Goal: Task Accomplishment & Management: Manage account settings

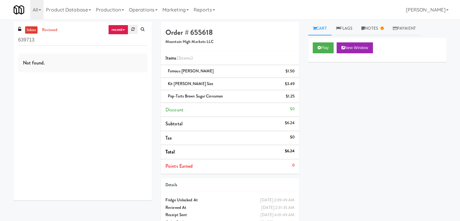
click at [137, 33] on link at bounding box center [132, 29] width 9 height 9
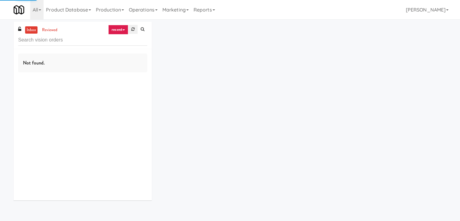
click at [133, 29] on icon at bounding box center [132, 29] width 3 height 4
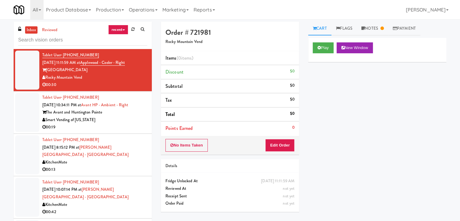
click at [124, 28] on link "recent" at bounding box center [118, 30] width 20 height 10
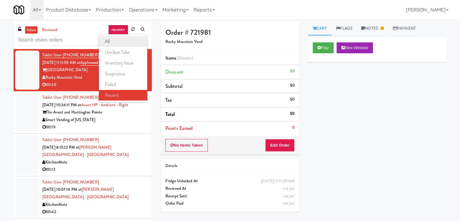
click at [120, 38] on link "all" at bounding box center [123, 41] width 48 height 11
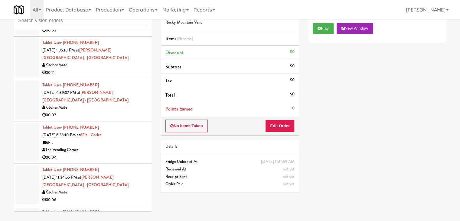
scroll to position [1356, 0]
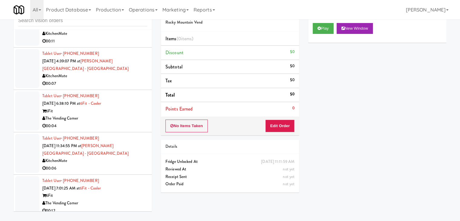
click at [115, 122] on div "00:04" at bounding box center [94, 126] width 105 height 8
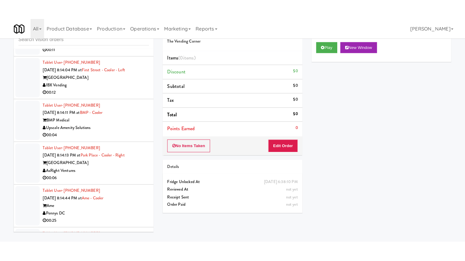
scroll to position [2808, 0]
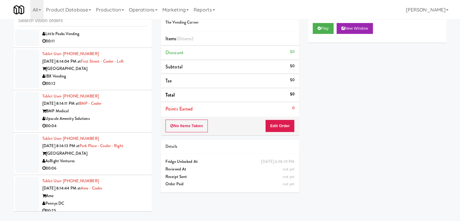
drag, startPoint x: 123, startPoint y: 93, endPoint x: 126, endPoint y: 94, distance: 3.4
click at [124, 115] on div "Upscale Amenity Solutions" at bounding box center [94, 119] width 105 height 8
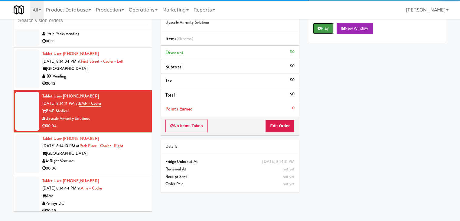
click at [325, 28] on button "Play" at bounding box center [323, 28] width 21 height 11
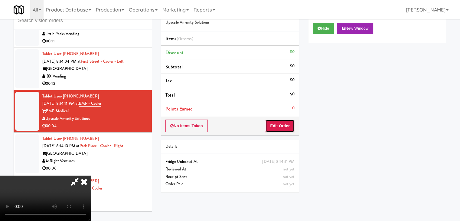
click at [282, 126] on button "Edit Order" at bounding box center [279, 126] width 29 height 13
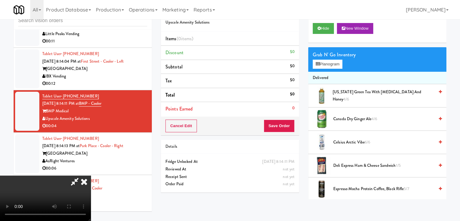
scroll to position [2801, 0]
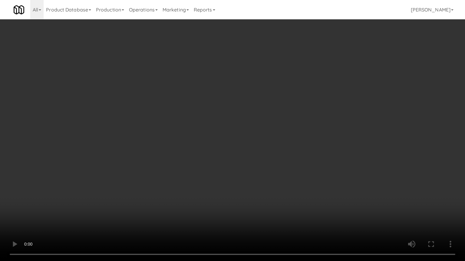
click at [258, 176] on video at bounding box center [232, 130] width 465 height 261
click at [259, 176] on video at bounding box center [232, 130] width 465 height 261
click at [261, 210] on video at bounding box center [232, 130] width 465 height 261
drag, startPoint x: 261, startPoint y: 209, endPoint x: 272, endPoint y: 175, distance: 36.2
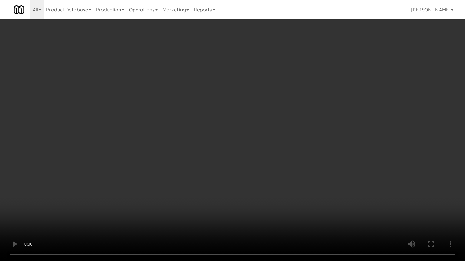
click at [261, 209] on video at bounding box center [232, 130] width 465 height 261
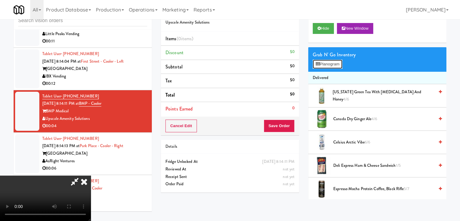
click at [330, 67] on button "Planogram" at bounding box center [328, 64] width 30 height 9
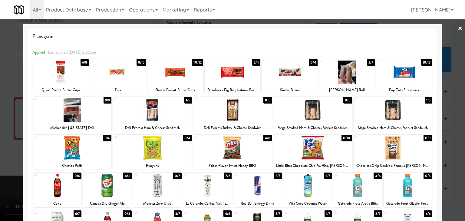
drag, startPoint x: 0, startPoint y: 138, endPoint x: 57, endPoint y: 139, distance: 56.6
click at [4, 138] on div at bounding box center [232, 110] width 465 height 221
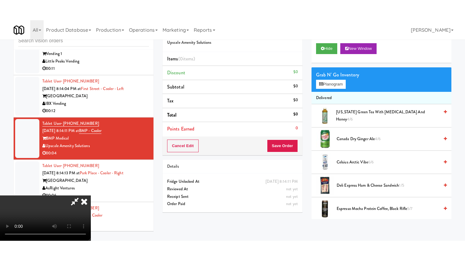
scroll to position [2808, 0]
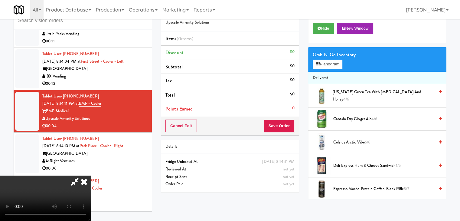
click at [91, 176] on video at bounding box center [45, 198] width 91 height 45
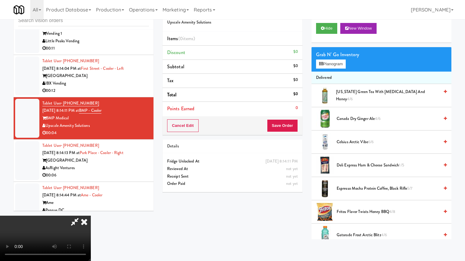
click at [91, 210] on video at bounding box center [45, 238] width 91 height 45
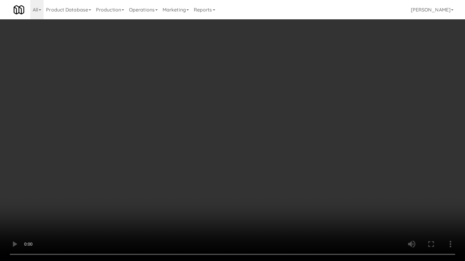
drag, startPoint x: 226, startPoint y: 178, endPoint x: 274, endPoint y: 109, distance: 84.2
click at [226, 177] on video at bounding box center [232, 130] width 465 height 261
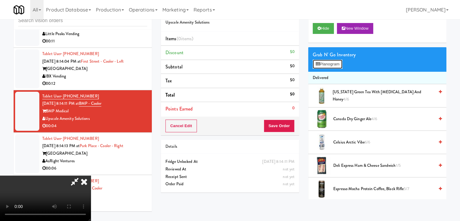
click at [340, 63] on button "Planogram" at bounding box center [328, 64] width 30 height 9
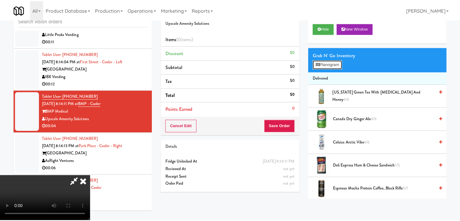
scroll to position [2801, 0]
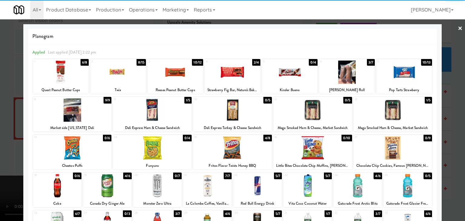
click at [231, 149] on div at bounding box center [232, 147] width 79 height 23
drag, startPoint x: 2, startPoint y: 142, endPoint x: 160, endPoint y: 148, distance: 158.1
click at [19, 142] on div at bounding box center [232, 110] width 465 height 221
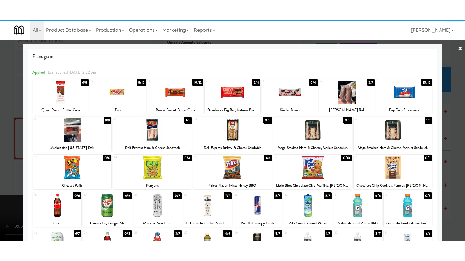
scroll to position [2808, 0]
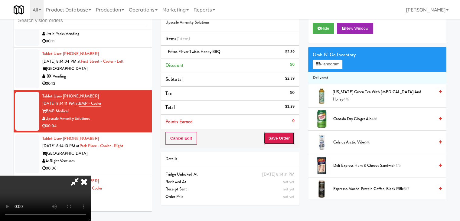
click at [285, 142] on button "Save Order" at bounding box center [279, 138] width 31 height 13
click at [284, 140] on button "Save Order" at bounding box center [279, 138] width 31 height 13
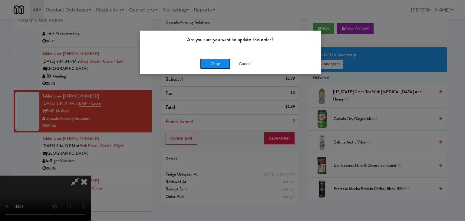
click at [202, 59] on button "Okay" at bounding box center [215, 63] width 30 height 11
click at [202, 60] on button "Okay" at bounding box center [215, 63] width 30 height 11
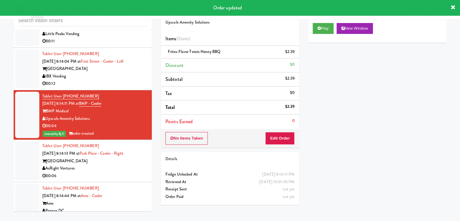
click at [94, 165] on div "AsRight Ventures" at bounding box center [94, 169] width 105 height 8
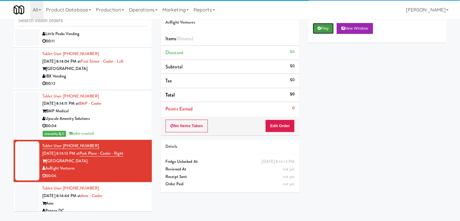
click at [324, 31] on button "Play" at bounding box center [323, 28] width 21 height 11
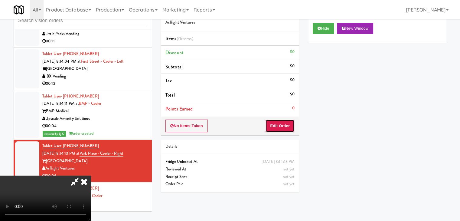
click at [280, 127] on button "Edit Order" at bounding box center [279, 126] width 29 height 13
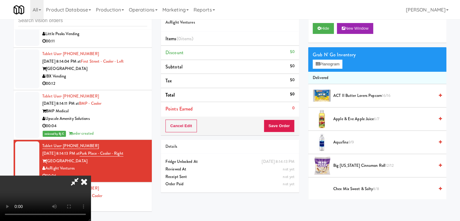
scroll to position [2801, 0]
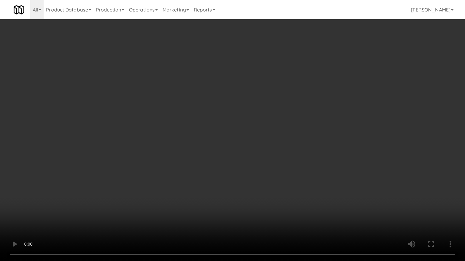
click at [259, 176] on video at bounding box center [232, 130] width 465 height 261
click at [259, 173] on video at bounding box center [232, 130] width 465 height 261
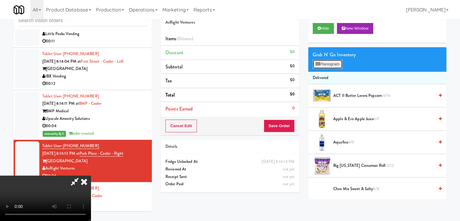
click at [329, 68] on button "Planogram" at bounding box center [328, 64] width 30 height 9
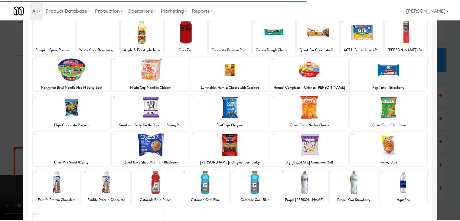
scroll to position [76, 0]
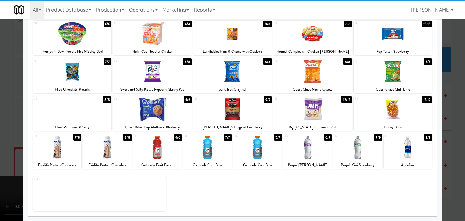
click at [228, 115] on div at bounding box center [232, 109] width 79 height 23
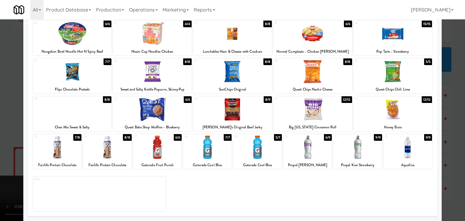
drag, startPoint x: 0, startPoint y: 124, endPoint x: 107, endPoint y: 130, distance: 107.0
click at [10, 124] on div at bounding box center [232, 110] width 465 height 221
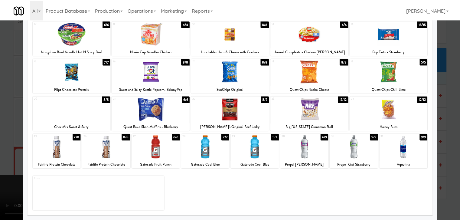
scroll to position [2808, 0]
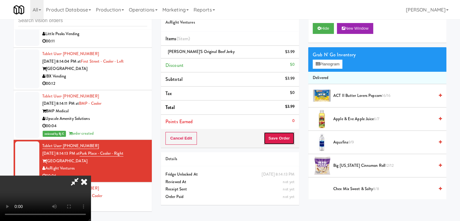
click at [287, 141] on button "Save Order" at bounding box center [279, 138] width 31 height 13
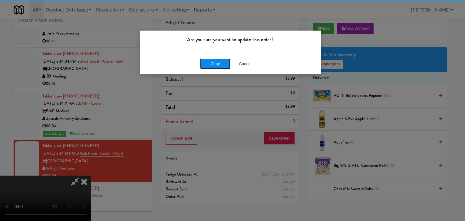
click at [206, 62] on button "Okay" at bounding box center [215, 63] width 30 height 11
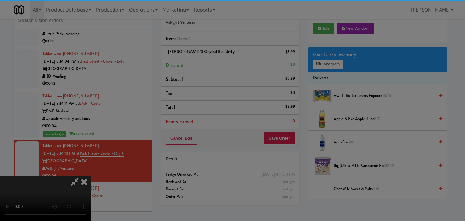
click at [206, 62] on div "Okay Cancel" at bounding box center [230, 52] width 181 height 20
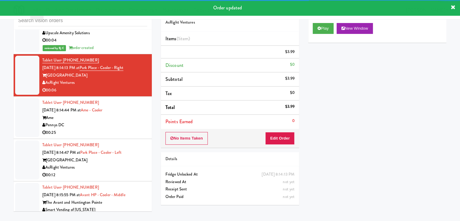
scroll to position [2899, 0]
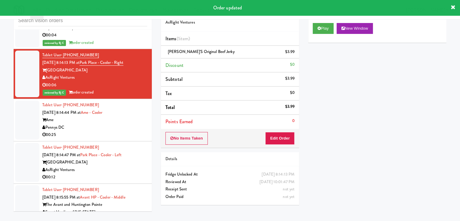
click at [125, 131] on div "00:25" at bounding box center [94, 135] width 105 height 8
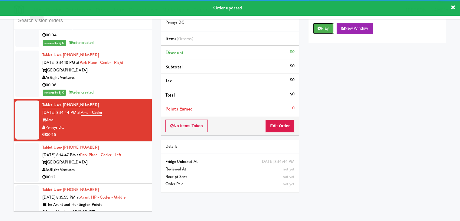
drag, startPoint x: 325, startPoint y: 26, endPoint x: 324, endPoint y: 37, distance: 10.7
click at [324, 27] on button "Play" at bounding box center [323, 28] width 21 height 11
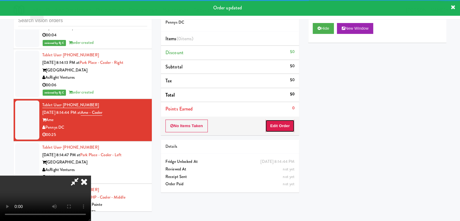
click at [274, 128] on button "Edit Order" at bounding box center [279, 126] width 29 height 13
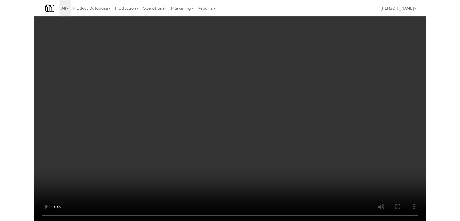
scroll to position [2892, 0]
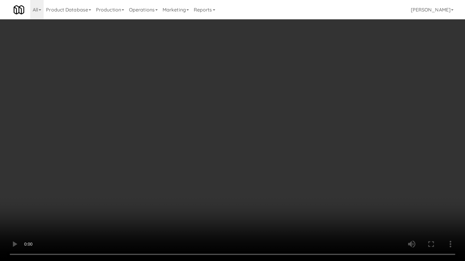
click at [265, 168] on video at bounding box center [232, 130] width 465 height 261
click at [268, 164] on video at bounding box center [232, 130] width 465 height 261
click at [271, 160] on video at bounding box center [232, 130] width 465 height 261
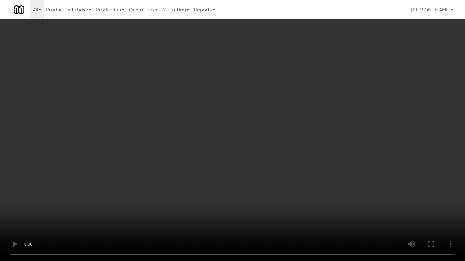
drag, startPoint x: 271, startPoint y: 160, endPoint x: 301, endPoint y: 96, distance: 70.8
click at [271, 159] on video at bounding box center [232, 130] width 465 height 261
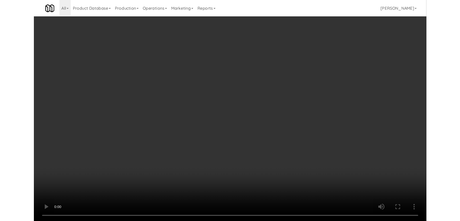
scroll to position [2899, 0]
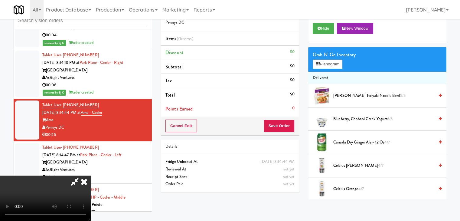
drag, startPoint x: 208, startPoint y: 87, endPoint x: 264, endPoint y: 80, distance: 57.1
click at [91, 176] on video at bounding box center [45, 198] width 91 height 45
click at [333, 66] on button "Planogram" at bounding box center [328, 64] width 30 height 9
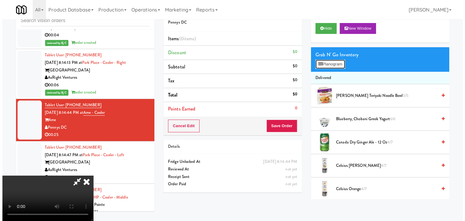
scroll to position [2892, 0]
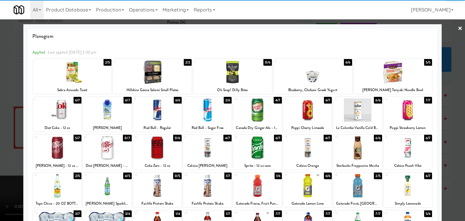
click at [112, 109] on div at bounding box center [107, 109] width 48 height 23
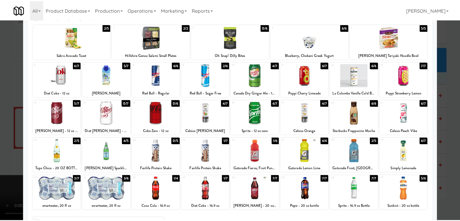
scroll to position [76, 0]
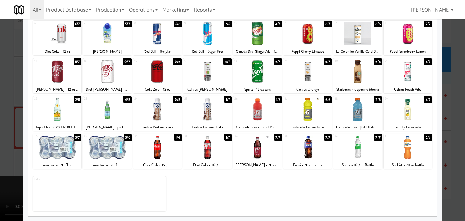
drag, startPoint x: 113, startPoint y: 117, endPoint x: 64, endPoint y: 114, distance: 48.5
click at [113, 116] on div at bounding box center [107, 109] width 48 height 23
drag, startPoint x: 1, startPoint y: 112, endPoint x: 121, endPoint y: 117, distance: 120.6
click at [11, 112] on div at bounding box center [232, 110] width 465 height 221
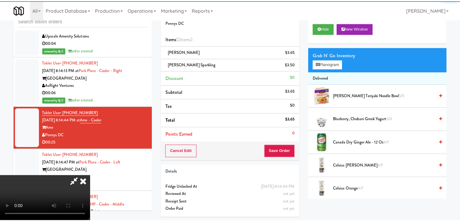
scroll to position [2899, 0]
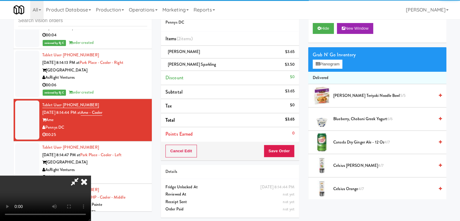
click at [91, 176] on video at bounding box center [45, 198] width 91 height 45
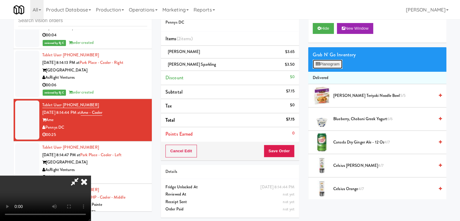
click at [336, 61] on button "Planogram" at bounding box center [328, 64] width 30 height 9
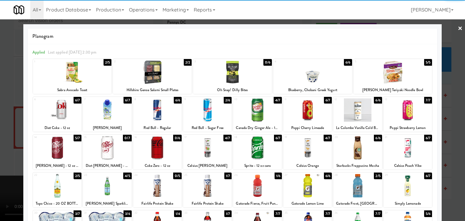
drag, startPoint x: 292, startPoint y: 109, endPoint x: 303, endPoint y: 110, distance: 11.6
click at [293, 109] on div at bounding box center [307, 109] width 48 height 23
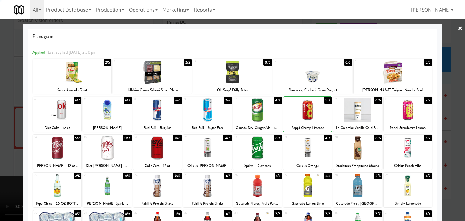
drag, startPoint x: 441, startPoint y: 121, endPoint x: 434, endPoint y: 121, distance: 7.0
click at [440, 121] on div at bounding box center [232, 110] width 465 height 221
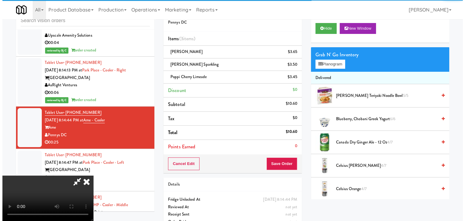
scroll to position [2899, 0]
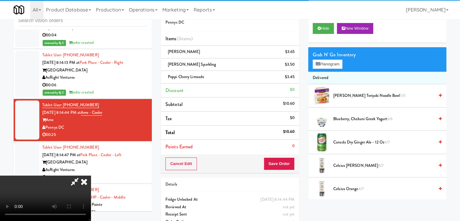
click at [417, 117] on span "Blueberry, Chobani Greek Yogurt 6/6" at bounding box center [383, 119] width 101 height 8
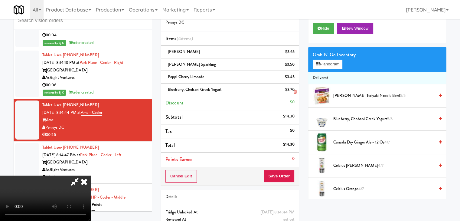
click at [294, 90] on icon at bounding box center [295, 92] width 3 height 4
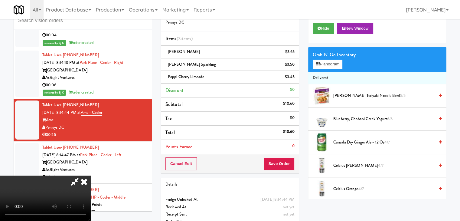
click at [91, 176] on video at bounding box center [45, 198] width 91 height 45
click at [294, 52] on link at bounding box center [293, 55] width 5 height 8
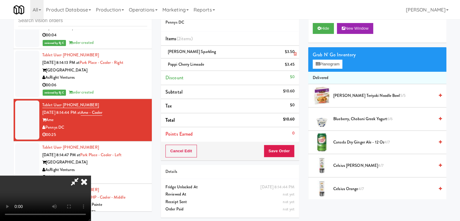
click at [294, 52] on icon at bounding box center [295, 54] width 3 height 4
click at [294, 65] on icon at bounding box center [295, 67] width 3 height 4
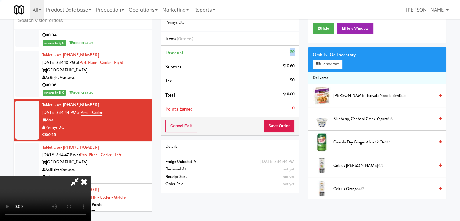
click at [294, 53] on div "$0" at bounding box center [292, 52] width 5 height 8
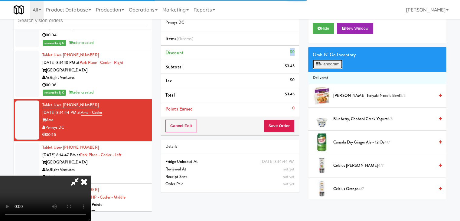
click at [325, 65] on button "Planogram" at bounding box center [328, 64] width 30 height 9
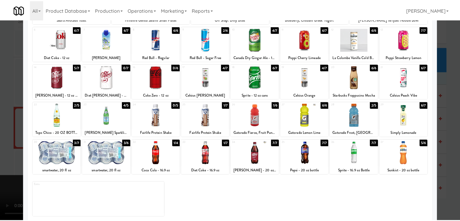
scroll to position [76, 0]
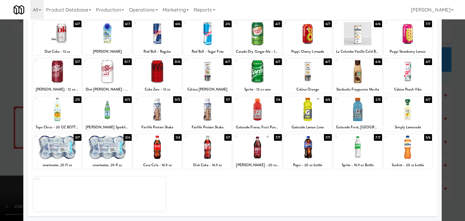
click at [3, 109] on div at bounding box center [232, 110] width 465 height 221
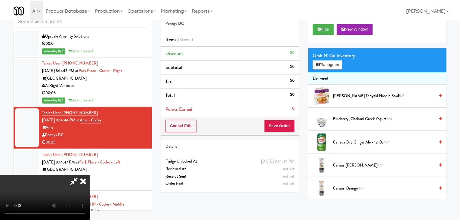
scroll to position [2899, 0]
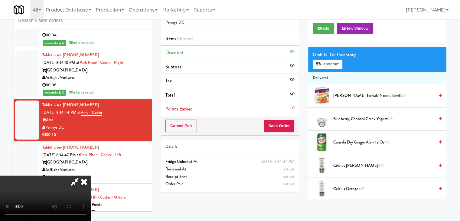
click at [91, 176] on video at bounding box center [45, 198] width 91 height 45
click at [327, 66] on button "Planogram" at bounding box center [328, 64] width 30 height 9
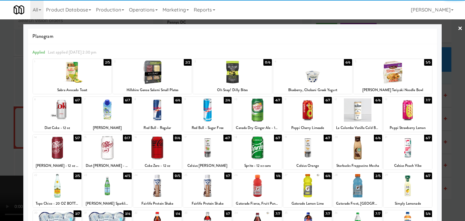
click at [106, 187] on div at bounding box center [107, 185] width 48 height 23
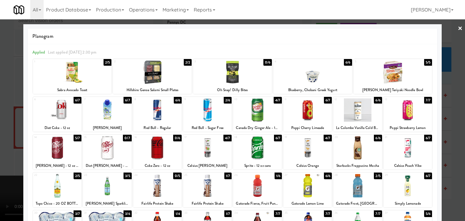
click at [110, 109] on div at bounding box center [107, 109] width 48 height 23
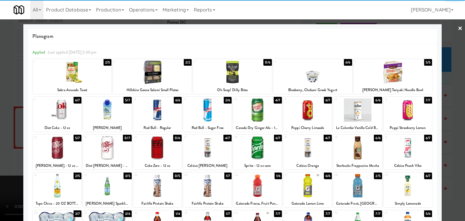
click at [306, 117] on div at bounding box center [307, 109] width 48 height 23
click at [413, 116] on div at bounding box center [407, 109] width 48 height 23
click at [52, 183] on div at bounding box center [57, 185] width 48 height 23
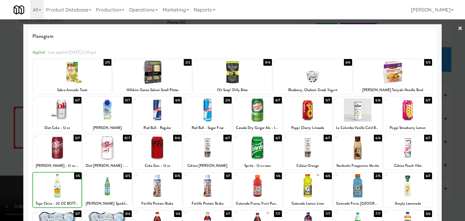
click at [0, 166] on div at bounding box center [232, 110] width 465 height 221
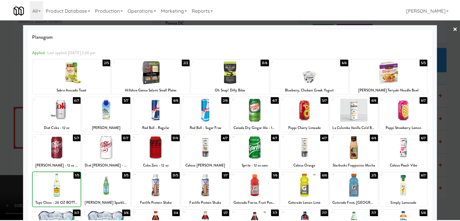
scroll to position [2899, 0]
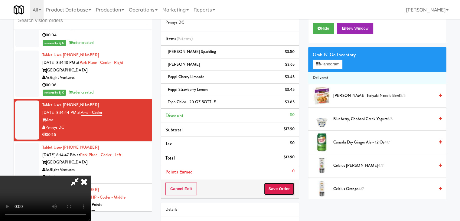
click at [284, 189] on button "Save Order" at bounding box center [279, 188] width 31 height 13
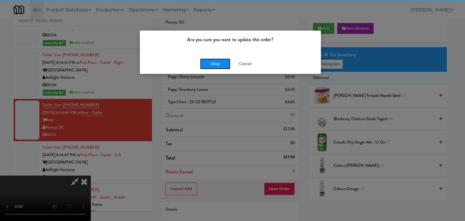
click at [207, 63] on button "Okay" at bounding box center [215, 63] width 30 height 11
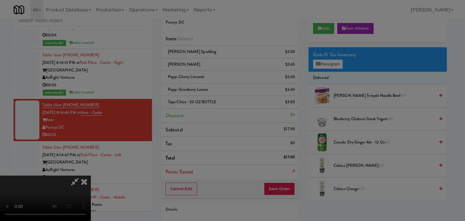
click at [207, 63] on div "Okay Cancel" at bounding box center [230, 52] width 181 height 20
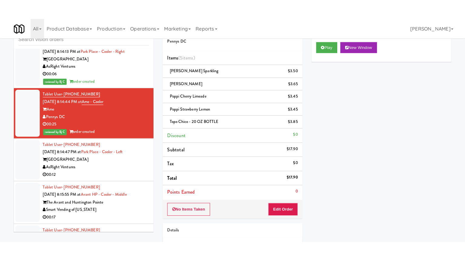
scroll to position [2960, 0]
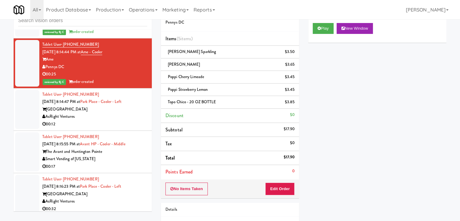
click at [114, 120] on div "00:12" at bounding box center [94, 124] width 105 height 8
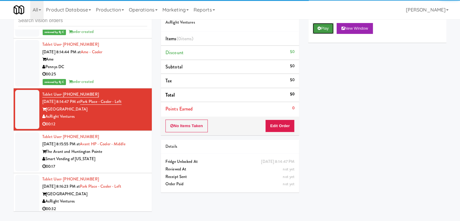
click at [323, 30] on button "Play" at bounding box center [323, 28] width 21 height 11
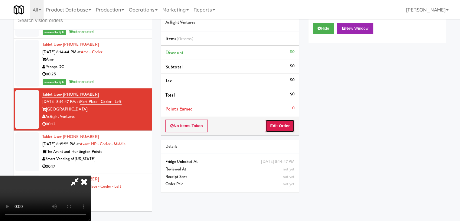
click at [282, 124] on button "Edit Order" at bounding box center [279, 126] width 29 height 13
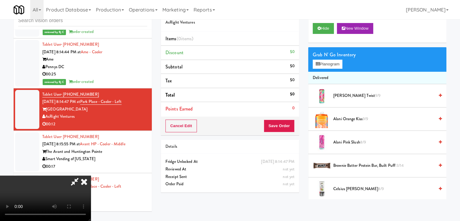
scroll to position [2952, 0]
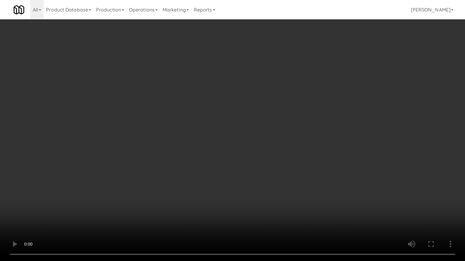
click at [215, 173] on video at bounding box center [232, 130] width 465 height 261
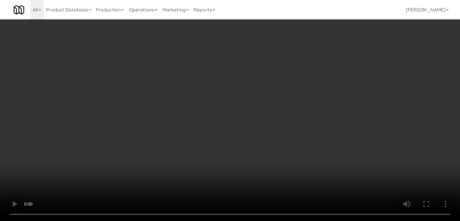
scroll to position [2960, 0]
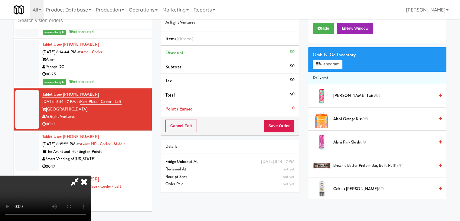
click at [91, 176] on video at bounding box center [45, 198] width 91 height 45
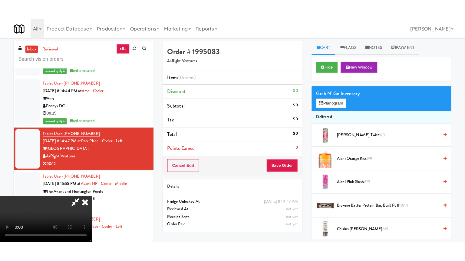
scroll to position [19, 0]
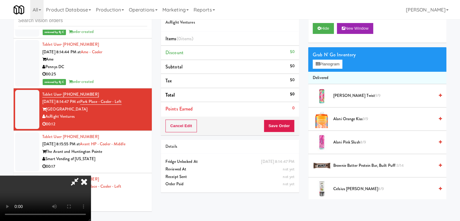
drag, startPoint x: 270, startPoint y: 74, endPoint x: 262, endPoint y: 76, distance: 7.9
click at [91, 176] on icon at bounding box center [83, 182] width 13 height 12
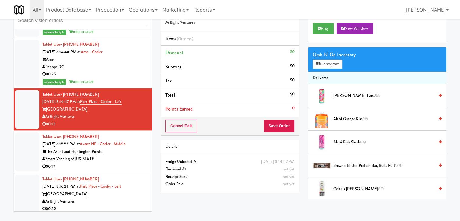
click at [123, 163] on div "00:17" at bounding box center [94, 167] width 105 height 8
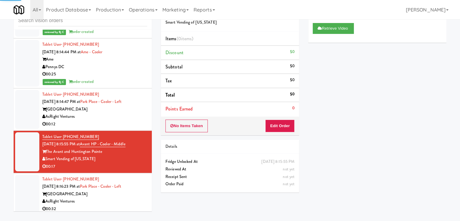
click at [127, 113] on div "AsRight Ventures" at bounding box center [94, 117] width 105 height 8
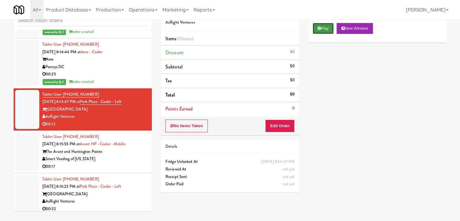
click at [324, 28] on button "Play" at bounding box center [323, 28] width 21 height 11
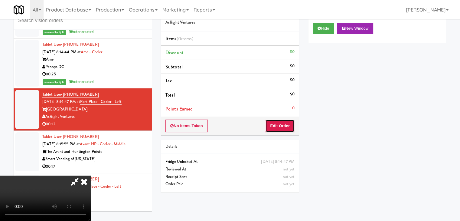
click at [281, 126] on button "Edit Order" at bounding box center [279, 126] width 29 height 13
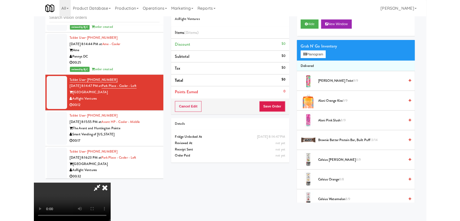
scroll to position [2952, 0]
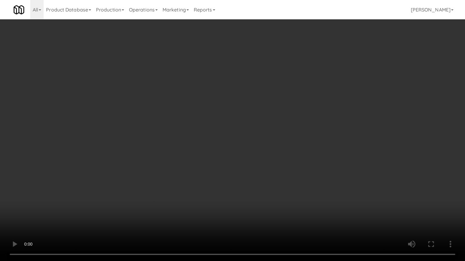
click at [259, 147] on video at bounding box center [232, 130] width 465 height 261
click at [259, 148] on video at bounding box center [232, 130] width 465 height 261
click at [260, 147] on video at bounding box center [232, 130] width 465 height 261
click at [282, 130] on video at bounding box center [232, 130] width 465 height 261
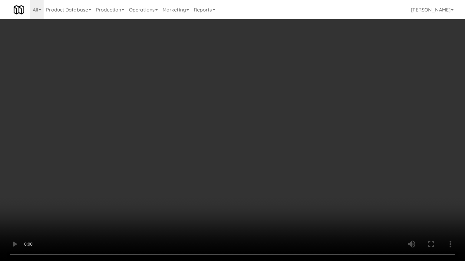
drag, startPoint x: 282, startPoint y: 130, endPoint x: 320, endPoint y: 62, distance: 77.5
click at [284, 127] on video at bounding box center [232, 130] width 465 height 261
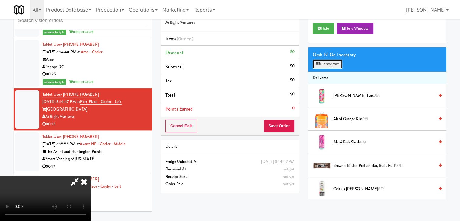
click at [330, 64] on button "Planogram" at bounding box center [328, 64] width 30 height 9
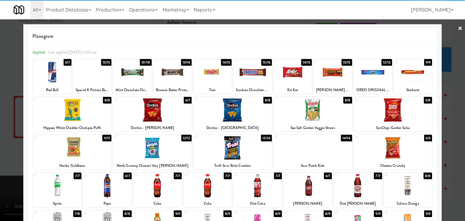
click at [217, 80] on div at bounding box center [212, 72] width 38 height 23
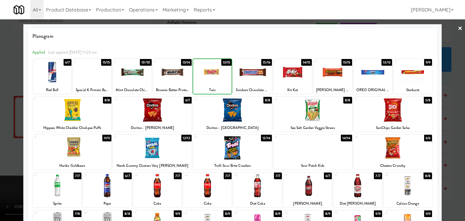
click at [163, 113] on div at bounding box center [152, 109] width 79 height 23
drag, startPoint x: 0, startPoint y: 123, endPoint x: 62, endPoint y: 121, distance: 61.8
click at [6, 122] on div at bounding box center [232, 110] width 465 height 221
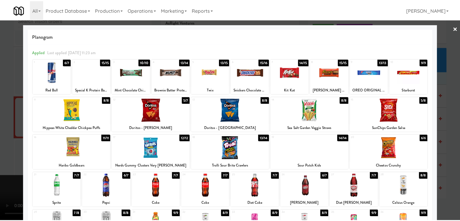
scroll to position [2960, 0]
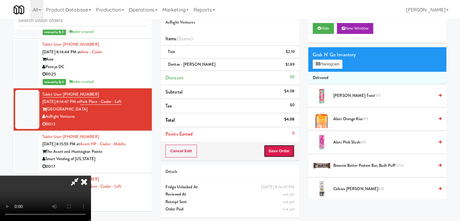
click at [291, 148] on button "Save Order" at bounding box center [279, 151] width 31 height 13
click at [290, 147] on body "Are you sure you want to update this order? Okay Cancel Okay Are you sure you w…" at bounding box center [230, 110] width 460 height 221
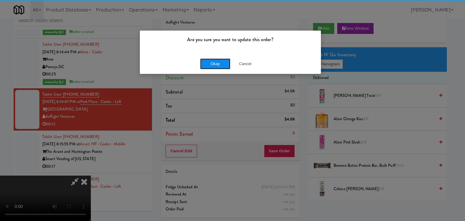
click at [213, 66] on button "Okay" at bounding box center [215, 63] width 30 height 11
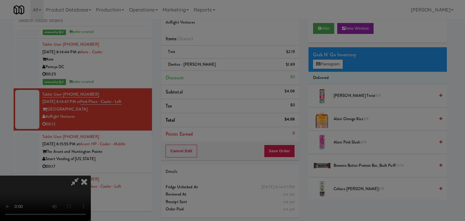
click at [214, 63] on div "Okay Cancel" at bounding box center [230, 52] width 181 height 20
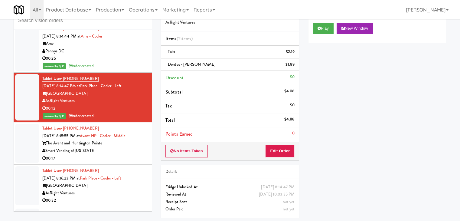
scroll to position [2990, 0]
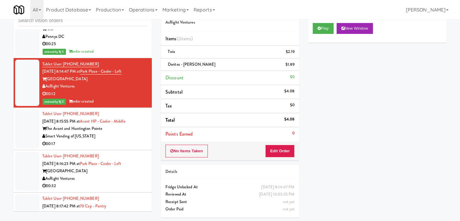
click at [124, 140] on div "00:17" at bounding box center [94, 144] width 105 height 8
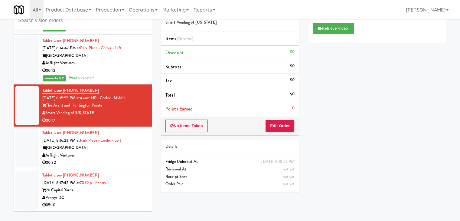
scroll to position [3050, 0]
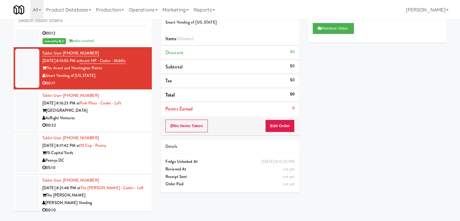
click at [133, 134] on div "Tablet User · (469) 406-5455 Sep 5, 2025 8:17:42 PM at 70 Cap - Pantry 70 Capit…" at bounding box center [94, 152] width 105 height 37
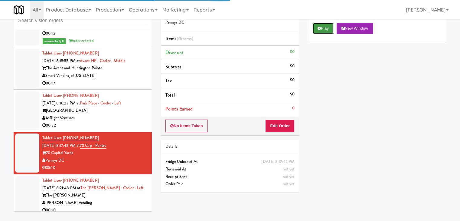
drag, startPoint x: 328, startPoint y: 28, endPoint x: 303, endPoint y: 64, distance: 44.0
click at [328, 28] on button "Play" at bounding box center [323, 28] width 21 height 11
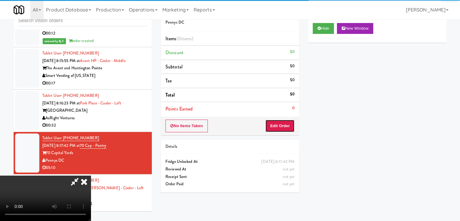
click at [278, 121] on button "Edit Order" at bounding box center [279, 126] width 29 height 13
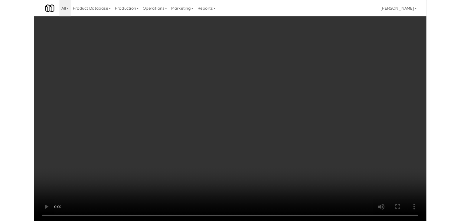
scroll to position [3043, 0]
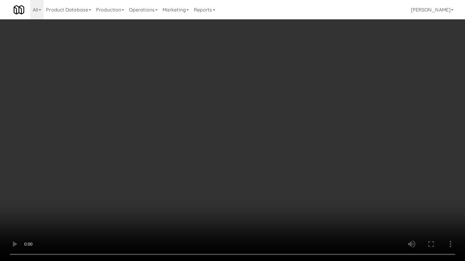
click at [257, 184] on video at bounding box center [232, 130] width 465 height 261
click at [259, 184] on video at bounding box center [232, 130] width 465 height 261
click at [263, 185] on video at bounding box center [232, 130] width 465 height 261
drag, startPoint x: 261, startPoint y: 185, endPoint x: 261, endPoint y: 159, distance: 25.4
click at [261, 185] on video at bounding box center [232, 130] width 465 height 261
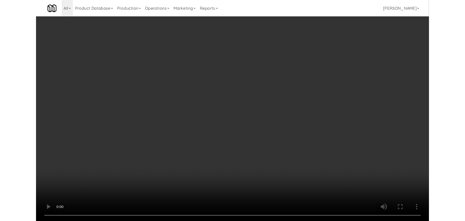
scroll to position [3050, 0]
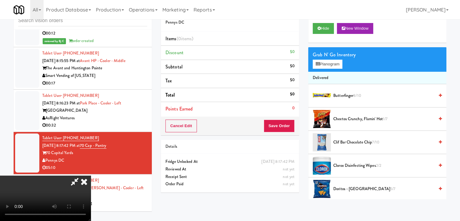
click at [91, 176] on video at bounding box center [45, 198] width 91 height 45
click at [329, 64] on button "Planogram" at bounding box center [328, 64] width 30 height 9
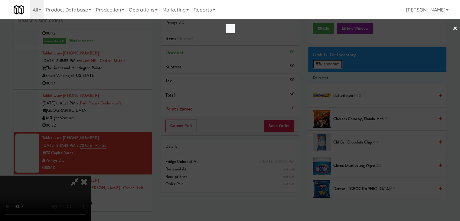
scroll to position [3043, 0]
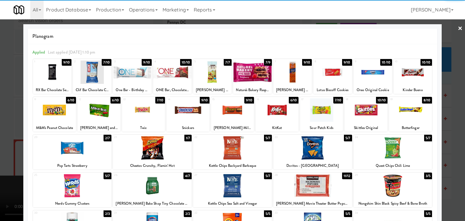
click at [271, 115] on div at bounding box center [276, 109] width 43 height 23
click at [271, 114] on div at bounding box center [276, 109] width 43 height 23
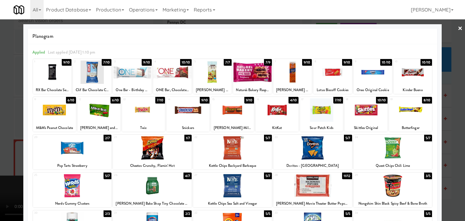
drag, startPoint x: 0, startPoint y: 121, endPoint x: 159, endPoint y: 129, distance: 159.4
click at [1, 121] on div at bounding box center [232, 110] width 465 height 221
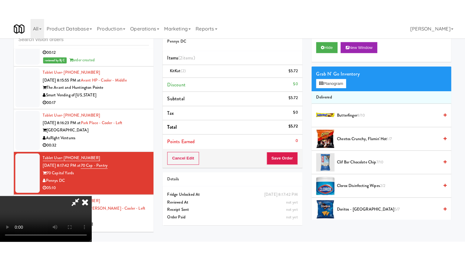
scroll to position [85, 0]
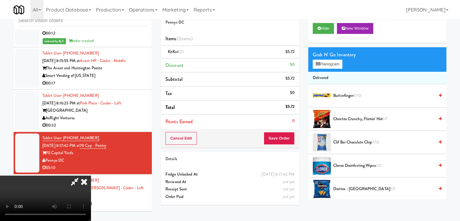
click at [91, 184] on video at bounding box center [45, 198] width 91 height 45
drag, startPoint x: 229, startPoint y: 184, endPoint x: 243, endPoint y: 214, distance: 33.4
click at [91, 184] on video at bounding box center [45, 198] width 91 height 45
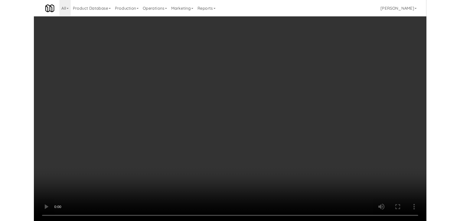
scroll to position [3043, 0]
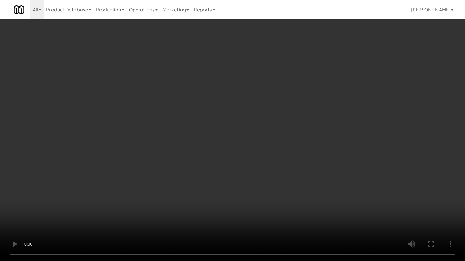
click at [306, 152] on video at bounding box center [232, 130] width 465 height 261
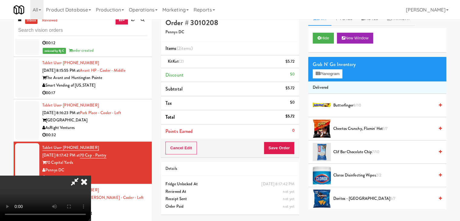
scroll to position [0, 0]
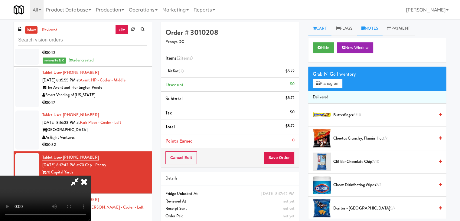
click at [374, 28] on link "Notes" at bounding box center [370, 29] width 26 height 14
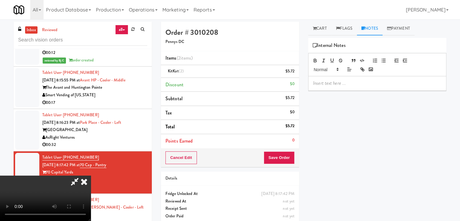
click at [341, 80] on p at bounding box center [377, 83] width 129 height 7
click at [91, 176] on icon at bounding box center [83, 182] width 13 height 12
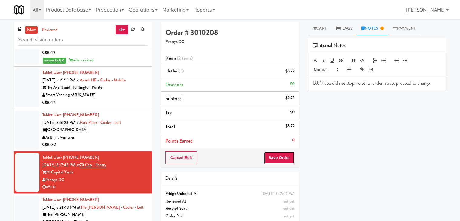
click at [276, 156] on button "Save Order" at bounding box center [279, 157] width 31 height 13
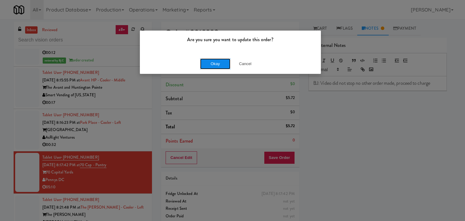
click at [222, 64] on button "Okay" at bounding box center [215, 63] width 30 height 11
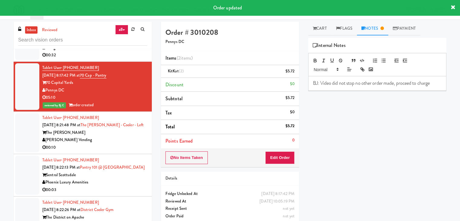
scroll to position [3141, 0]
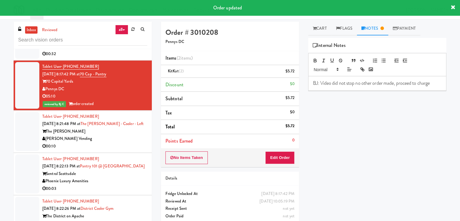
click at [125, 135] on div "[PERSON_NAME] Vending" at bounding box center [94, 139] width 105 height 8
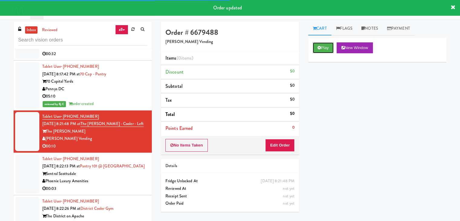
drag, startPoint x: 328, startPoint y: 49, endPoint x: 324, endPoint y: 59, distance: 10.3
click at [328, 49] on button "Play" at bounding box center [323, 47] width 21 height 11
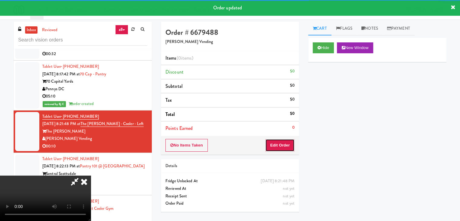
click at [287, 142] on button "Edit Order" at bounding box center [279, 145] width 29 height 13
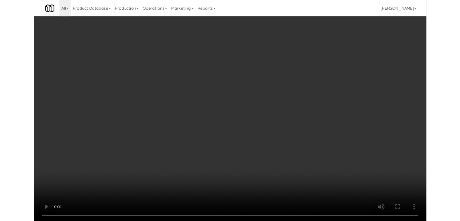
scroll to position [3134, 0]
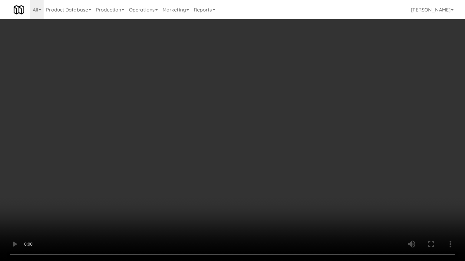
click at [286, 153] on video at bounding box center [232, 130] width 465 height 261
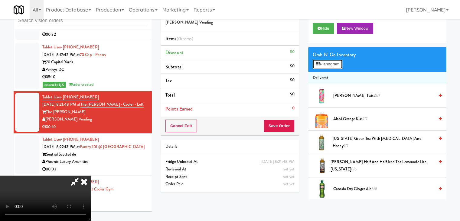
click at [325, 61] on button "Planogram" at bounding box center [328, 64] width 30 height 9
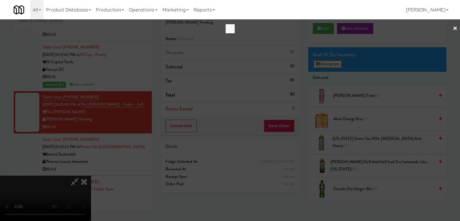
scroll to position [3134, 0]
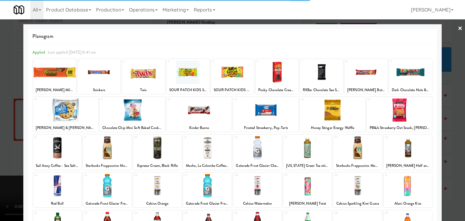
click at [414, 179] on div at bounding box center [407, 185] width 48 height 23
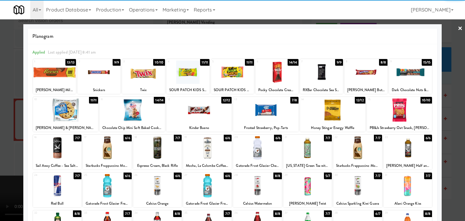
click at [416, 181] on div at bounding box center [407, 185] width 48 height 23
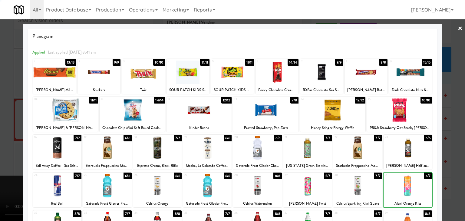
click at [452, 179] on div at bounding box center [232, 110] width 465 height 221
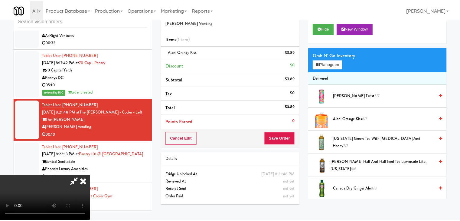
scroll to position [3141, 0]
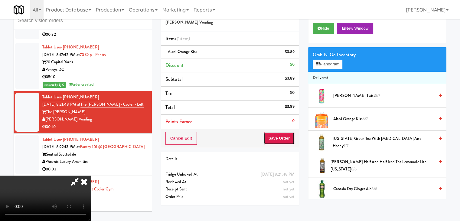
click at [286, 138] on button "Save Order" at bounding box center [279, 138] width 31 height 13
click at [286, 138] on body "Are you sure you want to update this order? Okay Cancel Okay Are you sure you w…" at bounding box center [230, 110] width 460 height 221
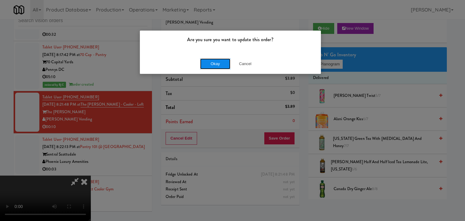
click at [209, 61] on button "Okay" at bounding box center [215, 63] width 30 height 11
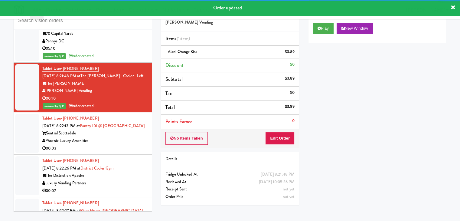
scroll to position [3232, 0]
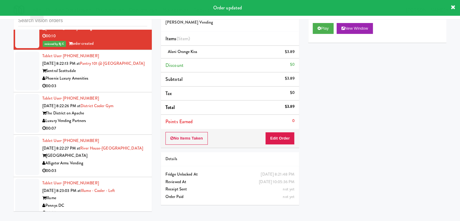
click at [119, 82] on div "00:03" at bounding box center [94, 86] width 105 height 8
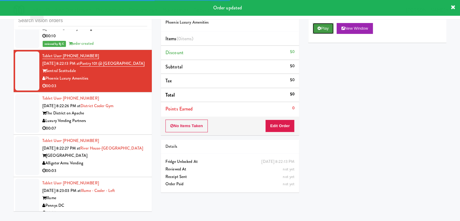
click at [328, 26] on button "Play" at bounding box center [323, 28] width 21 height 11
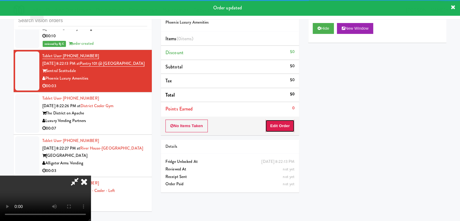
click at [268, 120] on button "Edit Order" at bounding box center [279, 126] width 29 height 13
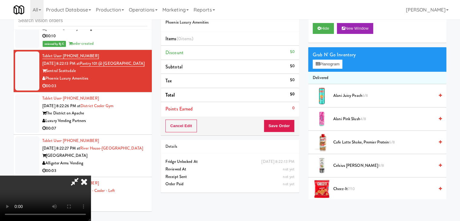
click at [91, 176] on video at bounding box center [45, 198] width 91 height 45
click at [91, 176] on icon at bounding box center [83, 182] width 13 height 12
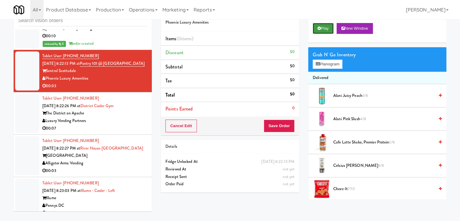
click at [326, 27] on button "Play" at bounding box center [323, 28] width 21 height 11
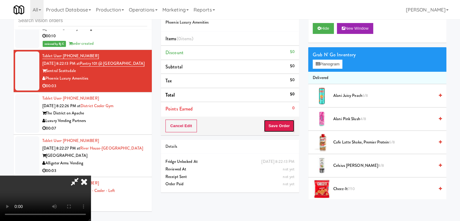
click at [266, 125] on button "Save Order" at bounding box center [279, 126] width 31 height 13
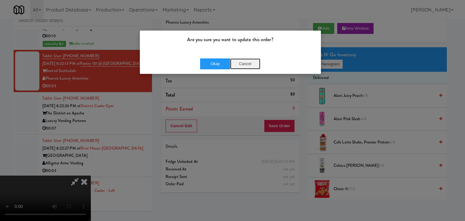
drag, startPoint x: 246, startPoint y: 61, endPoint x: 198, endPoint y: 67, distance: 48.2
click at [246, 61] on button "Cancel" at bounding box center [245, 63] width 30 height 11
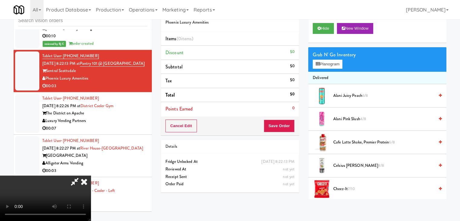
click at [119, 110] on div "The District on Apache" at bounding box center [94, 114] width 105 height 8
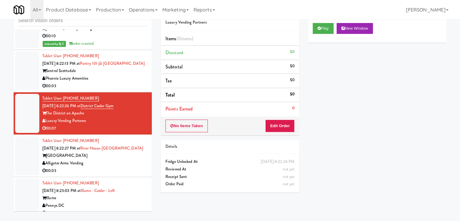
click at [121, 82] on div "00:03" at bounding box center [94, 86] width 105 height 8
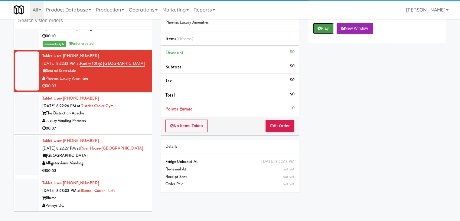
drag, startPoint x: 328, startPoint y: 32, endPoint x: 309, endPoint y: 62, distance: 35.7
click at [328, 32] on button "Play" at bounding box center [323, 28] width 21 height 11
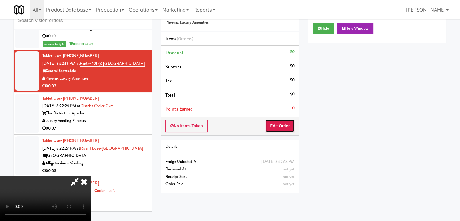
click at [285, 123] on button "Edit Order" at bounding box center [279, 126] width 29 height 13
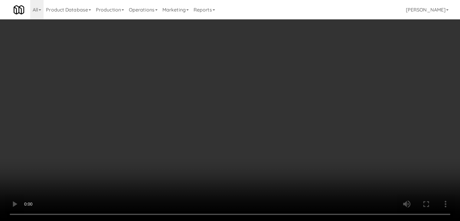
scroll to position [3225, 0]
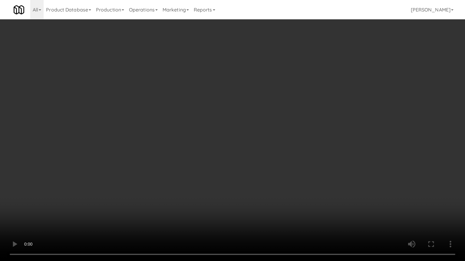
click at [252, 157] on video at bounding box center [232, 130] width 465 height 261
click at [253, 157] on video at bounding box center [232, 130] width 465 height 261
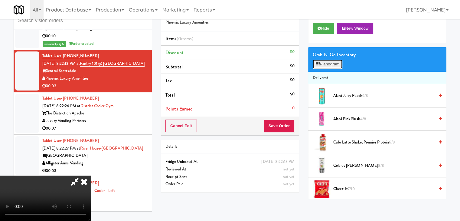
click at [333, 64] on button "Planogram" at bounding box center [328, 64] width 30 height 9
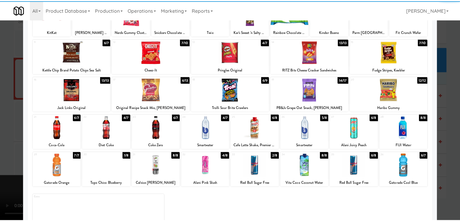
scroll to position [61, 0]
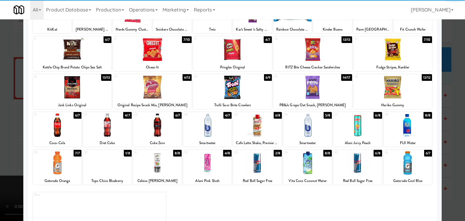
click at [101, 131] on div at bounding box center [107, 124] width 48 height 23
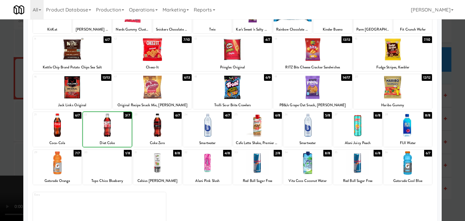
click at [7, 128] on div at bounding box center [232, 110] width 465 height 221
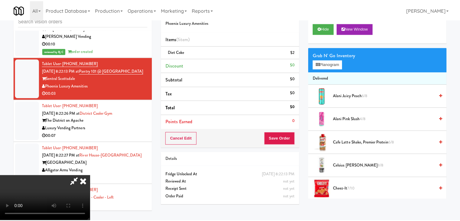
scroll to position [3232, 0]
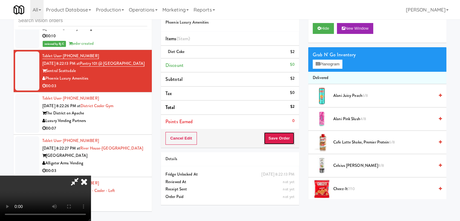
click at [287, 138] on button "Save Order" at bounding box center [279, 138] width 31 height 13
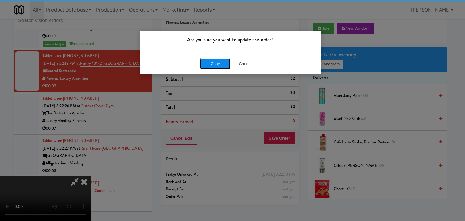
click at [215, 66] on button "Okay" at bounding box center [215, 63] width 30 height 11
click at [215, 66] on div "Okay Cancel" at bounding box center [230, 64] width 181 height 20
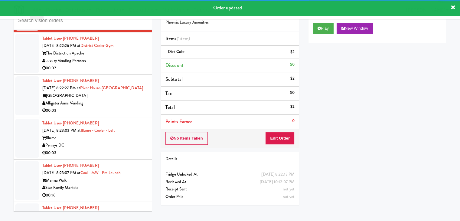
scroll to position [3300, 0]
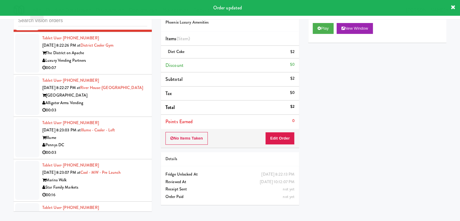
click at [129, 64] on div "00:07" at bounding box center [94, 68] width 105 height 8
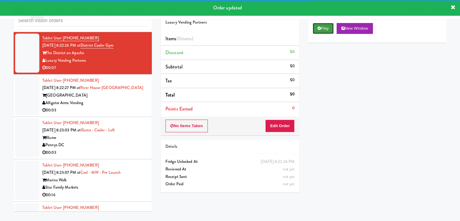
click at [328, 28] on button "Play" at bounding box center [323, 28] width 21 height 11
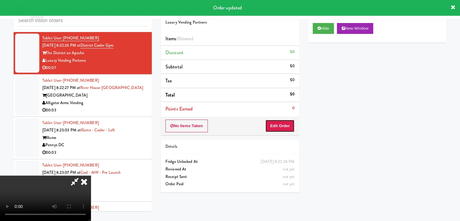
click at [278, 126] on button "Edit Order" at bounding box center [279, 126] width 29 height 13
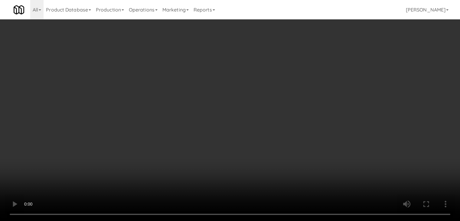
scroll to position [3293, 0]
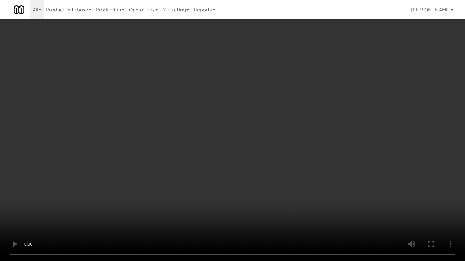
click at [203, 185] on video at bounding box center [232, 130] width 465 height 261
click at [275, 189] on video at bounding box center [232, 130] width 465 height 261
click at [276, 182] on video at bounding box center [232, 130] width 465 height 261
drag, startPoint x: 276, startPoint y: 182, endPoint x: 287, endPoint y: 132, distance: 50.6
click at [276, 179] on video at bounding box center [232, 130] width 465 height 261
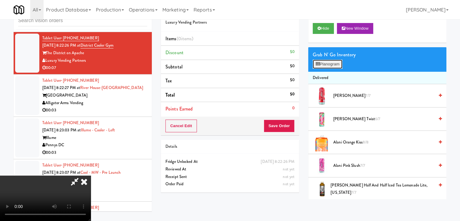
click at [334, 61] on button "Planogram" at bounding box center [328, 64] width 30 height 9
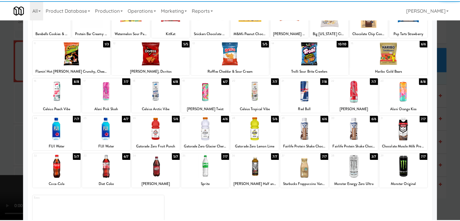
scroll to position [76, 0]
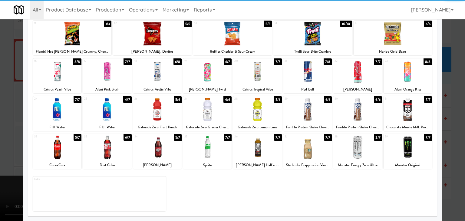
click at [363, 152] on div at bounding box center [357, 147] width 48 height 23
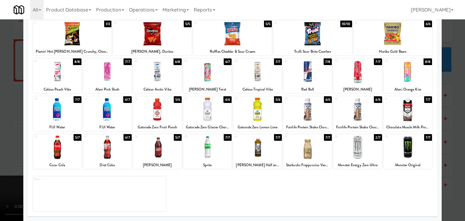
drag, startPoint x: 447, startPoint y: 155, endPoint x: 401, endPoint y: 152, distance: 46.1
click at [446, 155] on div at bounding box center [232, 110] width 465 height 221
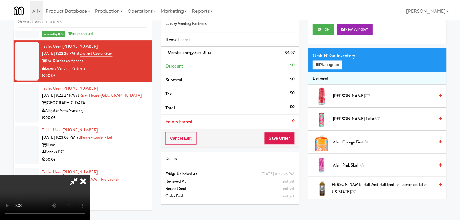
scroll to position [3300, 0]
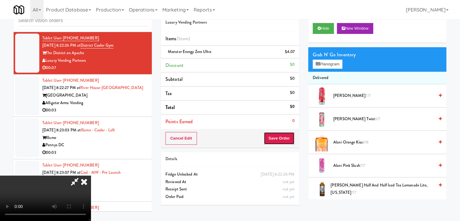
click at [290, 138] on button "Save Order" at bounding box center [279, 138] width 31 height 13
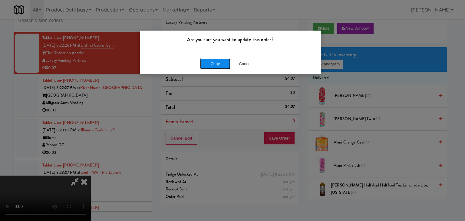
click at [212, 68] on button "Okay" at bounding box center [215, 63] width 30 height 11
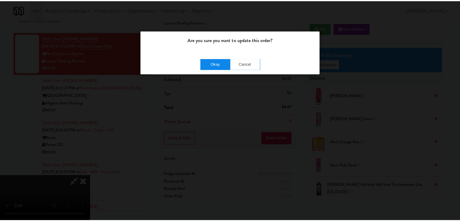
scroll to position [3322, 0]
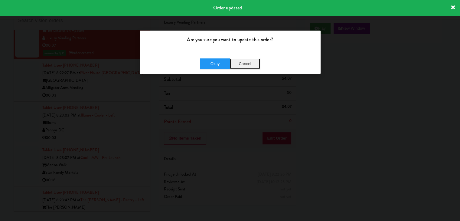
click at [250, 64] on button "Cancel" at bounding box center [245, 63] width 30 height 11
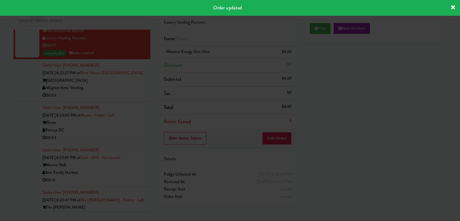
click at [122, 85] on div at bounding box center [230, 110] width 460 height 221
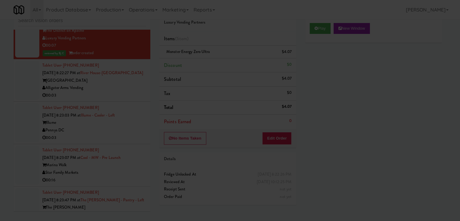
click at [69, 72] on div at bounding box center [230, 110] width 460 height 221
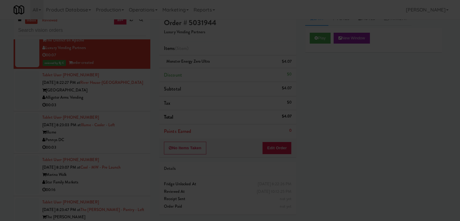
scroll to position [0, 0]
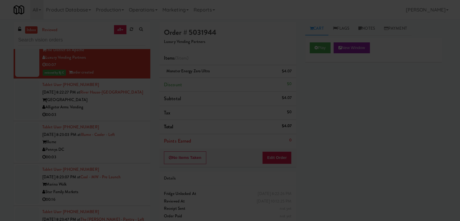
click at [347, 109] on div at bounding box center [230, 110] width 460 height 221
drag, startPoint x: 391, startPoint y: 95, endPoint x: 390, endPoint y: 106, distance: 10.6
click at [390, 106] on div at bounding box center [230, 110] width 460 height 221
drag, startPoint x: 390, startPoint y: 106, endPoint x: 387, endPoint y: 110, distance: 5.1
click at [389, 108] on div at bounding box center [230, 110] width 460 height 221
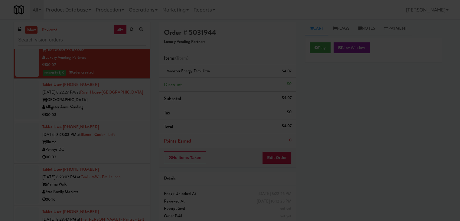
drag, startPoint x: 387, startPoint y: 110, endPoint x: 386, endPoint y: 117, distance: 7.1
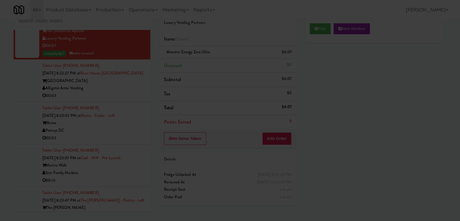
scroll to position [19, 0]
drag, startPoint x: 386, startPoint y: 117, endPoint x: 419, endPoint y: 130, distance: 36.1
click at [419, 130] on div at bounding box center [230, 110] width 460 height 221
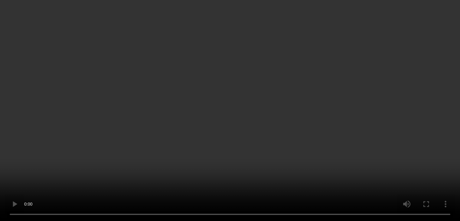
scroll to position [2847, 0]
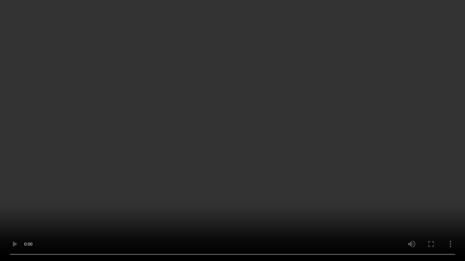
click at [256, 146] on video at bounding box center [232, 130] width 465 height 261
click at [261, 143] on video at bounding box center [232, 130] width 465 height 261
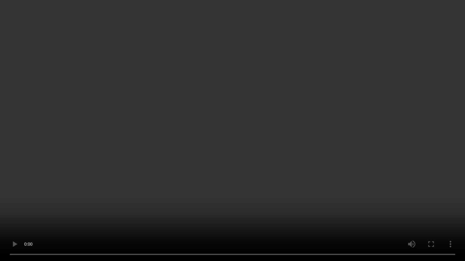
click at [263, 142] on video at bounding box center [232, 130] width 465 height 261
click at [260, 146] on video at bounding box center [232, 130] width 465 height 261
click at [262, 143] on video at bounding box center [232, 130] width 465 height 261
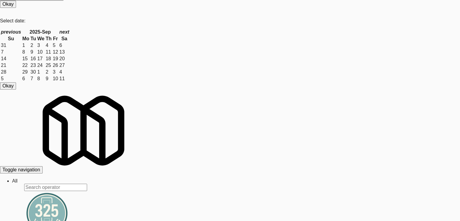
scroll to position [85, 0]
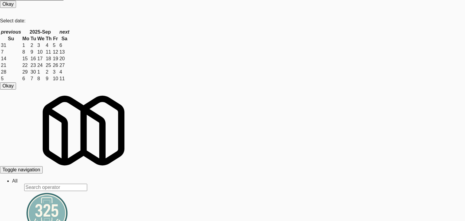
drag, startPoint x: 2, startPoint y: 131, endPoint x: 101, endPoint y: 133, distance: 99.9
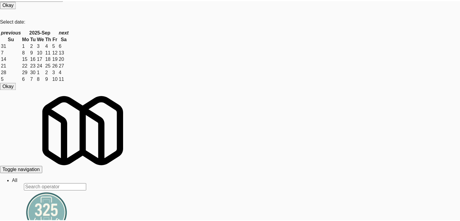
scroll to position [2854, 0]
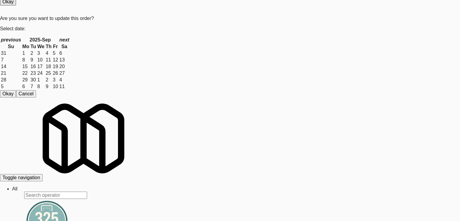
scroll to position [2915, 0]
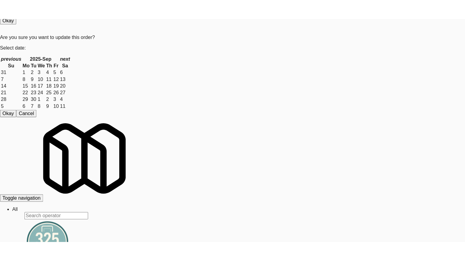
scroll to position [19, 0]
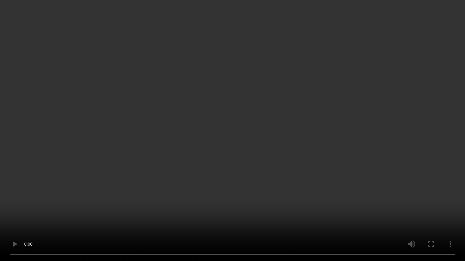
click at [224, 181] on video at bounding box center [232, 130] width 465 height 261
click at [176, 172] on video at bounding box center [232, 130] width 465 height 261
click at [183, 173] on video at bounding box center [232, 130] width 465 height 261
click at [184, 173] on video at bounding box center [232, 130] width 465 height 261
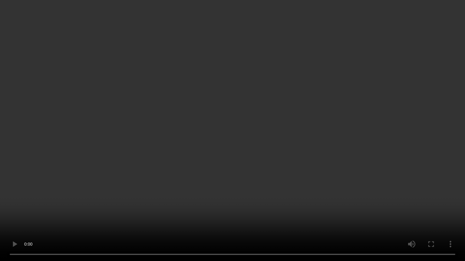
click at [230, 221] on video at bounding box center [232, 130] width 465 height 261
click at [248, 182] on video at bounding box center [232, 130] width 465 height 261
click at [247, 182] on video at bounding box center [232, 130] width 465 height 261
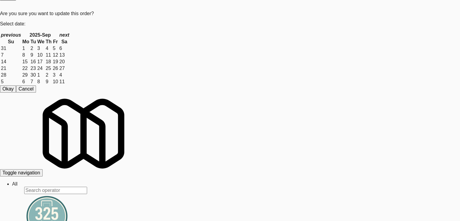
scroll to position [151, 0]
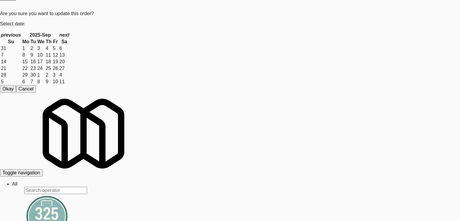
scroll to position [3823, 0]
drag, startPoint x: 320, startPoint y: 29, endPoint x: 300, endPoint y: 83, distance: 56.8
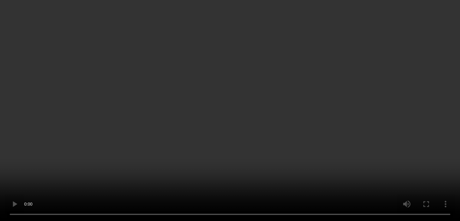
scroll to position [4057, 0]
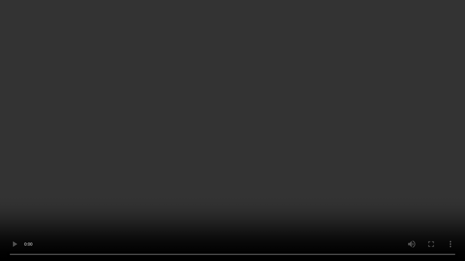
click at [278, 161] on video at bounding box center [232, 130] width 465 height 261
click at [333, 112] on video at bounding box center [232, 130] width 465 height 261
click at [333, 113] on video at bounding box center [232, 130] width 465 height 261
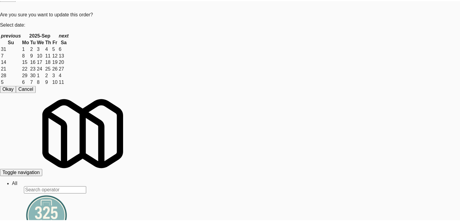
scroll to position [61, 0]
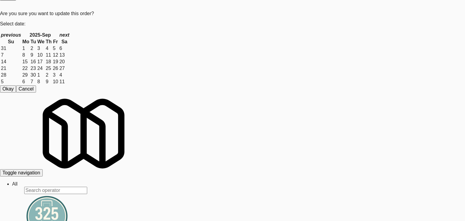
drag, startPoint x: 0, startPoint y: 95, endPoint x: 102, endPoint y: 106, distance: 102.8
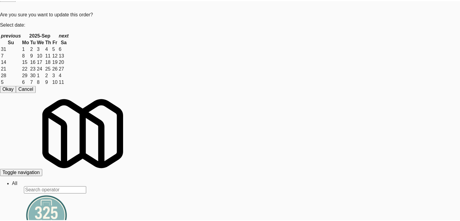
scroll to position [4065, 0]
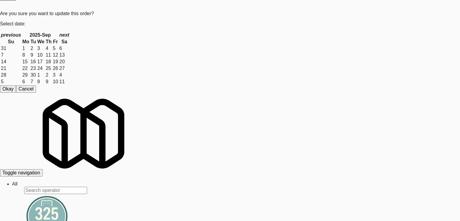
click at [285, 138] on body "Are you sure you want to update this order? Okay Cancel Okay Are you sure you w…" at bounding box center [230, 91] width 460 height 221
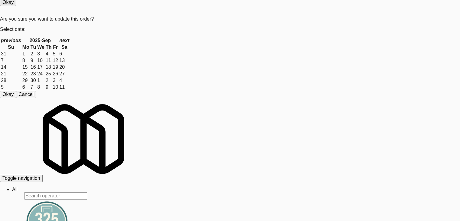
scroll to position [4156, 0]
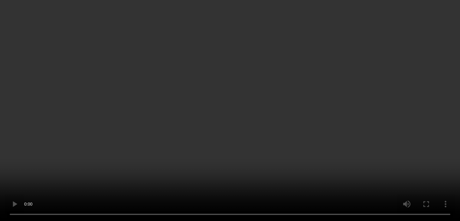
scroll to position [4148, 0]
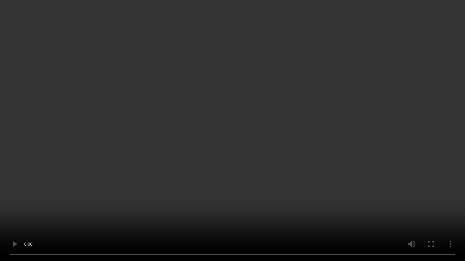
click at [293, 159] on video at bounding box center [232, 130] width 465 height 261
click at [292, 159] on video at bounding box center [232, 130] width 465 height 261
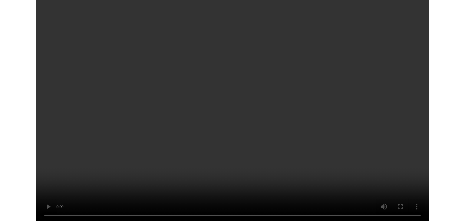
scroll to position [4156, 0]
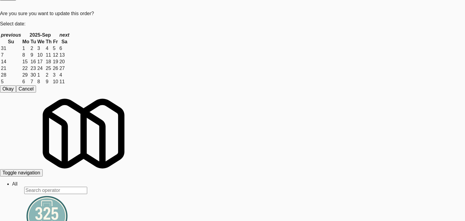
drag, startPoint x: 0, startPoint y: 118, endPoint x: 68, endPoint y: 121, distance: 68.2
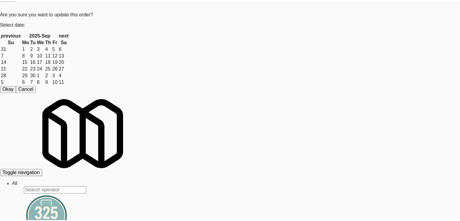
scroll to position [4156, 0]
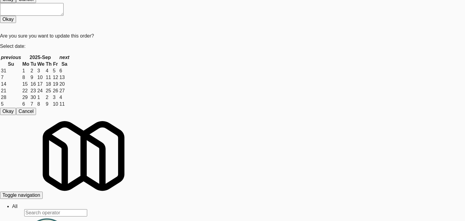
click at [214, 64] on body "Are you sure you want to update this order? Okay Cancel Okay Are you sure you w…" at bounding box center [232, 95] width 465 height 221
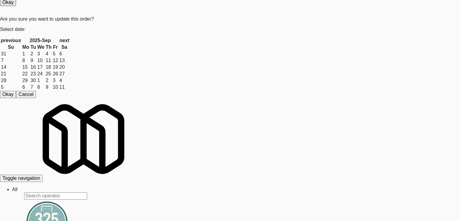
scroll to position [4216, 0]
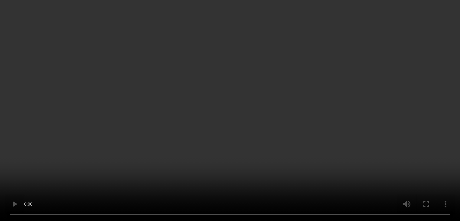
scroll to position [4209, 0]
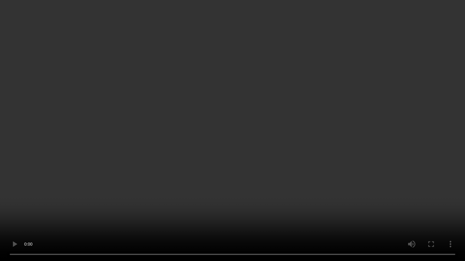
click at [264, 172] on video at bounding box center [232, 130] width 465 height 261
click at [264, 171] on video at bounding box center [232, 130] width 465 height 261
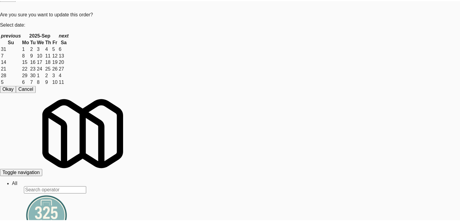
scroll to position [4209, 0]
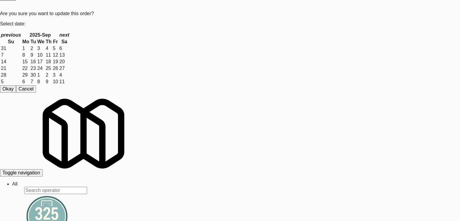
scroll to position [4216, 0]
drag, startPoint x: 183, startPoint y: 130, endPoint x: 186, endPoint y: 131, distance: 3.2
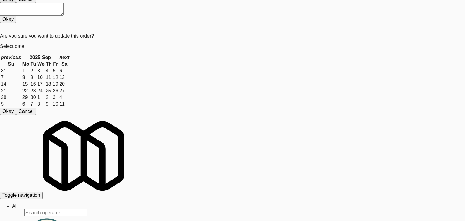
click at [215, 61] on body "Are you sure you want to update this order? Okay Cancel Okay Are you sure you w…" at bounding box center [232, 95] width 465 height 221
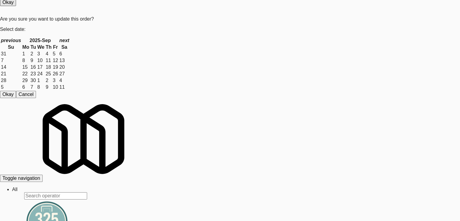
scroll to position [4246, 0]
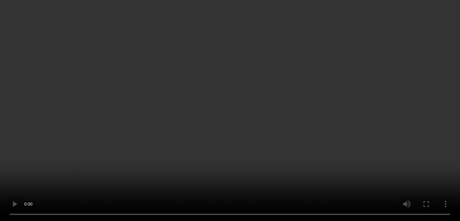
scroll to position [4239, 0]
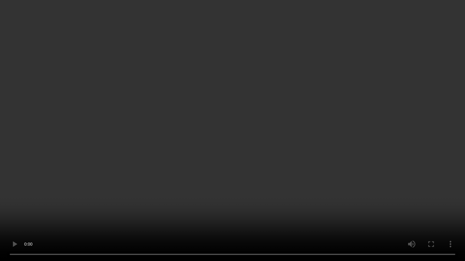
click at [284, 168] on video at bounding box center [232, 130] width 465 height 261
click at [291, 202] on video at bounding box center [232, 130] width 465 height 261
click at [274, 179] on video at bounding box center [232, 130] width 465 height 261
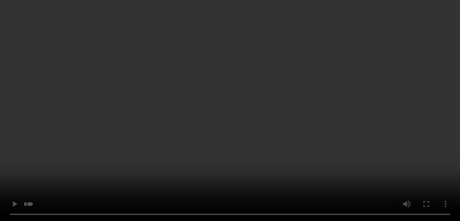
scroll to position [4246, 0]
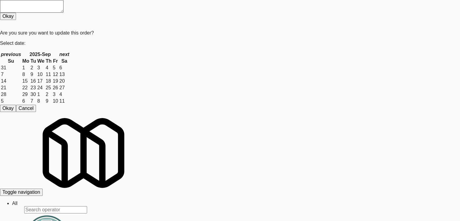
scroll to position [4420, 0]
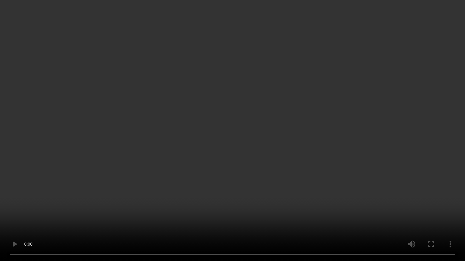
click at [271, 149] on video at bounding box center [232, 130] width 465 height 261
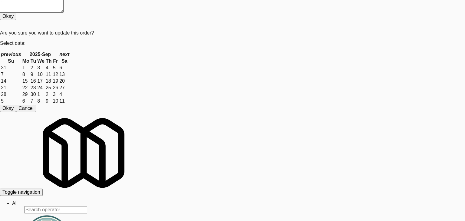
drag, startPoint x: 0, startPoint y: 143, endPoint x: 86, endPoint y: 141, distance: 86.0
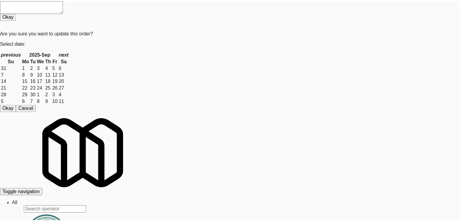
scroll to position [4428, 0]
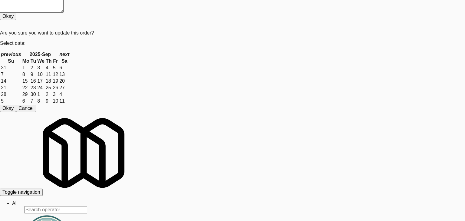
click at [278, 155] on body "Are you sure you want to update this order? Okay Cancel Okay Are you sure you w…" at bounding box center [232, 110] width 465 height 221
click at [0, 0] on div "Are you sure you want to update this order? Okay Cancel" at bounding box center [0, 0] width 0 height 0
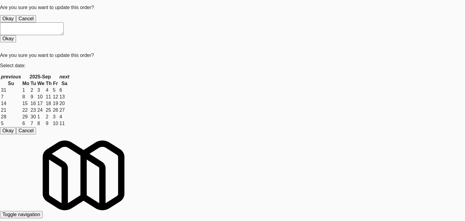
click at [16, 22] on button "Okay" at bounding box center [8, 18] width 16 height 7
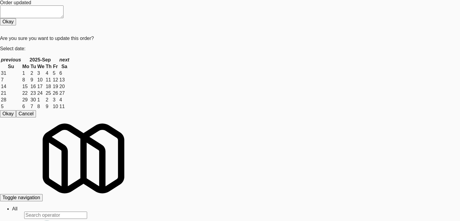
scroll to position [4526, 0]
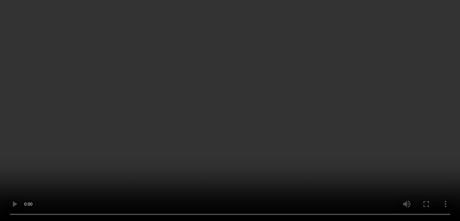
scroll to position [4519, 0]
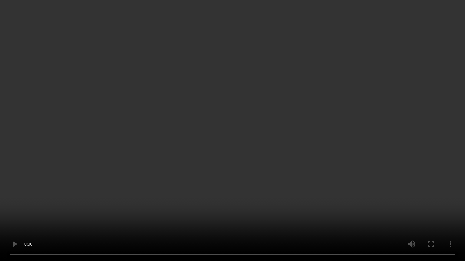
click at [257, 212] on video at bounding box center [232, 130] width 465 height 261
click at [259, 207] on video at bounding box center [232, 130] width 465 height 261
click at [266, 196] on video at bounding box center [232, 130] width 465 height 261
click at [266, 195] on video at bounding box center [232, 130] width 465 height 261
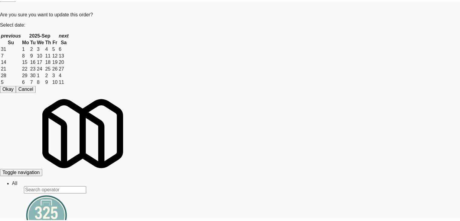
scroll to position [76, 0]
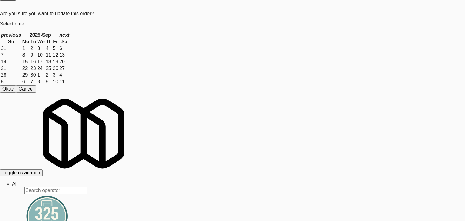
drag, startPoint x: 0, startPoint y: 140, endPoint x: 120, endPoint y: 132, distance: 120.7
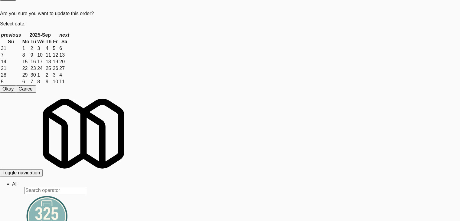
scroll to position [85, 0]
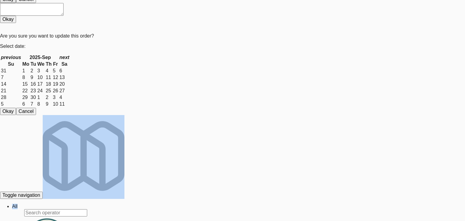
click at [215, 64] on body "Are you sure you want to update this order? Okay Cancel Okay Are you sure you w…" at bounding box center [232, 95] width 465 height 221
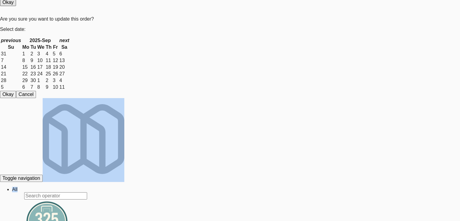
scroll to position [4617, 0]
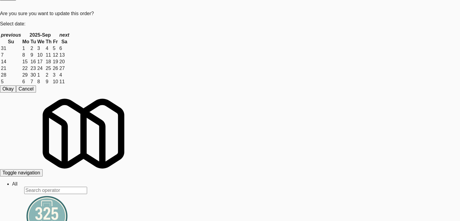
drag, startPoint x: 328, startPoint y: 27, endPoint x: 315, endPoint y: 54, distance: 30.2
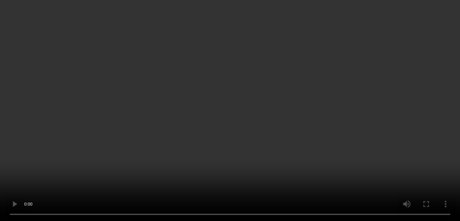
scroll to position [4610, 0]
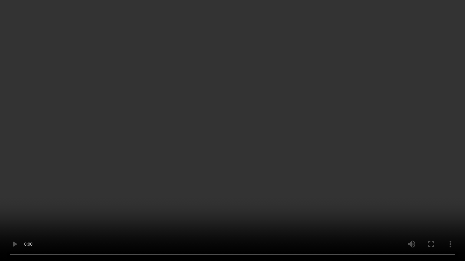
click at [262, 192] on video at bounding box center [232, 130] width 465 height 261
click at [262, 193] on video at bounding box center [232, 130] width 465 height 261
click at [263, 191] on video at bounding box center [232, 130] width 465 height 261
click at [270, 164] on video at bounding box center [232, 130] width 465 height 261
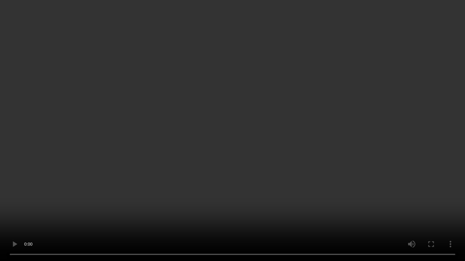
drag, startPoint x: 270, startPoint y: 164, endPoint x: 330, endPoint y: 80, distance: 103.4
click at [271, 163] on video at bounding box center [232, 130] width 465 height 261
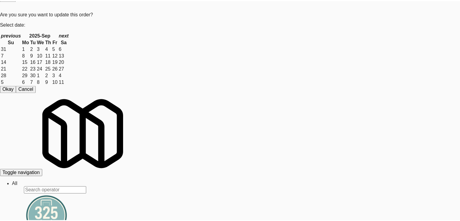
scroll to position [76, 0]
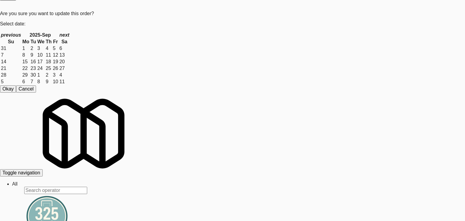
drag, startPoint x: 259, startPoint y: 146, endPoint x: 265, endPoint y: 147, distance: 6.3
drag, startPoint x: 0, startPoint y: 150, endPoint x: 107, endPoint y: 150, distance: 107.4
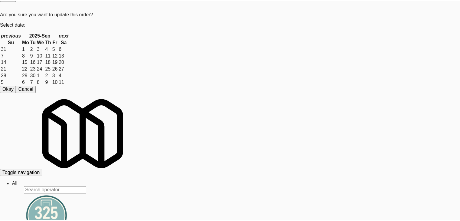
scroll to position [4617, 0]
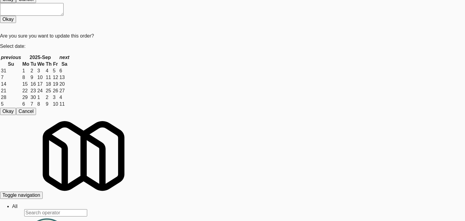
drag, startPoint x: 216, startPoint y: 54, endPoint x: 215, endPoint y: 64, distance: 9.8
click at [215, 65] on body "Are you sure you want to update this order? Okay Cancel Okay Are you sure you w…" at bounding box center [232, 95] width 465 height 221
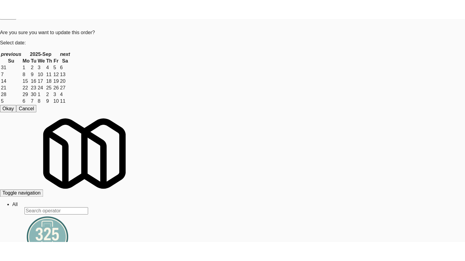
scroll to position [4647, 0]
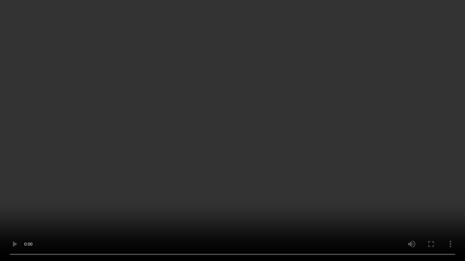
click at [261, 177] on video at bounding box center [232, 130] width 465 height 261
click at [261, 176] on video at bounding box center [232, 130] width 465 height 261
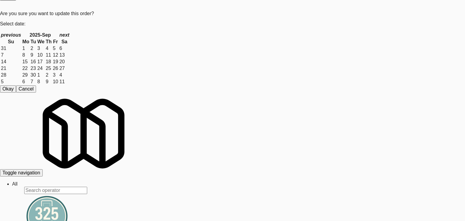
drag, startPoint x: 455, startPoint y: 93, endPoint x: 416, endPoint y: 94, distance: 38.7
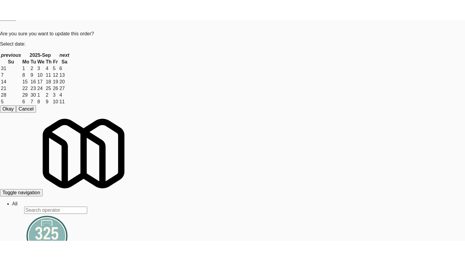
scroll to position [4647, 0]
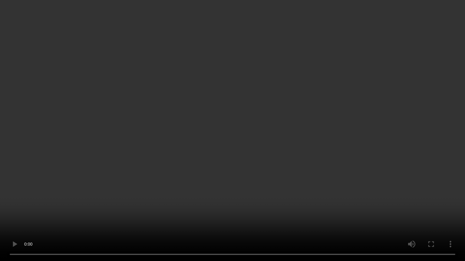
click at [246, 143] on video at bounding box center [232, 130] width 465 height 261
click at [246, 144] on video at bounding box center [232, 130] width 465 height 261
click at [245, 144] on video at bounding box center [232, 130] width 465 height 261
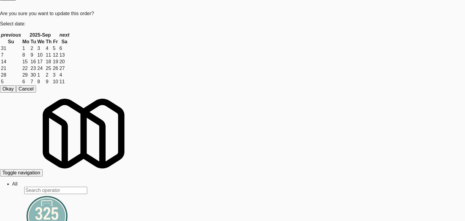
drag, startPoint x: 450, startPoint y: 127, endPoint x: 395, endPoint y: 129, distance: 55.4
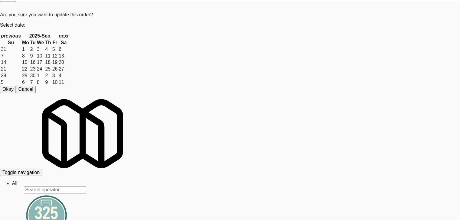
scroll to position [4647, 0]
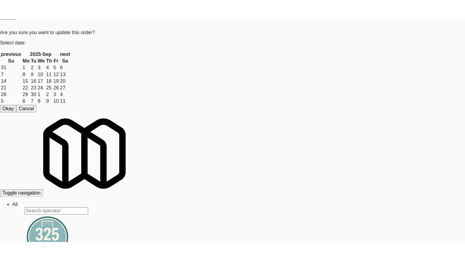
scroll to position [4738, 0]
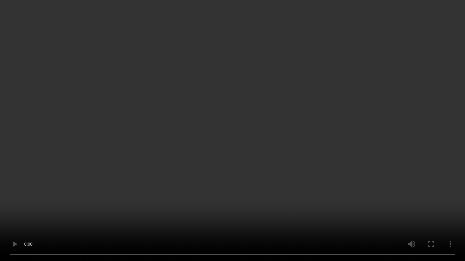
click at [244, 185] on video at bounding box center [232, 130] width 465 height 261
click at [271, 194] on video at bounding box center [232, 130] width 465 height 261
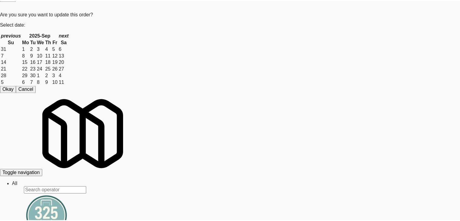
scroll to position [4738, 0]
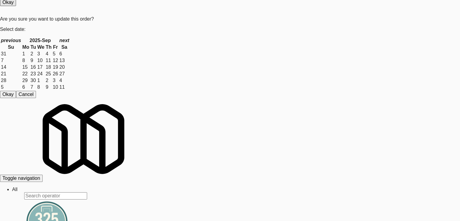
scroll to position [4798, 0]
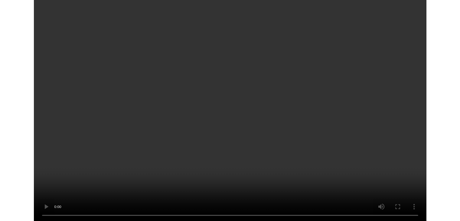
scroll to position [4791, 0]
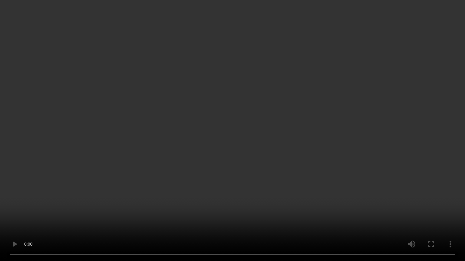
click at [251, 153] on video at bounding box center [232, 130] width 465 height 261
click at [251, 154] on video at bounding box center [232, 130] width 465 height 261
click at [251, 153] on video at bounding box center [232, 130] width 465 height 261
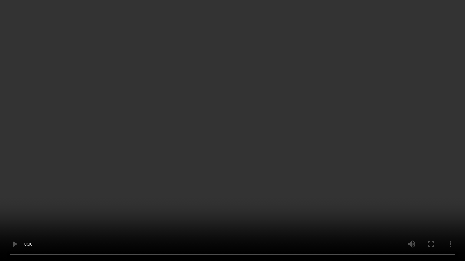
click at [251, 153] on video at bounding box center [232, 130] width 465 height 261
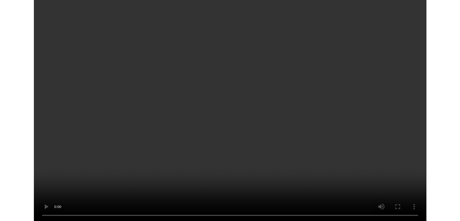
scroll to position [4798, 0]
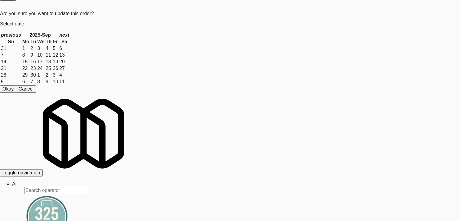
drag, startPoint x: 96, startPoint y: 46, endPoint x: 64, endPoint y: 46, distance: 31.5
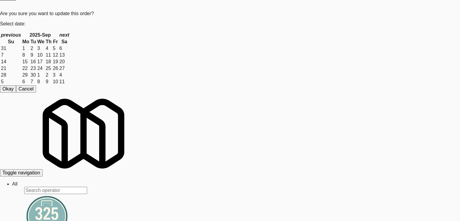
drag, startPoint x: 88, startPoint y: 47, endPoint x: 63, endPoint y: 47, distance: 24.8
copy span "[PHONE_NUMBER]"
drag, startPoint x: 327, startPoint y: 28, endPoint x: 313, endPoint y: 74, distance: 48.1
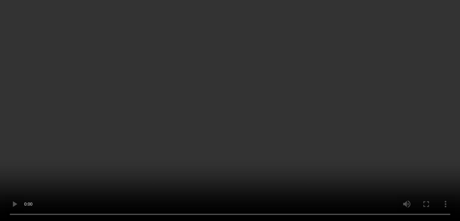
scroll to position [4791, 0]
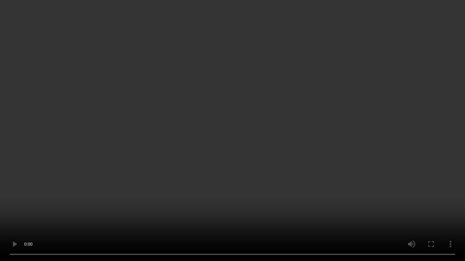
click at [250, 171] on video at bounding box center [232, 130] width 465 height 261
click at [251, 173] on video at bounding box center [232, 130] width 465 height 261
click at [261, 166] on video at bounding box center [232, 130] width 465 height 261
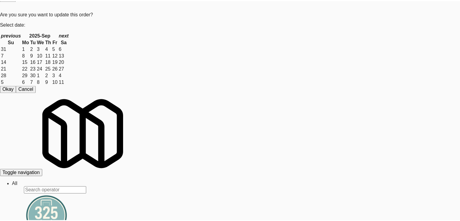
scroll to position [61, 0]
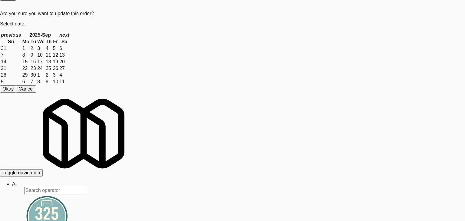
drag, startPoint x: 0, startPoint y: 138, endPoint x: 142, endPoint y: 137, distance: 141.9
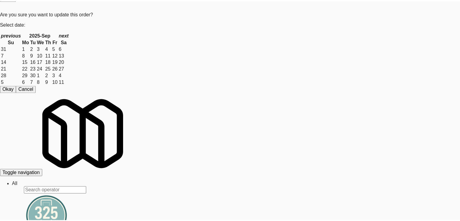
scroll to position [4798, 0]
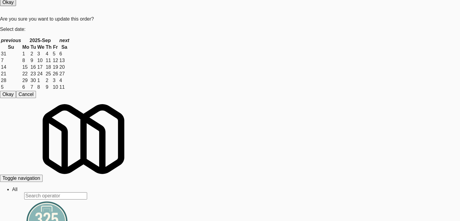
scroll to position [4889, 0]
drag, startPoint x: 327, startPoint y: 28, endPoint x: 320, endPoint y: 43, distance: 16.5
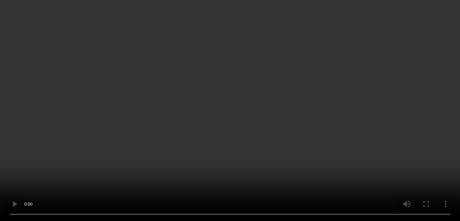
scroll to position [4882, 0]
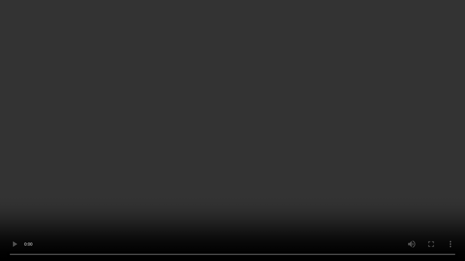
click at [248, 176] on video at bounding box center [232, 130] width 465 height 261
click at [249, 172] on video at bounding box center [232, 130] width 465 height 261
drag, startPoint x: 248, startPoint y: 172, endPoint x: 263, endPoint y: 130, distance: 44.9
click at [249, 170] on video at bounding box center [232, 130] width 465 height 261
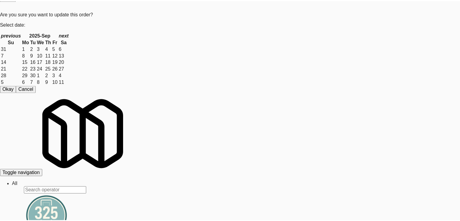
scroll to position [76, 0]
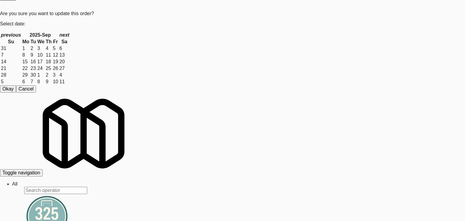
drag, startPoint x: 1, startPoint y: 138, endPoint x: 82, endPoint y: 138, distance: 81.4
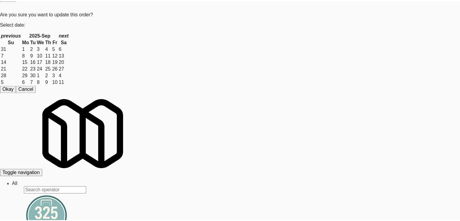
scroll to position [4889, 0]
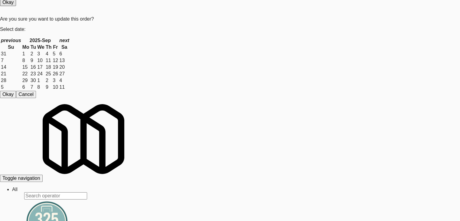
scroll to position [4980, 0]
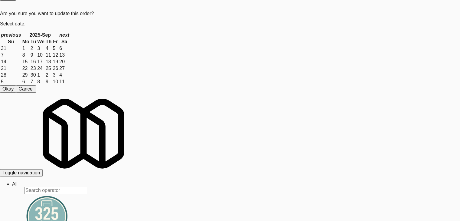
drag, startPoint x: 323, startPoint y: 32, endPoint x: 321, endPoint y: 39, distance: 7.7
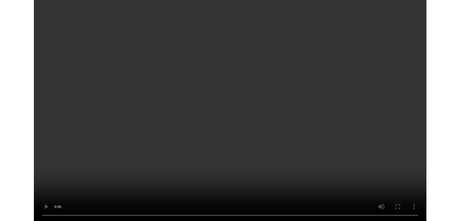
scroll to position [4973, 0]
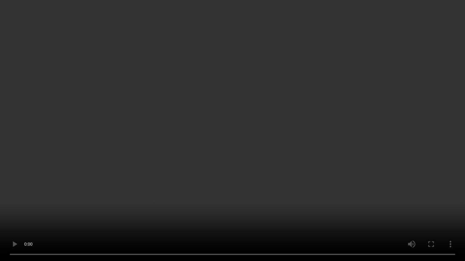
click at [250, 187] on video at bounding box center [232, 130] width 465 height 261
click at [259, 179] on video at bounding box center [232, 130] width 465 height 261
click at [259, 180] on video at bounding box center [232, 130] width 465 height 261
click at [261, 178] on video at bounding box center [232, 130] width 465 height 261
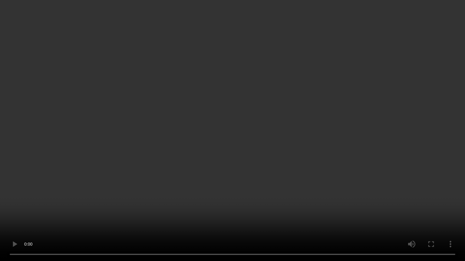
click at [261, 178] on video at bounding box center [232, 130] width 465 height 261
drag, startPoint x: 261, startPoint y: 178, endPoint x: 271, endPoint y: 133, distance: 46.2
click at [261, 178] on video at bounding box center [232, 130] width 465 height 261
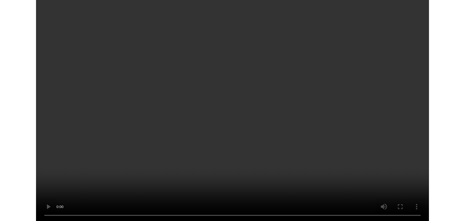
scroll to position [4980, 0]
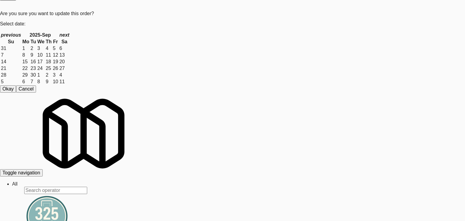
drag, startPoint x: 77, startPoint y: 144, endPoint x: 69, endPoint y: 144, distance: 8.2
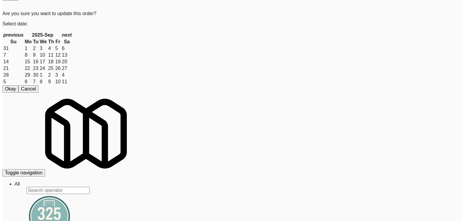
scroll to position [55, 0]
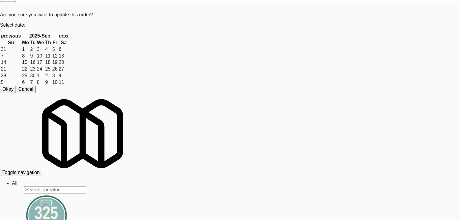
scroll to position [61, 0]
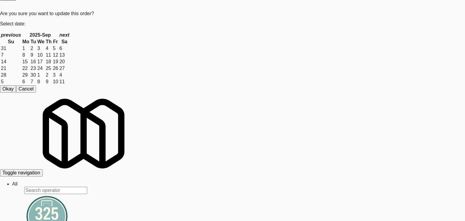
drag, startPoint x: 397, startPoint y: 90, endPoint x: 409, endPoint y: 92, distance: 12.9
drag, startPoint x: 453, startPoint y: 104, endPoint x: 436, endPoint y: 106, distance: 16.7
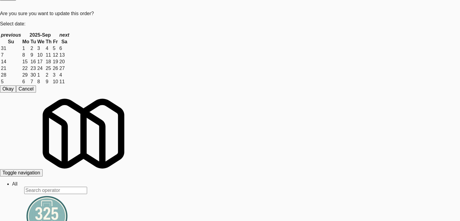
scroll to position [4980, 0]
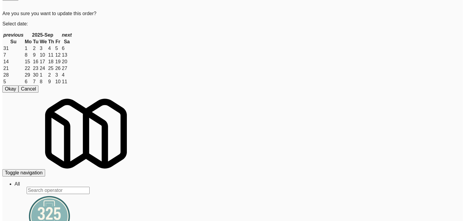
scroll to position [0, 0]
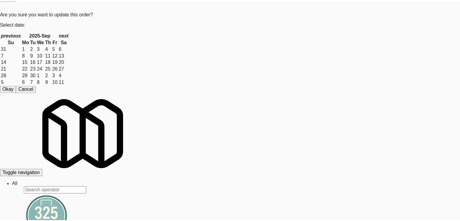
scroll to position [4973, 0]
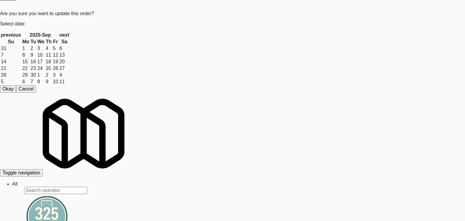
drag, startPoint x: 286, startPoint y: 73, endPoint x: 282, endPoint y: 72, distance: 4.0
drag, startPoint x: 0, startPoint y: 90, endPoint x: 61, endPoint y: 96, distance: 61.2
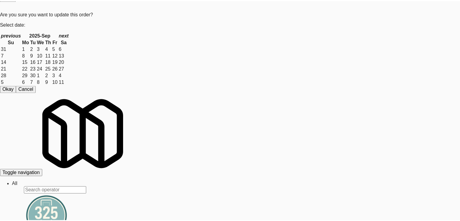
scroll to position [4980, 0]
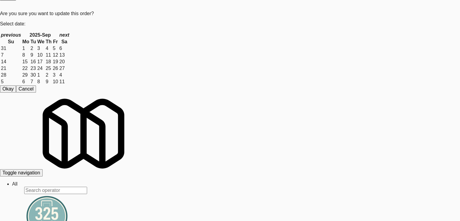
drag, startPoint x: 172, startPoint y: 110, endPoint x: 177, endPoint y: 113, distance: 5.5
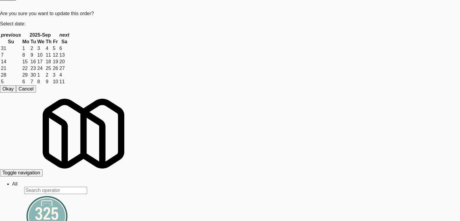
scroll to position [5040, 0]
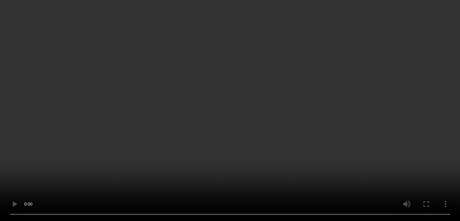
scroll to position [5033, 0]
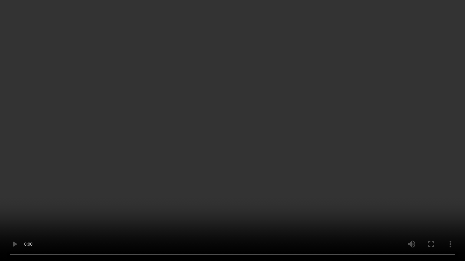
click at [275, 171] on video at bounding box center [232, 130] width 465 height 261
click at [275, 172] on video at bounding box center [232, 130] width 465 height 261
click at [275, 171] on video at bounding box center [232, 130] width 465 height 261
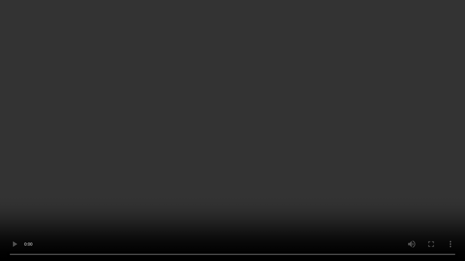
click at [275, 171] on video at bounding box center [232, 130] width 465 height 261
click at [275, 172] on video at bounding box center [232, 130] width 465 height 261
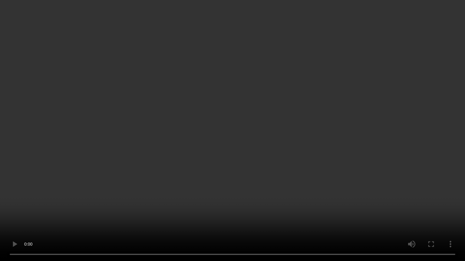
click at [275, 171] on video at bounding box center [232, 130] width 465 height 261
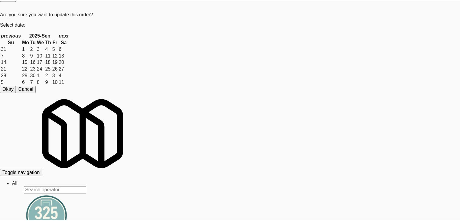
scroll to position [30, 0]
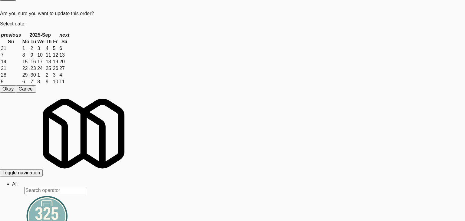
drag, startPoint x: 0, startPoint y: 120, endPoint x: 126, endPoint y: 121, distance: 126.2
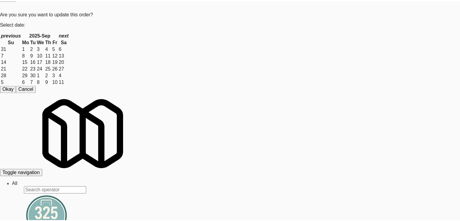
scroll to position [5040, 0]
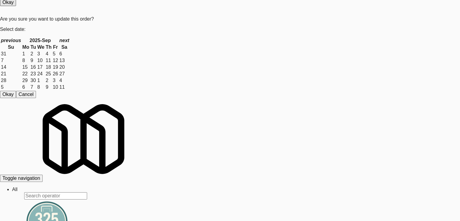
scroll to position [5071, 0]
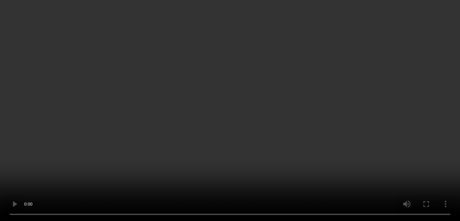
scroll to position [5063, 0]
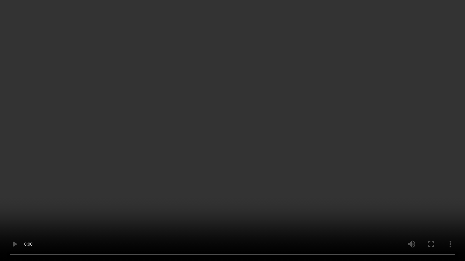
click at [266, 171] on video at bounding box center [232, 130] width 465 height 261
click at [266, 172] on video at bounding box center [232, 130] width 465 height 261
click at [266, 170] on video at bounding box center [232, 130] width 465 height 261
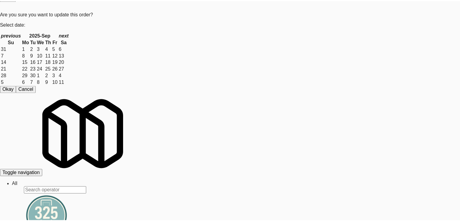
scroll to position [76, 0]
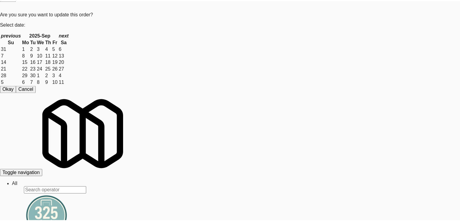
scroll to position [76, 0]
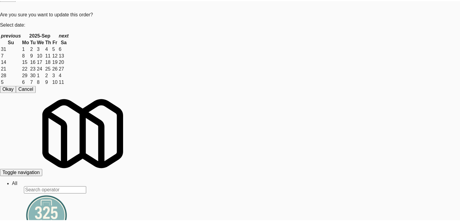
scroll to position [5071, 0]
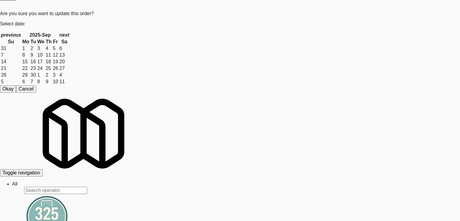
drag, startPoint x: 285, startPoint y: 132, endPoint x: 285, endPoint y: 137, distance: 4.5
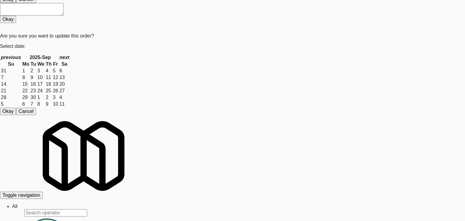
drag, startPoint x: 230, startPoint y: 55, endPoint x: 223, endPoint y: 61, distance: 8.6
click at [223, 61] on body "Are you sure you want to update this order? Okay Cancel Okay Are you sure you w…" at bounding box center [232, 95] width 465 height 221
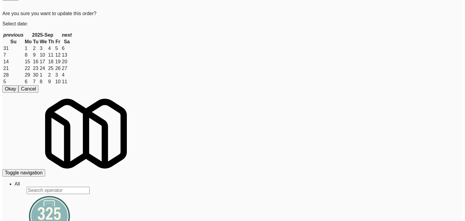
scroll to position [5101, 0]
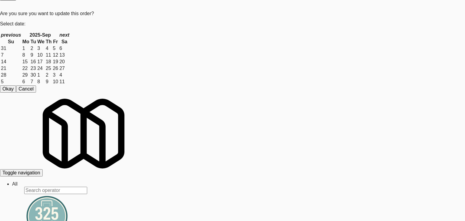
drag, startPoint x: 0, startPoint y: 86, endPoint x: 27, endPoint y: 89, distance: 27.1
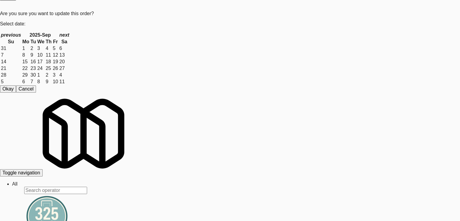
scroll to position [5101, 0]
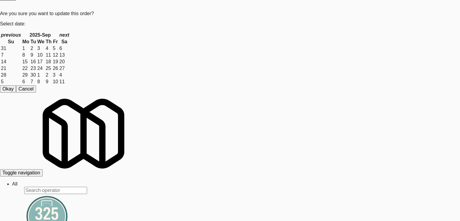
scroll to position [5161, 0]
drag, startPoint x: 321, startPoint y: 33, endPoint x: 321, endPoint y: 38, distance: 4.2
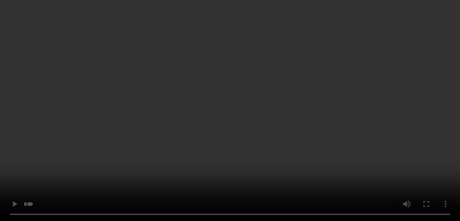
scroll to position [5154, 0]
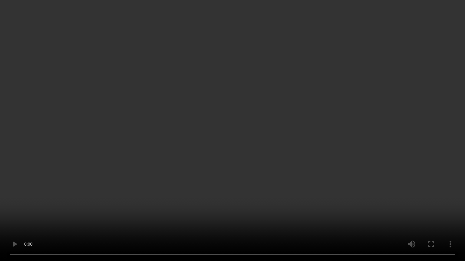
click at [278, 153] on video at bounding box center [232, 130] width 465 height 261
click at [277, 155] on video at bounding box center [232, 130] width 465 height 261
click at [277, 157] on video at bounding box center [232, 130] width 465 height 261
click at [277, 158] on video at bounding box center [232, 130] width 465 height 261
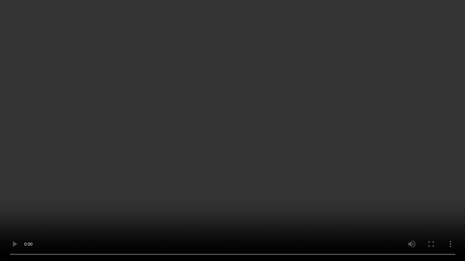
click at [277, 158] on video at bounding box center [232, 130] width 465 height 261
click at [277, 157] on video at bounding box center [232, 130] width 465 height 261
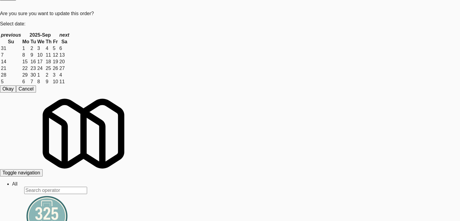
scroll to position [151, 0]
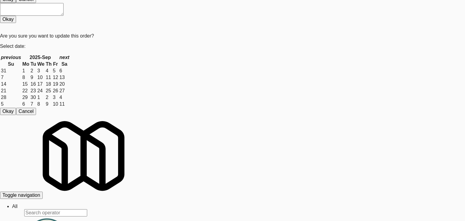
drag, startPoint x: 219, startPoint y: 65, endPoint x: 218, endPoint y: 68, distance: 3.5
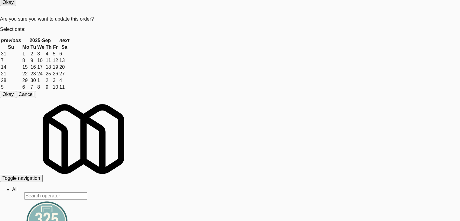
scroll to position [46, 0]
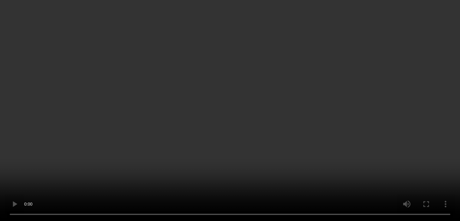
scroll to position [5154, 0]
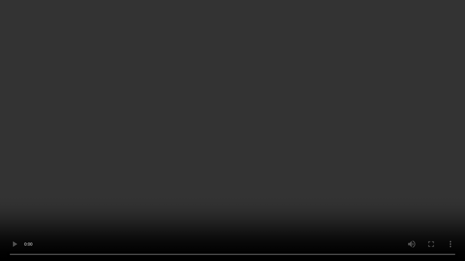
click at [263, 179] on video at bounding box center [232, 130] width 465 height 261
click at [264, 179] on video at bounding box center [232, 130] width 465 height 261
drag, startPoint x: 264, startPoint y: 179, endPoint x: 320, endPoint y: 117, distance: 83.4
click at [264, 179] on video at bounding box center [232, 130] width 465 height 261
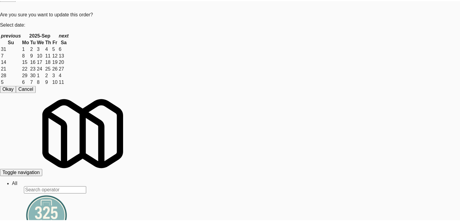
scroll to position [76, 0]
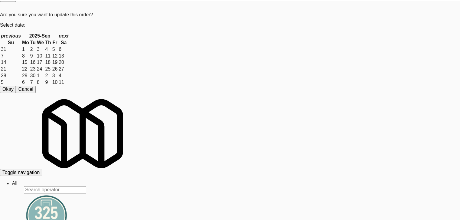
scroll to position [5161, 0]
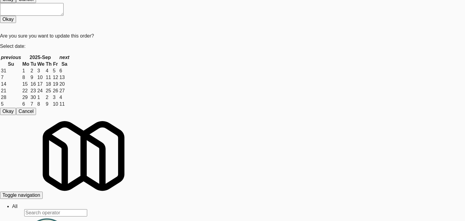
drag, startPoint x: 238, startPoint y: 68, endPoint x: 223, endPoint y: 63, distance: 16.4
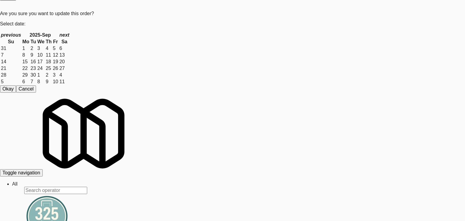
drag, startPoint x: 219, startPoint y: 63, endPoint x: 293, endPoint y: 104, distance: 84.5
click at [222, 64] on body "Are you sure you want to update this order? Okay Cancel Okay Are you sure you w…" at bounding box center [232, 91] width 465 height 221
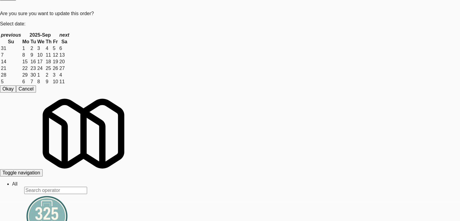
drag, startPoint x: 293, startPoint y: 138, endPoint x: 290, endPoint y: 136, distance: 3.8
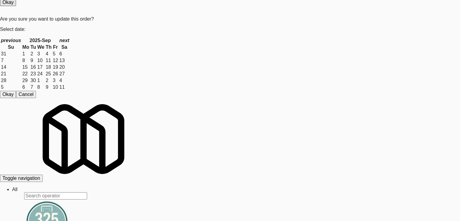
scroll to position [5252, 0]
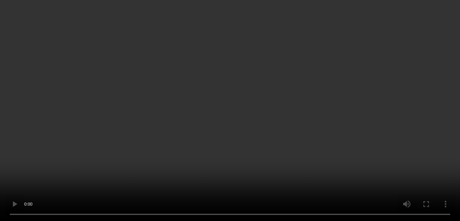
scroll to position [5427, 0]
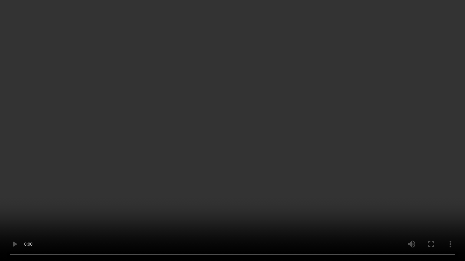
click at [255, 180] on video at bounding box center [232, 130] width 465 height 261
click at [278, 166] on video at bounding box center [232, 130] width 465 height 261
click at [277, 170] on video at bounding box center [232, 130] width 465 height 261
click at [281, 162] on video at bounding box center [232, 130] width 465 height 261
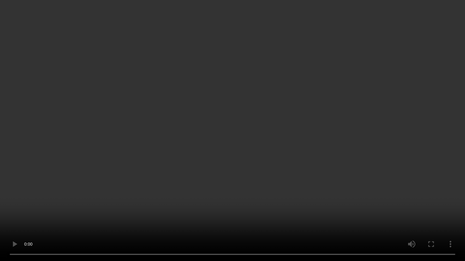
click at [281, 162] on video at bounding box center [232, 130] width 465 height 261
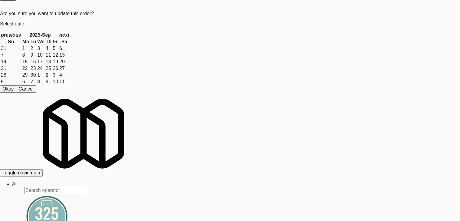
checkbox input "true"
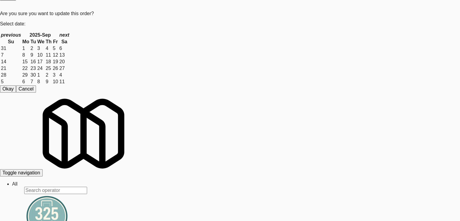
scroll to position [5427, 0]
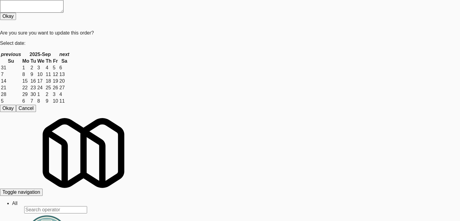
scroll to position [212, 0]
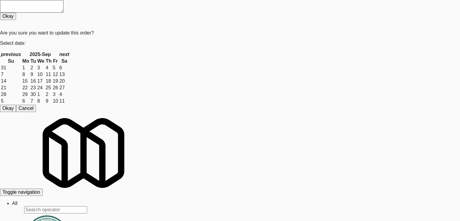
scroll to position [393, 0]
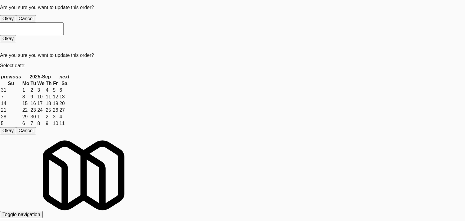
click at [16, 22] on button "Okay" at bounding box center [8, 18] width 16 height 7
click at [219, 22] on div "Okay Cancel" at bounding box center [228, 18] width 456 height 7
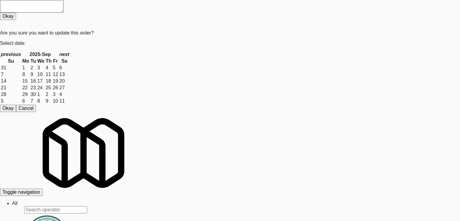
scroll to position [5464, 0]
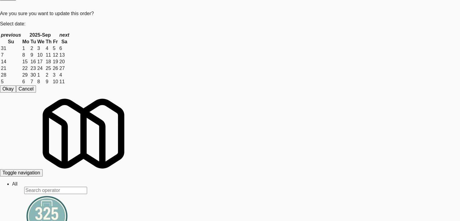
scroll to position [5457, 0]
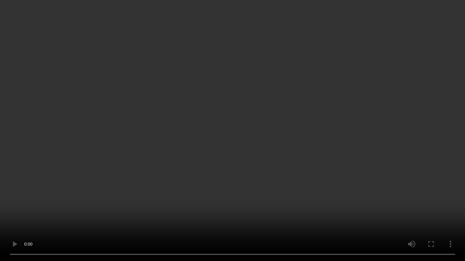
click at [252, 190] on video at bounding box center [232, 130] width 465 height 261
click at [301, 155] on video at bounding box center [232, 130] width 465 height 261
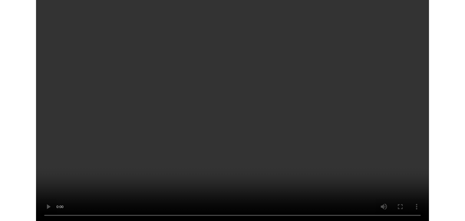
scroll to position [5464, 0]
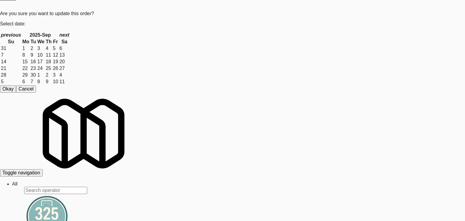
drag, startPoint x: 117, startPoint y: 147, endPoint x: 21, endPoint y: 159, distance: 97.1
drag, startPoint x: 0, startPoint y: 166, endPoint x: 169, endPoint y: 160, distance: 169.6
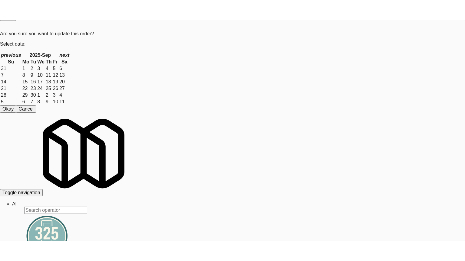
scroll to position [5464, 0]
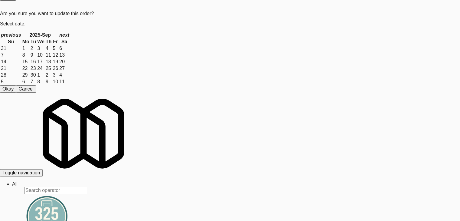
scroll to position [5457, 0]
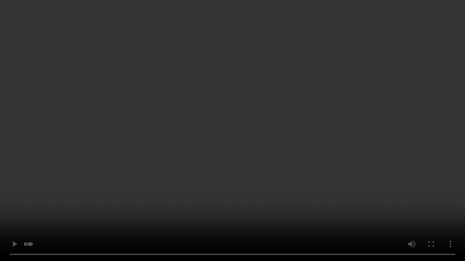
click at [291, 148] on video at bounding box center [232, 130] width 465 height 261
click at [293, 148] on video at bounding box center [232, 130] width 465 height 261
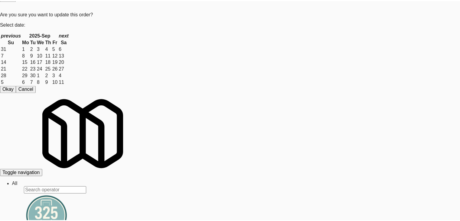
scroll to position [5464, 0]
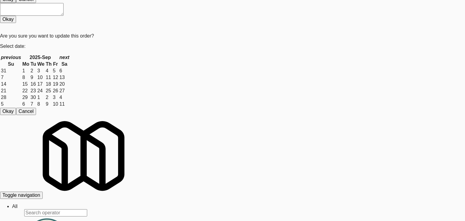
click at [212, 66] on body "Are you sure you want to update this order? Okay Cancel Okay Are you sure you w…" at bounding box center [232, 95] width 465 height 221
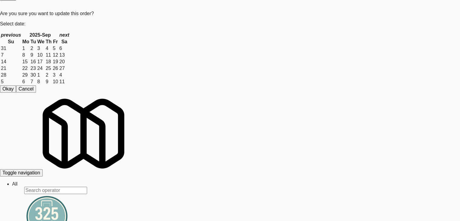
scroll to position [5555, 0]
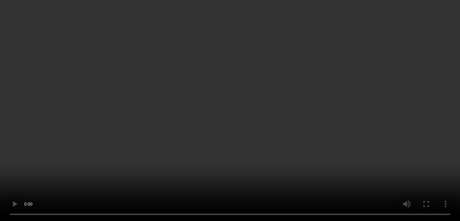
scroll to position [5548, 0]
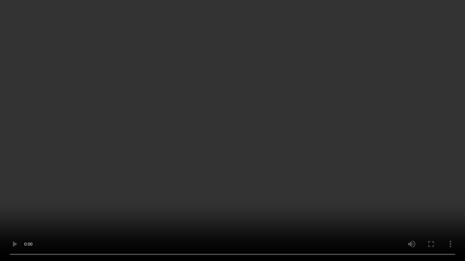
click at [256, 186] on video at bounding box center [232, 130] width 465 height 261
click at [283, 181] on video at bounding box center [232, 130] width 465 height 261
click at [284, 180] on video at bounding box center [232, 130] width 465 height 261
click at [295, 171] on video at bounding box center [232, 130] width 465 height 261
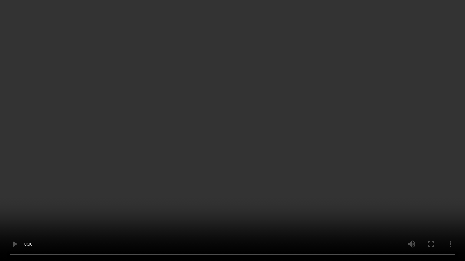
click at [295, 171] on video at bounding box center [232, 130] width 465 height 261
click at [297, 169] on video at bounding box center [232, 130] width 465 height 261
click at [297, 170] on video at bounding box center [232, 130] width 465 height 261
click at [303, 170] on video at bounding box center [232, 130] width 465 height 261
click at [306, 169] on video at bounding box center [232, 130] width 465 height 261
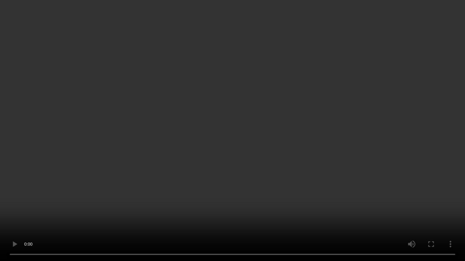
click at [306, 169] on video at bounding box center [232, 130] width 465 height 261
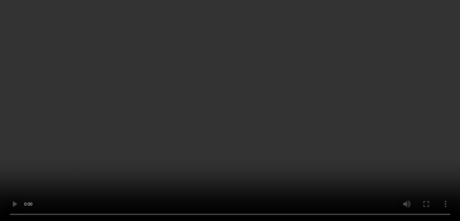
click at [222, 140] on video at bounding box center [230, 110] width 460 height 221
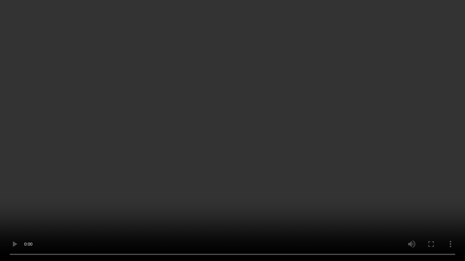
click at [222, 168] on video at bounding box center [232, 130] width 465 height 261
click at [226, 167] on video at bounding box center [232, 130] width 465 height 261
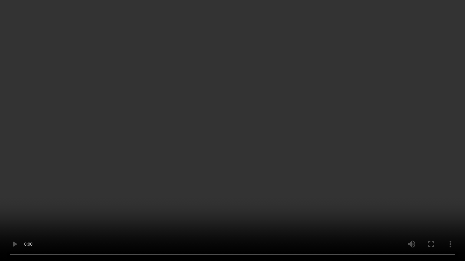
click at [230, 167] on video at bounding box center [232, 130] width 465 height 261
click at [234, 165] on video at bounding box center [232, 130] width 465 height 261
click at [235, 165] on video at bounding box center [232, 130] width 465 height 261
drag, startPoint x: 236, startPoint y: 165, endPoint x: 239, endPoint y: 162, distance: 4.1
click at [236, 165] on video at bounding box center [232, 130] width 465 height 261
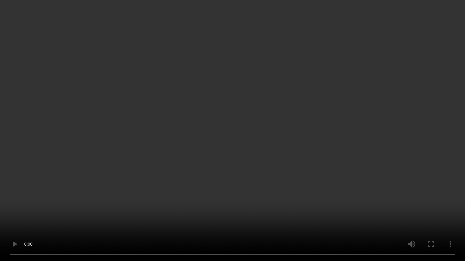
click at [267, 115] on video at bounding box center [232, 130] width 465 height 261
click at [270, 112] on video at bounding box center [232, 130] width 465 height 261
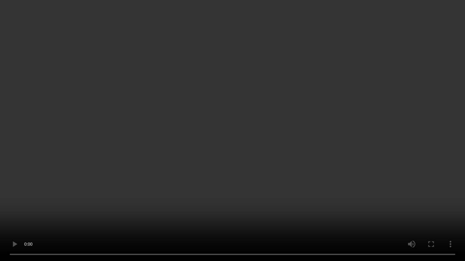
click at [270, 112] on video at bounding box center [232, 130] width 465 height 261
click at [268, 113] on video at bounding box center [232, 130] width 465 height 261
click at [268, 112] on video at bounding box center [232, 130] width 465 height 261
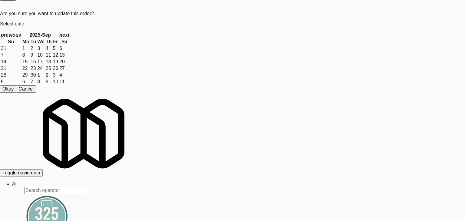
drag, startPoint x: 1, startPoint y: 133, endPoint x: 113, endPoint y: 133, distance: 112.3
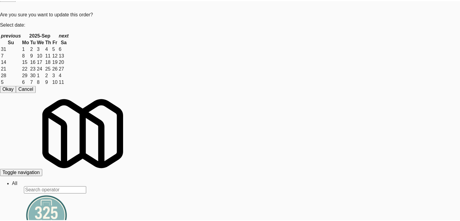
scroll to position [5555, 0]
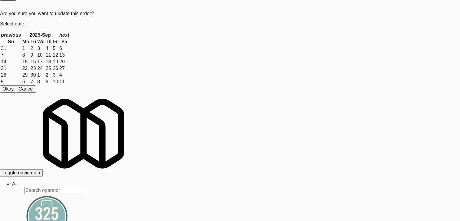
drag, startPoint x: 288, startPoint y: 144, endPoint x: 286, endPoint y: 148, distance: 4.3
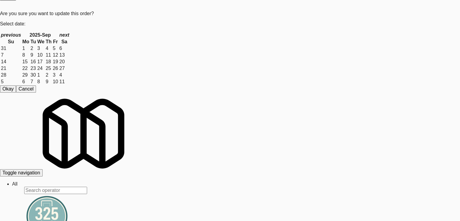
drag, startPoint x: 107, startPoint y: 185, endPoint x: 111, endPoint y: 186, distance: 4.4
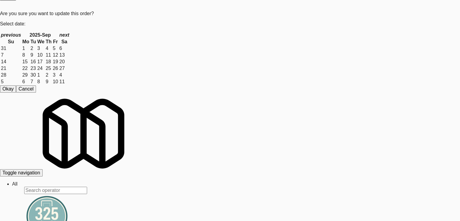
drag, startPoint x: 321, startPoint y: 28, endPoint x: 315, endPoint y: 52, distance: 25.2
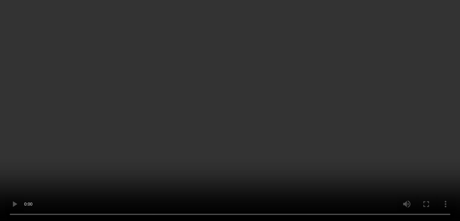
scroll to position [6720, 0]
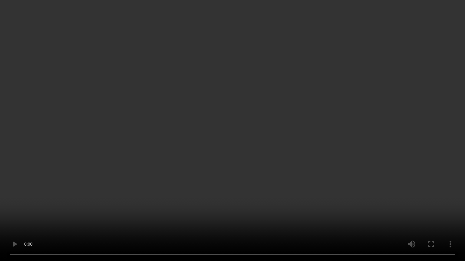
click at [313, 182] on video at bounding box center [232, 130] width 465 height 261
click at [312, 182] on video at bounding box center [232, 130] width 465 height 261
click at [314, 180] on video at bounding box center [232, 130] width 465 height 261
drag, startPoint x: 314, startPoint y: 180, endPoint x: 309, endPoint y: 182, distance: 4.4
click at [312, 181] on video at bounding box center [232, 130] width 465 height 261
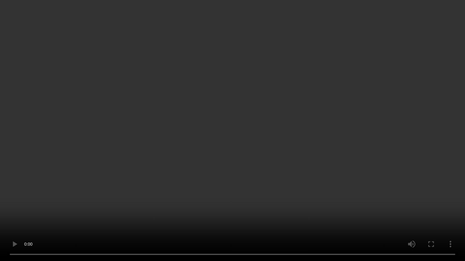
click at [309, 180] on video at bounding box center [232, 130] width 465 height 261
click at [306, 177] on video at bounding box center [232, 130] width 465 height 261
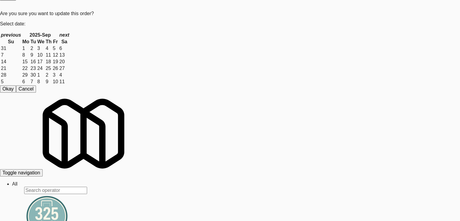
drag, startPoint x: 334, startPoint y: 65, endPoint x: 329, endPoint y: 68, distance: 5.6
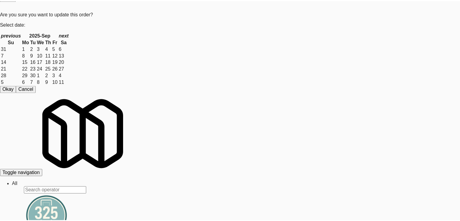
scroll to position [61, 0]
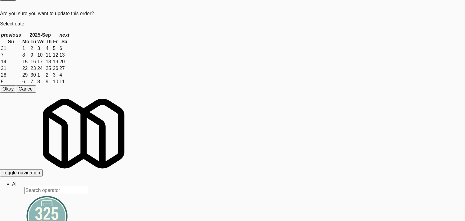
drag, startPoint x: 0, startPoint y: 106, endPoint x: 17, endPoint y: 106, distance: 16.9
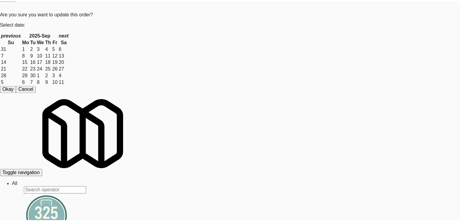
scroll to position [6735, 0]
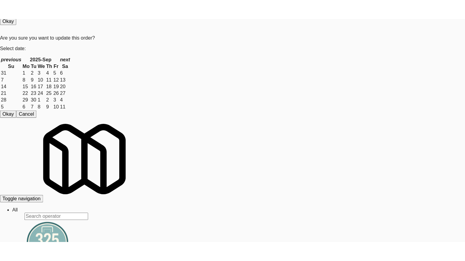
scroll to position [6765, 0]
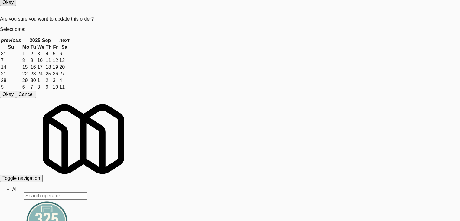
drag, startPoint x: 324, startPoint y: 28, endPoint x: 314, endPoint y: 54, distance: 28.5
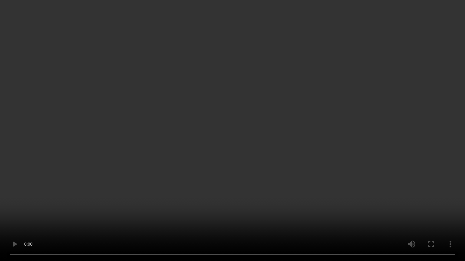
click at [264, 171] on video at bounding box center [232, 130] width 465 height 261
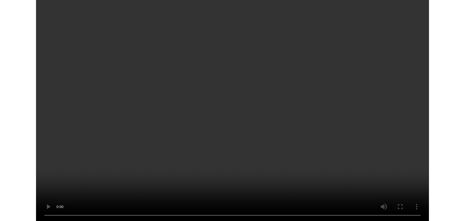
scroll to position [6765, 0]
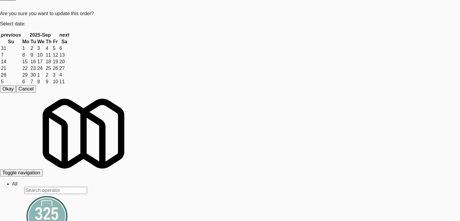
drag, startPoint x: 226, startPoint y: 102, endPoint x: 234, endPoint y: 103, distance: 7.9
drag, startPoint x: 331, startPoint y: 62, endPoint x: 331, endPoint y: 66, distance: 3.3
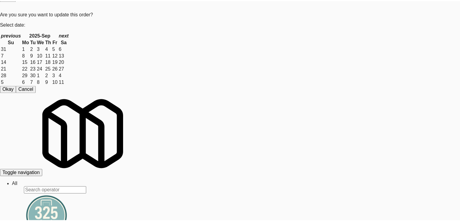
scroll to position [76, 0]
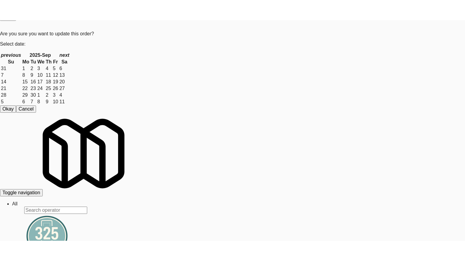
scroll to position [6765, 0]
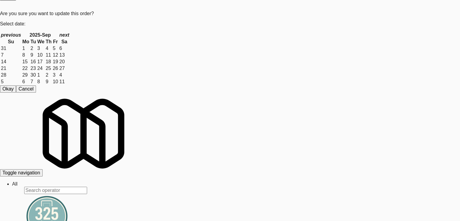
drag, startPoint x: 144, startPoint y: 139, endPoint x: 145, endPoint y: 169, distance: 30.3
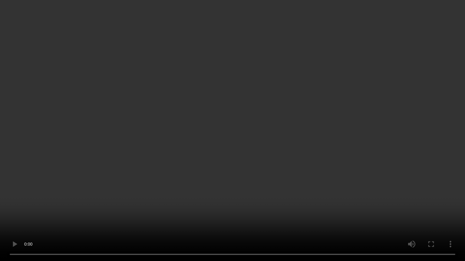
click at [194, 195] on video at bounding box center [232, 130] width 465 height 261
click at [194, 196] on video at bounding box center [232, 130] width 465 height 261
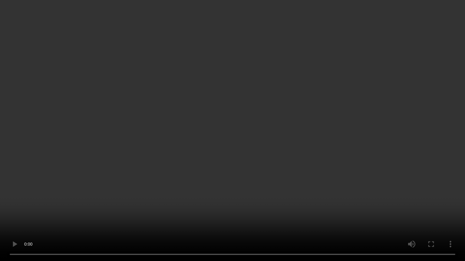
click at [194, 169] on video at bounding box center [232, 130] width 465 height 261
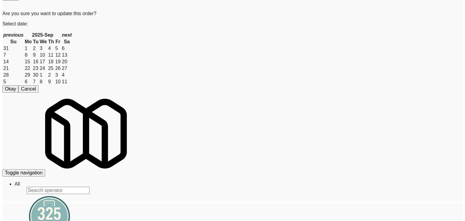
scroll to position [6765, 0]
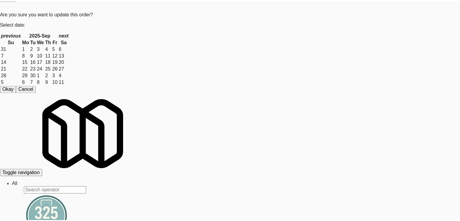
scroll to position [30, 0]
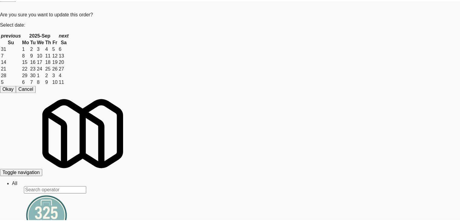
scroll to position [76, 0]
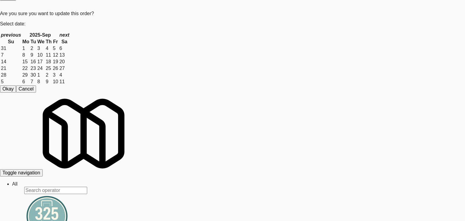
drag, startPoint x: 302, startPoint y: 149, endPoint x: 282, endPoint y: 149, distance: 20.3
drag, startPoint x: 1, startPoint y: 126, endPoint x: 119, endPoint y: 125, distance: 118.0
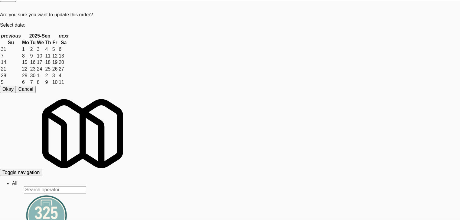
scroll to position [6765, 0]
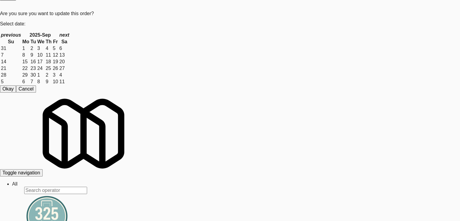
drag, startPoint x: 166, startPoint y: 127, endPoint x: 231, endPoint y: 139, distance: 66.0
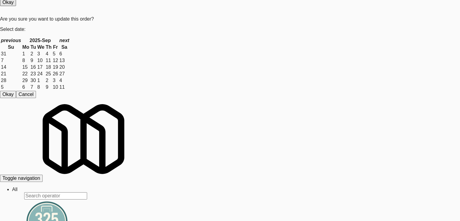
scroll to position [6826, 0]
drag, startPoint x: 323, startPoint y: 32, endPoint x: 314, endPoint y: 53, distance: 22.4
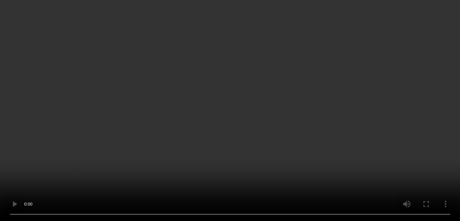
scroll to position [6811, 0]
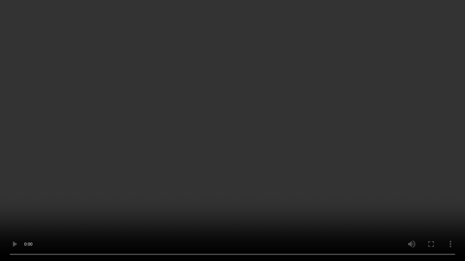
click at [313, 140] on video at bounding box center [232, 130] width 465 height 261
click at [311, 142] on video at bounding box center [232, 130] width 465 height 261
click at [309, 145] on video at bounding box center [232, 130] width 465 height 261
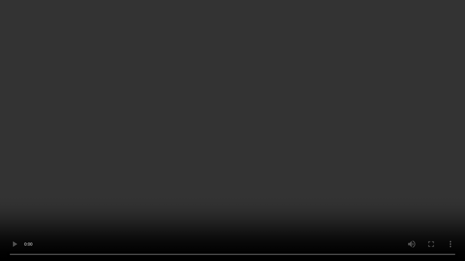
click at [309, 145] on video at bounding box center [232, 130] width 465 height 261
click at [309, 146] on video at bounding box center [232, 130] width 465 height 261
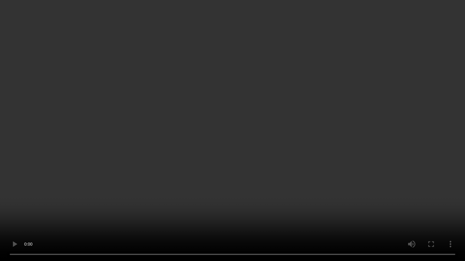
click at [307, 146] on video at bounding box center [232, 130] width 465 height 261
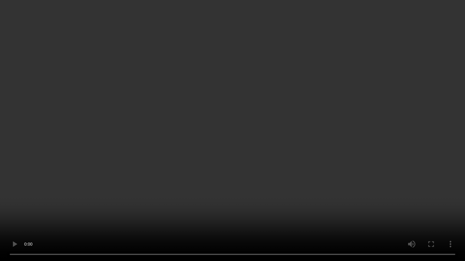
click at [307, 146] on video at bounding box center [232, 130] width 465 height 261
click at [304, 147] on video at bounding box center [232, 130] width 465 height 261
click at [300, 146] on video at bounding box center [232, 130] width 465 height 261
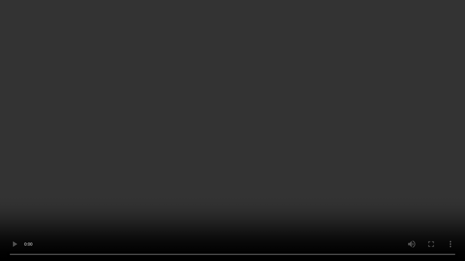
click at [280, 143] on video at bounding box center [232, 130] width 465 height 261
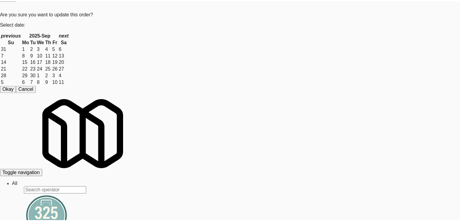
scroll to position [6826, 0]
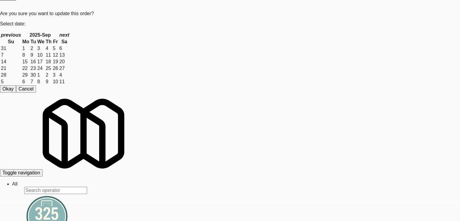
scroll to position [7250, 0]
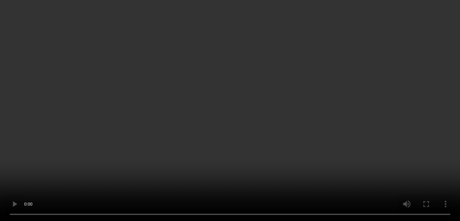
scroll to position [7235, 0]
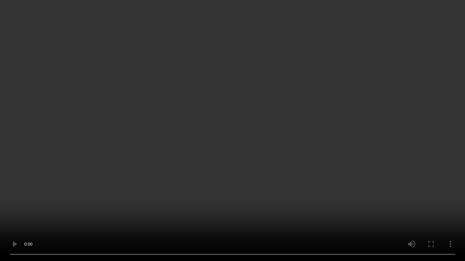
click at [305, 161] on video at bounding box center [232, 130] width 465 height 261
click at [304, 165] on video at bounding box center [232, 130] width 465 height 261
click at [305, 165] on video at bounding box center [232, 130] width 465 height 261
click at [306, 165] on video at bounding box center [232, 130] width 465 height 261
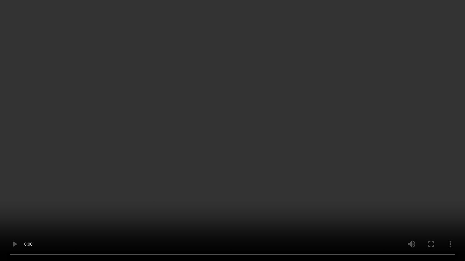
click at [306, 165] on video at bounding box center [232, 130] width 465 height 261
click at [311, 162] on video at bounding box center [232, 130] width 465 height 261
click at [319, 161] on video at bounding box center [232, 130] width 465 height 261
click at [319, 159] on video at bounding box center [232, 130] width 465 height 261
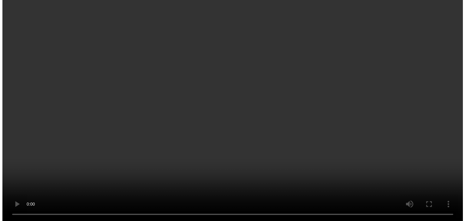
scroll to position [7250, 0]
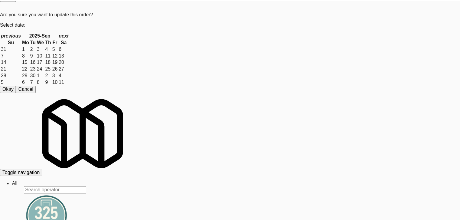
scroll to position [61, 0]
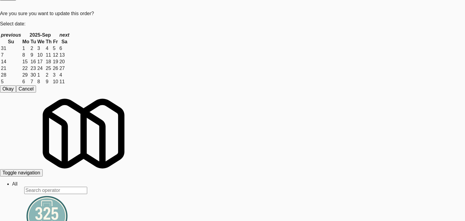
drag, startPoint x: 0, startPoint y: 120, endPoint x: 142, endPoint y: 120, distance: 142.2
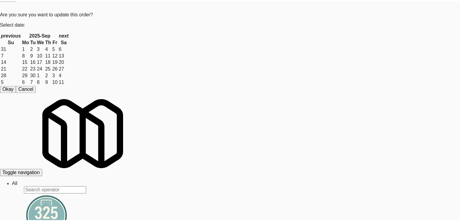
scroll to position [7250, 0]
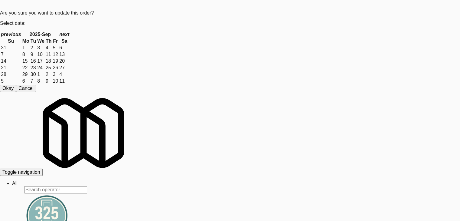
scroll to position [7280, 0]
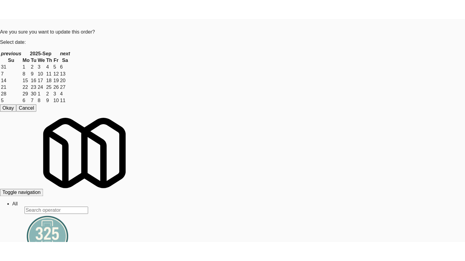
scroll to position [19, 0]
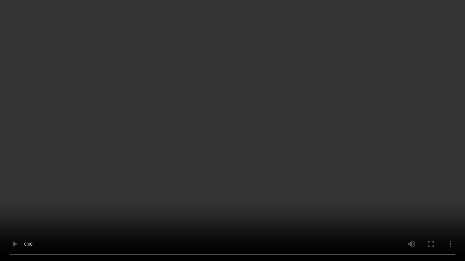
click at [271, 181] on video at bounding box center [232, 130] width 465 height 261
click at [270, 182] on video at bounding box center [232, 130] width 465 height 261
click at [279, 161] on video at bounding box center [232, 130] width 465 height 261
drag, startPoint x: 279, startPoint y: 161, endPoint x: 279, endPoint y: 134, distance: 26.6
click at [279, 161] on video at bounding box center [232, 130] width 465 height 261
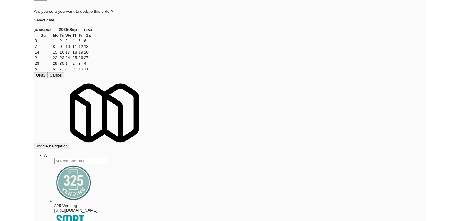
scroll to position [7265, 0]
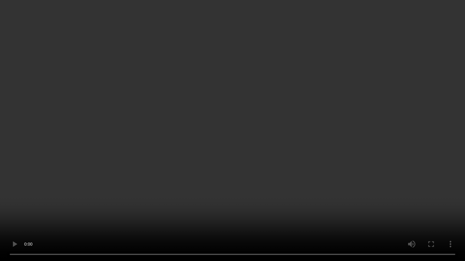
click at [235, 172] on video at bounding box center [232, 130] width 465 height 261
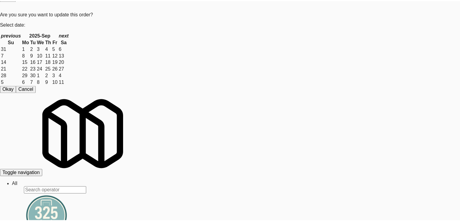
scroll to position [7280, 0]
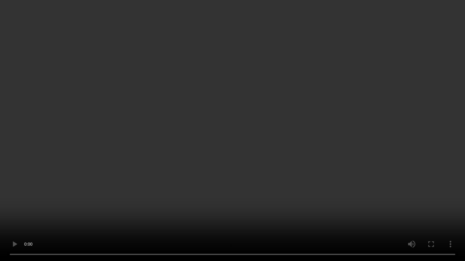
scroll to position [7265, 0]
click at [225, 182] on video at bounding box center [232, 130] width 465 height 261
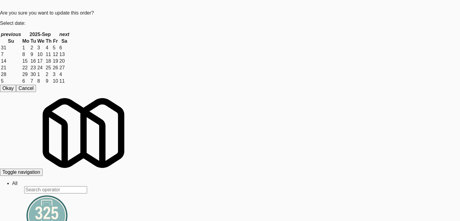
scroll to position [7280, 0]
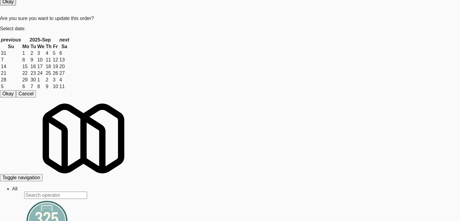
scroll to position [7371, 0]
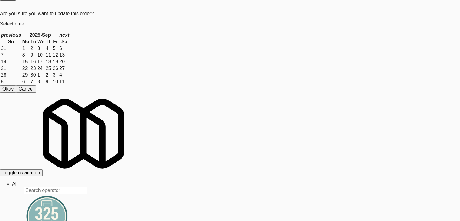
scroll to position [7461, 0]
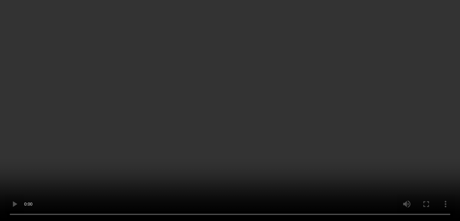
scroll to position [7447, 0]
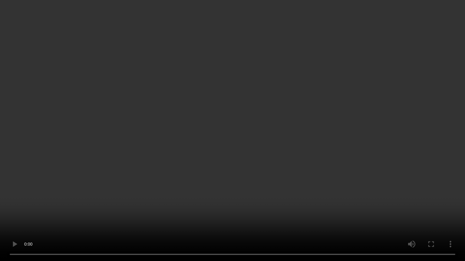
click at [260, 158] on video at bounding box center [232, 130] width 465 height 261
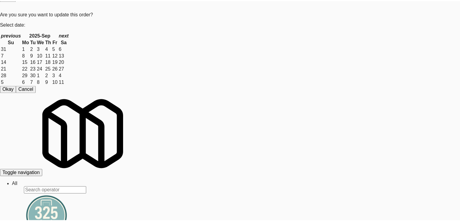
scroll to position [30, 0]
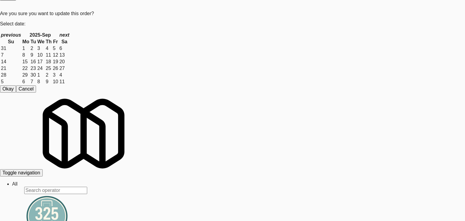
drag, startPoint x: 0, startPoint y: 134, endPoint x: 138, endPoint y: 130, distance: 137.7
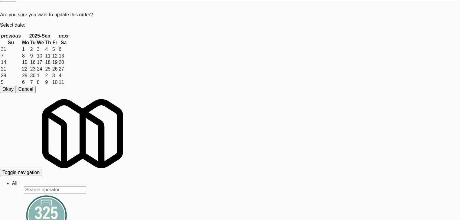
scroll to position [7461, 0]
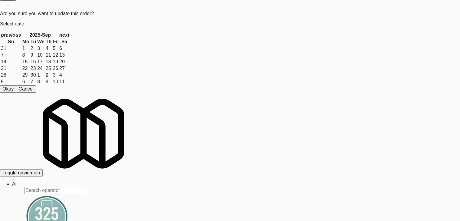
scroll to position [7552, 0]
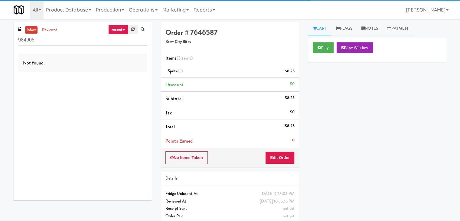
click at [131, 30] on link at bounding box center [132, 29] width 9 height 9
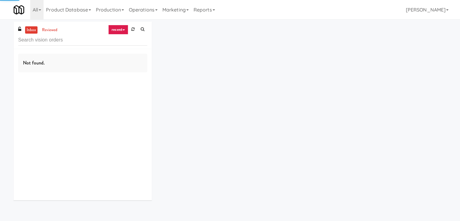
click at [125, 29] on icon at bounding box center [124, 29] width 2 height 1
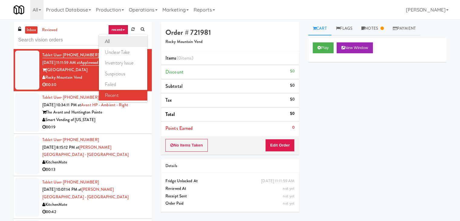
click at [125, 41] on link "all" at bounding box center [123, 41] width 48 height 11
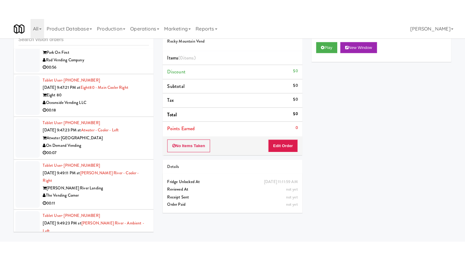
scroll to position [5861, 0]
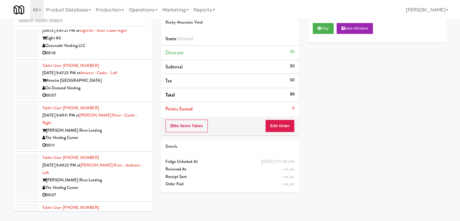
click at [114, 84] on div "On Demand Vending" at bounding box center [94, 88] width 105 height 8
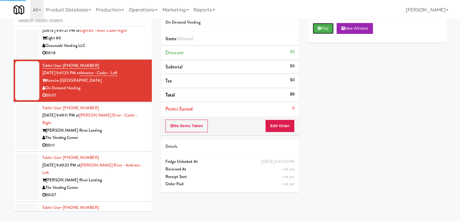
click at [326, 32] on button "Play" at bounding box center [323, 28] width 21 height 11
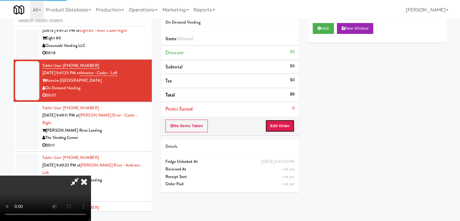
click at [289, 123] on button "Edit Order" at bounding box center [279, 126] width 29 height 13
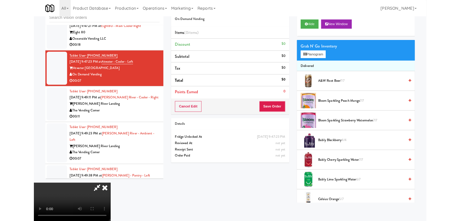
scroll to position [5846, 0]
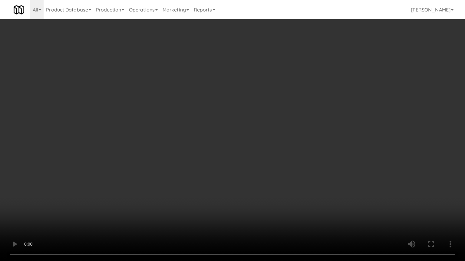
click at [261, 165] on video at bounding box center [232, 130] width 465 height 261
click at [261, 171] on video at bounding box center [232, 130] width 465 height 261
click at [263, 169] on video at bounding box center [232, 130] width 465 height 261
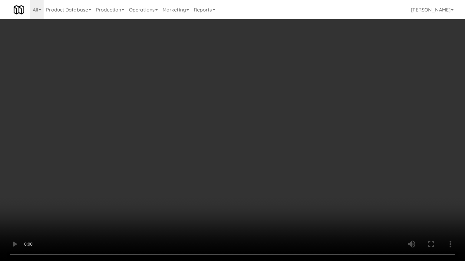
click at [263, 169] on video at bounding box center [232, 130] width 465 height 261
click at [261, 163] on video at bounding box center [232, 130] width 465 height 261
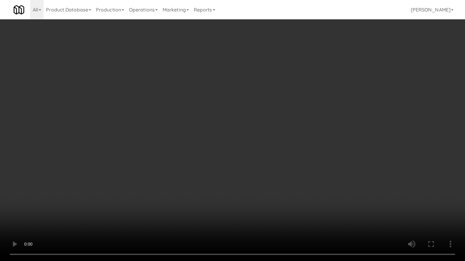
click at [261, 163] on video at bounding box center [232, 130] width 465 height 261
click at [257, 174] on video at bounding box center [232, 130] width 465 height 261
click at [257, 173] on video at bounding box center [232, 130] width 465 height 261
click at [278, 175] on video at bounding box center [232, 130] width 465 height 261
click at [277, 171] on video at bounding box center [232, 130] width 465 height 261
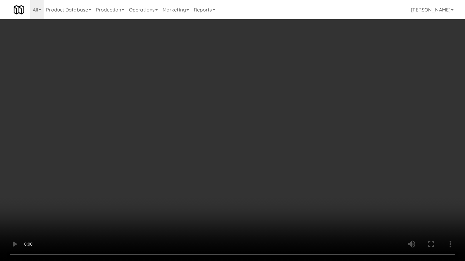
click at [277, 171] on video at bounding box center [232, 130] width 465 height 261
click at [279, 170] on video at bounding box center [232, 130] width 465 height 261
click at [279, 169] on video at bounding box center [232, 130] width 465 height 261
click at [280, 169] on video at bounding box center [232, 130] width 465 height 261
click at [281, 169] on video at bounding box center [232, 130] width 465 height 261
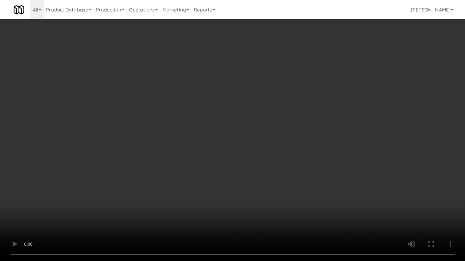
click at [282, 167] on video at bounding box center [232, 130] width 465 height 261
click at [282, 166] on video at bounding box center [232, 130] width 465 height 261
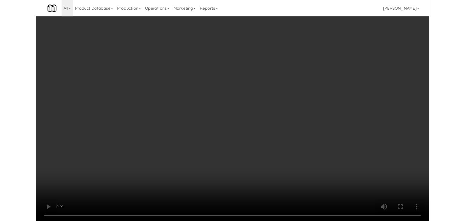
scroll to position [5861, 0]
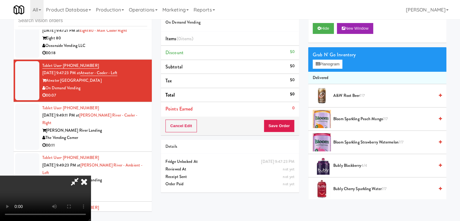
click at [338, 92] on span "A&W Root Beer 7/7" at bounding box center [383, 96] width 101 height 8
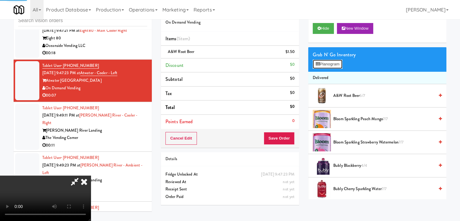
click at [330, 64] on button "Planogram" at bounding box center [328, 64] width 30 height 9
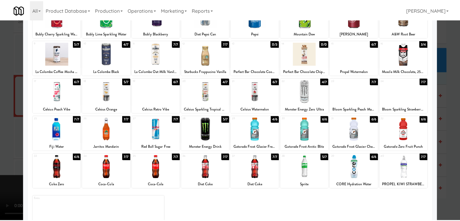
scroll to position [61, 0]
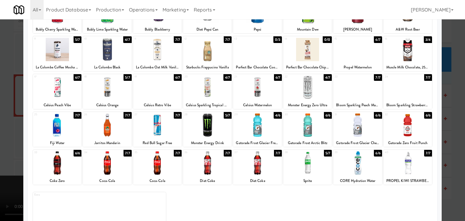
click at [213, 162] on div at bounding box center [207, 162] width 48 height 23
drag, startPoint x: 0, startPoint y: 153, endPoint x: 130, endPoint y: 153, distance: 129.8
click at [2, 153] on div at bounding box center [232, 110] width 465 height 221
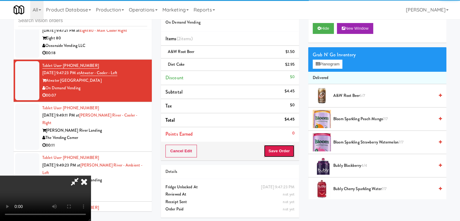
click at [287, 154] on button "Save Order" at bounding box center [279, 151] width 31 height 13
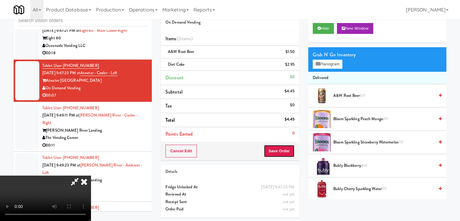
click at [287, 154] on button "Save Order" at bounding box center [279, 151] width 31 height 13
drag, startPoint x: 287, startPoint y: 154, endPoint x: 265, endPoint y: 132, distance: 30.6
click at [287, 154] on button "Save Order" at bounding box center [279, 151] width 31 height 13
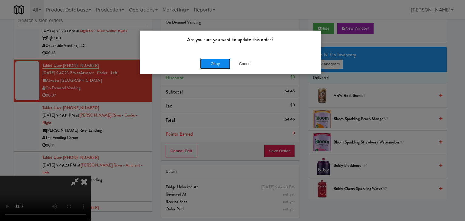
click at [220, 61] on button "Okay" at bounding box center [215, 63] width 30 height 11
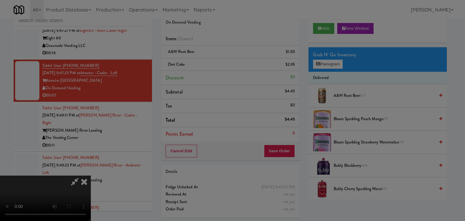
click at [220, 58] on button "Okay" at bounding box center [215, 52] width 30 height 11
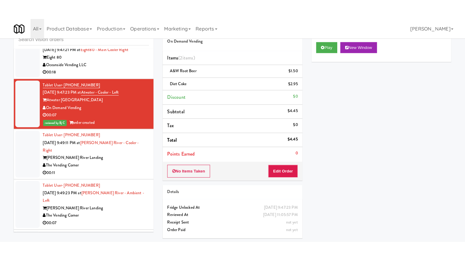
scroll to position [5922, 0]
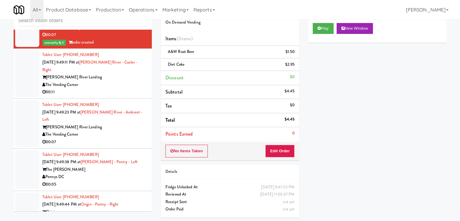
click at [118, 88] on div "00:11" at bounding box center [94, 92] width 105 height 8
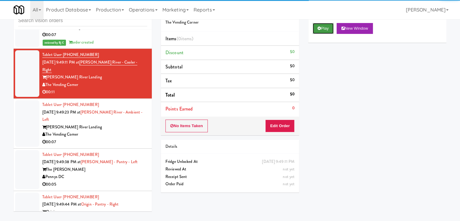
click at [321, 25] on button "Play" at bounding box center [323, 28] width 21 height 11
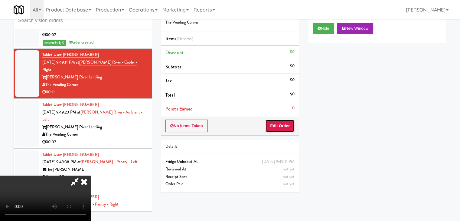
click at [274, 121] on button "Edit Order" at bounding box center [279, 126] width 29 height 13
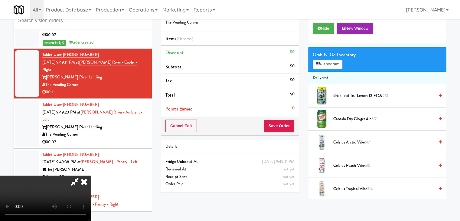
scroll to position [5907, 0]
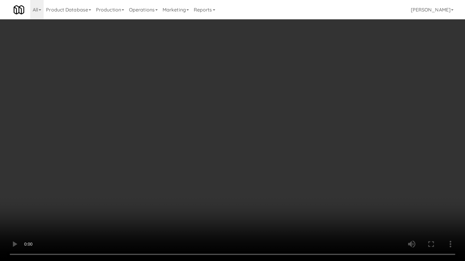
click at [284, 148] on video at bounding box center [232, 130] width 465 height 261
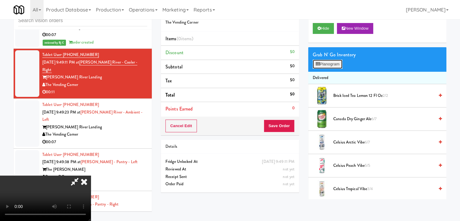
click at [327, 64] on button "Planogram" at bounding box center [328, 64] width 30 height 9
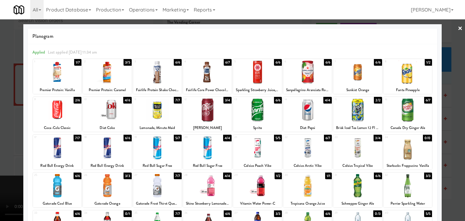
drag, startPoint x: 0, startPoint y: 101, endPoint x: 47, endPoint y: 102, distance: 46.9
click at [2, 101] on div at bounding box center [232, 110] width 465 height 221
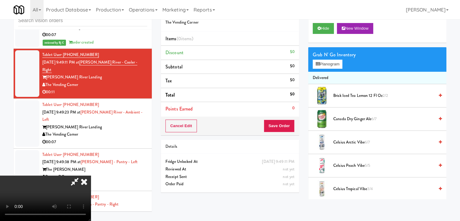
click at [91, 176] on video at bounding box center [45, 198] width 91 height 45
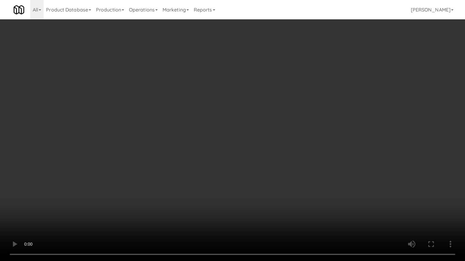
click at [206, 153] on video at bounding box center [232, 130] width 465 height 261
click at [283, 117] on video at bounding box center [232, 130] width 465 height 261
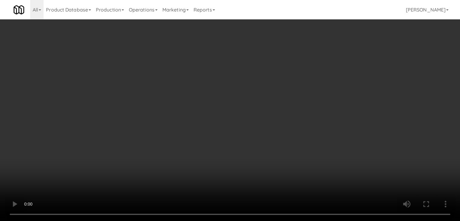
scroll to position [5922, 0]
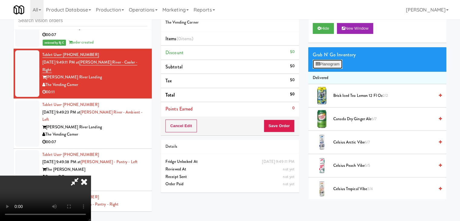
click at [330, 63] on button "Planogram" at bounding box center [328, 64] width 30 height 9
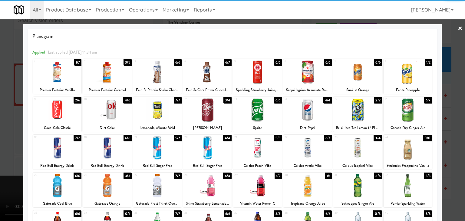
click at [110, 73] on div at bounding box center [107, 72] width 48 height 23
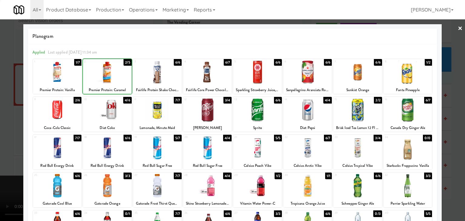
drag, startPoint x: 0, startPoint y: 92, endPoint x: 108, endPoint y: 99, distance: 107.9
click at [4, 93] on div at bounding box center [232, 110] width 465 height 221
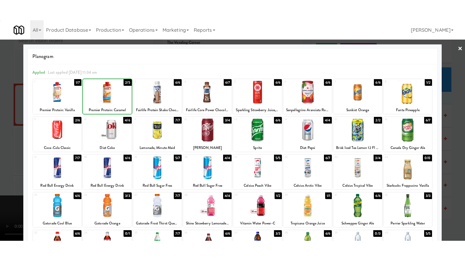
scroll to position [5922, 0]
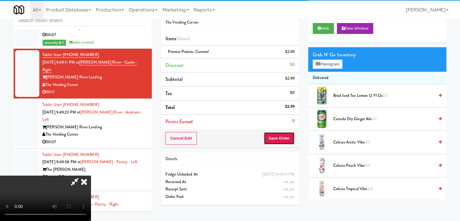
click at [286, 139] on button "Save Order" at bounding box center [279, 138] width 31 height 13
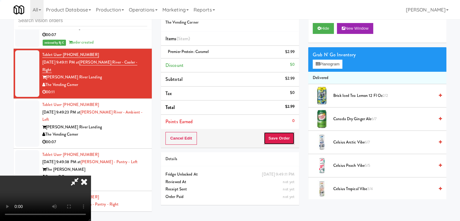
click at [286, 139] on button "Save Order" at bounding box center [279, 138] width 31 height 13
click at [285, 138] on button "Save Order" at bounding box center [279, 138] width 31 height 13
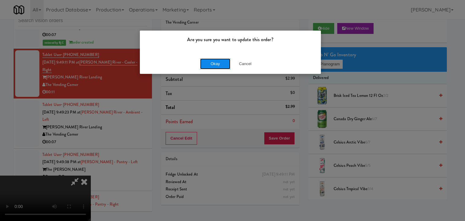
click at [203, 60] on button "Okay" at bounding box center [215, 63] width 30 height 11
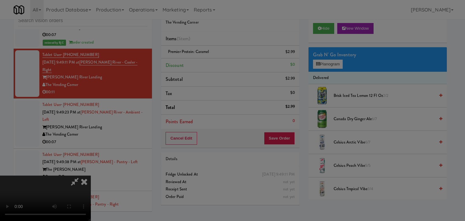
click at [203, 60] on body "Are you sure you want to update this order? Okay Cancel Okay Are you sure you w…" at bounding box center [232, 110] width 465 height 221
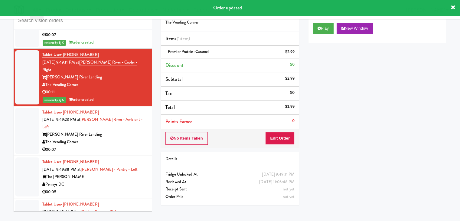
click at [127, 146] on div "00:07" at bounding box center [94, 150] width 105 height 8
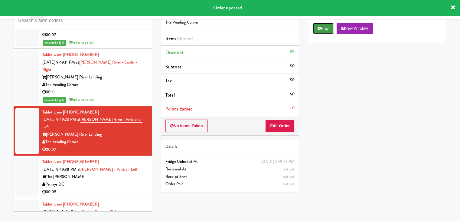
click at [320, 31] on button "Play" at bounding box center [323, 28] width 21 height 11
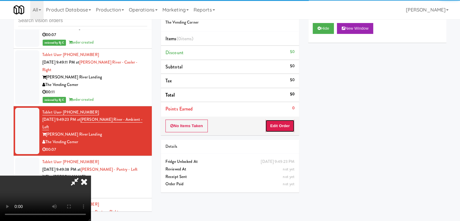
click at [270, 120] on button "Edit Order" at bounding box center [279, 126] width 29 height 13
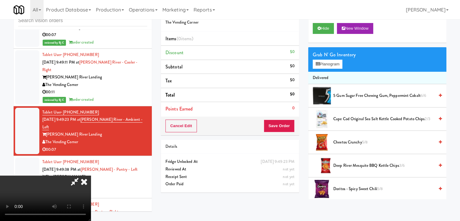
scroll to position [5907, 0]
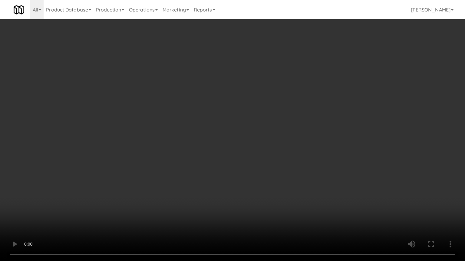
click at [284, 136] on video at bounding box center [232, 130] width 465 height 261
click at [282, 136] on video at bounding box center [232, 130] width 465 height 261
click at [275, 136] on video at bounding box center [232, 130] width 465 height 261
click at [273, 136] on video at bounding box center [232, 130] width 465 height 261
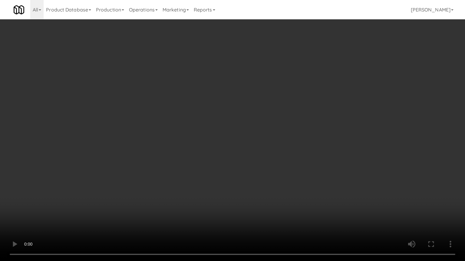
click at [273, 135] on video at bounding box center [232, 130] width 465 height 261
click at [272, 135] on video at bounding box center [232, 130] width 465 height 261
click at [271, 135] on video at bounding box center [232, 130] width 465 height 261
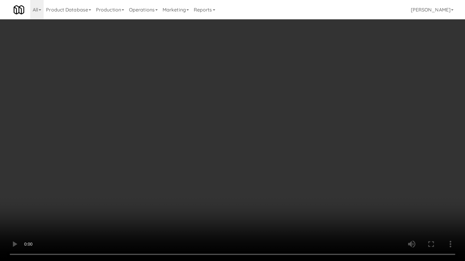
click at [270, 134] on video at bounding box center [232, 130] width 465 height 261
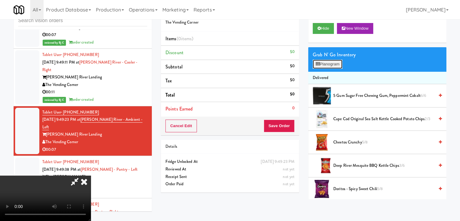
click at [326, 66] on button "Planogram" at bounding box center [328, 64] width 30 height 9
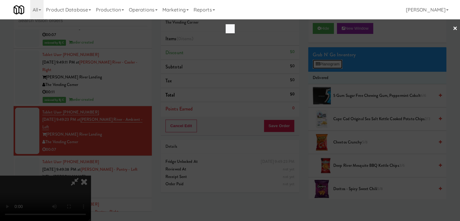
scroll to position [5907, 0]
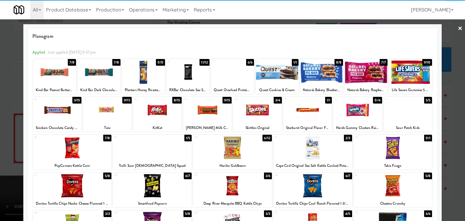
click at [75, 143] on div at bounding box center [72, 147] width 79 height 23
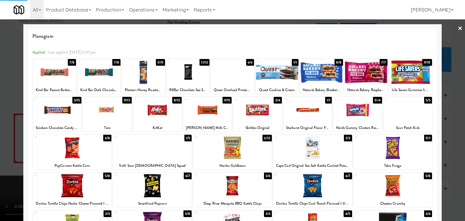
drag, startPoint x: 0, startPoint y: 136, endPoint x: 93, endPoint y: 135, distance: 93.2
click at [2, 136] on div at bounding box center [232, 110] width 465 height 221
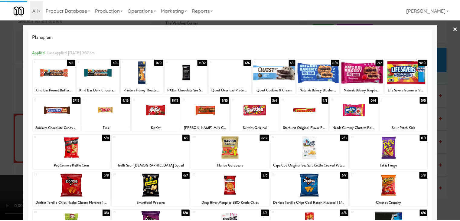
scroll to position [5922, 0]
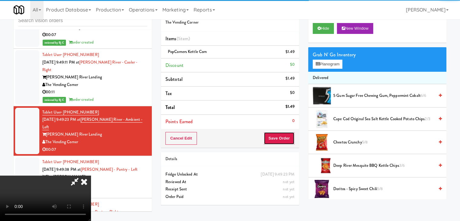
click at [287, 138] on button "Save Order" at bounding box center [279, 138] width 31 height 13
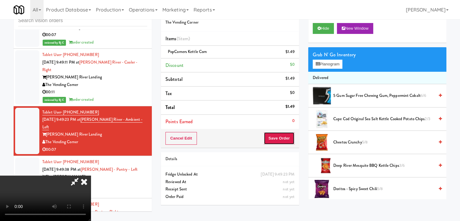
click at [287, 138] on button "Save Order" at bounding box center [279, 138] width 31 height 13
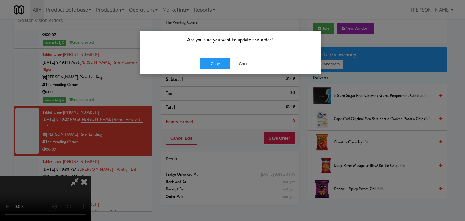
click at [222, 68] on div "Okay Cancel" at bounding box center [230, 64] width 181 height 20
click at [222, 68] on button "Okay" at bounding box center [215, 63] width 30 height 11
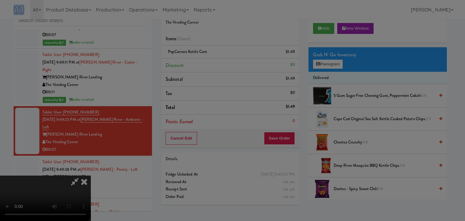
click at [222, 68] on body "Are you sure you want to update this order? Okay Cancel Okay Are you sure you w…" at bounding box center [232, 110] width 465 height 221
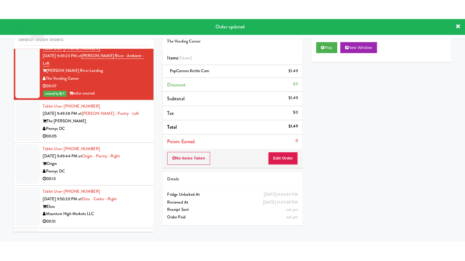
scroll to position [6012, 0]
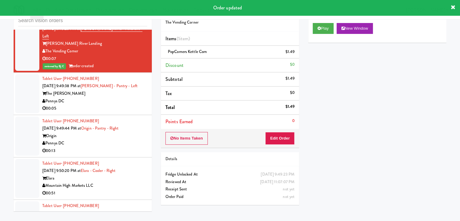
drag, startPoint x: 127, startPoint y: 82, endPoint x: 130, endPoint y: 85, distance: 4.4
click at [128, 97] on div "Pennys DC" at bounding box center [94, 101] width 105 height 8
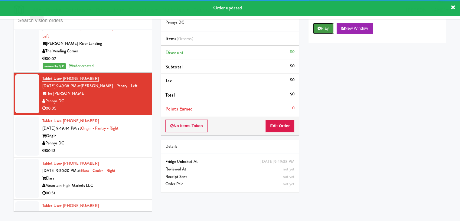
click at [326, 29] on button "Play" at bounding box center [323, 28] width 21 height 11
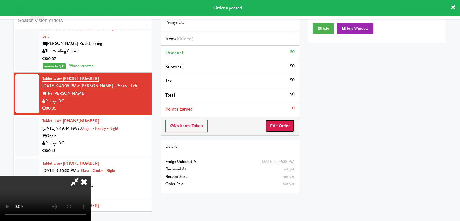
click at [282, 126] on button "Edit Order" at bounding box center [279, 126] width 29 height 13
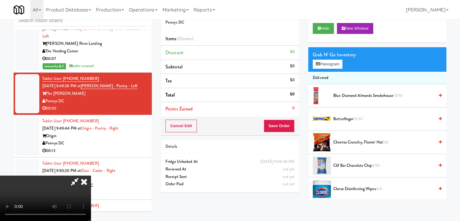
scroll to position [5998, 0]
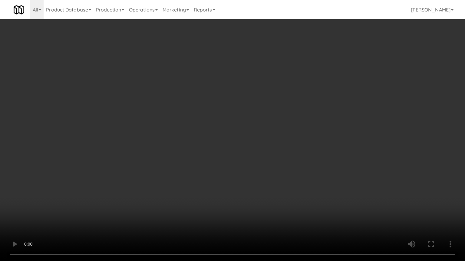
click at [296, 139] on video at bounding box center [232, 130] width 465 height 261
click at [292, 138] on video at bounding box center [232, 130] width 465 height 261
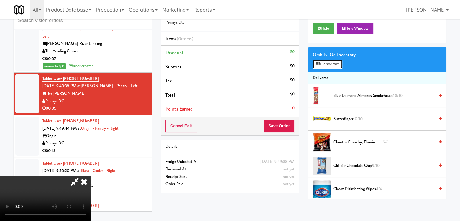
click at [341, 63] on button "Planogram" at bounding box center [328, 64] width 30 height 9
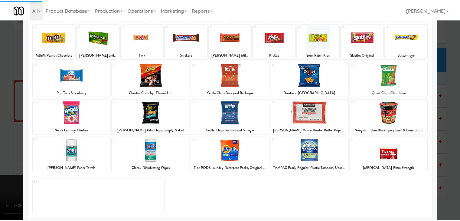
scroll to position [76, 0]
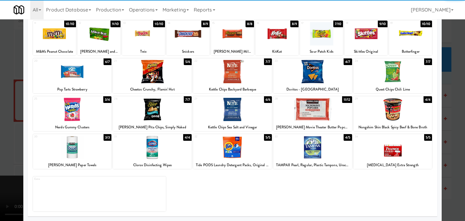
drag, startPoint x: 297, startPoint y: 109, endPoint x: 292, endPoint y: 110, distance: 5.3
click at [297, 109] on div at bounding box center [312, 109] width 79 height 23
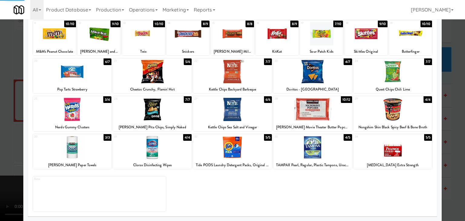
drag, startPoint x: 0, startPoint y: 115, endPoint x: 79, endPoint y: 115, distance: 78.7
click at [1, 115] on div at bounding box center [232, 110] width 465 height 221
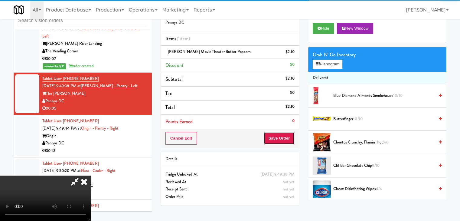
click at [281, 140] on button "Save Order" at bounding box center [279, 138] width 31 height 13
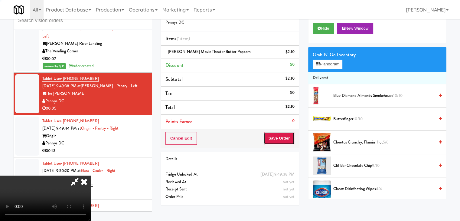
click at [281, 140] on button "Save Order" at bounding box center [279, 138] width 31 height 13
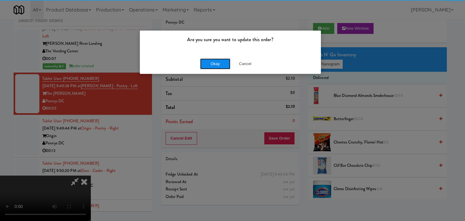
click at [207, 59] on button "Okay" at bounding box center [215, 63] width 30 height 11
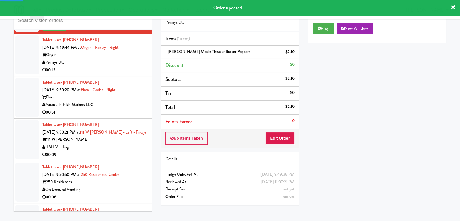
scroll to position [6134, 0]
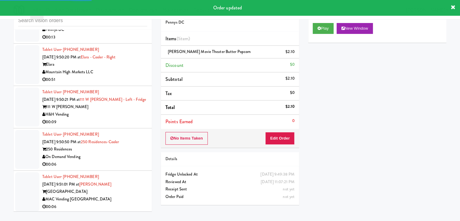
drag, startPoint x: 126, startPoint y: 92, endPoint x: 155, endPoint y: 90, distance: 29.4
click at [126, 111] on div "H&H Vending" at bounding box center [94, 115] width 105 height 8
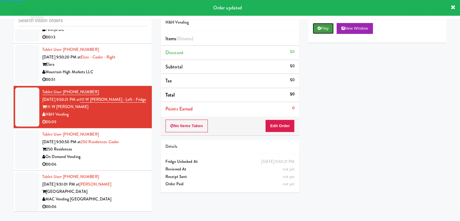
drag, startPoint x: 328, startPoint y: 29, endPoint x: 326, endPoint y: 34, distance: 5.6
click at [328, 29] on button "Play" at bounding box center [323, 28] width 21 height 11
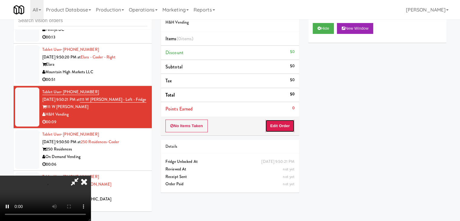
click at [278, 124] on button "Edit Order" at bounding box center [279, 126] width 29 height 13
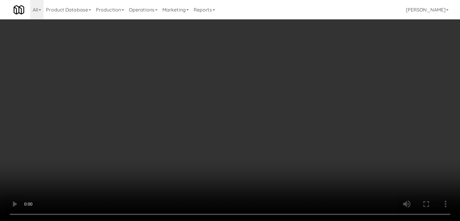
scroll to position [6119, 0]
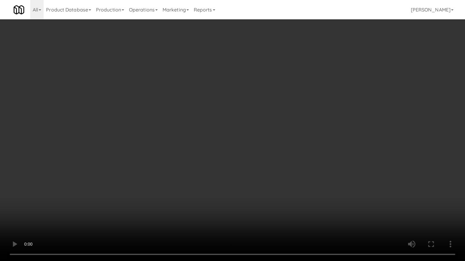
click at [254, 171] on video at bounding box center [232, 130] width 465 height 261
click at [253, 169] on video at bounding box center [232, 130] width 465 height 261
click at [255, 169] on video at bounding box center [232, 130] width 465 height 261
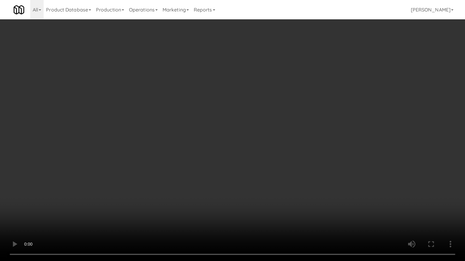
click at [255, 169] on video at bounding box center [232, 130] width 465 height 261
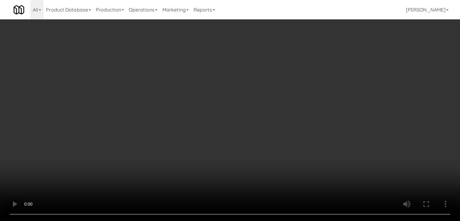
click at [338, 65] on button "Planogram" at bounding box center [328, 64] width 30 height 9
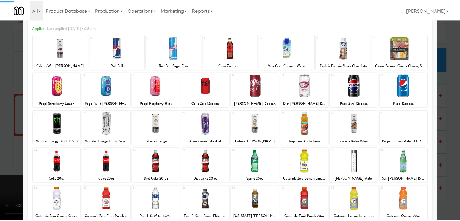
scroll to position [76, 0]
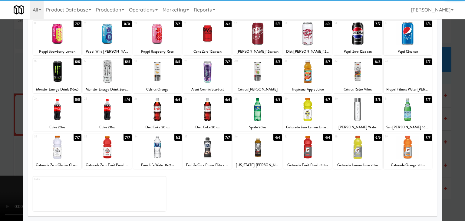
click at [347, 145] on div at bounding box center [357, 147] width 48 height 23
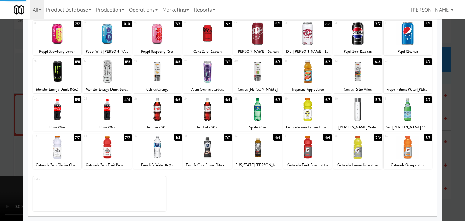
drag, startPoint x: 0, startPoint y: 132, endPoint x: 76, endPoint y: 134, distance: 75.7
click at [1, 132] on div at bounding box center [232, 110] width 465 height 221
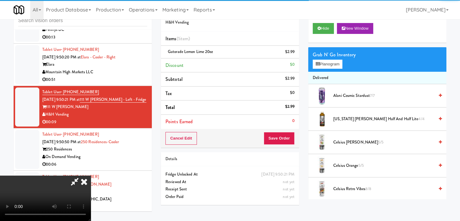
scroll to position [85, 0]
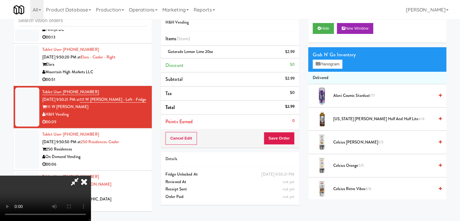
click at [91, 176] on video at bounding box center [45, 198] width 91 height 45
click at [290, 137] on button "Save Order" at bounding box center [279, 138] width 31 height 13
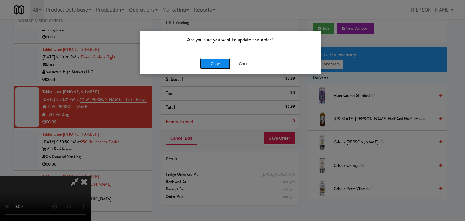
click at [222, 63] on button "Okay" at bounding box center [215, 63] width 30 height 11
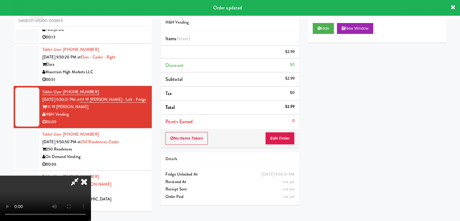
scroll to position [0, 0]
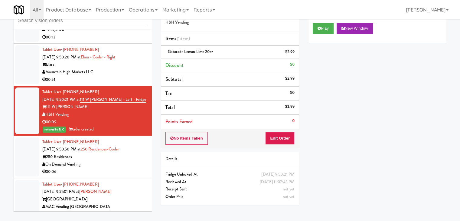
click at [123, 161] on div "On Demand Vending" at bounding box center [94, 165] width 105 height 8
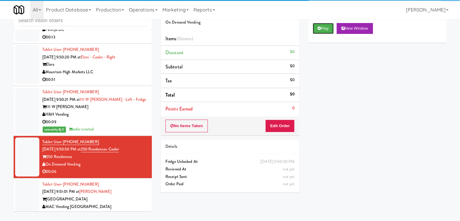
click at [320, 32] on button "Play" at bounding box center [323, 28] width 21 height 11
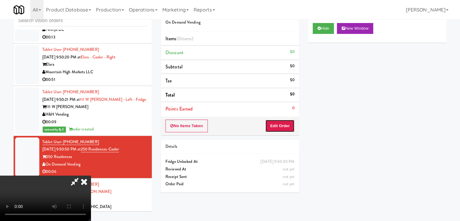
click at [281, 124] on button "Edit Order" at bounding box center [279, 126] width 29 height 13
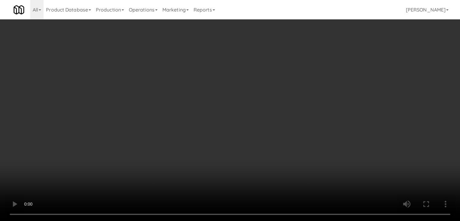
scroll to position [6119, 0]
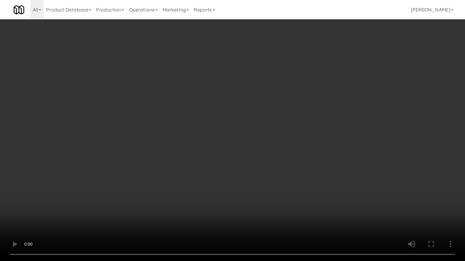
click at [267, 163] on video at bounding box center [232, 130] width 465 height 261
click at [267, 160] on video at bounding box center [232, 130] width 465 height 261
click at [266, 160] on video at bounding box center [232, 130] width 465 height 261
click at [265, 159] on video at bounding box center [232, 130] width 465 height 261
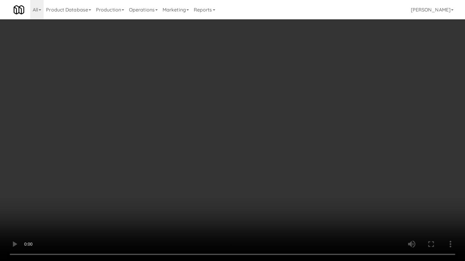
click at [265, 159] on video at bounding box center [232, 130] width 465 height 261
click at [268, 159] on video at bounding box center [232, 130] width 465 height 261
click at [268, 158] on video at bounding box center [232, 130] width 465 height 261
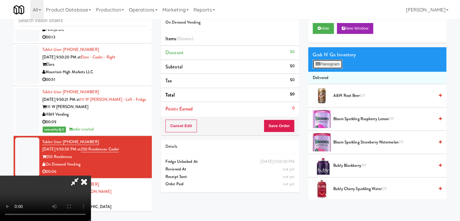
click at [335, 62] on button "Planogram" at bounding box center [328, 64] width 30 height 9
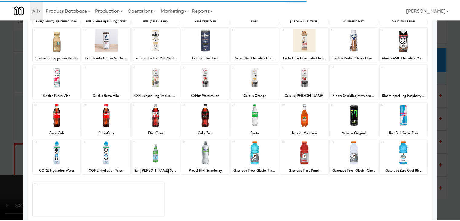
scroll to position [76, 0]
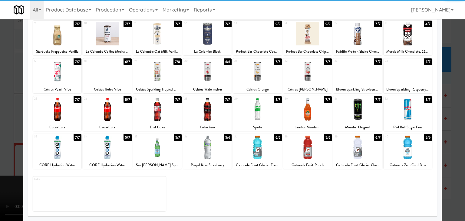
click at [109, 147] on div at bounding box center [107, 147] width 48 height 23
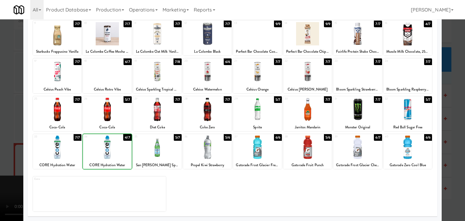
click at [109, 147] on div at bounding box center [107, 147] width 48 height 23
drag, startPoint x: 0, startPoint y: 141, endPoint x: 128, endPoint y: 140, distance: 128.3
click at [2, 141] on div at bounding box center [232, 110] width 465 height 221
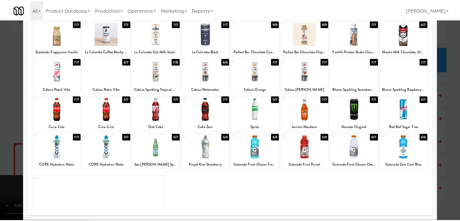
scroll to position [6134, 0]
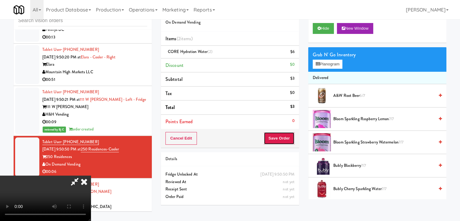
click at [288, 141] on button "Save Order" at bounding box center [279, 138] width 31 height 13
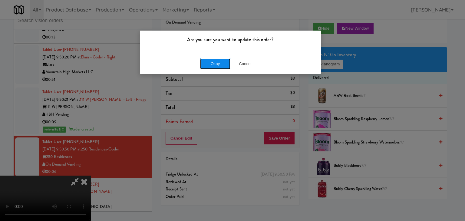
click at [221, 67] on button "Okay" at bounding box center [215, 63] width 30 height 11
click at [221, 67] on div "Are you sure you want to update this order? Okay Cancel" at bounding box center [231, 52] width 182 height 44
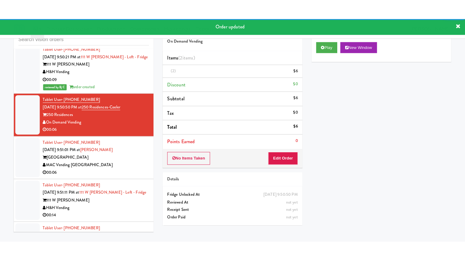
scroll to position [6255, 0]
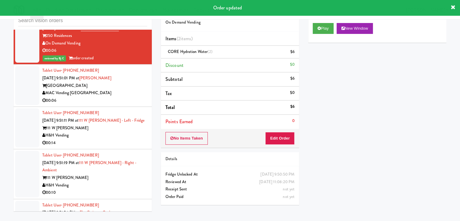
click at [124, 67] on div "Tablet User · (408) 593-6070 Sep 5, 2025 9:51:01 PM at Almaden - Fridge Almaden…" at bounding box center [94, 85] width 105 height 37
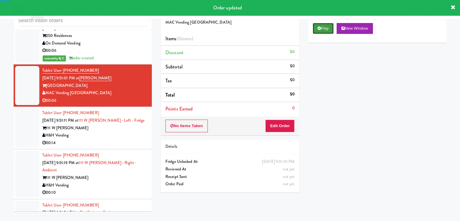
click at [322, 32] on button "Play" at bounding box center [323, 28] width 21 height 11
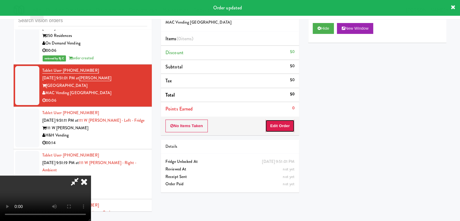
click at [278, 125] on button "Edit Order" at bounding box center [279, 126] width 29 height 13
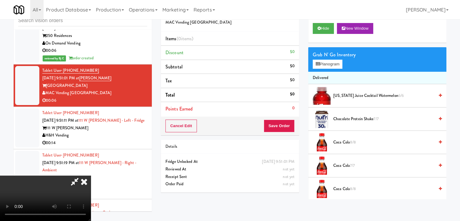
scroll to position [6240, 0]
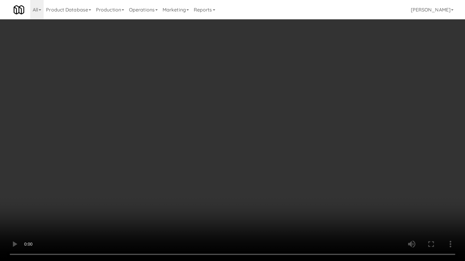
click at [258, 161] on video at bounding box center [232, 130] width 465 height 261
click at [256, 161] on video at bounding box center [232, 130] width 465 height 261
click at [261, 156] on video at bounding box center [232, 130] width 465 height 261
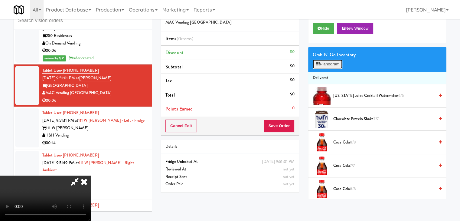
click at [337, 64] on button "Planogram" at bounding box center [328, 64] width 30 height 9
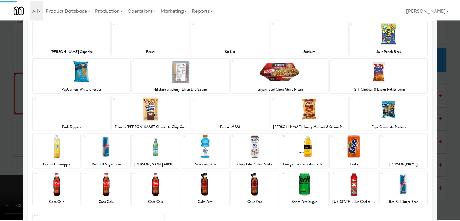
scroll to position [76, 0]
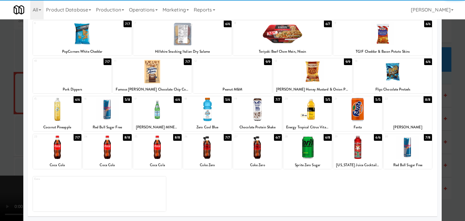
click at [158, 148] on div at bounding box center [157, 147] width 48 height 23
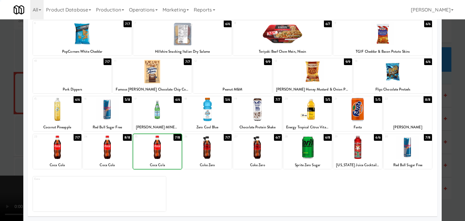
click at [158, 148] on div at bounding box center [157, 147] width 48 height 23
click at [5, 133] on div at bounding box center [232, 110] width 465 height 221
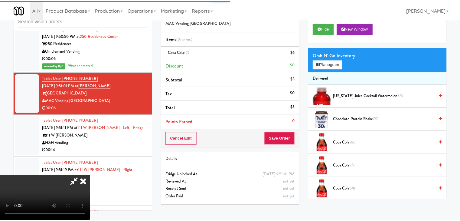
scroll to position [6255, 0]
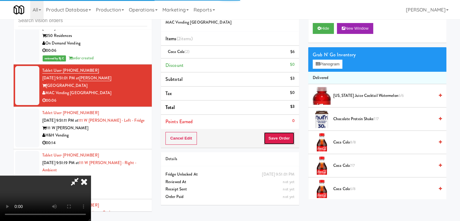
click at [287, 137] on button "Save Order" at bounding box center [279, 138] width 31 height 13
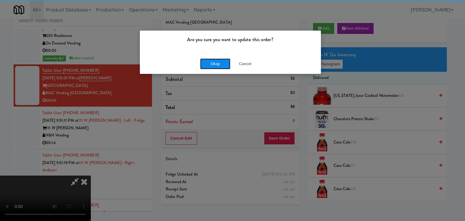
click at [212, 61] on button "Okay" at bounding box center [215, 63] width 30 height 11
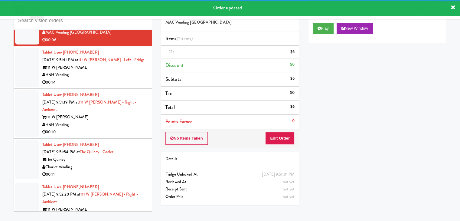
click at [115, 79] on div "00:14" at bounding box center [94, 83] width 105 height 8
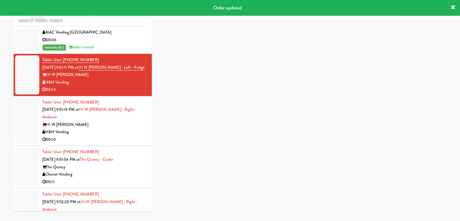
scroll to position [6323, 0]
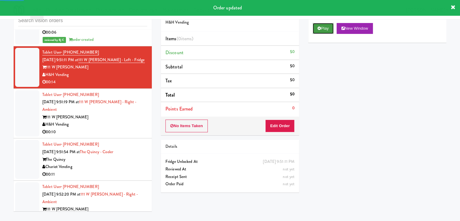
click at [324, 27] on button "Play" at bounding box center [323, 28] width 21 height 11
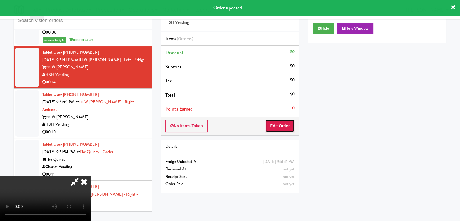
click at [284, 126] on button "Edit Order" at bounding box center [279, 126] width 29 height 13
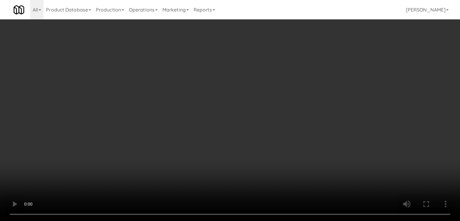
scroll to position [6308, 0]
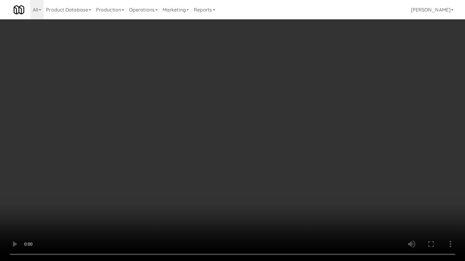
click at [257, 161] on video at bounding box center [232, 130] width 465 height 261
drag, startPoint x: 257, startPoint y: 161, endPoint x: 286, endPoint y: 93, distance: 74.6
click at [256, 161] on video at bounding box center [232, 130] width 465 height 261
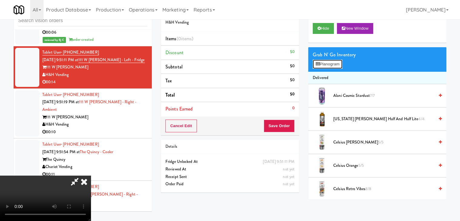
click at [328, 63] on button "Planogram" at bounding box center [328, 64] width 30 height 9
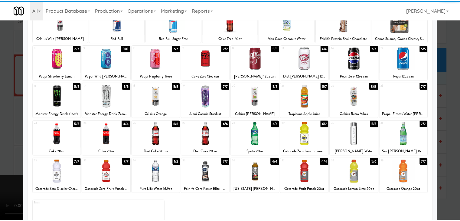
scroll to position [76, 0]
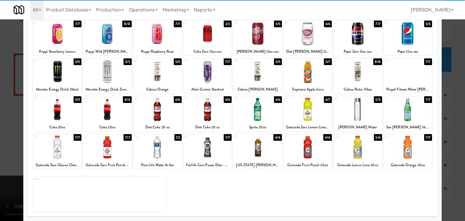
click at [59, 150] on div at bounding box center [57, 147] width 48 height 23
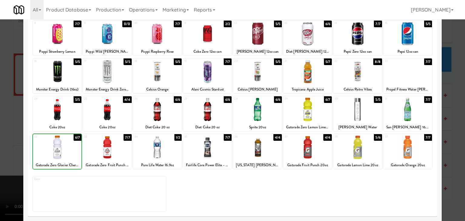
drag, startPoint x: 0, startPoint y: 140, endPoint x: 119, endPoint y: 132, distance: 118.9
click at [1, 140] on div at bounding box center [232, 110] width 465 height 221
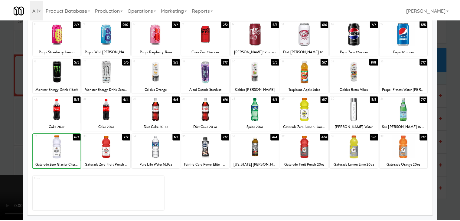
scroll to position [6323, 0]
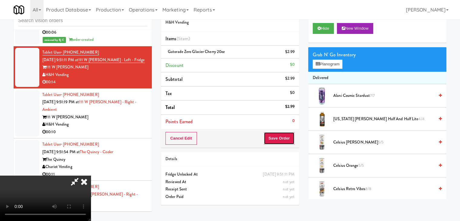
click at [292, 136] on button "Save Order" at bounding box center [279, 138] width 31 height 13
click at [290, 136] on button "Save Order" at bounding box center [279, 138] width 31 height 13
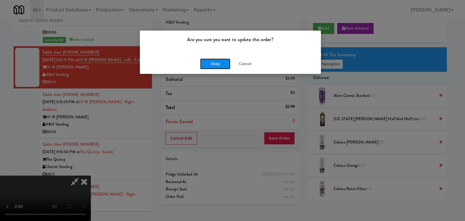
click at [212, 64] on button "Okay" at bounding box center [215, 63] width 30 height 11
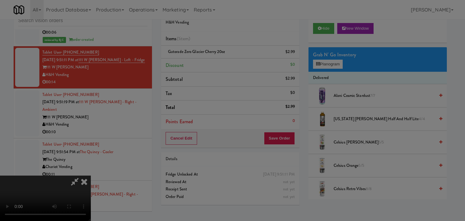
click at [212, 63] on div "Okay Cancel" at bounding box center [230, 52] width 181 height 20
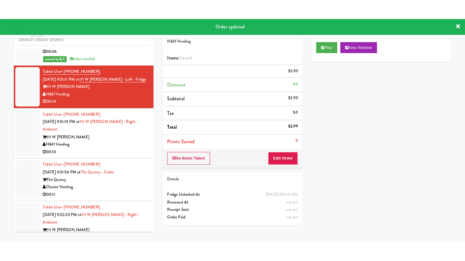
scroll to position [0, 0]
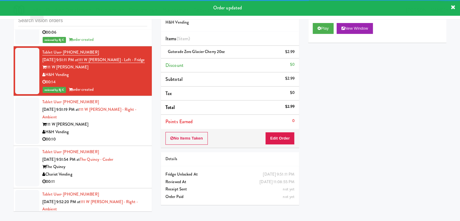
click at [110, 136] on div "00:10" at bounding box center [94, 140] width 105 height 8
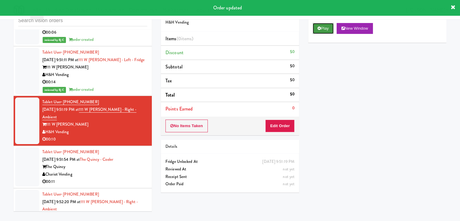
click at [327, 24] on button "Play" at bounding box center [323, 28] width 21 height 11
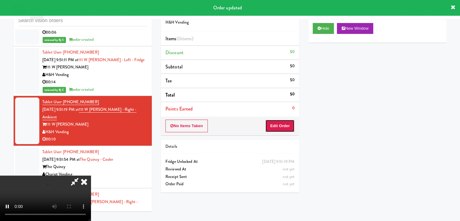
click at [286, 126] on button "Edit Order" at bounding box center [279, 126] width 29 height 13
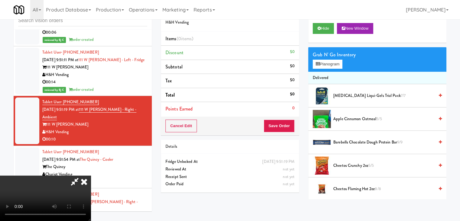
scroll to position [6308, 0]
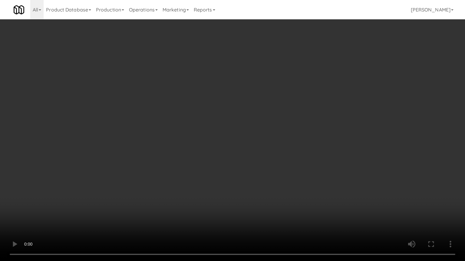
click at [284, 141] on video at bounding box center [232, 130] width 465 height 261
click at [264, 180] on video at bounding box center [232, 130] width 465 height 261
click at [265, 179] on video at bounding box center [232, 130] width 465 height 261
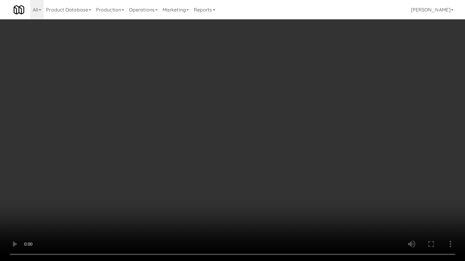
click at [265, 179] on video at bounding box center [232, 130] width 465 height 261
click at [266, 179] on video at bounding box center [232, 130] width 465 height 261
click at [261, 175] on video at bounding box center [232, 130] width 465 height 261
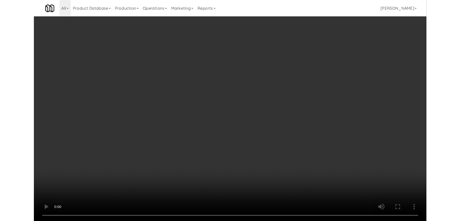
scroll to position [6323, 0]
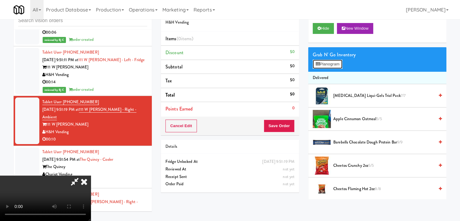
click at [340, 64] on button "Planogram" at bounding box center [328, 64] width 30 height 9
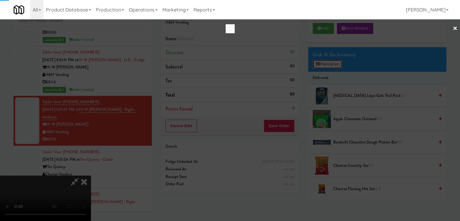
scroll to position [6308, 0]
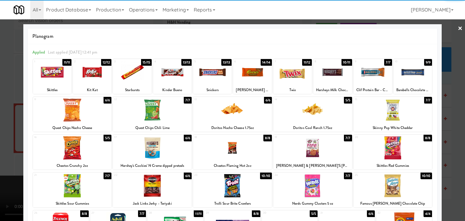
click at [84, 149] on div at bounding box center [72, 147] width 79 height 23
click at [213, 73] on div at bounding box center [212, 72] width 38 height 23
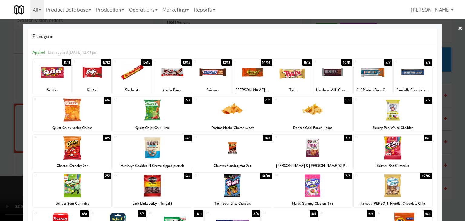
drag, startPoint x: 5, startPoint y: 132, endPoint x: 172, endPoint y: 130, distance: 166.8
click at [15, 131] on div at bounding box center [232, 110] width 465 height 221
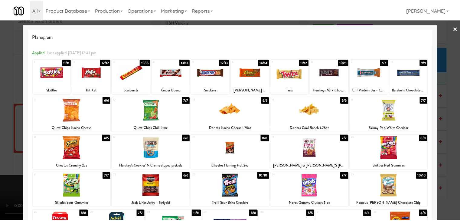
scroll to position [6323, 0]
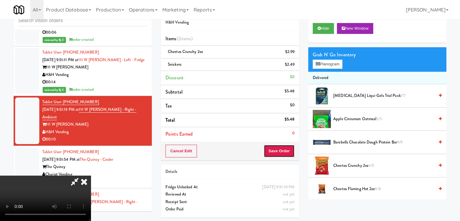
click at [281, 150] on button "Save Order" at bounding box center [279, 151] width 31 height 13
drag, startPoint x: 281, startPoint y: 150, endPoint x: 281, endPoint y: 146, distance: 4.3
click at [281, 149] on button "Save Order" at bounding box center [279, 151] width 31 height 13
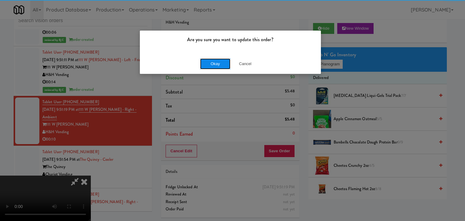
click at [221, 67] on button "Okay" at bounding box center [215, 63] width 30 height 11
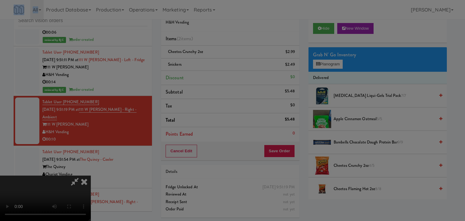
click at [221, 63] on div "Okay Cancel" at bounding box center [230, 52] width 181 height 20
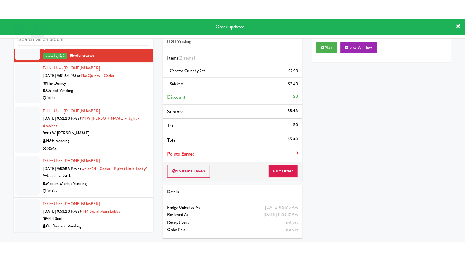
scroll to position [6444, 0]
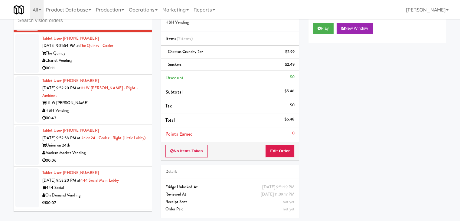
drag, startPoint x: 124, startPoint y: 39, endPoint x: 234, endPoint y: 41, distance: 109.6
click at [126, 64] on div "00:11" at bounding box center [94, 68] width 105 height 8
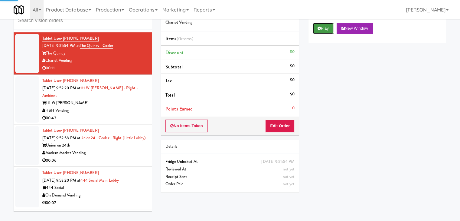
click at [318, 30] on button "Play" at bounding box center [323, 28] width 21 height 11
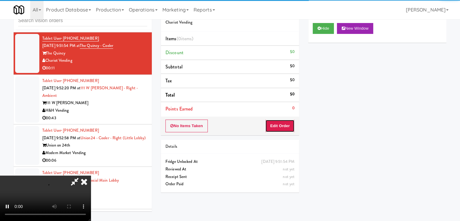
click at [286, 127] on button "Edit Order" at bounding box center [279, 126] width 29 height 13
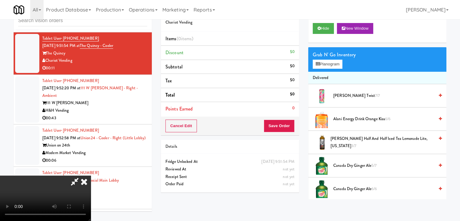
scroll to position [6429, 0]
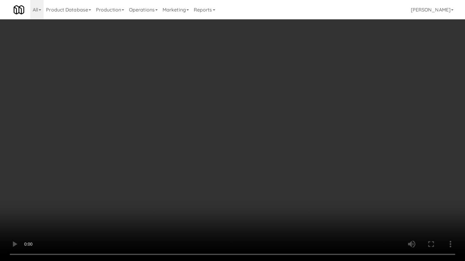
click at [275, 166] on video at bounding box center [232, 130] width 465 height 261
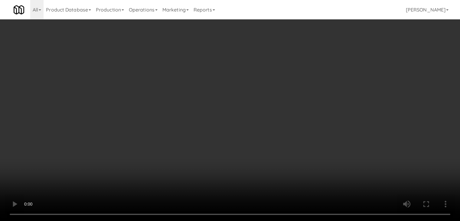
click at [332, 66] on button "Planogram" at bounding box center [328, 64] width 30 height 9
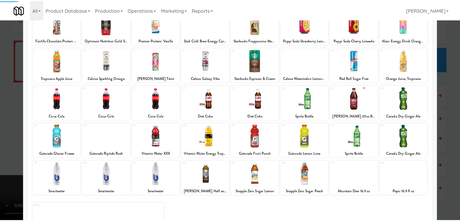
scroll to position [61, 0]
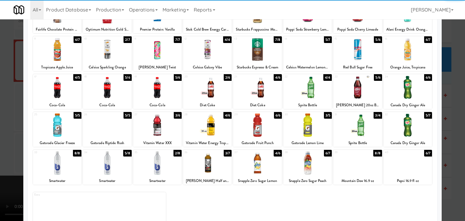
click at [419, 87] on div at bounding box center [407, 87] width 48 height 23
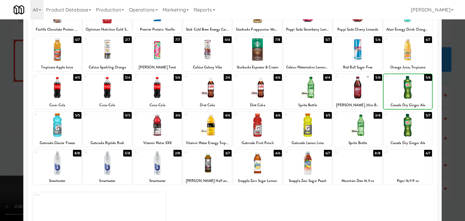
click at [443, 95] on div at bounding box center [232, 110] width 465 height 221
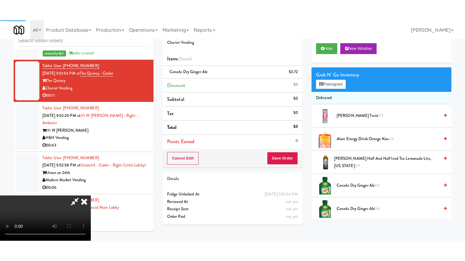
scroll to position [6444, 0]
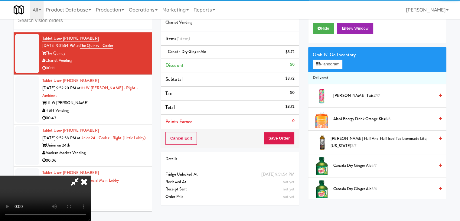
drag, startPoint x: 292, startPoint y: 127, endPoint x: 288, endPoint y: 131, distance: 4.9
click at [290, 129] on div "Order # 6081742 Chariot Vending Items (1 item ) Canada Dry Ginger Ale $3.72 Dis…" at bounding box center [230, 74] width 138 height 145
click at [288, 131] on div "Cancel Edit Save Order" at bounding box center [230, 138] width 138 height 19
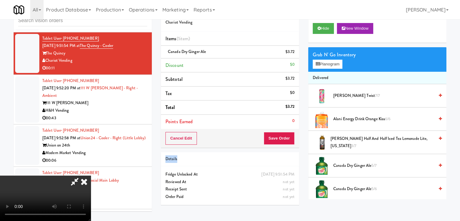
click at [288, 131] on div "Cancel Edit Save Order" at bounding box center [230, 138] width 138 height 19
click at [277, 135] on div "Order # 6081742 Chariot Vending Items (1 item ) Canada Dry Ginger Ale $3.72 Dis…" at bounding box center [304, 105] width 286 height 207
click at [91, 176] on video at bounding box center [45, 198] width 91 height 45
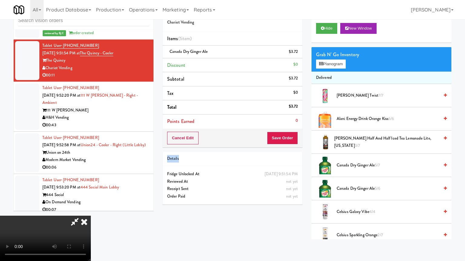
click at [91, 216] on video at bounding box center [45, 238] width 91 height 45
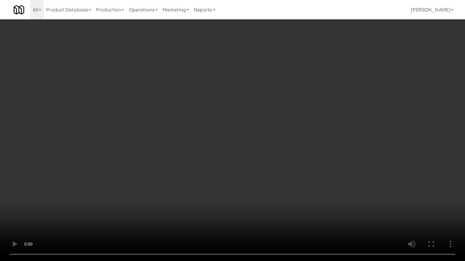
click at [279, 162] on video at bounding box center [232, 130] width 465 height 261
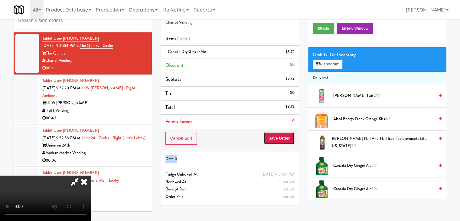
drag, startPoint x: 291, startPoint y: 138, endPoint x: 287, endPoint y: 137, distance: 4.3
click at [288, 138] on button "Save Order" at bounding box center [279, 138] width 31 height 13
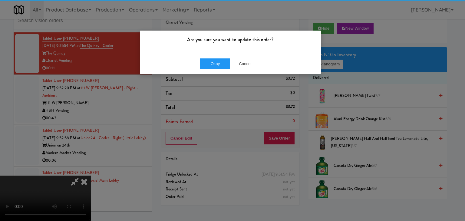
click at [210, 53] on div "Are you sure you want to update this order? Okay Cancel" at bounding box center [231, 52] width 182 height 44
drag, startPoint x: 210, startPoint y: 53, endPoint x: 211, endPoint y: 59, distance: 6.4
click at [210, 57] on div "Are you sure you want to update this order? Okay Cancel" at bounding box center [231, 52] width 182 height 44
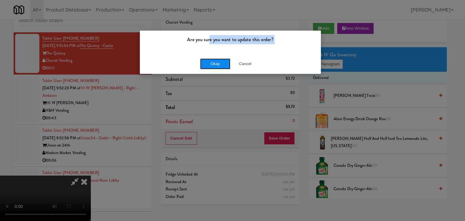
click at [211, 62] on button "Okay" at bounding box center [215, 63] width 30 height 11
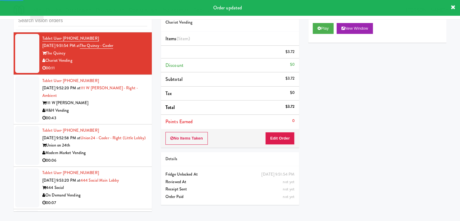
drag, startPoint x: 105, startPoint y: 84, endPoint x: 110, endPoint y: 86, distance: 5.6
click at [107, 114] on div "00:43" at bounding box center [94, 118] width 105 height 8
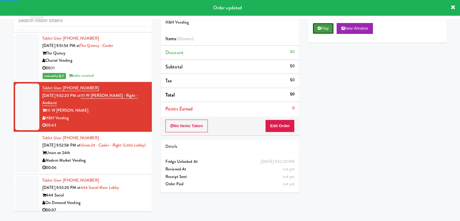
click at [318, 29] on icon at bounding box center [319, 28] width 3 height 4
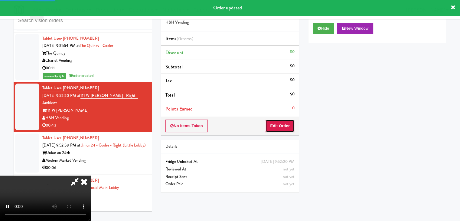
click at [286, 127] on button "Edit Order" at bounding box center [279, 126] width 29 height 13
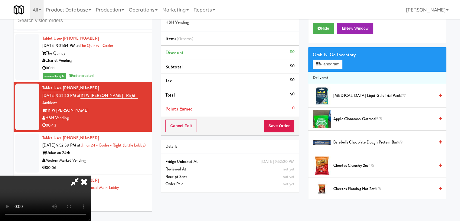
scroll to position [6429, 0]
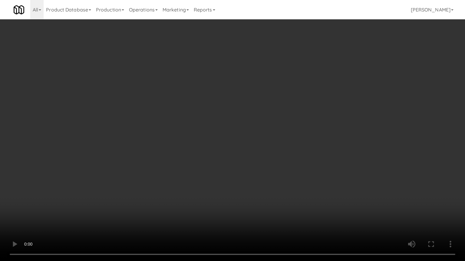
click at [320, 128] on video at bounding box center [232, 130] width 465 height 261
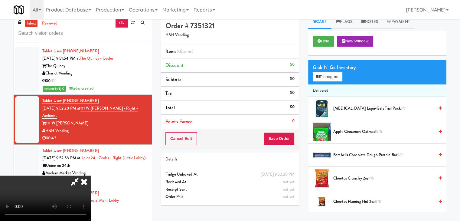
scroll to position [0, 0]
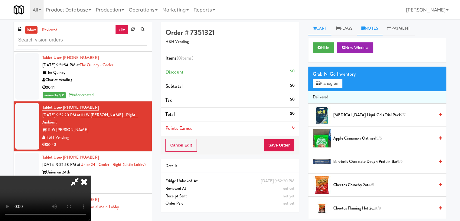
click at [375, 25] on link "Notes" at bounding box center [370, 29] width 26 height 14
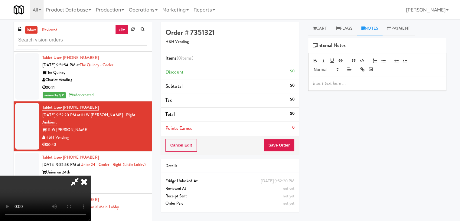
click at [334, 82] on p at bounding box center [377, 83] width 129 height 7
click at [91, 176] on icon at bounding box center [83, 182] width 13 height 12
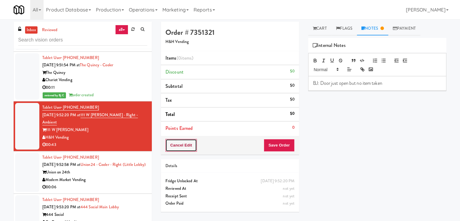
click at [179, 145] on button "Cancel Edit" at bounding box center [181, 145] width 31 height 13
drag, startPoint x: 179, startPoint y: 145, endPoint x: 203, endPoint y: 143, distance: 24.3
click at [179, 145] on button "No Items Taken" at bounding box center [187, 145] width 42 height 13
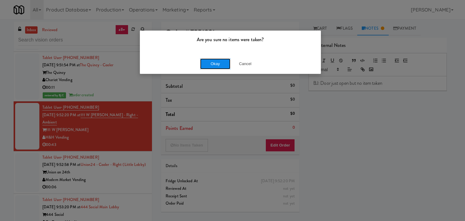
click at [212, 61] on button "Okay" at bounding box center [215, 63] width 30 height 11
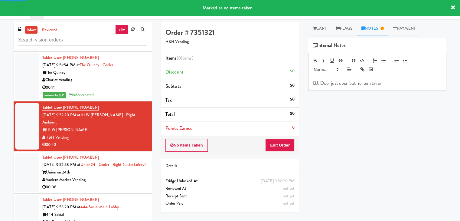
click at [119, 176] on div "Modern Market Vending" at bounding box center [94, 180] width 105 height 8
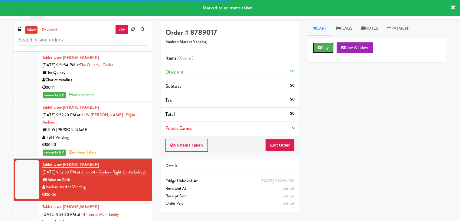
drag, startPoint x: 325, startPoint y: 48, endPoint x: 314, endPoint y: 71, distance: 26.4
click at [325, 48] on button "Play" at bounding box center [323, 47] width 21 height 11
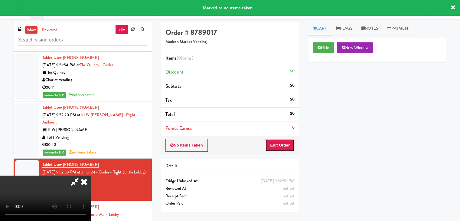
click at [279, 145] on button "Edit Order" at bounding box center [279, 145] width 29 height 13
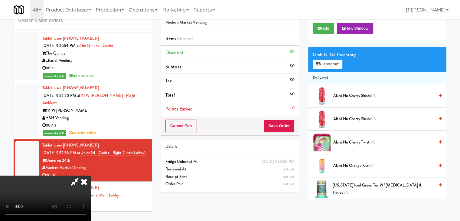
scroll to position [6429, 0]
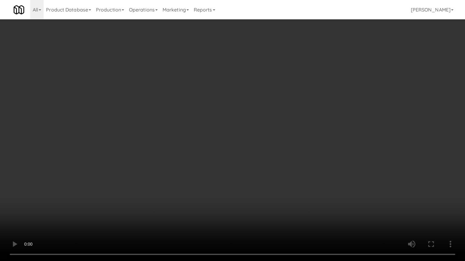
click at [306, 152] on video at bounding box center [232, 130] width 465 height 261
click at [304, 151] on video at bounding box center [232, 130] width 465 height 261
click at [304, 150] on video at bounding box center [232, 130] width 465 height 261
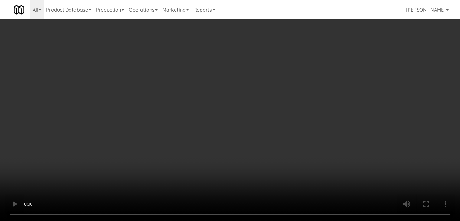
scroll to position [6444, 0]
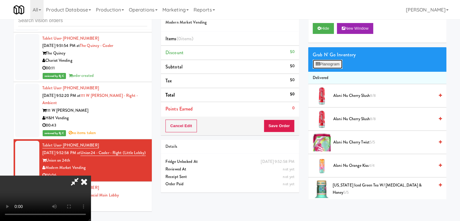
click at [333, 63] on button "Planogram" at bounding box center [328, 64] width 30 height 9
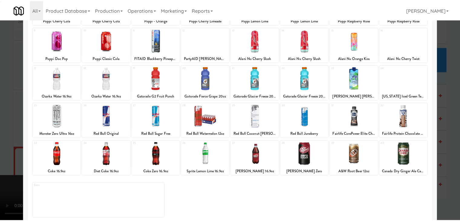
scroll to position [76, 0]
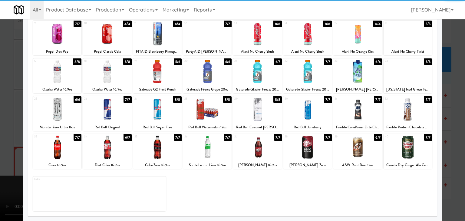
click at [45, 156] on div at bounding box center [57, 147] width 48 height 23
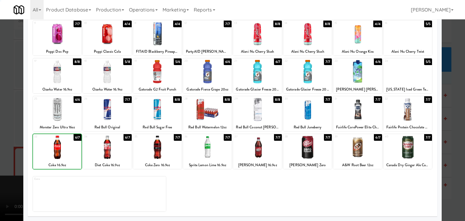
drag, startPoint x: 0, startPoint y: 156, endPoint x: 170, endPoint y: 152, distance: 169.8
click at [9, 155] on div at bounding box center [232, 110] width 465 height 221
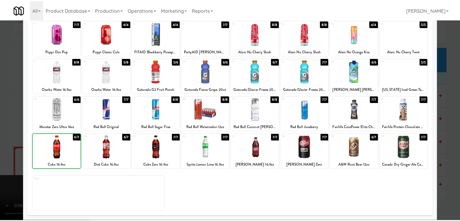
scroll to position [6444, 0]
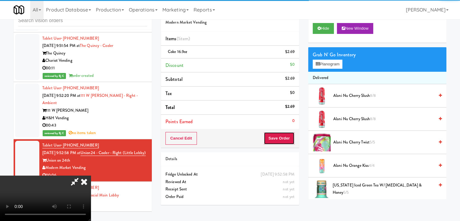
click at [292, 138] on button "Save Order" at bounding box center [279, 138] width 31 height 13
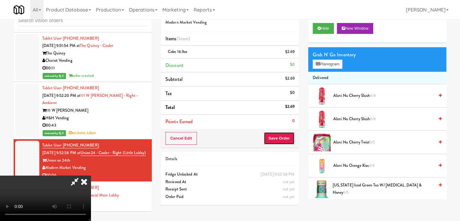
drag, startPoint x: 292, startPoint y: 138, endPoint x: 278, endPoint y: 135, distance: 13.7
click at [291, 138] on button "Save Order" at bounding box center [279, 138] width 31 height 13
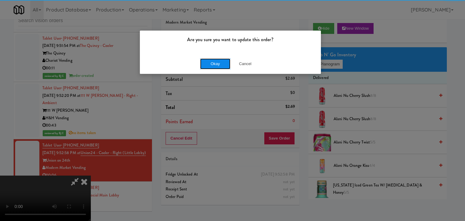
click at [211, 60] on button "Okay" at bounding box center [215, 63] width 30 height 11
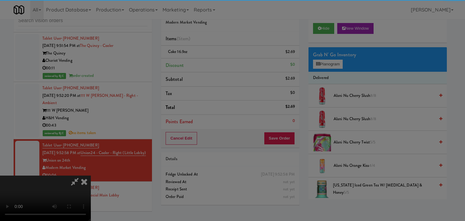
click at [211, 58] on button "Okay" at bounding box center [215, 52] width 30 height 11
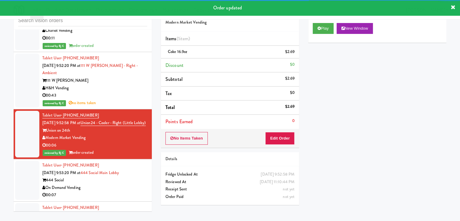
scroll to position [6534, 0]
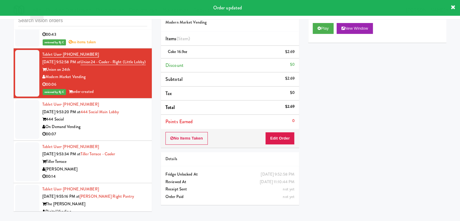
click at [130, 130] on div "00:07" at bounding box center [94, 134] width 105 height 8
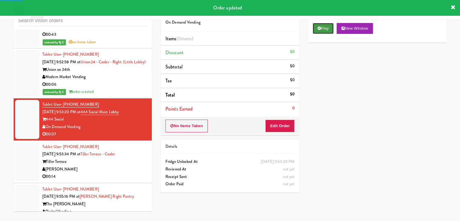
click at [328, 27] on button "Play" at bounding box center [323, 28] width 21 height 11
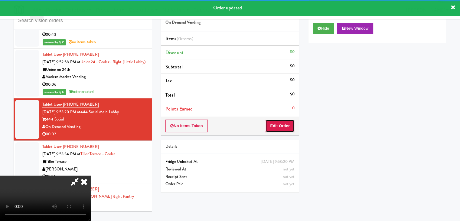
click at [281, 120] on button "Edit Order" at bounding box center [279, 126] width 29 height 13
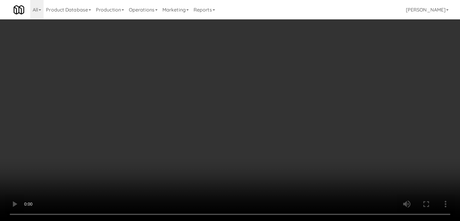
scroll to position [6520, 0]
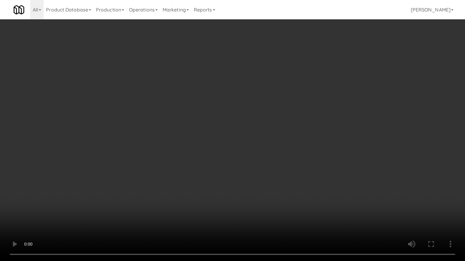
click at [248, 154] on video at bounding box center [232, 130] width 465 height 261
drag, startPoint x: 248, startPoint y: 154, endPoint x: 261, endPoint y: 117, distance: 39.5
click at [248, 153] on video at bounding box center [232, 130] width 465 height 261
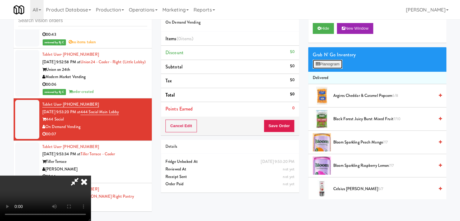
click at [324, 63] on button "Planogram" at bounding box center [328, 64] width 30 height 9
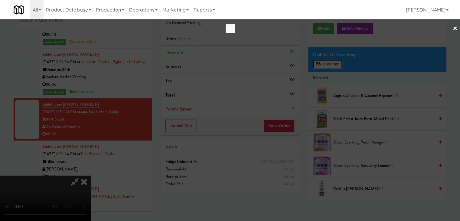
scroll to position [6520, 0]
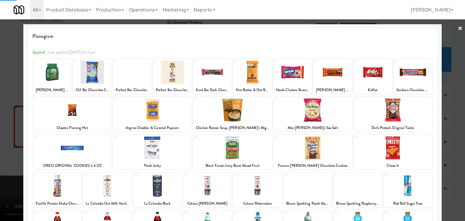
click at [408, 81] on div at bounding box center [412, 72] width 38 height 23
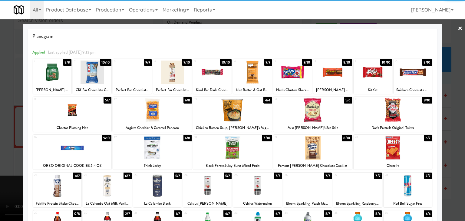
drag, startPoint x: 414, startPoint y: 76, endPoint x: 422, endPoint y: 78, distance: 8.7
click at [414, 76] on div at bounding box center [412, 72] width 38 height 23
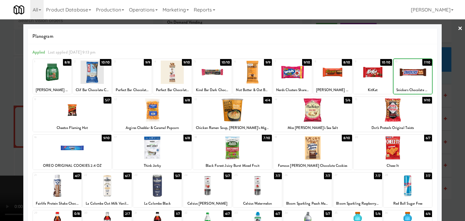
click at [452, 86] on div at bounding box center [232, 110] width 465 height 221
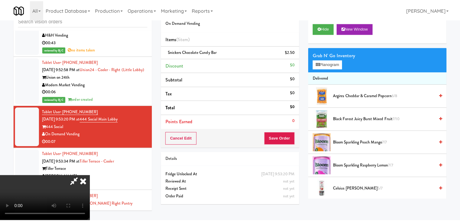
scroll to position [6534, 0]
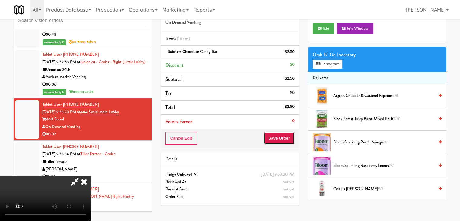
click at [284, 137] on button "Save Order" at bounding box center [279, 138] width 31 height 13
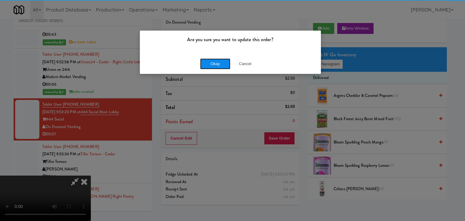
click at [212, 65] on button "Okay" at bounding box center [215, 63] width 30 height 11
click at [211, 64] on div "Okay Cancel" at bounding box center [230, 64] width 181 height 20
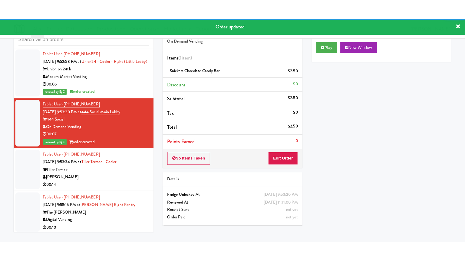
scroll to position [6565, 0]
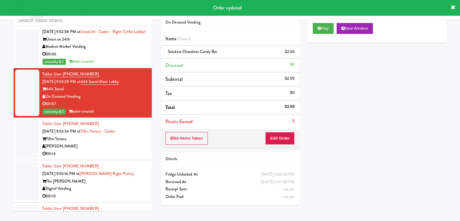
click at [128, 143] on div "[PERSON_NAME]" at bounding box center [94, 147] width 105 height 8
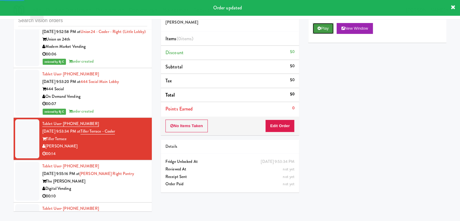
click at [327, 25] on button "Play" at bounding box center [323, 28] width 21 height 11
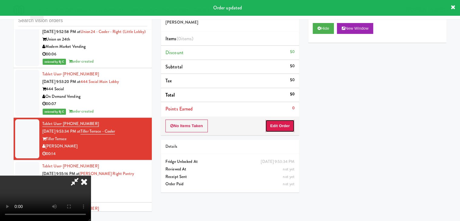
click at [287, 124] on button "Edit Order" at bounding box center [279, 126] width 29 height 13
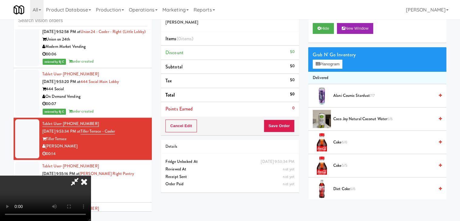
scroll to position [6550, 0]
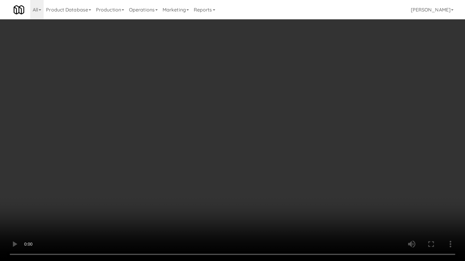
click at [243, 150] on video at bounding box center [232, 130] width 465 height 261
click at [248, 143] on video at bounding box center [232, 130] width 465 height 261
click at [247, 144] on video at bounding box center [232, 130] width 465 height 261
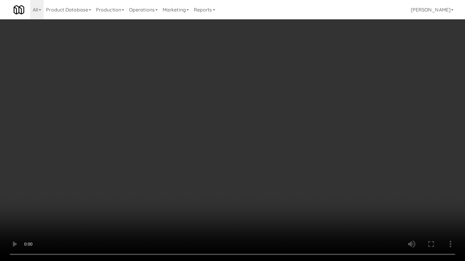
click at [247, 144] on video at bounding box center [232, 130] width 465 height 261
click at [249, 146] on video at bounding box center [232, 130] width 465 height 261
click at [247, 144] on video at bounding box center [232, 130] width 465 height 261
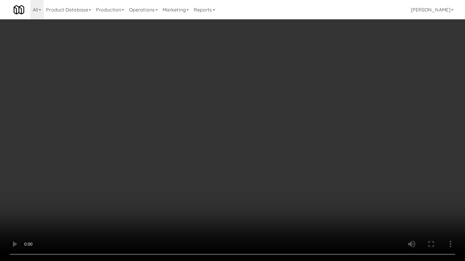
click at [255, 142] on video at bounding box center [232, 130] width 465 height 261
drag, startPoint x: 255, startPoint y: 142, endPoint x: 303, endPoint y: 71, distance: 85.0
click at [255, 141] on video at bounding box center [232, 130] width 465 height 261
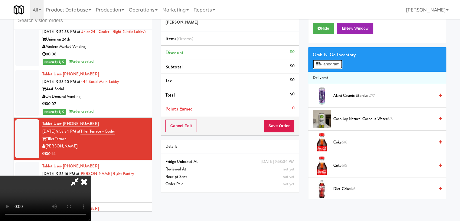
click at [329, 64] on button "Planogram" at bounding box center [328, 64] width 30 height 9
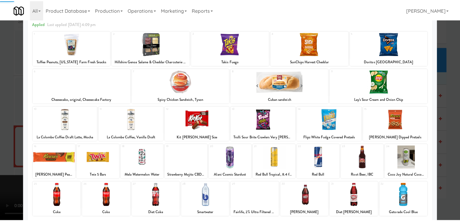
scroll to position [76, 0]
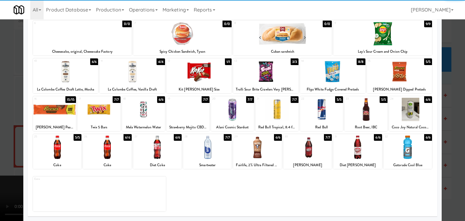
click at [157, 153] on div at bounding box center [157, 147] width 48 height 23
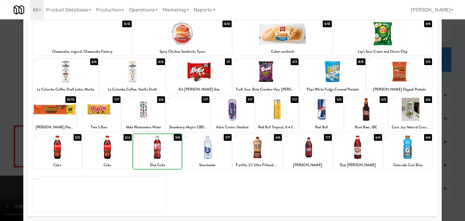
click at [6, 142] on div at bounding box center [232, 110] width 465 height 221
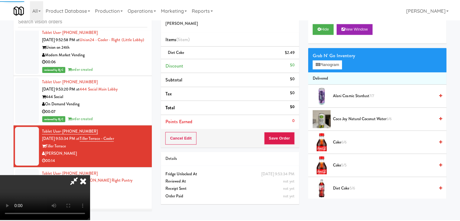
scroll to position [6565, 0]
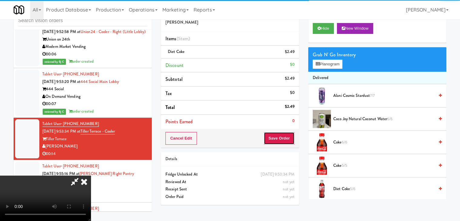
click at [281, 140] on button "Save Order" at bounding box center [279, 138] width 31 height 13
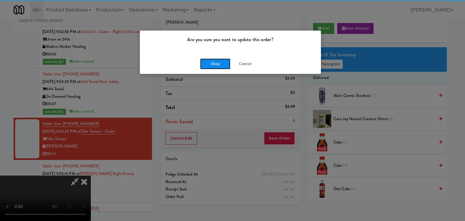
click at [212, 66] on button "Okay" at bounding box center [215, 63] width 30 height 11
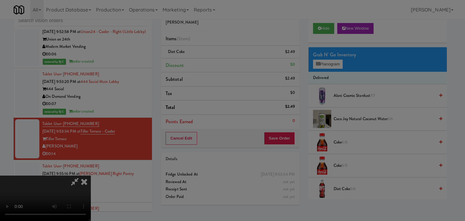
click at [212, 63] on div "Okay Cancel" at bounding box center [230, 52] width 181 height 20
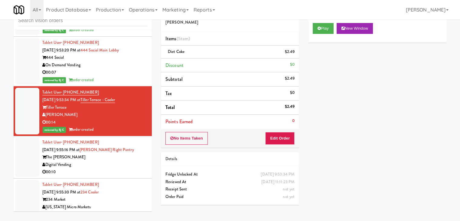
scroll to position [6656, 0]
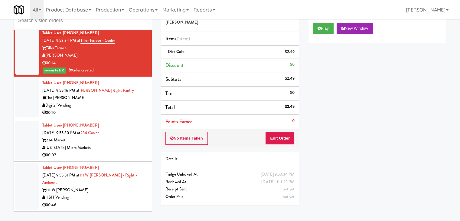
click at [118, 109] on div "00:10" at bounding box center [94, 113] width 105 height 8
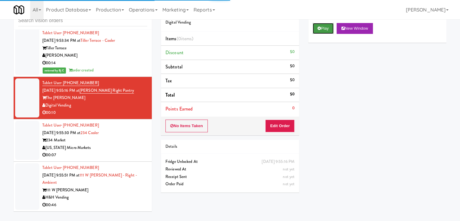
click at [320, 24] on button "Play" at bounding box center [323, 28] width 21 height 11
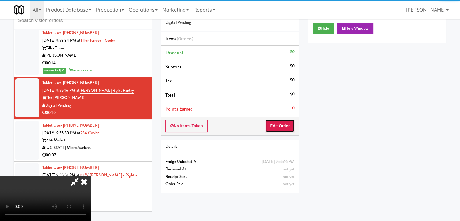
click at [278, 126] on button "Edit Order" at bounding box center [279, 126] width 29 height 13
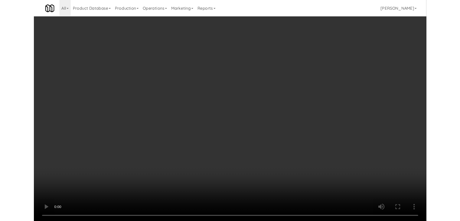
scroll to position [6641, 0]
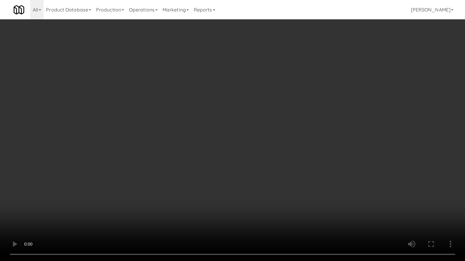
click at [302, 156] on video at bounding box center [232, 130] width 465 height 261
click at [303, 155] on video at bounding box center [232, 130] width 465 height 261
click at [302, 155] on video at bounding box center [232, 130] width 465 height 261
click at [304, 155] on video at bounding box center [232, 130] width 465 height 261
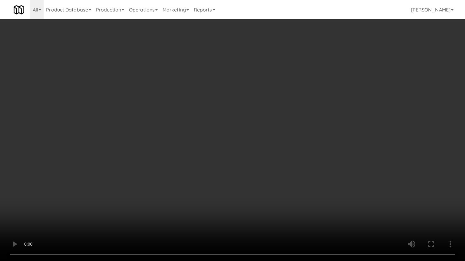
click at [303, 156] on video at bounding box center [232, 130] width 465 height 261
click at [296, 154] on video at bounding box center [232, 130] width 465 height 261
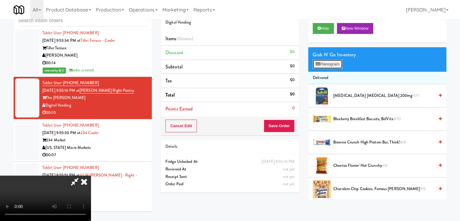
click at [333, 68] on button "Planogram" at bounding box center [328, 64] width 30 height 9
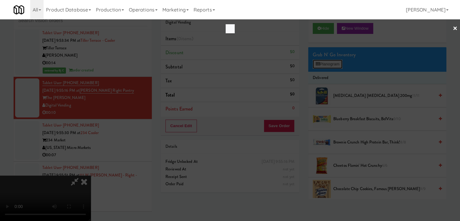
scroll to position [6641, 0]
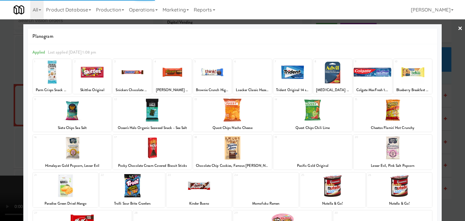
click at [409, 73] on div at bounding box center [412, 72] width 38 height 23
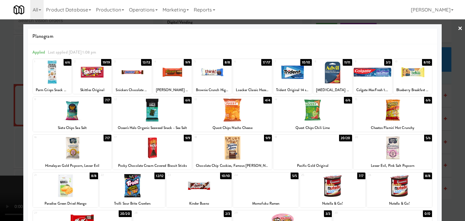
click at [0, 137] on div at bounding box center [232, 110] width 465 height 221
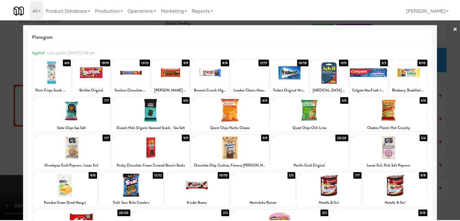
scroll to position [6656, 0]
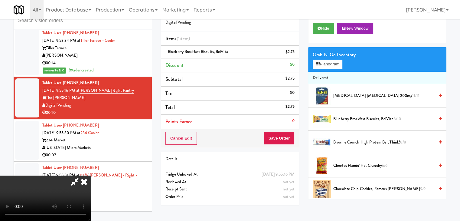
click at [91, 176] on video at bounding box center [45, 198] width 91 height 45
click at [335, 60] on button "Planogram" at bounding box center [328, 64] width 30 height 9
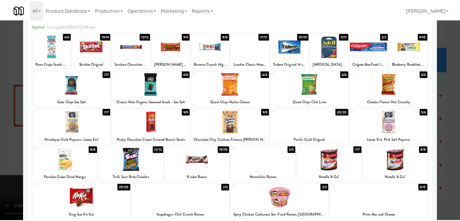
scroll to position [16, 0]
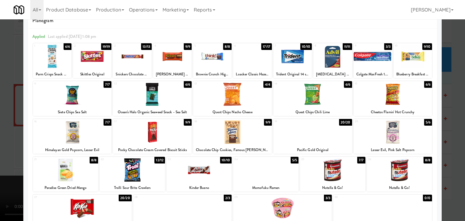
click at [0, 116] on div at bounding box center [232, 110] width 465 height 221
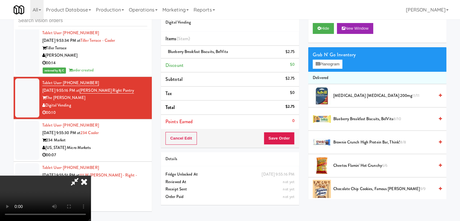
scroll to position [25, 0]
click at [91, 176] on video at bounding box center [45, 198] width 91 height 45
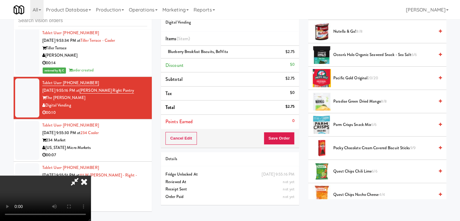
scroll to position [393, 0]
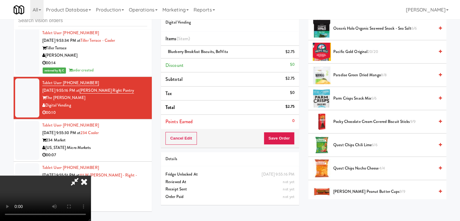
click at [350, 54] on span "Pacific Gold Original 20/20" at bounding box center [383, 52] width 101 height 8
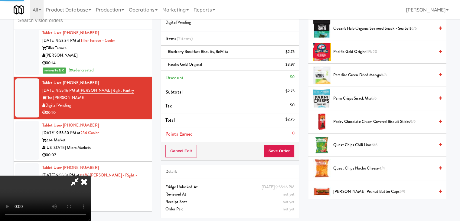
click at [91, 176] on video at bounding box center [45, 198] width 91 height 45
click at [286, 150] on button "Save Order" at bounding box center [279, 151] width 31 height 13
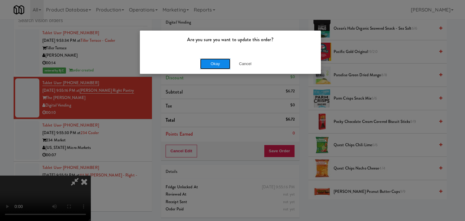
click at [212, 64] on button "Okay" at bounding box center [215, 63] width 30 height 11
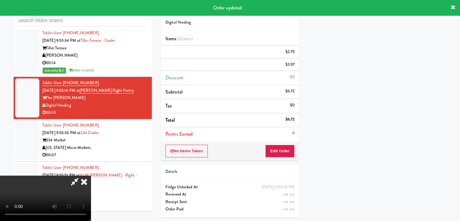
scroll to position [0, 0]
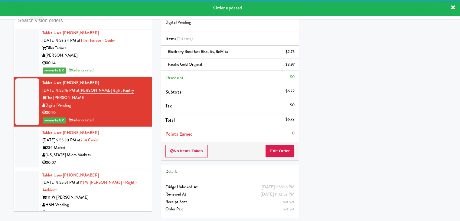
click at [122, 151] on div "[US_STATE] Micro Markets" at bounding box center [94, 155] width 105 height 8
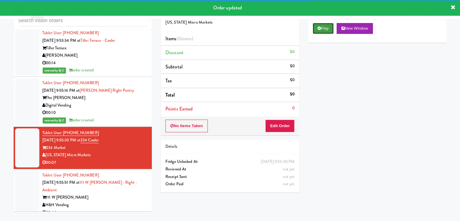
click at [327, 31] on button "Play" at bounding box center [323, 28] width 21 height 11
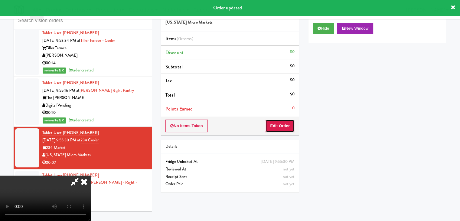
click at [291, 123] on button "Edit Order" at bounding box center [279, 126] width 29 height 13
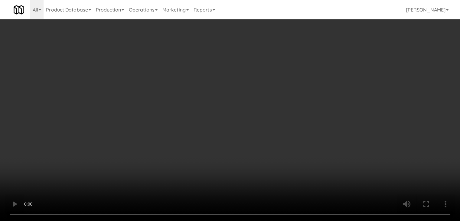
scroll to position [6641, 0]
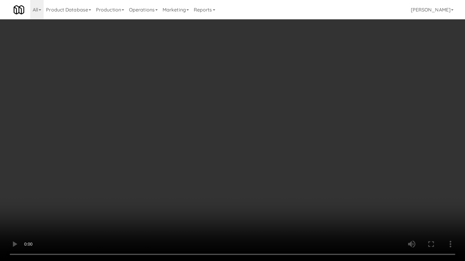
click at [255, 182] on video at bounding box center [232, 130] width 465 height 261
click at [264, 177] on video at bounding box center [232, 130] width 465 height 261
click at [263, 177] on video at bounding box center [232, 130] width 465 height 261
drag, startPoint x: 263, startPoint y: 177, endPoint x: 262, endPoint y: 150, distance: 26.3
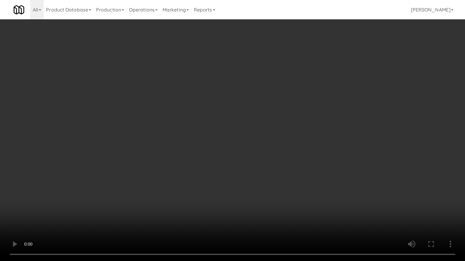
click at [262, 177] on video at bounding box center [232, 130] width 465 height 261
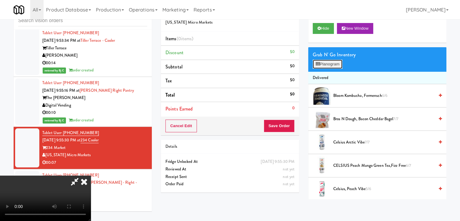
click at [324, 68] on button "Planogram" at bounding box center [328, 64] width 30 height 9
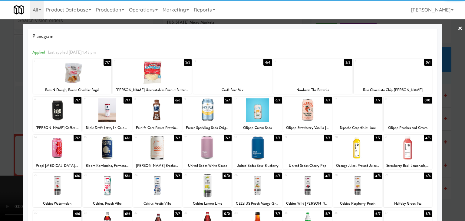
drag, startPoint x: 113, startPoint y: 156, endPoint x: 107, endPoint y: 156, distance: 6.1
click at [112, 156] on div at bounding box center [107, 147] width 48 height 23
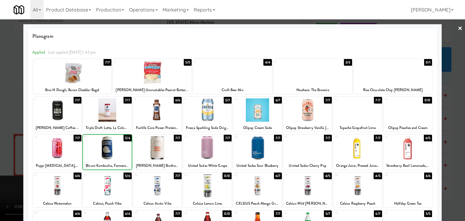
drag, startPoint x: 0, startPoint y: 156, endPoint x: 113, endPoint y: 156, distance: 113.2
click at [0, 156] on div at bounding box center [232, 110] width 465 height 221
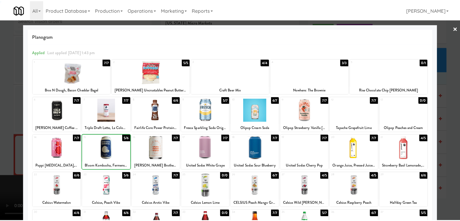
scroll to position [6656, 0]
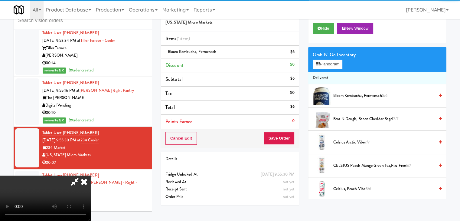
click at [91, 176] on video at bounding box center [45, 198] width 91 height 45
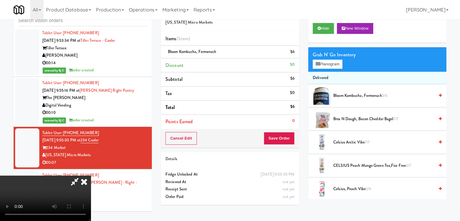
click at [91, 176] on video at bounding box center [45, 198] width 91 height 45
drag, startPoint x: 228, startPoint y: 156, endPoint x: 231, endPoint y: 162, distance: 6.9
click at [91, 176] on video at bounding box center [45, 198] width 91 height 45
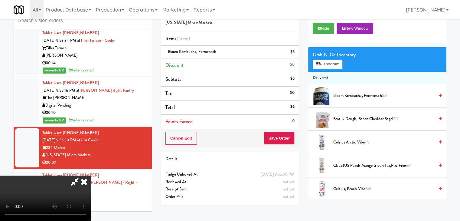
click at [91, 215] on video at bounding box center [45, 198] width 91 height 45
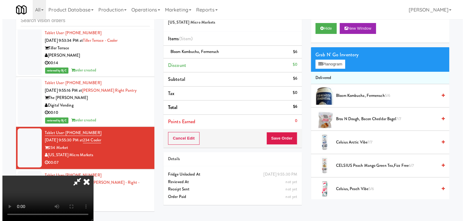
scroll to position [25, 0]
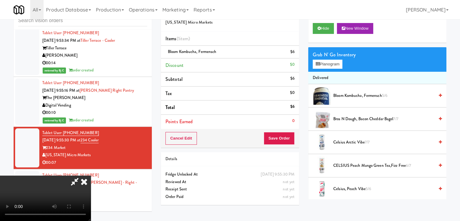
click at [91, 176] on video at bounding box center [45, 198] width 91 height 45
drag, startPoint x: 218, startPoint y: 157, endPoint x: 268, endPoint y: 114, distance: 65.9
click at [91, 176] on video at bounding box center [45, 198] width 91 height 45
click at [337, 61] on button "Planogram" at bounding box center [328, 64] width 30 height 9
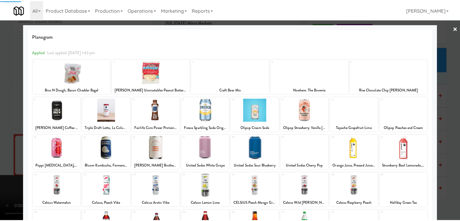
scroll to position [76, 0]
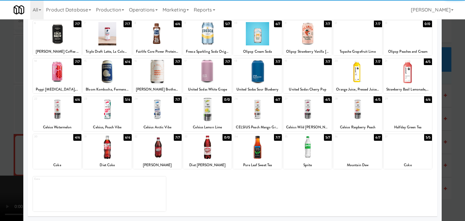
click at [314, 140] on div at bounding box center [307, 147] width 48 height 23
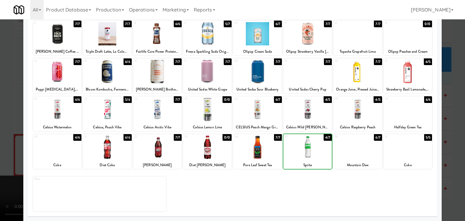
click at [2, 103] on div at bounding box center [232, 110] width 465 height 221
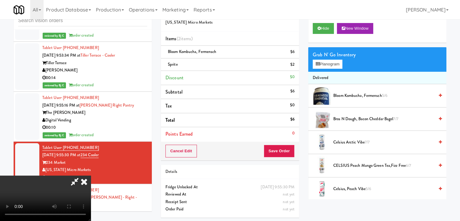
scroll to position [6656, 0]
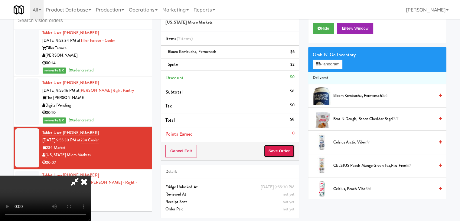
click at [291, 153] on button "Save Order" at bounding box center [279, 151] width 31 height 13
click at [289, 153] on button "Save Order" at bounding box center [279, 151] width 31 height 13
drag, startPoint x: 289, startPoint y: 153, endPoint x: 286, endPoint y: 151, distance: 3.3
click at [288, 153] on button "Save Order" at bounding box center [279, 151] width 31 height 13
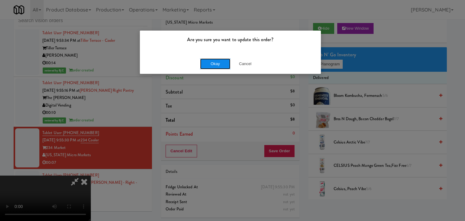
click at [213, 67] on button "Okay" at bounding box center [215, 63] width 30 height 11
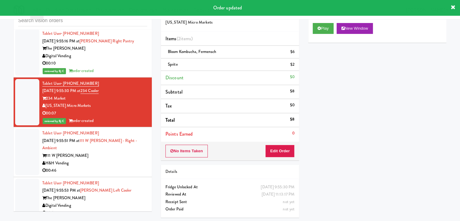
scroll to position [6716, 0]
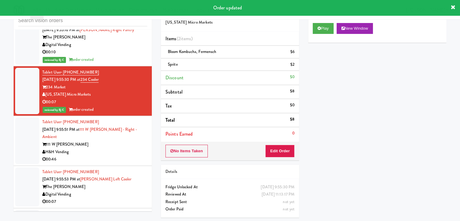
drag, startPoint x: 117, startPoint y: 121, endPoint x: 120, endPoint y: 124, distance: 3.4
click at [117, 156] on div "00:46" at bounding box center [94, 160] width 105 height 8
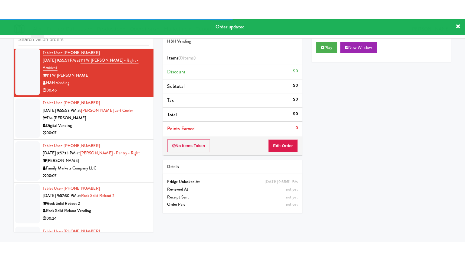
scroll to position [6807, 0]
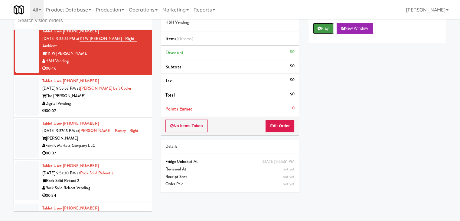
click at [325, 28] on button "Play" at bounding box center [323, 28] width 21 height 11
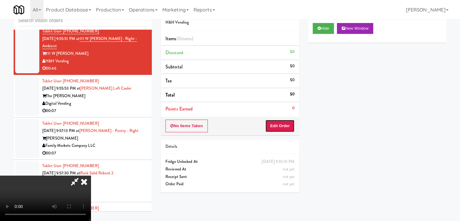
click at [291, 124] on button "Edit Order" at bounding box center [279, 126] width 29 height 13
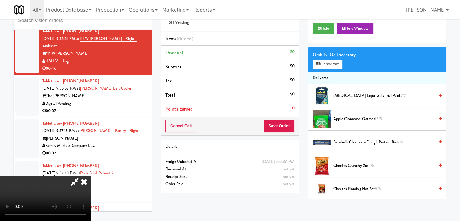
scroll to position [6792, 0]
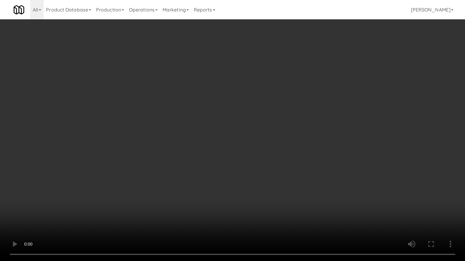
click at [230, 163] on video at bounding box center [232, 130] width 465 height 261
click at [232, 163] on video at bounding box center [232, 130] width 465 height 261
click at [233, 162] on video at bounding box center [232, 130] width 465 height 261
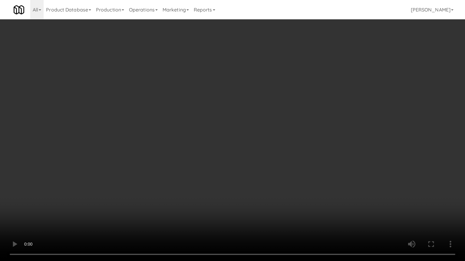
click at [233, 162] on video at bounding box center [232, 130] width 465 height 261
click at [272, 157] on video at bounding box center [232, 130] width 465 height 261
click at [269, 145] on video at bounding box center [232, 130] width 465 height 261
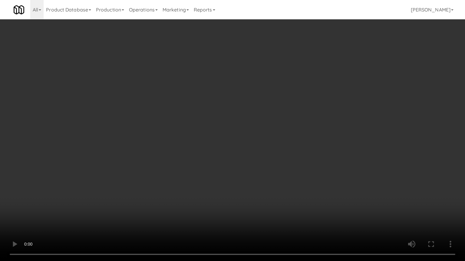
click at [269, 145] on video at bounding box center [232, 130] width 465 height 261
click at [269, 146] on video at bounding box center [232, 130] width 465 height 261
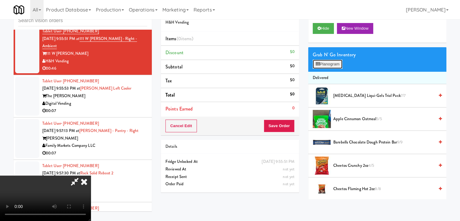
click at [332, 65] on button "Planogram" at bounding box center [328, 64] width 30 height 9
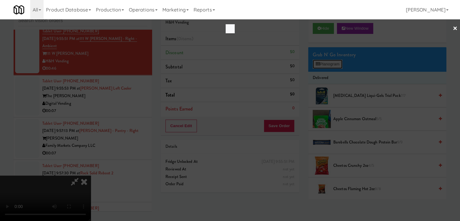
scroll to position [6792, 0]
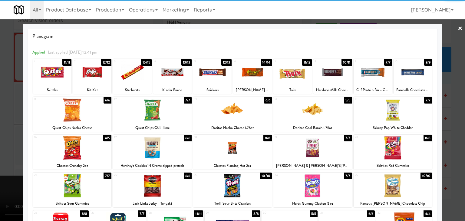
click at [71, 148] on div at bounding box center [72, 147] width 79 height 23
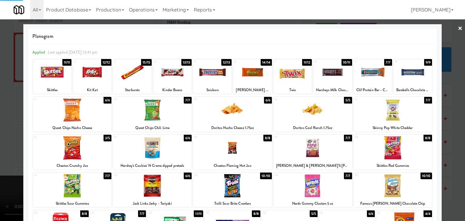
click at [306, 147] on div at bounding box center [312, 147] width 79 height 23
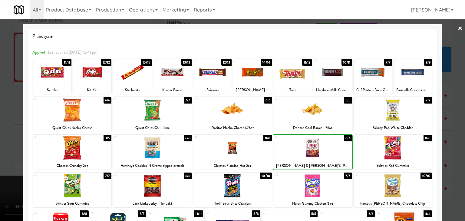
click at [1, 135] on div at bounding box center [232, 110] width 465 height 221
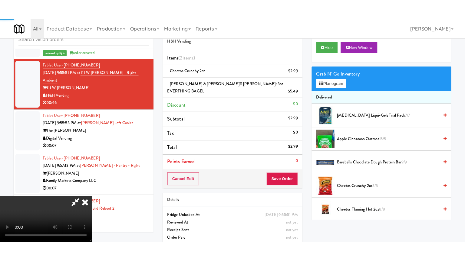
scroll to position [6807, 0]
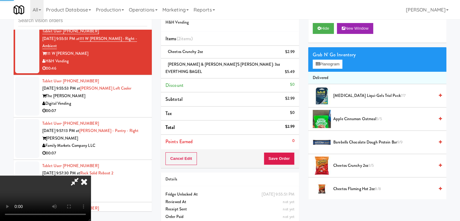
click at [91, 176] on video at bounding box center [45, 198] width 91 height 45
click at [289, 152] on button "Save Order" at bounding box center [279, 158] width 31 height 13
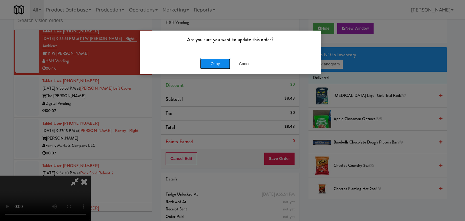
click at [211, 60] on button "Okay" at bounding box center [215, 63] width 30 height 11
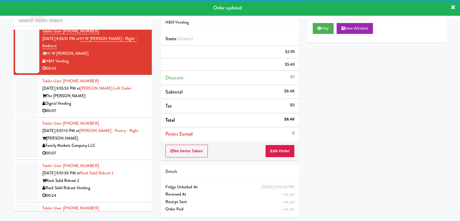
click at [113, 77] on div "Tablet User · (619) 916-6005 Sep 5, 2025 9:55:53 PM at Lindley Left Cooler The …" at bounding box center [94, 95] width 105 height 37
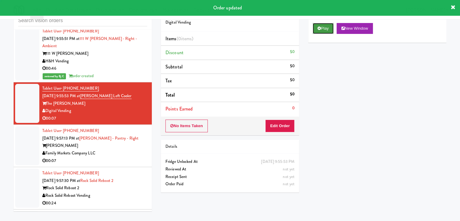
click at [327, 27] on button "Play" at bounding box center [323, 28] width 21 height 11
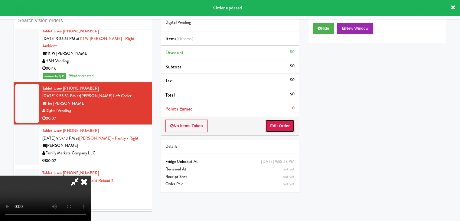
click at [281, 130] on button "Edit Order" at bounding box center [279, 126] width 29 height 13
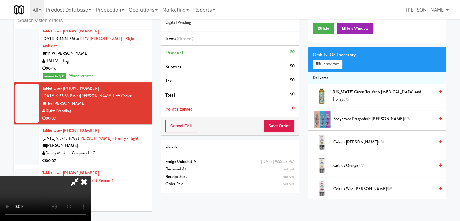
scroll to position [6792, 0]
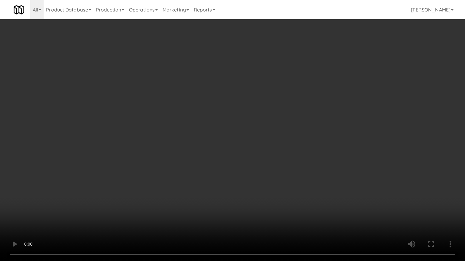
click at [221, 175] on video at bounding box center [232, 130] width 465 height 261
click at [220, 175] on video at bounding box center [232, 130] width 465 height 261
click at [221, 176] on video at bounding box center [232, 130] width 465 height 261
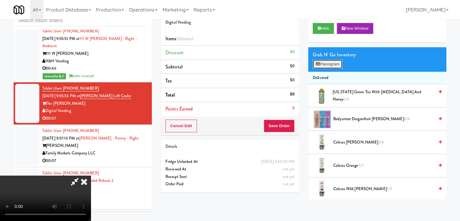
click at [330, 65] on button "Planogram" at bounding box center [328, 64] width 30 height 9
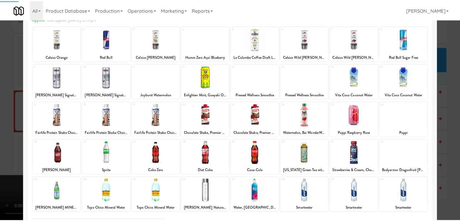
scroll to position [76, 0]
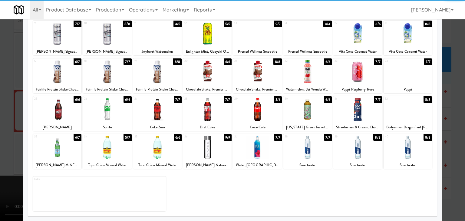
click at [206, 153] on div at bounding box center [207, 147] width 48 height 23
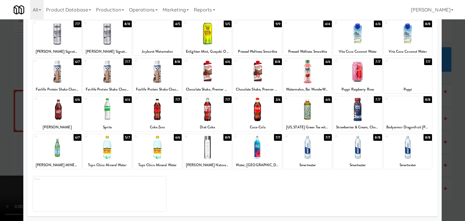
drag, startPoint x: 0, startPoint y: 148, endPoint x: 109, endPoint y: 143, distance: 109.1
click at [0, 148] on div at bounding box center [232, 110] width 465 height 221
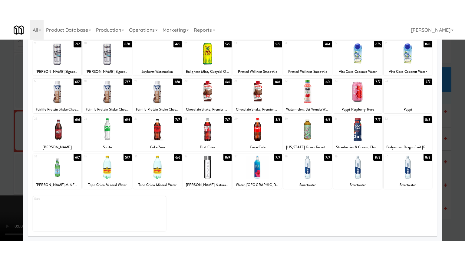
scroll to position [6807, 0]
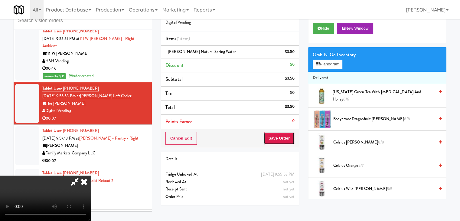
click at [288, 137] on button "Save Order" at bounding box center [279, 138] width 31 height 13
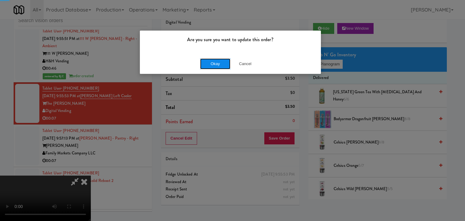
click at [215, 63] on button "Okay" at bounding box center [215, 63] width 30 height 11
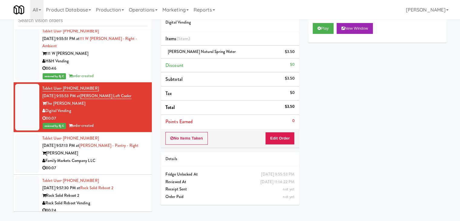
click at [123, 157] on div "Family Markets Company LLC" at bounding box center [94, 161] width 105 height 8
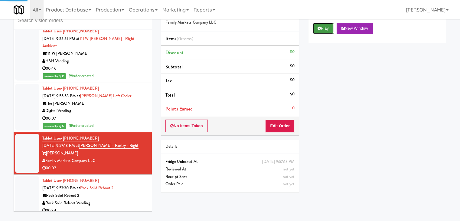
click at [320, 31] on button "Play" at bounding box center [323, 28] width 21 height 11
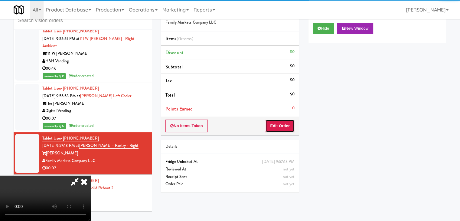
click at [280, 120] on button "Edit Order" at bounding box center [279, 126] width 29 height 13
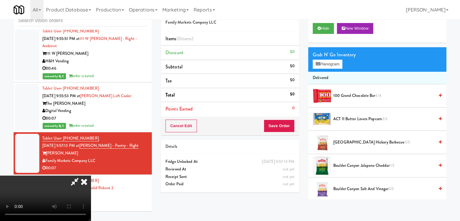
scroll to position [6792, 0]
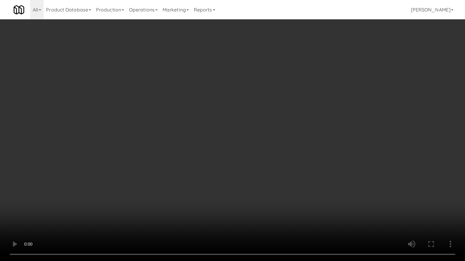
click at [291, 184] on video at bounding box center [232, 130] width 465 height 261
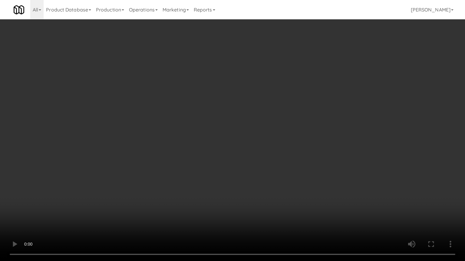
click at [304, 204] on video at bounding box center [232, 130] width 465 height 261
click at [305, 203] on video at bounding box center [232, 130] width 465 height 261
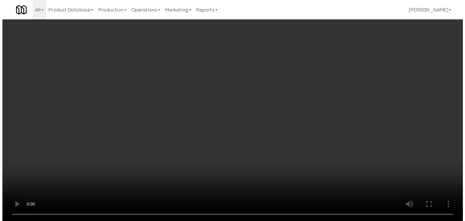
scroll to position [6807, 0]
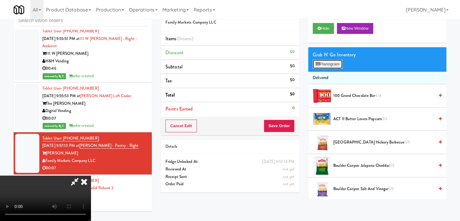
click at [335, 66] on button "Planogram" at bounding box center [328, 64] width 30 height 9
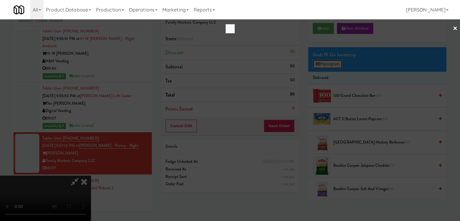
scroll to position [6792, 0]
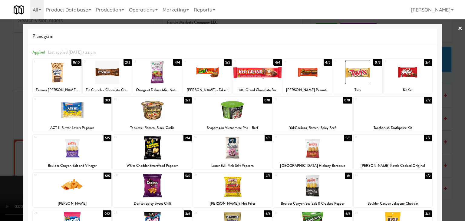
click at [398, 75] on div at bounding box center [407, 72] width 48 height 23
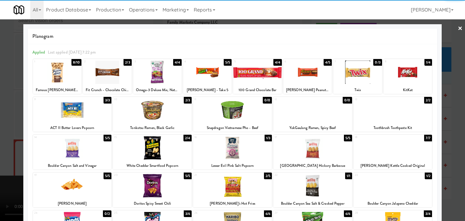
click at [299, 80] on div at bounding box center [307, 72] width 48 height 23
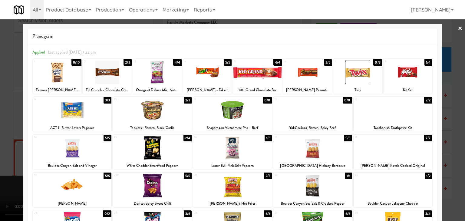
click at [0, 100] on div at bounding box center [232, 110] width 465 height 221
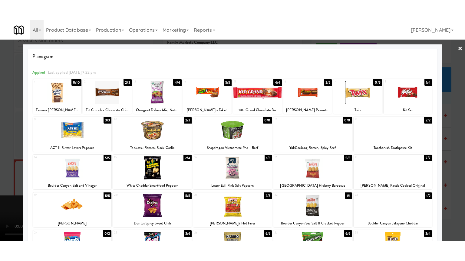
scroll to position [6807, 0]
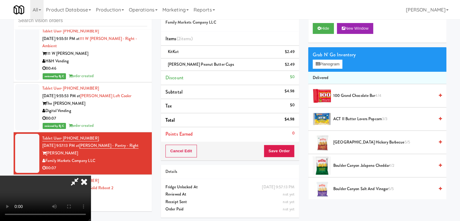
drag, startPoint x: 196, startPoint y: 114, endPoint x: 212, endPoint y: 114, distance: 16.0
click at [91, 176] on video at bounding box center [45, 198] width 91 height 45
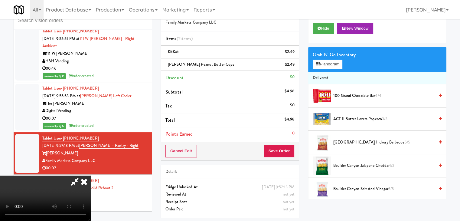
click at [91, 176] on video at bounding box center [45, 198] width 91 height 45
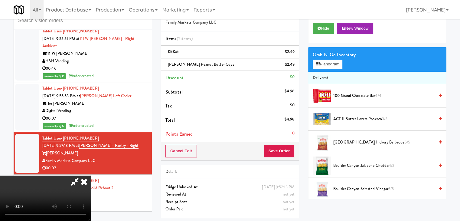
click at [91, 176] on video at bounding box center [45, 198] width 91 height 45
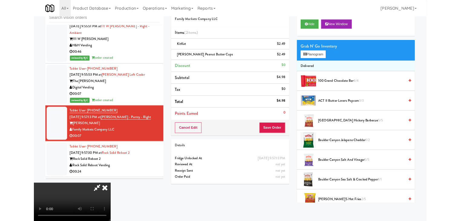
scroll to position [6792, 0]
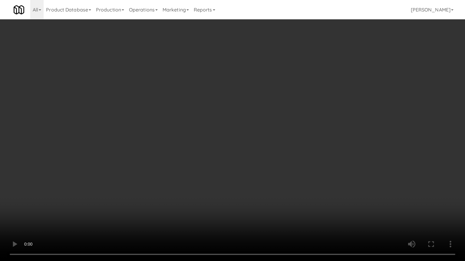
click at [239, 148] on video at bounding box center [232, 130] width 465 height 261
click at [240, 148] on video at bounding box center [232, 130] width 465 height 261
click at [260, 215] on video at bounding box center [232, 130] width 465 height 261
click at [259, 215] on video at bounding box center [232, 130] width 465 height 261
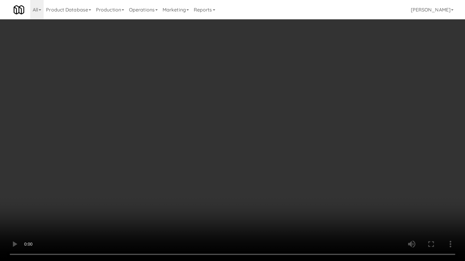
click at [258, 215] on video at bounding box center [232, 130] width 465 height 261
click at [256, 208] on video at bounding box center [232, 130] width 465 height 261
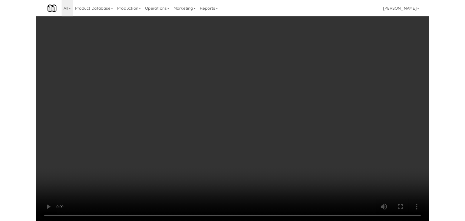
scroll to position [6807, 0]
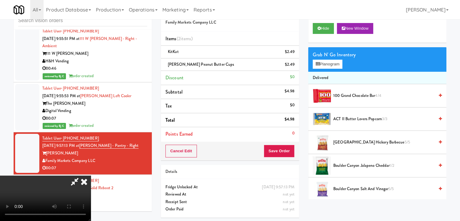
click at [291, 64] on link at bounding box center [293, 67] width 5 height 8
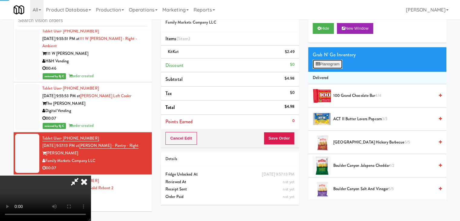
click at [337, 63] on button "Planogram" at bounding box center [328, 64] width 30 height 9
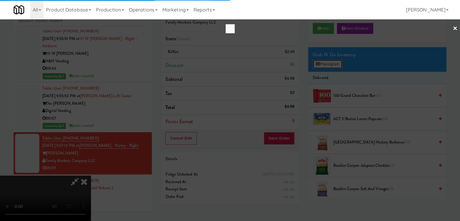
scroll to position [6792, 0]
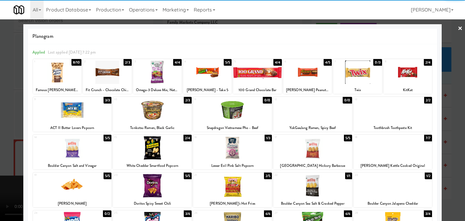
drag, startPoint x: 250, startPoint y: 81, endPoint x: 237, endPoint y: 83, distance: 13.2
click at [250, 80] on div at bounding box center [257, 72] width 48 height 23
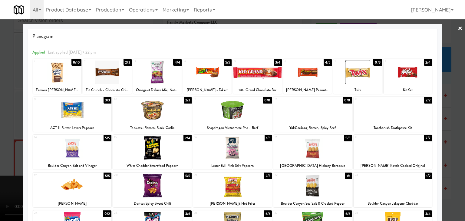
drag, startPoint x: 0, startPoint y: 110, endPoint x: 113, endPoint y: 111, distance: 112.9
click at [3, 111] on div at bounding box center [232, 110] width 465 height 221
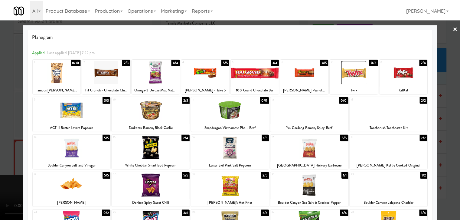
scroll to position [6807, 0]
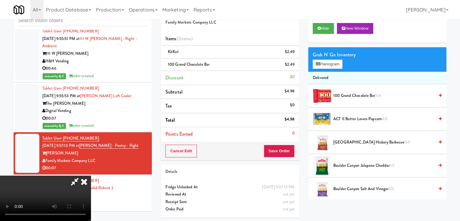
click at [91, 176] on video at bounding box center [45, 198] width 91 height 45
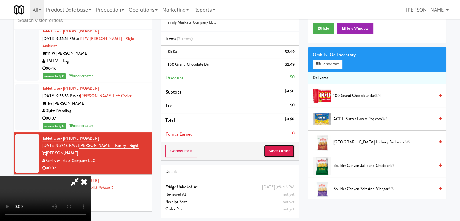
click at [284, 149] on button "Save Order" at bounding box center [279, 151] width 31 height 13
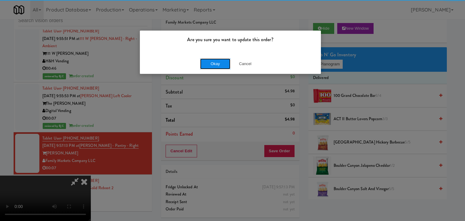
click at [218, 62] on button "Okay" at bounding box center [215, 63] width 30 height 11
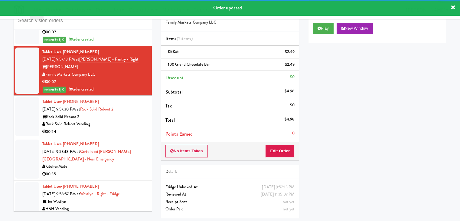
scroll to position [6898, 0]
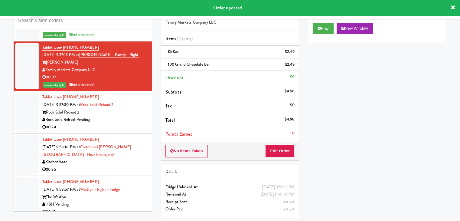
click at [138, 116] on div "Rock Solid Reboot Vending" at bounding box center [94, 120] width 105 height 8
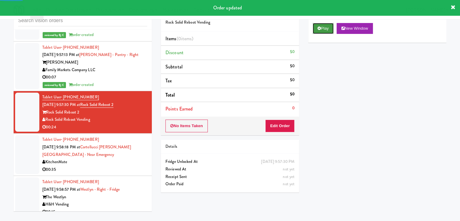
click at [326, 26] on button "Play" at bounding box center [323, 28] width 21 height 11
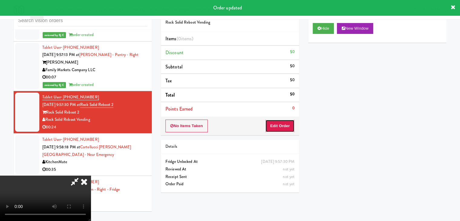
click at [289, 127] on button "Edit Order" at bounding box center [279, 126] width 29 height 13
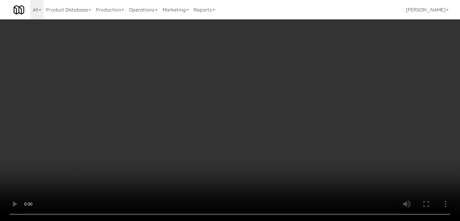
scroll to position [6883, 0]
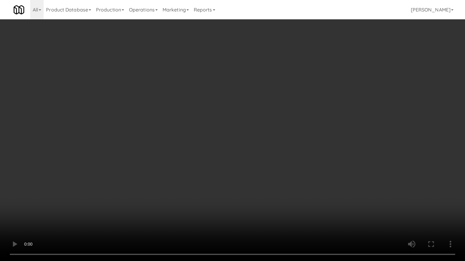
click at [266, 148] on video at bounding box center [232, 130] width 465 height 261
click at [302, 128] on video at bounding box center [232, 130] width 465 height 261
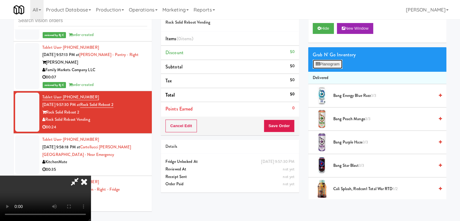
click at [332, 66] on button "Planogram" at bounding box center [328, 64] width 30 height 9
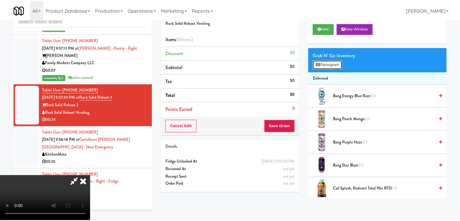
scroll to position [6883, 0]
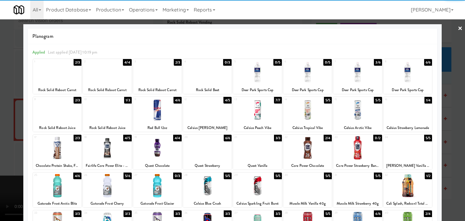
click at [256, 154] on div at bounding box center [257, 147] width 48 height 23
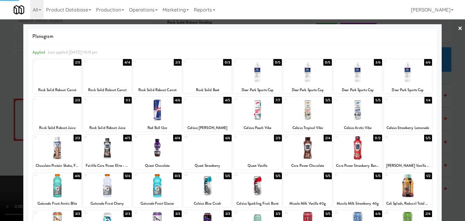
drag, startPoint x: 0, startPoint y: 146, endPoint x: 100, endPoint y: 145, distance: 100.2
click at [1, 146] on div at bounding box center [232, 110] width 465 height 221
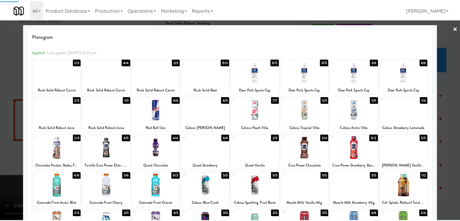
scroll to position [6898, 0]
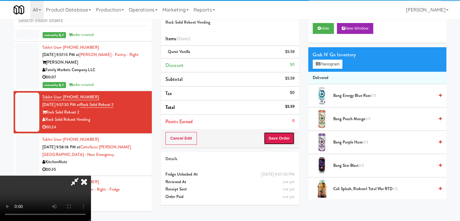
click at [291, 140] on button "Save Order" at bounding box center [279, 138] width 31 height 13
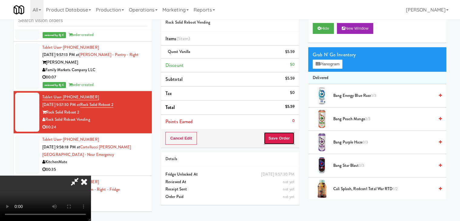
click at [291, 140] on button "Save Order" at bounding box center [279, 138] width 31 height 13
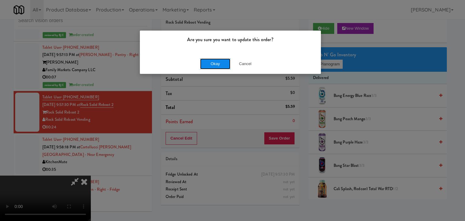
click at [222, 67] on button "Okay" at bounding box center [215, 63] width 30 height 11
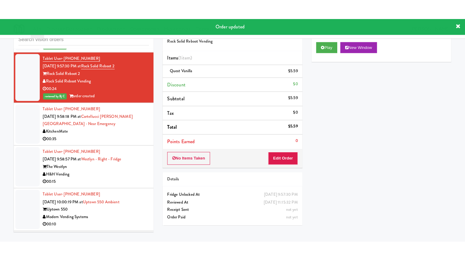
scroll to position [6988, 0]
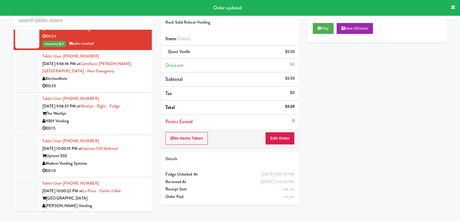
click at [131, 117] on div "H&H Vending" at bounding box center [94, 121] width 105 height 8
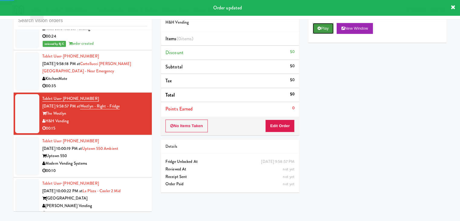
drag, startPoint x: 322, startPoint y: 27, endPoint x: 312, endPoint y: 66, distance: 40.2
click at [322, 28] on button "Play" at bounding box center [323, 28] width 21 height 11
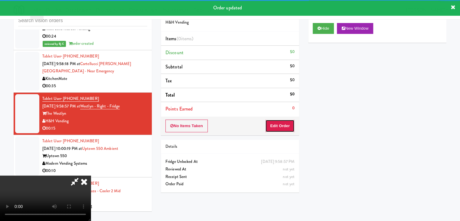
click at [287, 125] on button "Edit Order" at bounding box center [279, 126] width 29 height 13
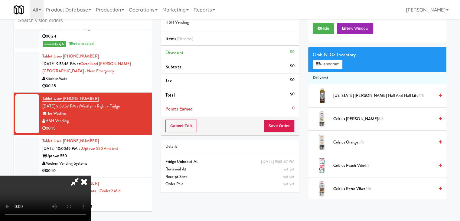
click at [91, 176] on video at bounding box center [45, 198] width 91 height 45
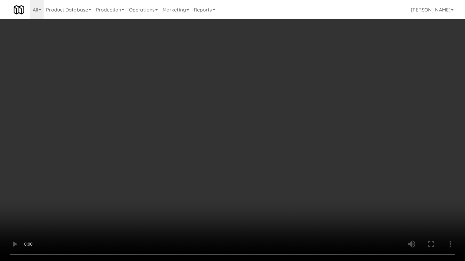
click at [301, 195] on video at bounding box center [232, 130] width 465 height 261
click at [302, 139] on video at bounding box center [232, 130] width 465 height 261
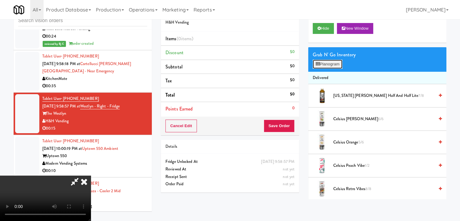
click at [337, 61] on button "Planogram" at bounding box center [328, 64] width 30 height 9
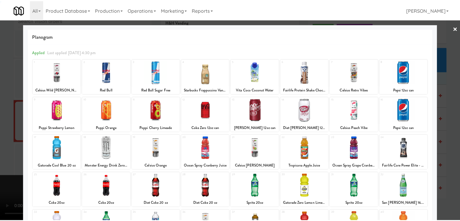
scroll to position [76, 0]
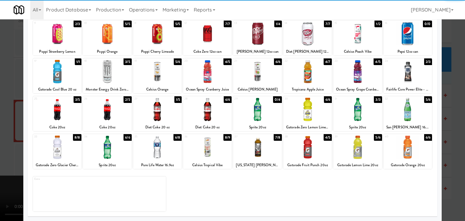
click at [67, 143] on div at bounding box center [57, 147] width 48 height 23
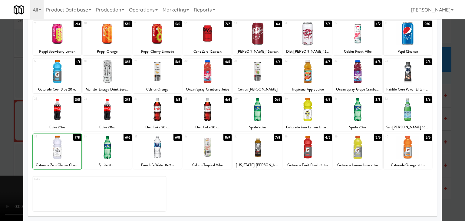
click at [67, 143] on div at bounding box center [57, 147] width 48 height 23
drag, startPoint x: 0, startPoint y: 139, endPoint x: 138, endPoint y: 138, distance: 137.7
click at [0, 139] on div at bounding box center [232, 110] width 465 height 221
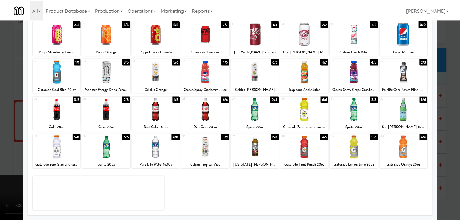
scroll to position [6988, 0]
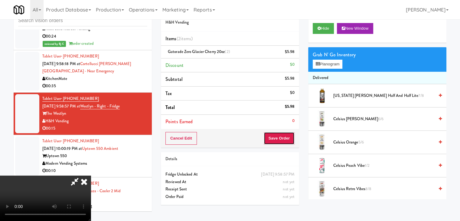
click at [278, 137] on button "Save Order" at bounding box center [279, 138] width 31 height 13
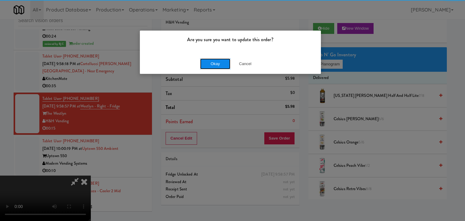
click at [219, 67] on button "Okay" at bounding box center [215, 63] width 30 height 11
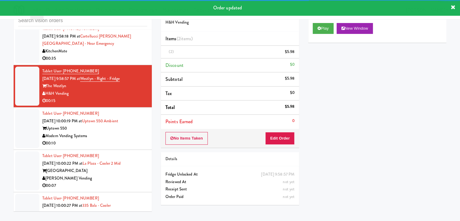
scroll to position [7049, 0]
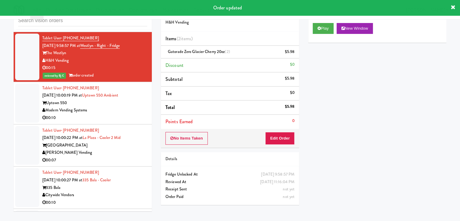
drag, startPoint x: 134, startPoint y: 78, endPoint x: 138, endPoint y: 81, distance: 4.5
click at [136, 84] on div "Tablet User · (203) 212-1980 Sep 5, 2025 10:00:19 PM at Uptown 550 Ambient Upto…" at bounding box center [94, 102] width 105 height 37
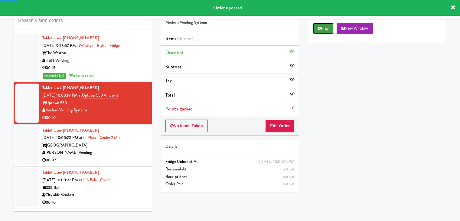
click at [325, 31] on button "Play" at bounding box center [323, 28] width 21 height 11
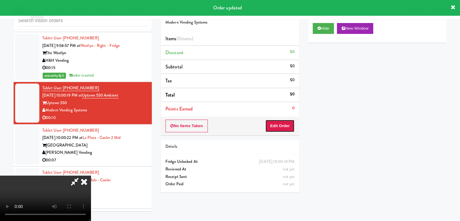
click at [280, 124] on button "Edit Order" at bounding box center [279, 126] width 29 height 13
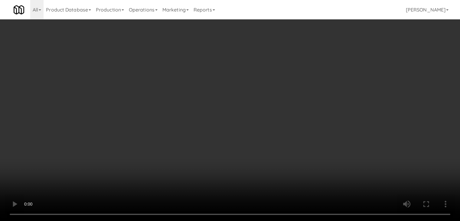
scroll to position [7034, 0]
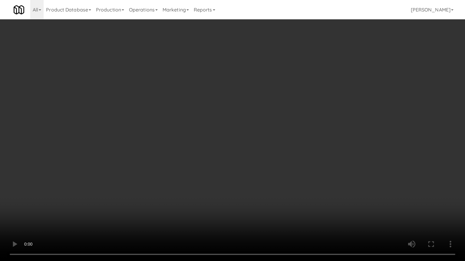
click at [277, 164] on video at bounding box center [232, 130] width 465 height 261
click at [268, 164] on video at bounding box center [232, 130] width 465 height 261
click at [269, 165] on video at bounding box center [232, 130] width 465 height 261
click at [269, 164] on video at bounding box center [232, 130] width 465 height 261
click at [259, 158] on video at bounding box center [232, 130] width 465 height 261
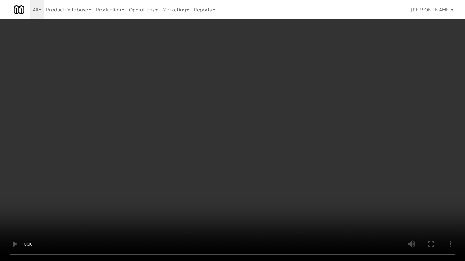
click at [257, 158] on video at bounding box center [232, 130] width 465 height 261
click at [257, 157] on video at bounding box center [232, 130] width 465 height 261
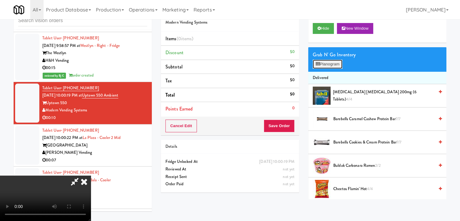
click at [328, 61] on button "Planogram" at bounding box center [328, 64] width 30 height 9
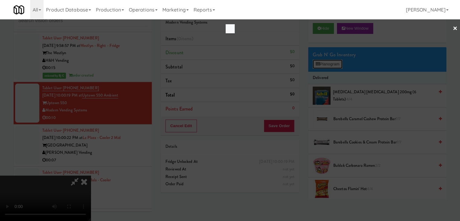
scroll to position [7034, 0]
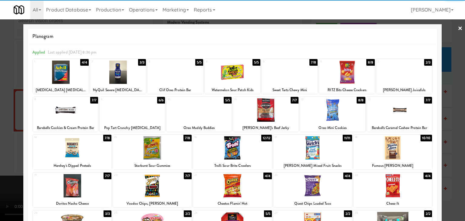
click at [339, 114] on div at bounding box center [332, 109] width 65 height 23
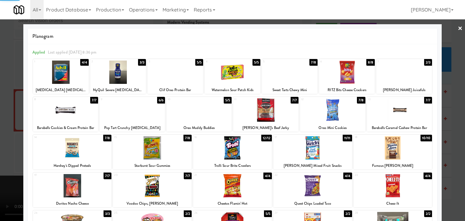
drag, startPoint x: 243, startPoint y: 69, endPoint x: 238, endPoint y: 69, distance: 5.2
click at [243, 69] on div at bounding box center [233, 72] width 56 height 23
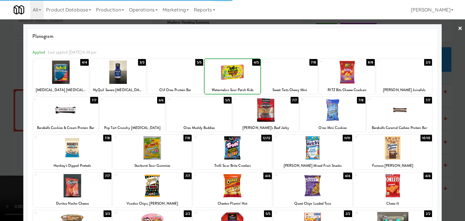
drag, startPoint x: 0, startPoint y: 85, endPoint x: 67, endPoint y: 94, distance: 67.8
click at [0, 86] on div at bounding box center [232, 110] width 465 height 221
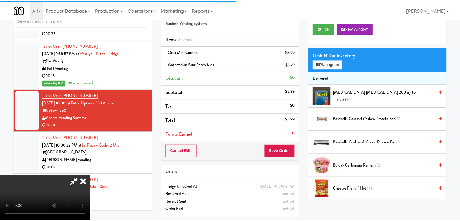
scroll to position [7049, 0]
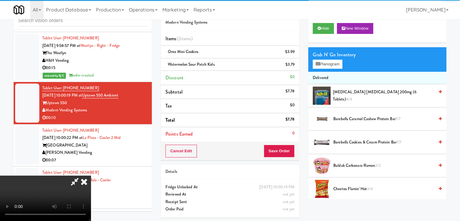
click at [91, 176] on video at bounding box center [45, 198] width 91 height 45
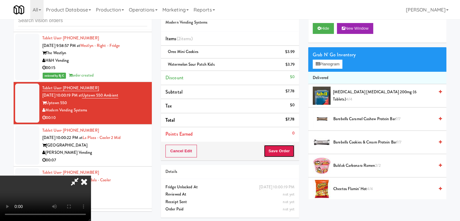
click at [284, 149] on button "Save Order" at bounding box center [279, 151] width 31 height 13
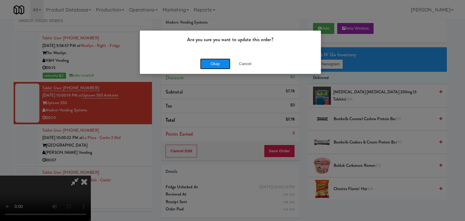
click at [212, 68] on button "Okay" at bounding box center [215, 63] width 30 height 11
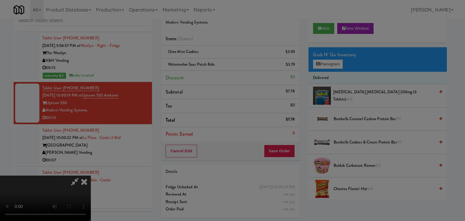
click at [213, 68] on div "Are you sure you want to update this order? Okay Cancel" at bounding box center [232, 110] width 465 height 221
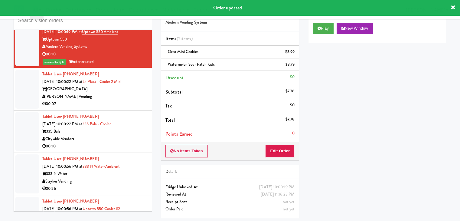
scroll to position [7087, 0]
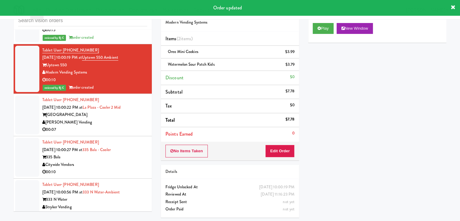
click at [110, 119] on div "[PERSON_NAME] Vending" at bounding box center [94, 123] width 105 height 8
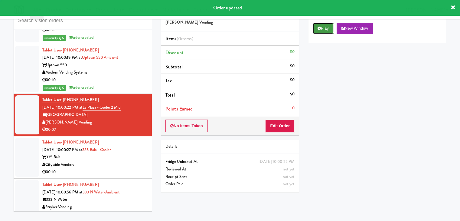
click at [325, 26] on button "Play" at bounding box center [323, 28] width 21 height 11
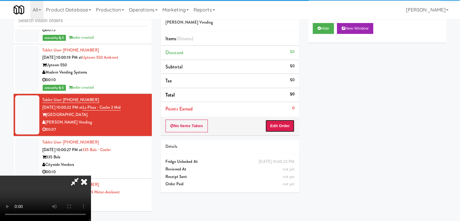
click at [284, 127] on button "Edit Order" at bounding box center [279, 126] width 29 height 13
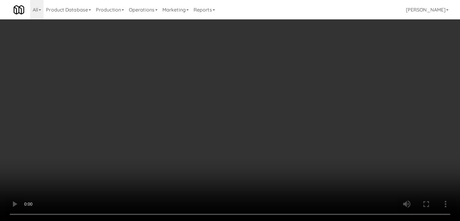
scroll to position [7072, 0]
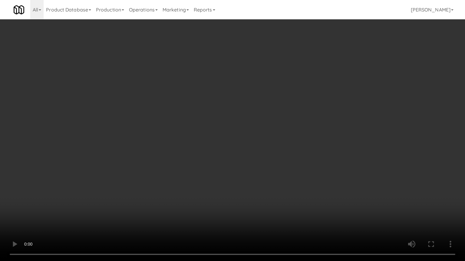
click at [284, 156] on video at bounding box center [232, 130] width 465 height 261
click at [284, 155] on video at bounding box center [232, 130] width 465 height 261
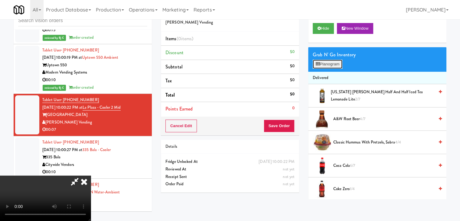
click at [332, 63] on button "Planogram" at bounding box center [328, 64] width 30 height 9
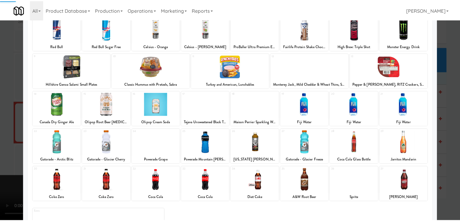
scroll to position [76, 0]
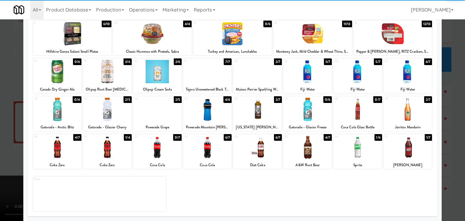
click at [63, 145] on div at bounding box center [57, 147] width 48 height 23
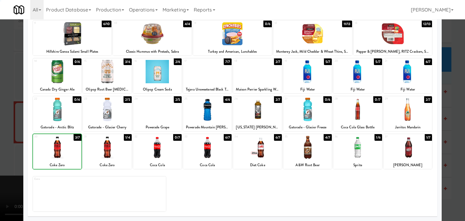
drag, startPoint x: 11, startPoint y: 142, endPoint x: 162, endPoint y: 132, distance: 151.6
click at [12, 142] on div at bounding box center [232, 110] width 465 height 221
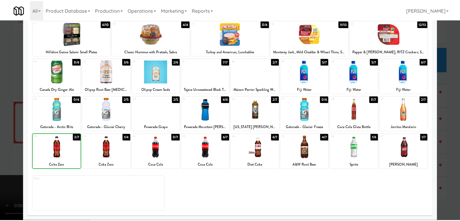
scroll to position [7087, 0]
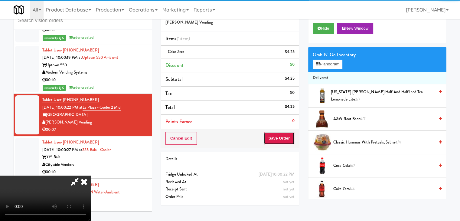
click at [290, 140] on button "Save Order" at bounding box center [279, 138] width 31 height 13
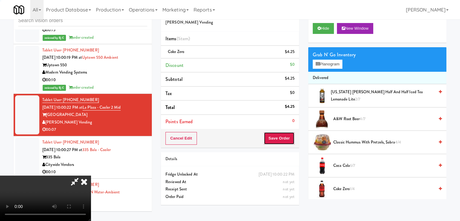
drag, startPoint x: 289, startPoint y: 140, endPoint x: 284, endPoint y: 139, distance: 5.1
click at [287, 140] on button "Save Order" at bounding box center [279, 138] width 31 height 13
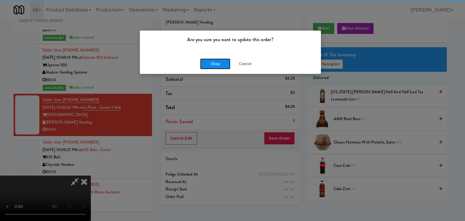
click at [216, 61] on button "Okay" at bounding box center [215, 63] width 30 height 11
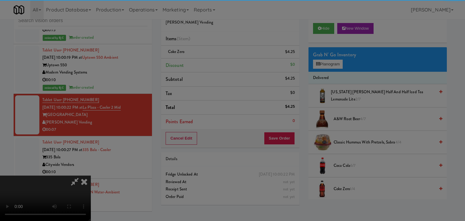
click at [216, 61] on body "Are you sure you want to update this order? Okay Cancel Okay Are you sure you w…" at bounding box center [232, 110] width 465 height 221
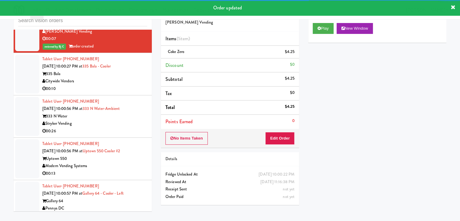
scroll to position [7185, 0]
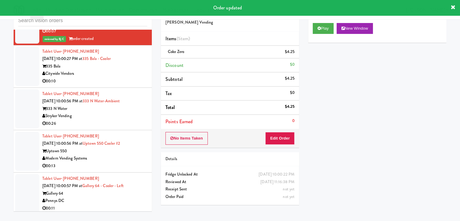
click at [123, 77] on div "00:10" at bounding box center [94, 81] width 105 height 8
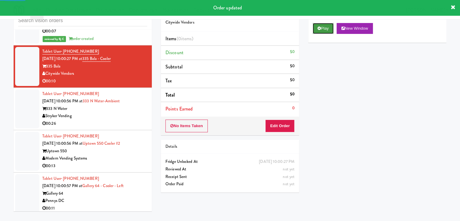
click at [318, 31] on button "Play" at bounding box center [323, 28] width 21 height 11
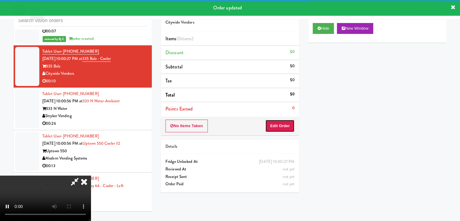
click at [279, 123] on button "Edit Order" at bounding box center [279, 126] width 29 height 13
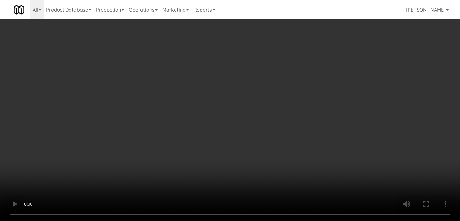
scroll to position [7170, 0]
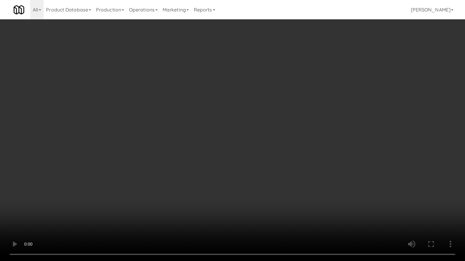
click at [256, 192] on video at bounding box center [232, 130] width 465 height 261
click at [257, 192] on video at bounding box center [232, 130] width 465 height 261
click at [255, 192] on video at bounding box center [232, 130] width 465 height 261
click at [256, 191] on video at bounding box center [232, 130] width 465 height 261
click at [266, 183] on video at bounding box center [232, 130] width 465 height 261
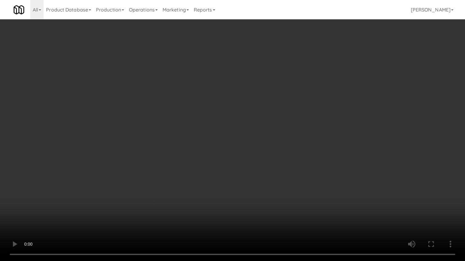
click at [266, 182] on video at bounding box center [232, 130] width 465 height 261
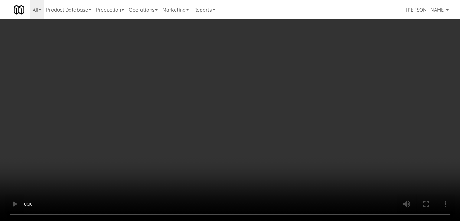
click at [338, 67] on button "Planogram" at bounding box center [328, 64] width 30 height 9
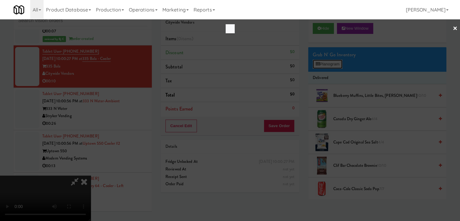
scroll to position [7170, 0]
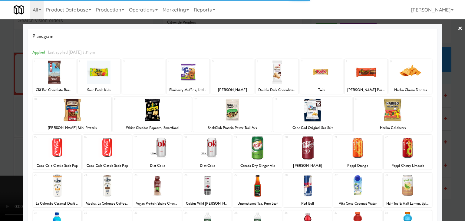
click at [397, 112] on div at bounding box center [392, 109] width 79 height 23
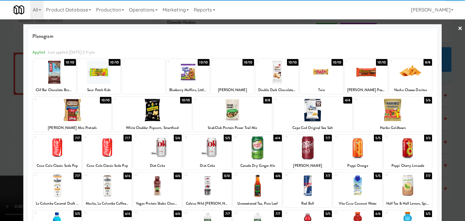
click at [0, 122] on div at bounding box center [232, 110] width 465 height 221
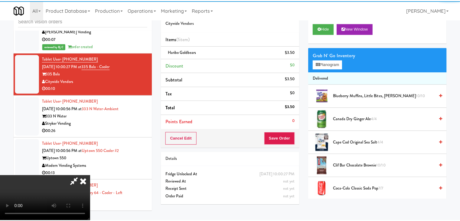
scroll to position [7185, 0]
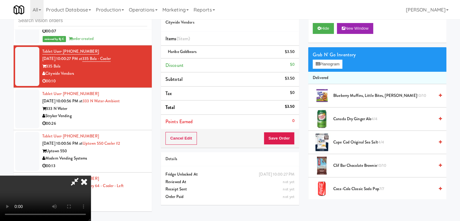
click at [91, 176] on video at bounding box center [45, 198] width 91 height 45
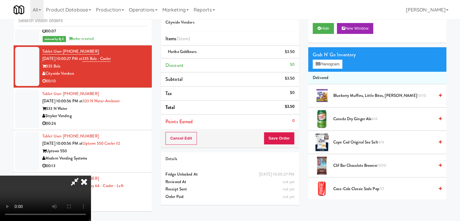
click at [91, 176] on video at bounding box center [45, 198] width 91 height 45
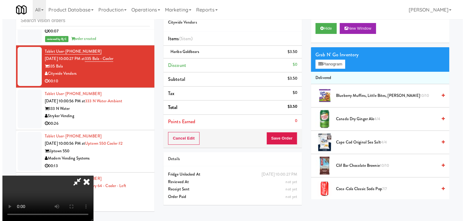
scroll to position [25, 0]
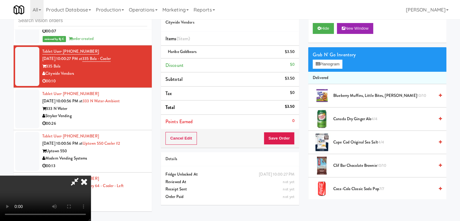
click at [91, 176] on video at bounding box center [45, 198] width 91 height 45
click at [339, 66] on button "Planogram" at bounding box center [328, 64] width 30 height 9
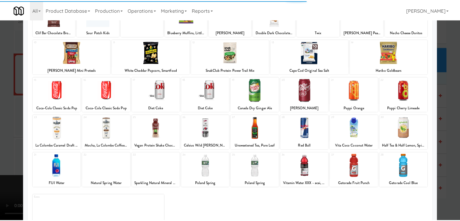
scroll to position [61, 0]
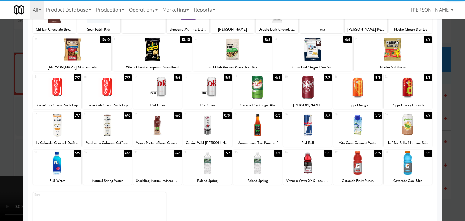
drag, startPoint x: 312, startPoint y: 124, endPoint x: 270, endPoint y: 124, distance: 42.7
click at [312, 124] on div at bounding box center [307, 124] width 48 height 23
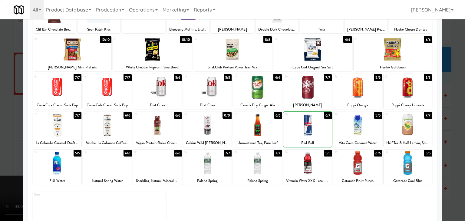
drag, startPoint x: 0, startPoint y: 121, endPoint x: 86, endPoint y: 123, distance: 86.0
click at [1, 121] on div at bounding box center [232, 110] width 465 height 221
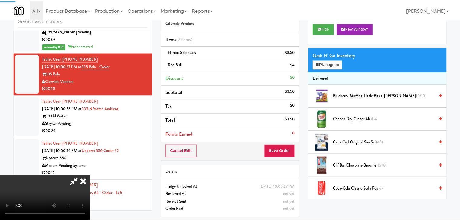
scroll to position [7185, 0]
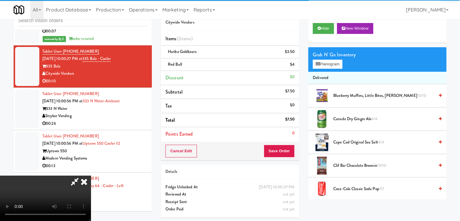
click at [91, 176] on video at bounding box center [45, 198] width 91 height 45
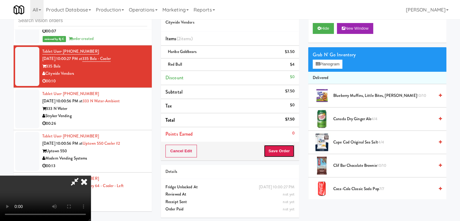
click at [292, 154] on button "Save Order" at bounding box center [279, 151] width 31 height 13
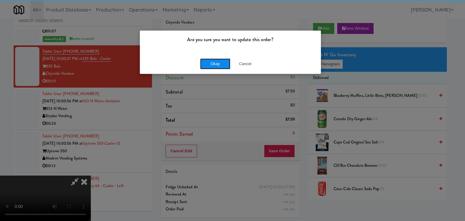
click at [214, 66] on button "Okay" at bounding box center [215, 63] width 30 height 11
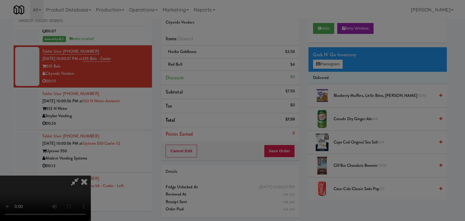
click at [214, 63] on div "Okay Cancel" at bounding box center [230, 52] width 181 height 20
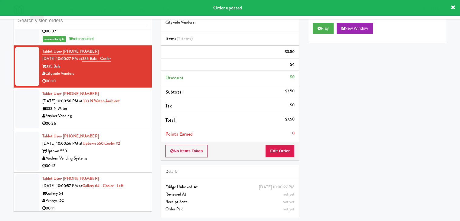
scroll to position [0, 0]
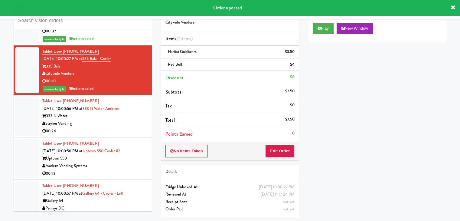
click at [118, 127] on div "00:26" at bounding box center [94, 131] width 105 height 8
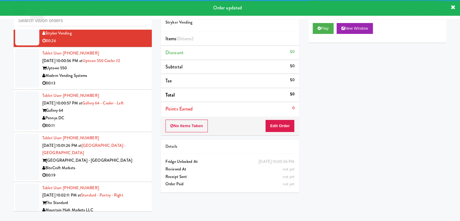
scroll to position [7276, 0]
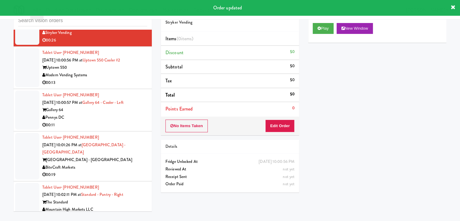
click at [117, 94] on li "Tablet User · (832) 367-2671 Sep 5, 2025 10:00:57 PM at Gallery 64 - Cooler - L…" at bounding box center [83, 110] width 138 height 42
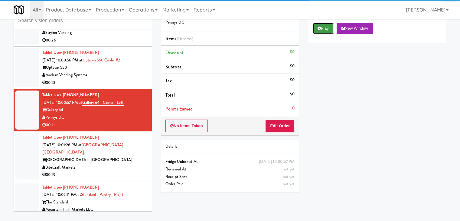
click at [324, 26] on button "Play" at bounding box center [323, 28] width 21 height 11
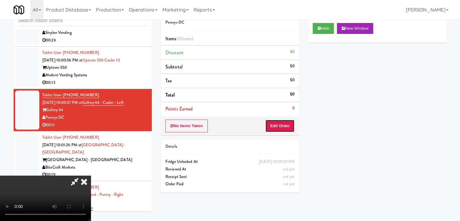
click at [280, 123] on button "Edit Order" at bounding box center [279, 126] width 29 height 13
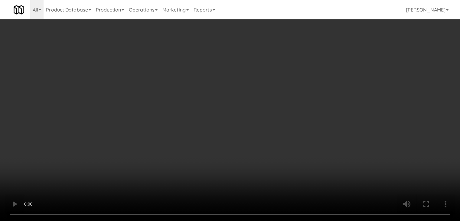
scroll to position [7261, 0]
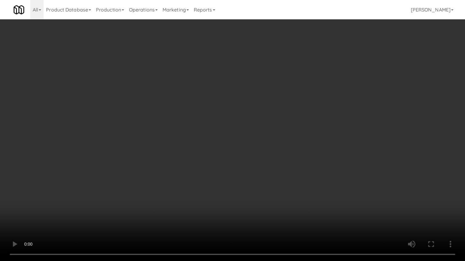
click at [309, 155] on video at bounding box center [232, 130] width 465 height 261
click at [310, 157] on video at bounding box center [232, 130] width 465 height 261
click at [318, 156] on video at bounding box center [232, 130] width 465 height 261
click at [318, 155] on video at bounding box center [232, 130] width 465 height 261
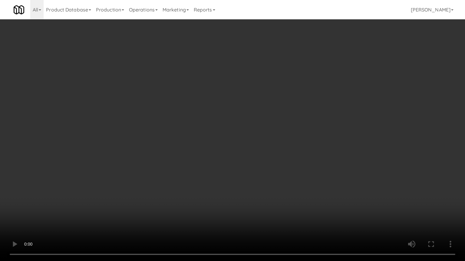
click at [318, 155] on video at bounding box center [232, 130] width 465 height 261
click at [322, 156] on video at bounding box center [232, 130] width 465 height 261
click at [313, 159] on video at bounding box center [232, 130] width 465 height 261
click at [334, 148] on video at bounding box center [232, 130] width 465 height 261
click at [334, 149] on video at bounding box center [232, 130] width 465 height 261
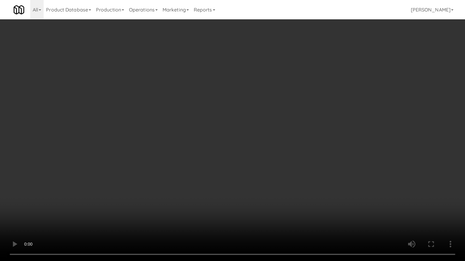
click at [334, 149] on video at bounding box center [232, 130] width 465 height 261
click at [334, 150] on video at bounding box center [232, 130] width 465 height 261
click at [354, 150] on video at bounding box center [232, 130] width 465 height 261
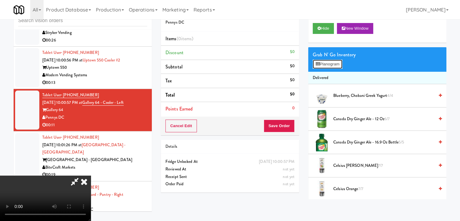
drag, startPoint x: 332, startPoint y: 64, endPoint x: 330, endPoint y: 74, distance: 10.6
click at [333, 65] on button "Planogram" at bounding box center [328, 64] width 30 height 9
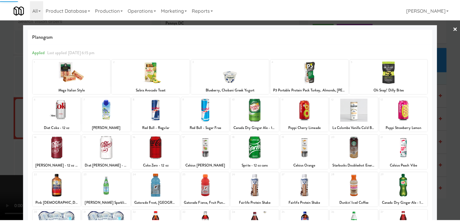
scroll to position [76, 0]
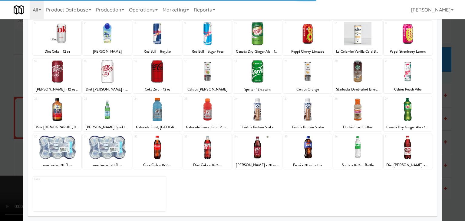
click at [208, 144] on div at bounding box center [207, 147] width 48 height 23
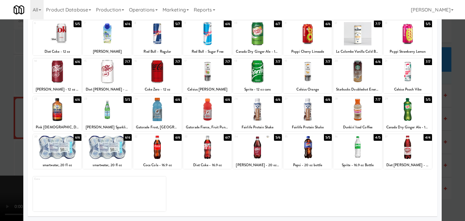
click at [208, 144] on div at bounding box center [207, 147] width 48 height 23
click at [0, 125] on div at bounding box center [232, 110] width 465 height 221
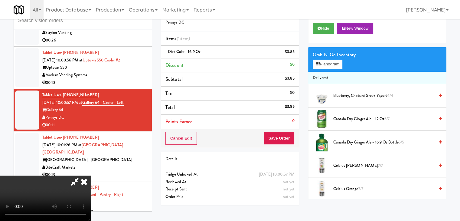
click at [91, 176] on icon at bounding box center [83, 182] width 13 height 12
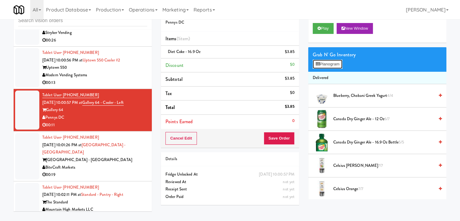
click at [333, 64] on button "Planogram" at bounding box center [328, 64] width 30 height 9
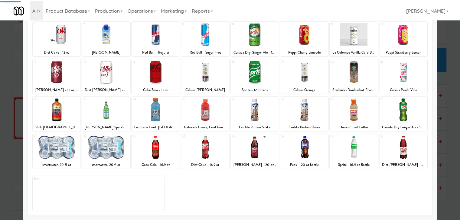
scroll to position [76, 0]
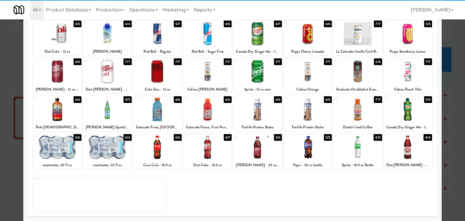
click at [205, 150] on div at bounding box center [207, 147] width 48 height 23
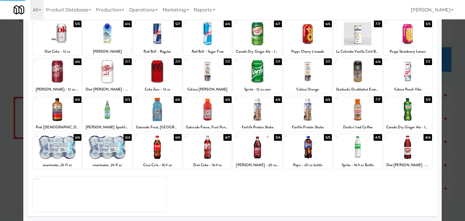
drag, startPoint x: 0, startPoint y: 123, endPoint x: 244, endPoint y: 119, distance: 243.6
click at [10, 121] on div at bounding box center [232, 110] width 465 height 221
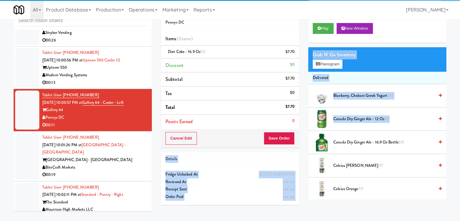
drag, startPoint x: 308, startPoint y: 133, endPoint x: 291, endPoint y: 135, distance: 17.4
click at [294, 134] on div "Order # 1898707 Pennys DC Items (2 items ) Diet Coke - 16.9 oz (2) $7.70 Discou…" at bounding box center [303, 105] width 295 height 207
click at [291, 135] on button "Save Order" at bounding box center [279, 138] width 31 height 13
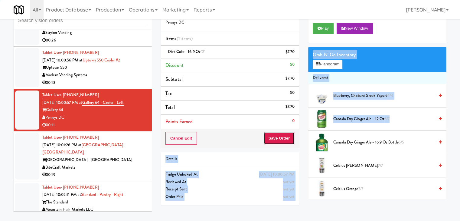
click at [291, 136] on button "Save Order" at bounding box center [279, 138] width 31 height 13
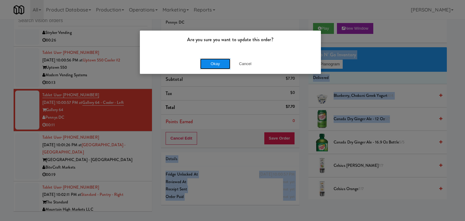
click at [207, 66] on button "Okay" at bounding box center [215, 63] width 30 height 11
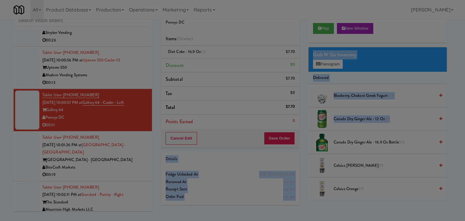
click at [207, 63] on div "Okay Cancel" at bounding box center [230, 52] width 181 height 20
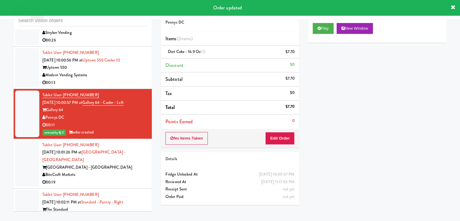
click at [115, 171] on div "BiteCraft Markets" at bounding box center [94, 175] width 105 height 8
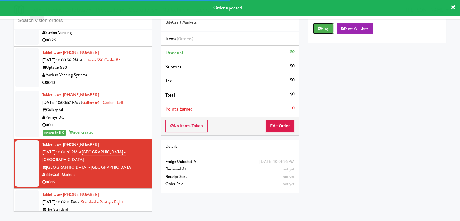
drag, startPoint x: 333, startPoint y: 26, endPoint x: 321, endPoint y: 40, distance: 19.1
click at [333, 26] on button "Play" at bounding box center [323, 28] width 21 height 11
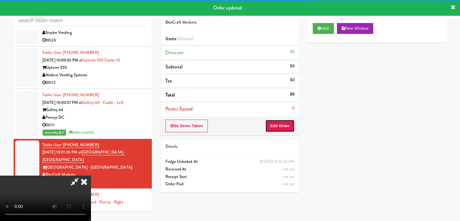
click at [285, 127] on button "Edit Order" at bounding box center [279, 126] width 29 height 13
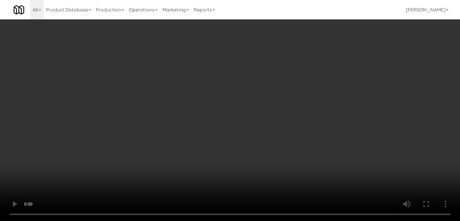
scroll to position [7261, 0]
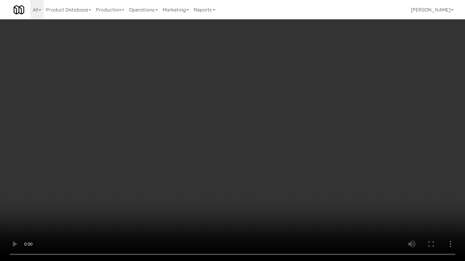
click at [313, 163] on video at bounding box center [232, 130] width 465 height 261
click at [313, 165] on video at bounding box center [232, 130] width 465 height 261
click at [313, 164] on video at bounding box center [232, 130] width 465 height 261
click at [320, 166] on video at bounding box center [232, 130] width 465 height 261
click at [322, 156] on video at bounding box center [232, 130] width 465 height 261
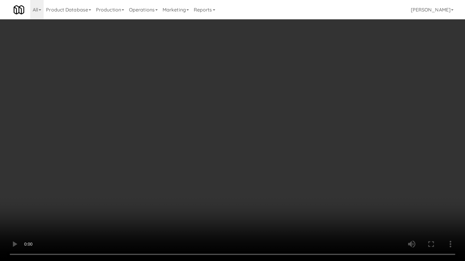
click at [324, 157] on video at bounding box center [232, 130] width 465 height 261
click at [282, 144] on video at bounding box center [232, 130] width 465 height 261
click at [284, 144] on video at bounding box center [232, 130] width 465 height 261
click at [284, 143] on video at bounding box center [232, 130] width 465 height 261
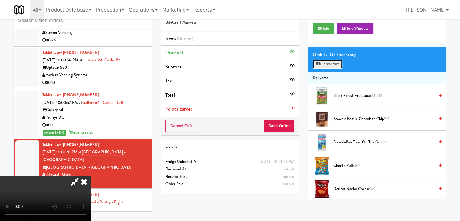
click at [331, 64] on button "Planogram" at bounding box center [328, 64] width 30 height 9
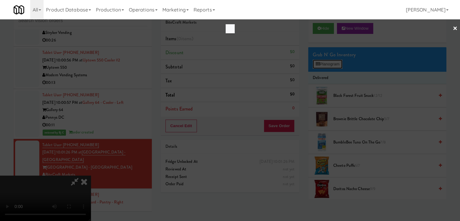
scroll to position [7261, 0]
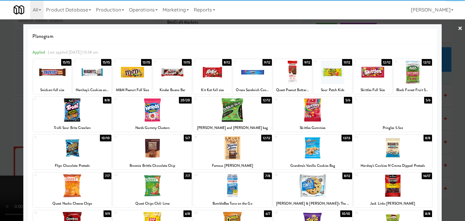
drag, startPoint x: 156, startPoint y: 113, endPoint x: 159, endPoint y: 126, distance: 13.3
click at [157, 113] on div at bounding box center [152, 109] width 79 height 23
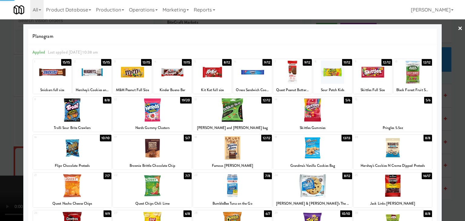
click at [154, 200] on div "Quest Chips Chili Lime" at bounding box center [152, 204] width 77 height 8
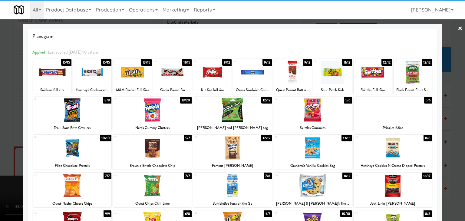
drag, startPoint x: 82, startPoint y: 188, endPoint x: 27, endPoint y: 184, distance: 55.2
click at [80, 188] on div at bounding box center [72, 185] width 79 height 23
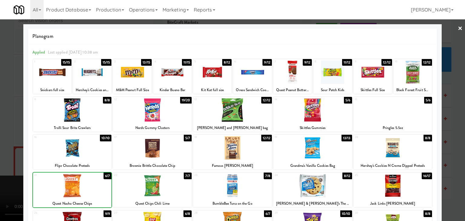
drag, startPoint x: 0, startPoint y: 176, endPoint x: 128, endPoint y: 170, distance: 128.4
click at [3, 175] on div at bounding box center [232, 110] width 465 height 221
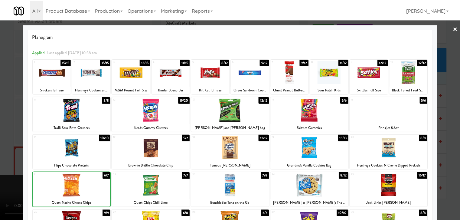
scroll to position [7276, 0]
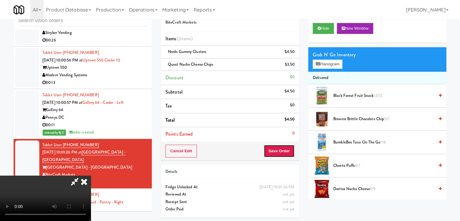
click at [284, 152] on button "Save Order" at bounding box center [279, 151] width 31 height 13
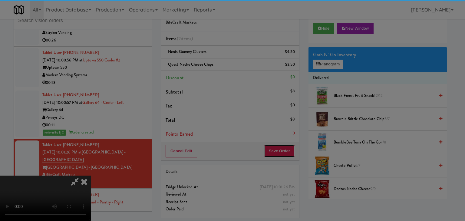
drag, startPoint x: 284, startPoint y: 151, endPoint x: 309, endPoint y: 123, distance: 37.3
click at [296, 170] on body "Are you sure you want to update this order? Okay Cancel Okay Are you sure you w…" at bounding box center [232, 110] width 465 height 221
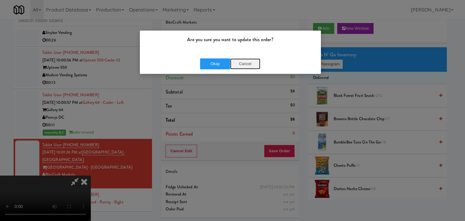
click at [244, 66] on button "Cancel" at bounding box center [245, 63] width 30 height 11
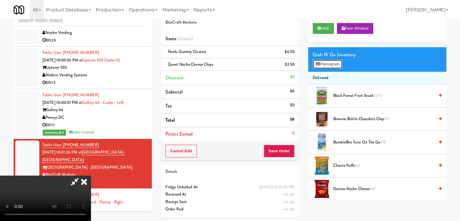
click at [319, 64] on icon at bounding box center [318, 64] width 4 height 4
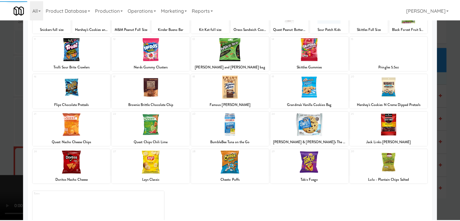
scroll to position [76, 0]
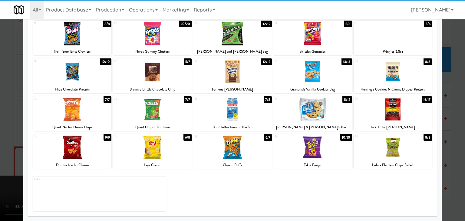
click at [145, 107] on div at bounding box center [152, 109] width 79 height 23
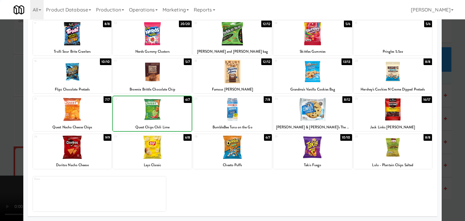
click at [0, 137] on div at bounding box center [232, 110] width 465 height 221
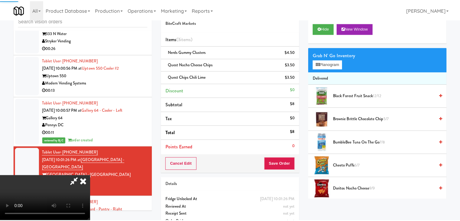
scroll to position [7276, 0]
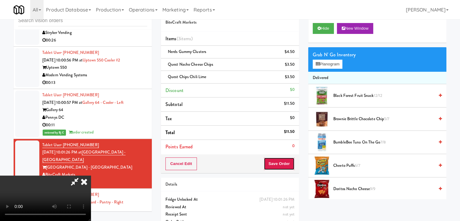
click at [287, 165] on button "Save Order" at bounding box center [279, 163] width 31 height 13
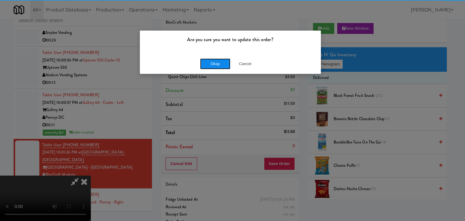
click at [208, 60] on button "Okay" at bounding box center [215, 63] width 30 height 11
click at [207, 63] on div "Okay Cancel" at bounding box center [230, 64] width 181 height 20
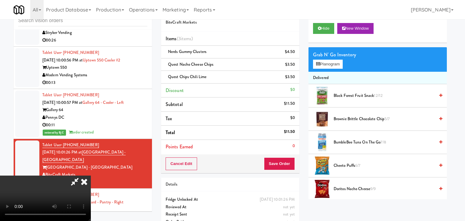
click at [207, 63] on div at bounding box center [232, 110] width 465 height 221
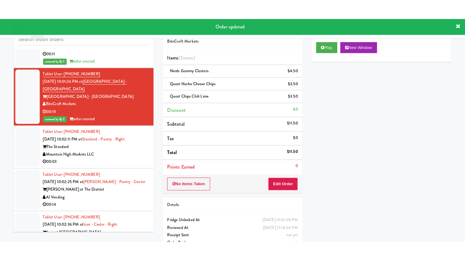
scroll to position [7367, 0]
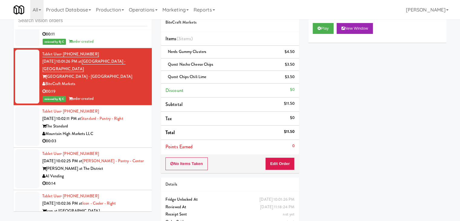
click at [122, 137] on div "00:03" at bounding box center [94, 141] width 105 height 8
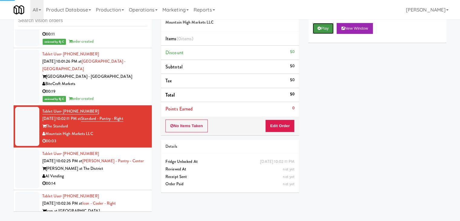
click at [318, 29] on icon at bounding box center [319, 28] width 3 height 4
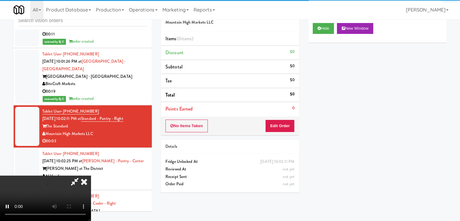
click at [288, 120] on div "No Items Taken Edit Order" at bounding box center [230, 126] width 138 height 19
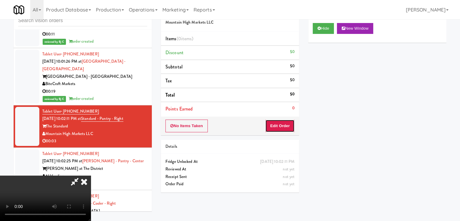
click at [287, 121] on button "Edit Order" at bounding box center [279, 126] width 29 height 13
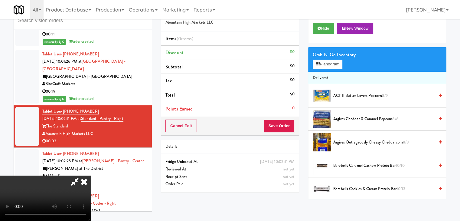
scroll to position [7352, 0]
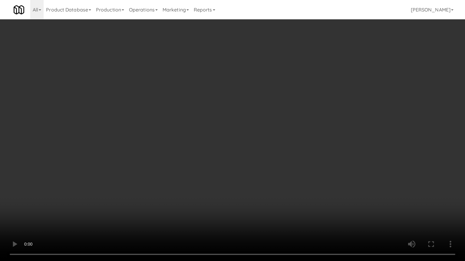
click at [275, 195] on video at bounding box center [232, 130] width 465 height 261
click at [267, 197] on video at bounding box center [232, 130] width 465 height 261
click at [282, 177] on video at bounding box center [232, 130] width 465 height 261
click at [316, 125] on video at bounding box center [232, 130] width 465 height 261
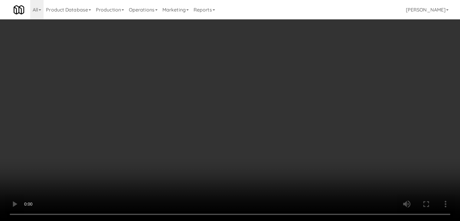
click at [333, 67] on button "Planogram" at bounding box center [328, 64] width 30 height 9
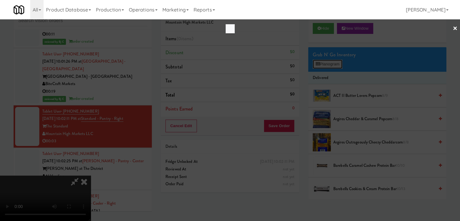
scroll to position [7352, 0]
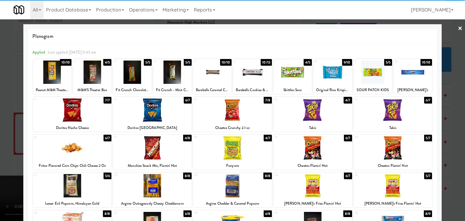
click at [302, 119] on div at bounding box center [312, 109] width 79 height 23
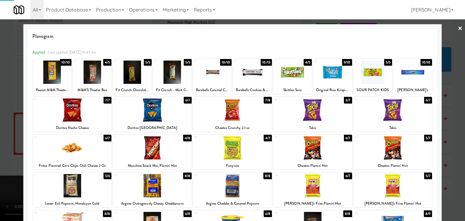
drag, startPoint x: 0, startPoint y: 117, endPoint x: 152, endPoint y: 117, distance: 151.9
click at [7, 117] on div at bounding box center [232, 110] width 465 height 221
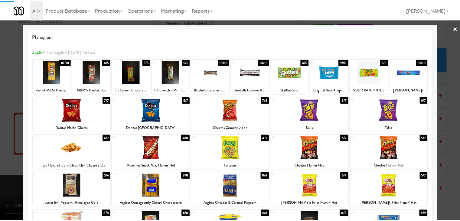
scroll to position [7367, 0]
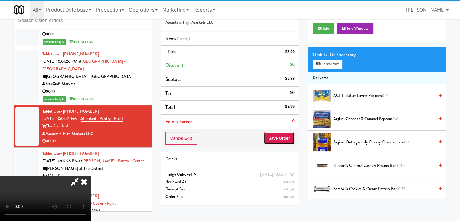
click at [287, 133] on button "Save Order" at bounding box center [279, 138] width 31 height 13
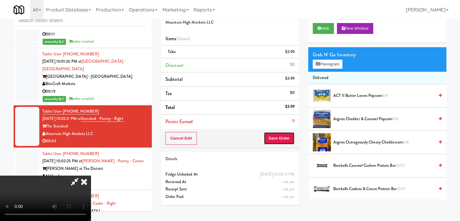
click at [285, 133] on button "Save Order" at bounding box center [279, 138] width 31 height 13
click at [284, 133] on button "Save Order" at bounding box center [279, 138] width 31 height 13
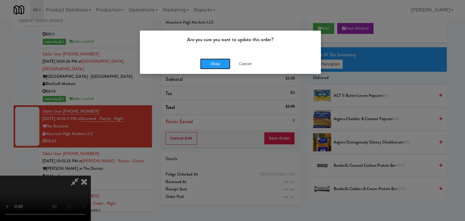
click at [211, 57] on div "Okay Cancel" at bounding box center [230, 64] width 181 height 20
drag, startPoint x: 210, startPoint y: 61, endPoint x: 210, endPoint y: 64, distance: 3.4
click at [210, 62] on button "Okay" at bounding box center [215, 63] width 30 height 11
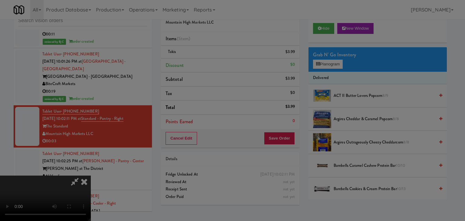
click at [210, 64] on body "Are you sure you want to update this order? Okay Cancel Okay Are you sure you w…" at bounding box center [232, 110] width 465 height 221
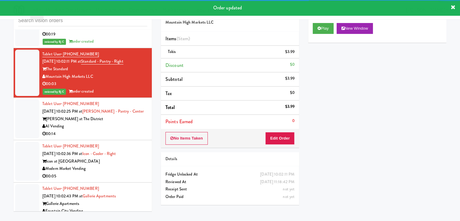
scroll to position [7427, 0]
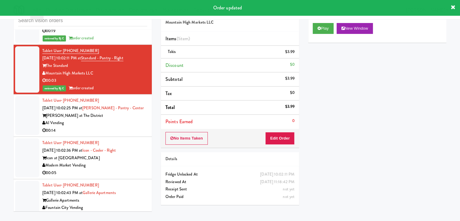
click at [105, 119] on div "AI Vending" at bounding box center [94, 123] width 105 height 8
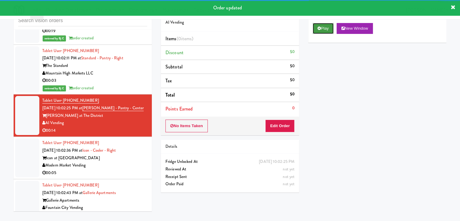
drag, startPoint x: 321, startPoint y: 25, endPoint x: 321, endPoint y: 32, distance: 7.0
click at [322, 25] on button "Play" at bounding box center [323, 28] width 21 height 11
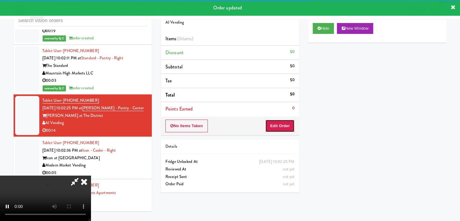
click at [281, 121] on button "Edit Order" at bounding box center [279, 126] width 29 height 13
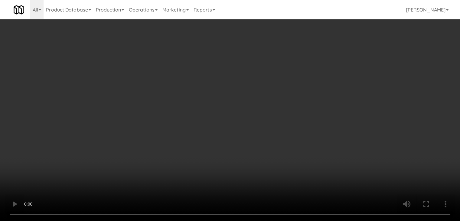
scroll to position [7412, 0]
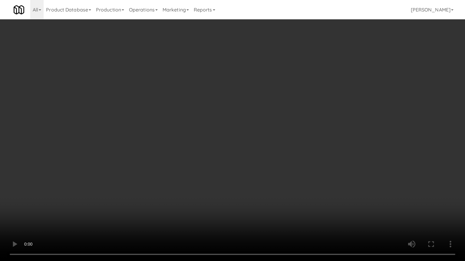
click at [268, 178] on video at bounding box center [232, 130] width 465 height 261
click at [272, 178] on video at bounding box center [232, 130] width 465 height 261
click at [274, 175] on video at bounding box center [232, 130] width 465 height 261
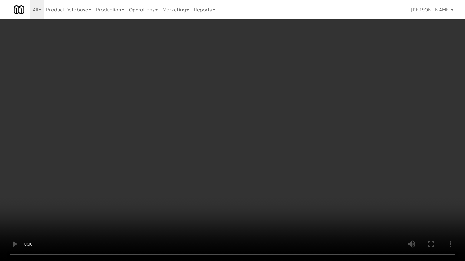
click at [274, 175] on video at bounding box center [232, 130] width 465 height 261
click at [275, 176] on video at bounding box center [232, 130] width 465 height 261
click at [275, 175] on video at bounding box center [232, 130] width 465 height 261
click at [281, 172] on video at bounding box center [232, 130] width 465 height 261
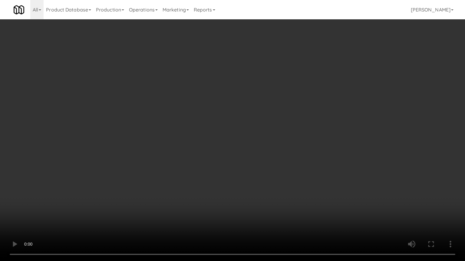
click at [281, 163] on video at bounding box center [232, 130] width 465 height 261
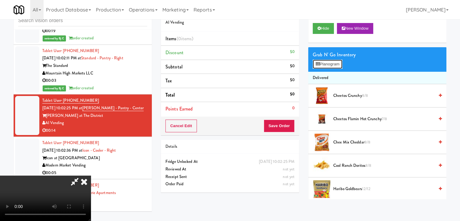
click at [332, 64] on button "Planogram" at bounding box center [328, 64] width 30 height 9
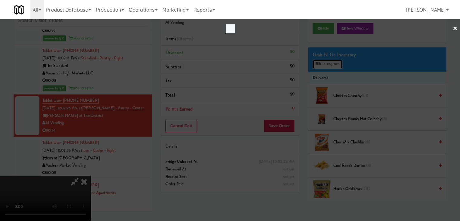
scroll to position [7412, 0]
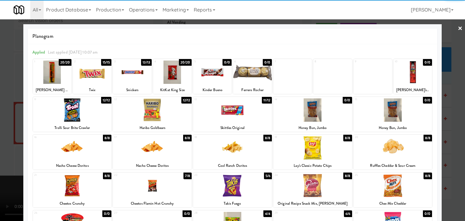
click at [75, 114] on div at bounding box center [72, 109] width 79 height 23
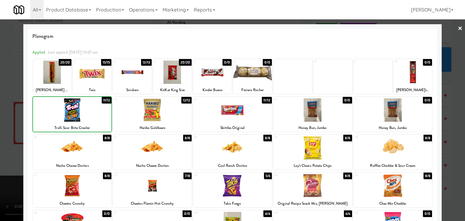
click at [0, 114] on div at bounding box center [232, 110] width 465 height 221
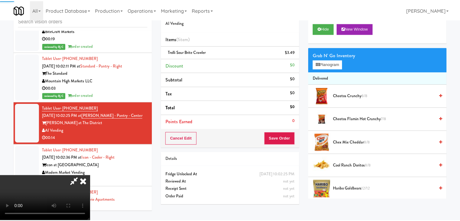
scroll to position [7427, 0]
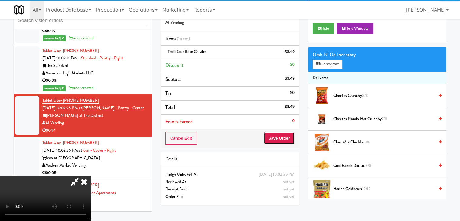
click at [288, 139] on button "Save Order" at bounding box center [279, 138] width 31 height 13
click at [287, 139] on button "Save Order" at bounding box center [279, 138] width 31 height 13
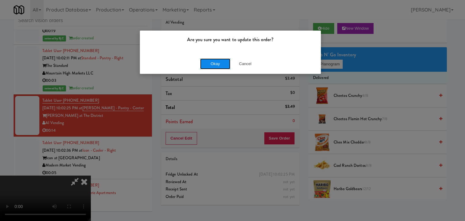
click at [211, 61] on button "Okay" at bounding box center [215, 63] width 30 height 11
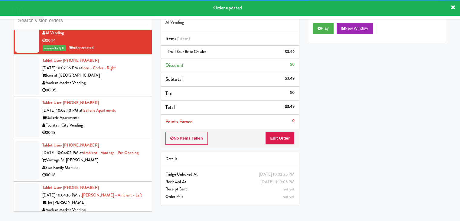
scroll to position [7518, 0]
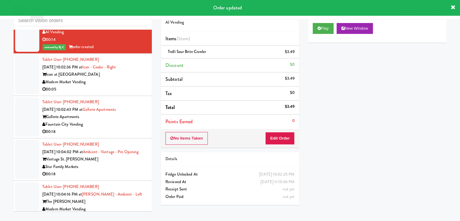
drag, startPoint x: 128, startPoint y: 47, endPoint x: 129, endPoint y: 55, distance: 8.2
click at [128, 86] on div "00:05" at bounding box center [94, 90] width 105 height 8
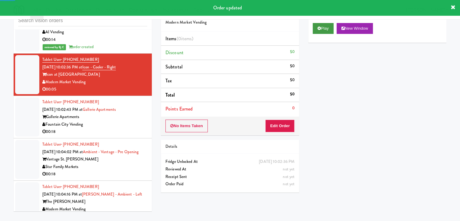
click at [332, 22] on div "Play New Window" at bounding box center [377, 30] width 138 height 24
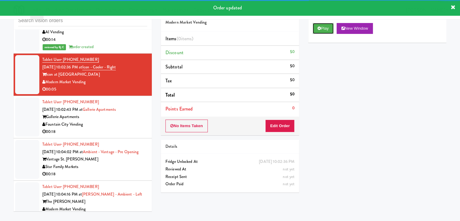
drag, startPoint x: 329, startPoint y: 31, endPoint x: 323, endPoint y: 35, distance: 7.5
click at [329, 31] on button "Play" at bounding box center [323, 28] width 21 height 11
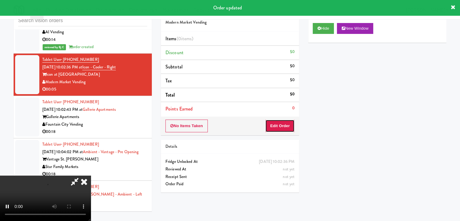
click at [282, 122] on button "Edit Order" at bounding box center [279, 126] width 29 height 13
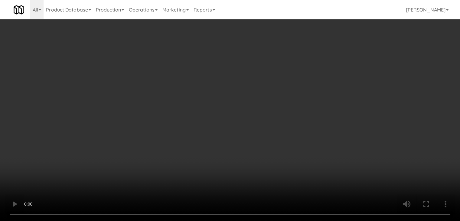
scroll to position [7503, 0]
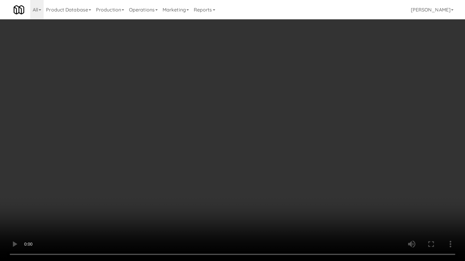
click at [251, 179] on video at bounding box center [232, 130] width 465 height 261
click at [255, 179] on video at bounding box center [232, 130] width 465 height 261
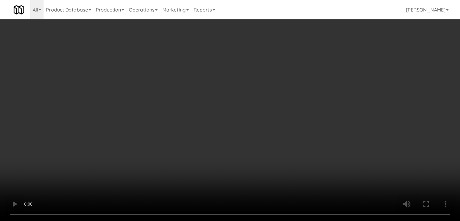
click at [327, 64] on button "Planogram" at bounding box center [328, 64] width 30 height 9
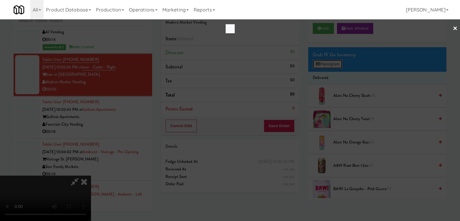
scroll to position [7503, 0]
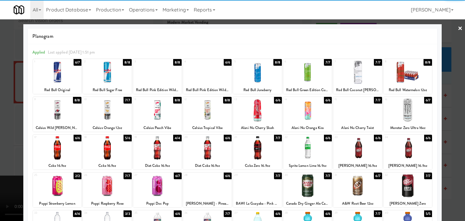
click at [249, 149] on div at bounding box center [257, 147] width 48 height 23
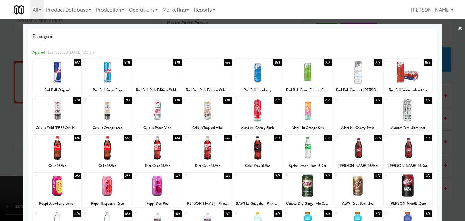
drag, startPoint x: 0, startPoint y: 124, endPoint x: 129, endPoint y: 117, distance: 128.8
click at [2, 123] on div at bounding box center [232, 110] width 465 height 221
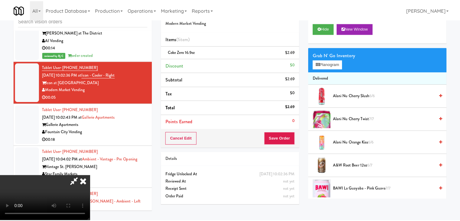
scroll to position [7518, 0]
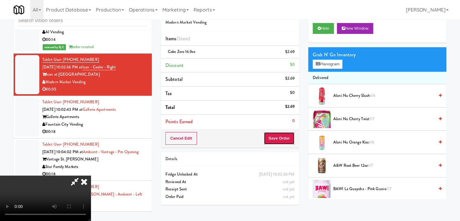
click at [281, 135] on button "Save Order" at bounding box center [279, 138] width 31 height 13
click at [282, 136] on button "Save Order" at bounding box center [279, 138] width 31 height 13
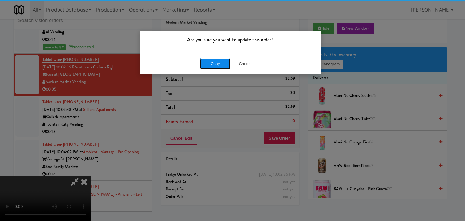
click at [212, 62] on button "Okay" at bounding box center [215, 63] width 30 height 11
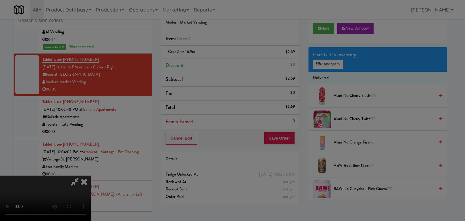
click at [212, 58] on button "Okay" at bounding box center [215, 52] width 30 height 11
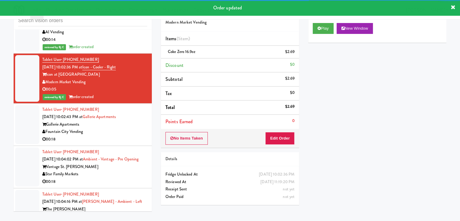
click at [124, 128] on div "Fountain City Vending" at bounding box center [94, 132] width 105 height 8
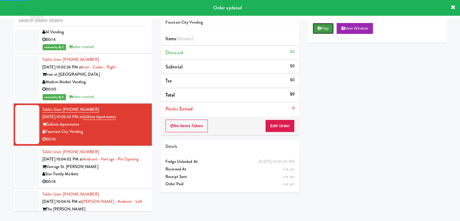
click at [317, 28] on button "Play" at bounding box center [323, 28] width 21 height 11
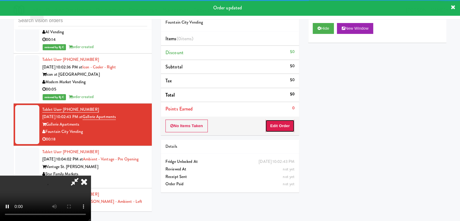
click at [285, 123] on button "Edit Order" at bounding box center [279, 126] width 29 height 13
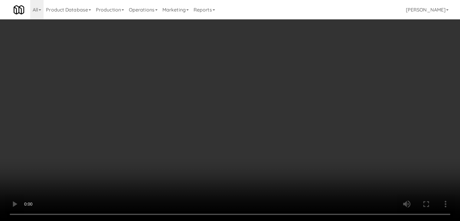
scroll to position [7503, 0]
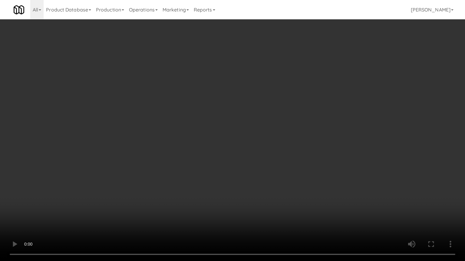
click at [242, 123] on video at bounding box center [232, 130] width 465 height 261
click at [242, 122] on video at bounding box center [232, 130] width 465 height 261
click at [243, 122] on video at bounding box center [232, 130] width 465 height 261
click at [273, 108] on video at bounding box center [232, 130] width 465 height 261
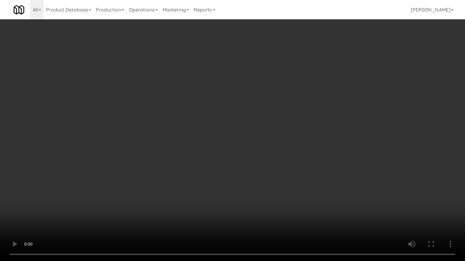
click at [272, 107] on video at bounding box center [232, 130] width 465 height 261
click at [270, 108] on video at bounding box center [232, 130] width 465 height 261
click at [281, 110] on video at bounding box center [232, 130] width 465 height 261
click at [279, 110] on video at bounding box center [232, 130] width 465 height 261
click at [278, 110] on video at bounding box center [232, 130] width 465 height 261
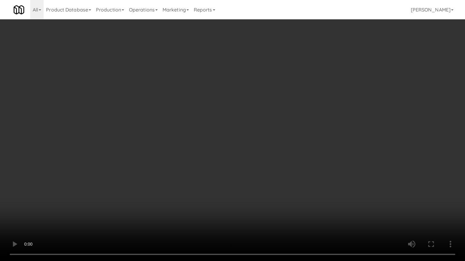
click at [280, 110] on video at bounding box center [232, 130] width 465 height 261
click at [286, 108] on video at bounding box center [232, 130] width 465 height 261
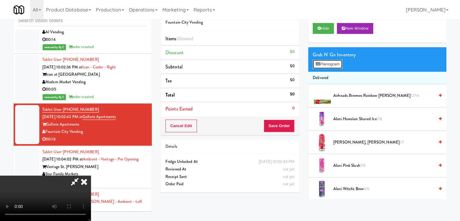
drag, startPoint x: 328, startPoint y: 60, endPoint x: 326, endPoint y: 65, distance: 4.9
click at [328, 61] on button "Planogram" at bounding box center [328, 64] width 30 height 9
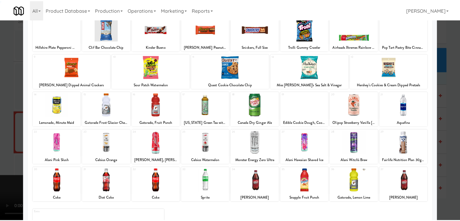
scroll to position [76, 0]
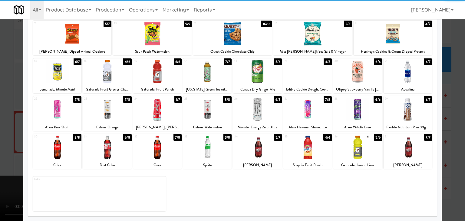
drag, startPoint x: 110, startPoint y: 143, endPoint x: 156, endPoint y: 149, distance: 46.6
click at [111, 144] on div at bounding box center [107, 147] width 48 height 23
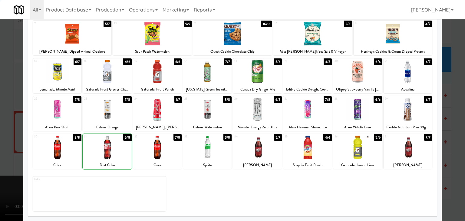
click at [168, 149] on div at bounding box center [157, 147] width 48 height 23
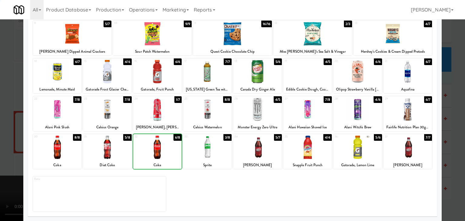
drag, startPoint x: 1, startPoint y: 149, endPoint x: 151, endPoint y: 145, distance: 150.5
click at [5, 148] on div at bounding box center [232, 110] width 465 height 221
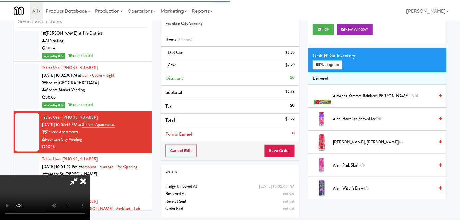
scroll to position [7518, 0]
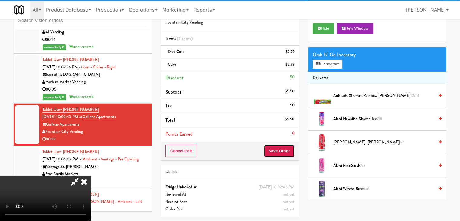
click at [280, 149] on button "Save Order" at bounding box center [279, 151] width 31 height 13
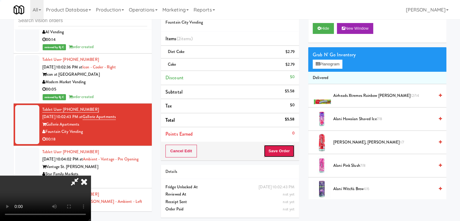
click at [280, 150] on button "Save Order" at bounding box center [279, 151] width 31 height 13
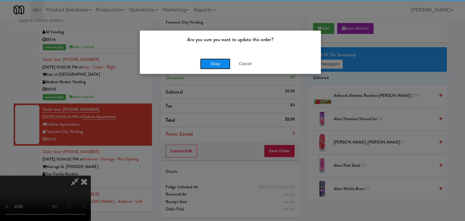
click at [209, 63] on button "Okay" at bounding box center [215, 63] width 30 height 11
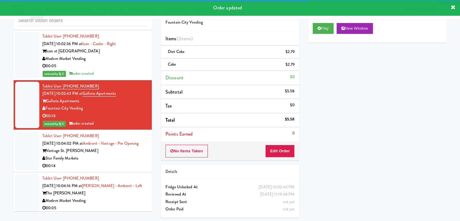
scroll to position [7609, 0]
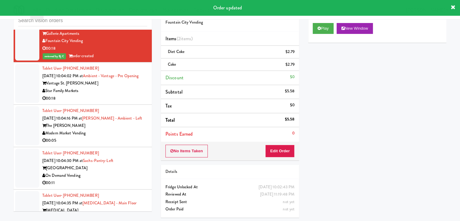
click at [117, 95] on div "00:18" at bounding box center [94, 99] width 105 height 8
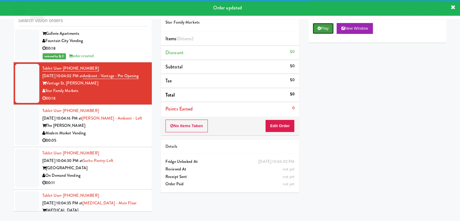
click at [324, 27] on button "Play" at bounding box center [323, 28] width 21 height 11
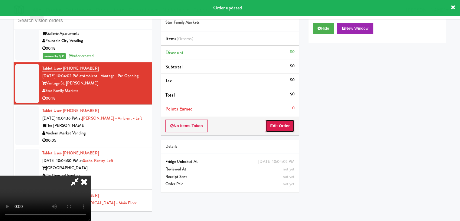
click at [278, 126] on button "Edit Order" at bounding box center [279, 126] width 29 height 13
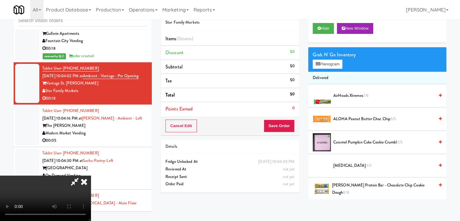
scroll to position [85, 0]
click at [91, 176] on video at bounding box center [45, 198] width 91 height 45
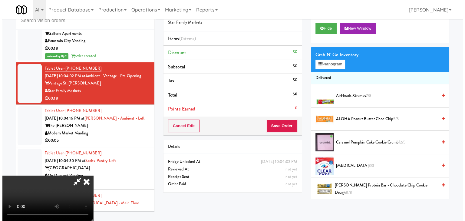
scroll to position [25, 0]
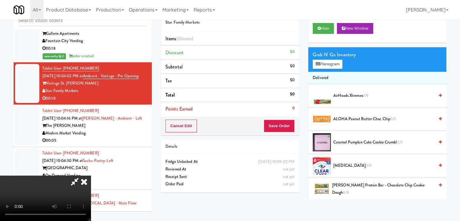
click at [91, 176] on video at bounding box center [45, 198] width 91 height 45
click at [326, 60] on button "Planogram" at bounding box center [328, 64] width 30 height 9
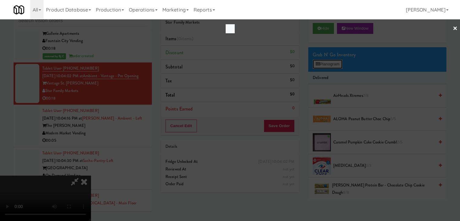
scroll to position [7594, 0]
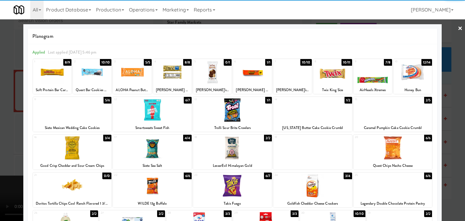
click at [61, 77] on div at bounding box center [52, 72] width 38 height 23
drag, startPoint x: 0, startPoint y: 123, endPoint x: 16, endPoint y: 123, distance: 16.0
click at [1, 123] on div at bounding box center [232, 110] width 465 height 221
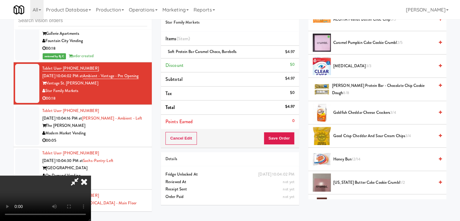
scroll to position [121, 0]
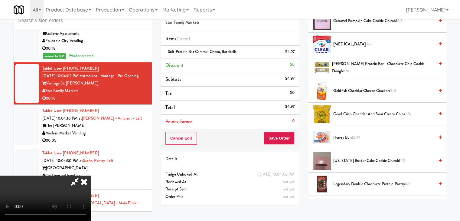
drag, startPoint x: 322, startPoint y: 157, endPoint x: 298, endPoint y: 151, distance: 24.2
click at [298, 151] on div "Order # 4136297 Star Family Markets Items (1 item ) Soft Protein Bar Caramel Ch…" at bounding box center [229, 105] width 147 height 207
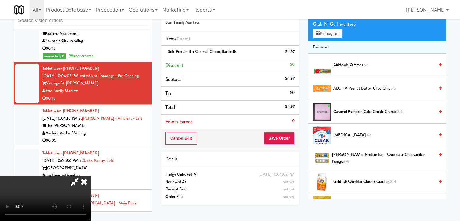
scroll to position [0, 0]
click at [91, 176] on video at bounding box center [45, 198] width 91 height 45
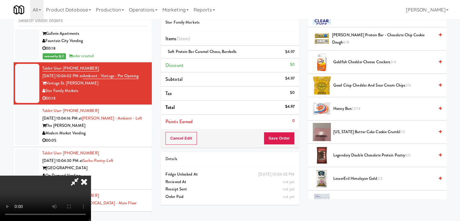
scroll to position [152, 0]
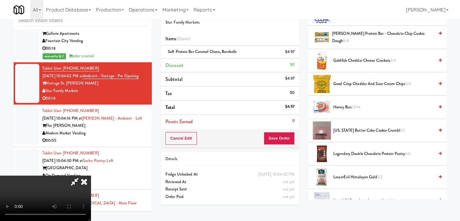
click at [350, 133] on span "Kentucky Butter Cake Cookie Crumbl 1/2" at bounding box center [383, 131] width 101 height 8
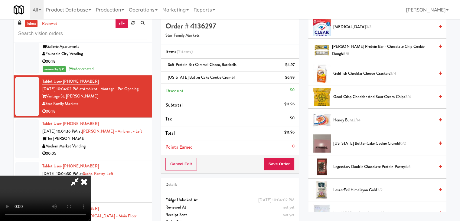
scroll to position [0, 0]
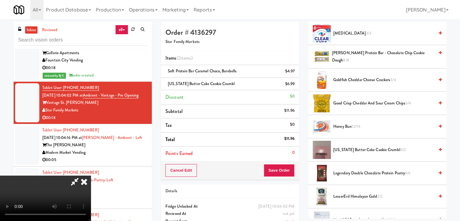
click at [91, 176] on video at bounding box center [45, 198] width 91 height 45
click at [286, 170] on button "Save Order" at bounding box center [279, 170] width 31 height 13
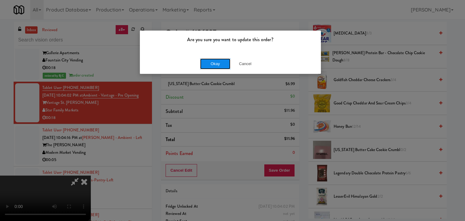
click at [215, 62] on button "Okay" at bounding box center [215, 63] width 30 height 11
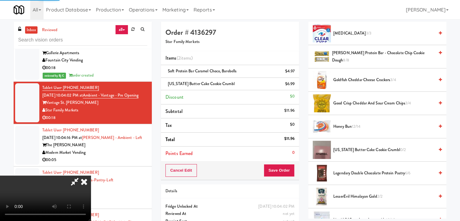
scroll to position [46, 0]
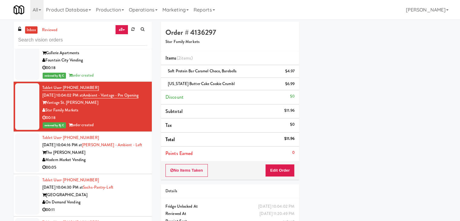
click at [108, 156] on div "Modern Market Vending" at bounding box center [94, 160] width 105 height 8
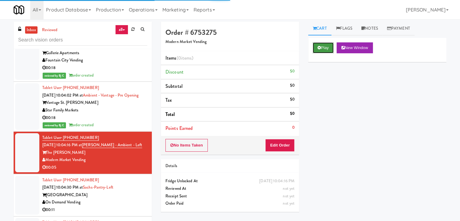
click at [333, 48] on button "Play" at bounding box center [323, 47] width 21 height 11
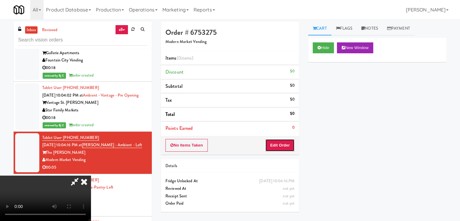
click at [285, 146] on button "Edit Order" at bounding box center [279, 145] width 29 height 13
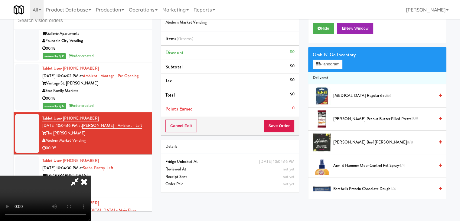
scroll to position [7594, 0]
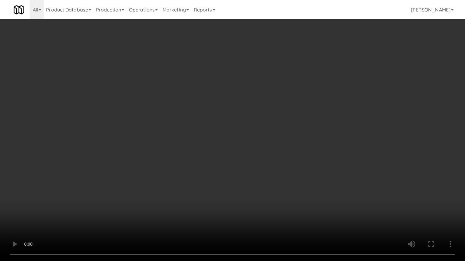
drag, startPoint x: 255, startPoint y: 226, endPoint x: 302, endPoint y: 159, distance: 82.6
click at [306, 159] on video at bounding box center [232, 130] width 465 height 261
click at [317, 156] on video at bounding box center [232, 130] width 465 height 261
click at [317, 142] on video at bounding box center [232, 130] width 465 height 261
click at [317, 139] on video at bounding box center [232, 130] width 465 height 261
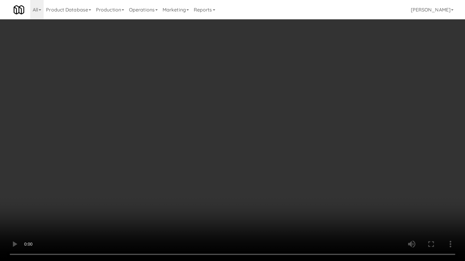
click at [318, 139] on video at bounding box center [232, 130] width 465 height 261
click at [318, 136] on video at bounding box center [232, 130] width 465 height 261
click at [265, 170] on video at bounding box center [232, 130] width 465 height 261
click at [264, 170] on video at bounding box center [232, 130] width 465 height 261
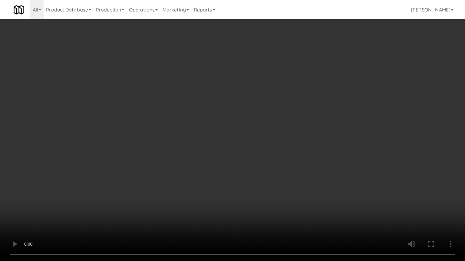
click at [249, 167] on video at bounding box center [232, 130] width 465 height 261
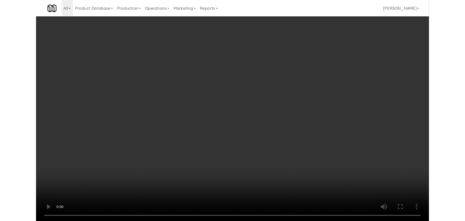
scroll to position [7609, 0]
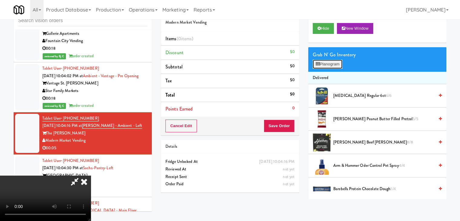
click at [337, 65] on button "Planogram" at bounding box center [328, 64] width 30 height 9
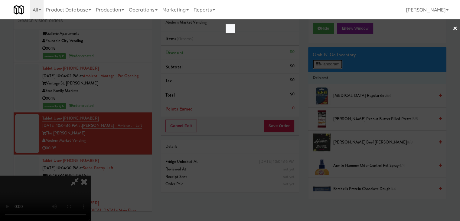
scroll to position [7594, 0]
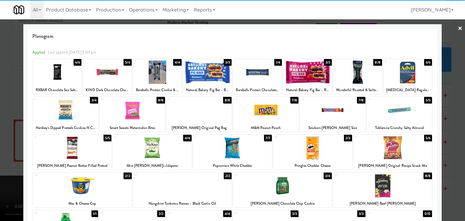
click at [309, 148] on div at bounding box center [312, 147] width 79 height 23
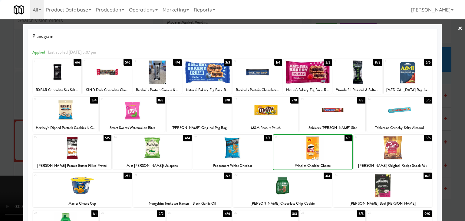
drag, startPoint x: 0, startPoint y: 132, endPoint x: 152, endPoint y: 132, distance: 152.2
click at [1, 132] on div at bounding box center [232, 110] width 465 height 221
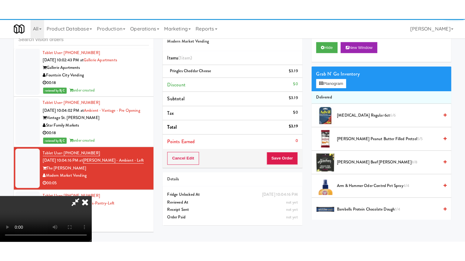
scroll to position [7609, 0]
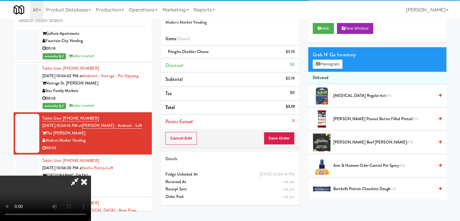
click at [91, 176] on video at bounding box center [45, 198] width 91 height 45
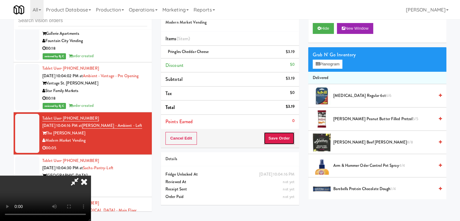
click at [286, 140] on button "Save Order" at bounding box center [279, 138] width 31 height 13
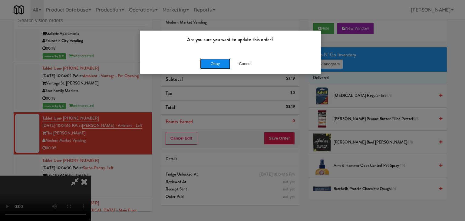
click at [218, 59] on button "Okay" at bounding box center [215, 63] width 30 height 11
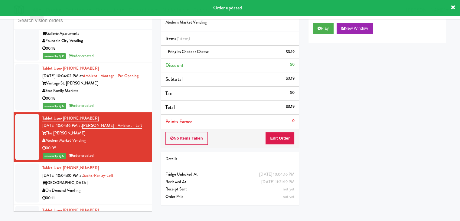
click at [130, 179] on div "Sachs Center" at bounding box center [94, 183] width 105 height 8
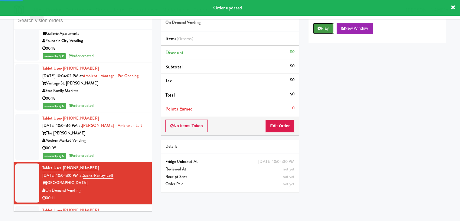
click at [321, 28] on button "Play" at bounding box center [323, 28] width 21 height 11
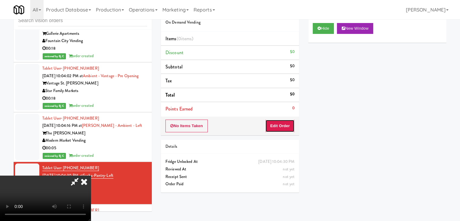
click at [279, 123] on button "Edit Order" at bounding box center [279, 126] width 29 height 13
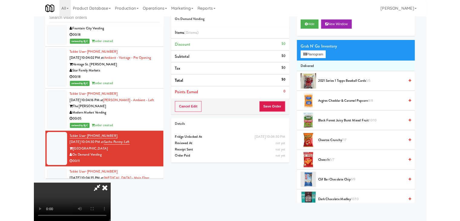
scroll to position [7594, 0]
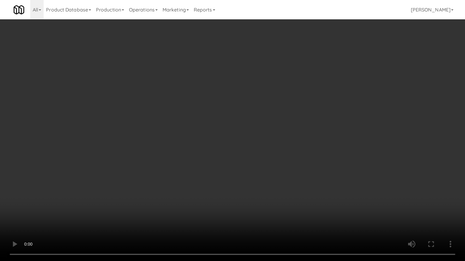
click at [281, 169] on video at bounding box center [232, 130] width 465 height 261
click at [282, 169] on video at bounding box center [232, 130] width 465 height 261
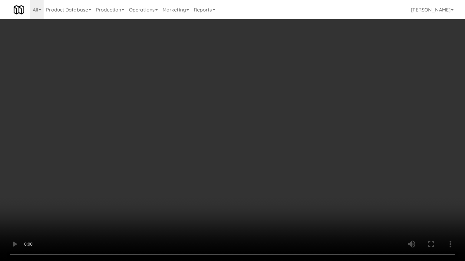
drag, startPoint x: 282, startPoint y: 169, endPoint x: 291, endPoint y: 128, distance: 41.8
click at [282, 168] on video at bounding box center [232, 130] width 465 height 261
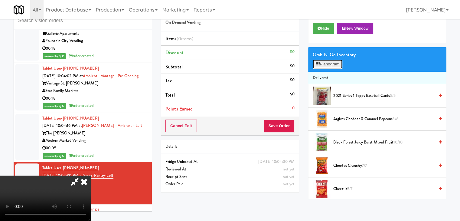
click at [326, 65] on button "Planogram" at bounding box center [328, 64] width 30 height 9
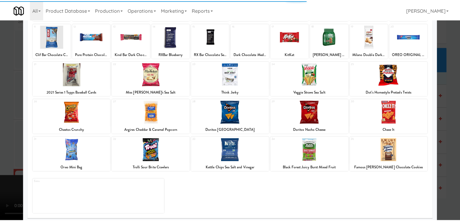
scroll to position [76, 0]
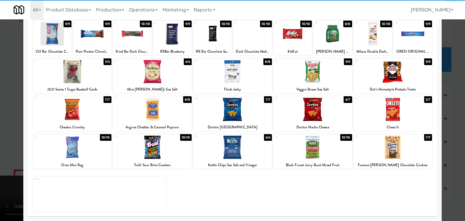
drag, startPoint x: 80, startPoint y: 109, endPoint x: 76, endPoint y: 109, distance: 3.9
click at [80, 109] on div at bounding box center [72, 109] width 79 height 23
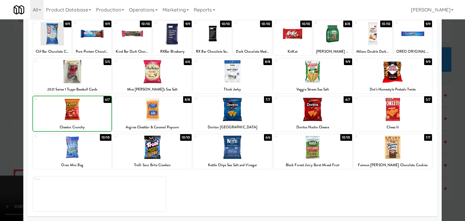
drag, startPoint x: 0, startPoint y: 107, endPoint x: 161, endPoint y: 106, distance: 161.0
click at [7, 106] on div at bounding box center [232, 110] width 465 height 221
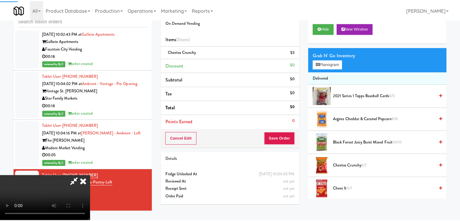
scroll to position [7609, 0]
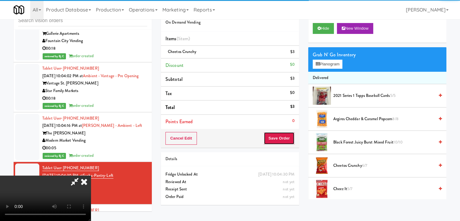
drag, startPoint x: 288, startPoint y: 133, endPoint x: 280, endPoint y: 137, distance: 9.5
click at [279, 137] on button "Save Order" at bounding box center [279, 138] width 31 height 13
click at [280, 137] on button "Save Order" at bounding box center [279, 138] width 31 height 13
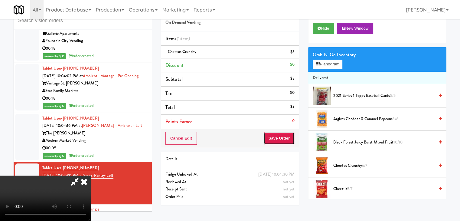
click at [281, 138] on button "Save Order" at bounding box center [279, 138] width 31 height 13
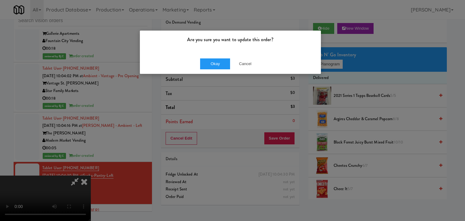
click at [205, 57] on div "Okay Cancel" at bounding box center [230, 64] width 181 height 20
click at [205, 58] on button "Okay" at bounding box center [215, 63] width 30 height 11
click at [205, 59] on button "Okay" at bounding box center [215, 63] width 30 height 11
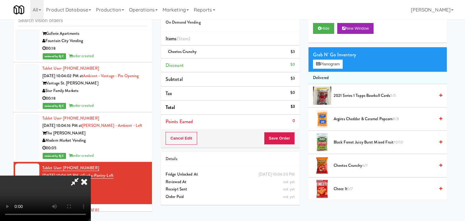
click at [205, 59] on div at bounding box center [232, 110] width 465 height 221
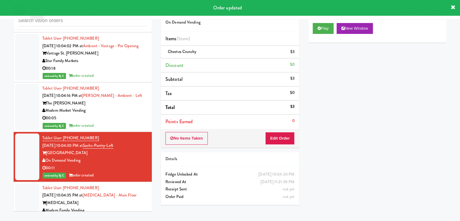
scroll to position [7730, 0]
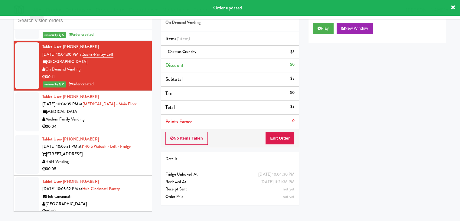
drag, startPoint x: 123, startPoint y: 88, endPoint x: 152, endPoint y: 87, distance: 28.2
click at [128, 123] on div "00:04" at bounding box center [94, 127] width 105 height 8
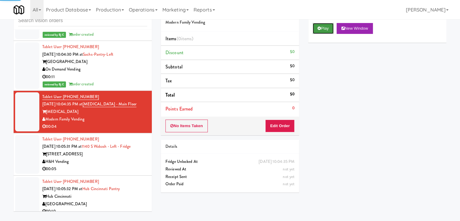
click at [320, 29] on icon at bounding box center [319, 28] width 3 height 4
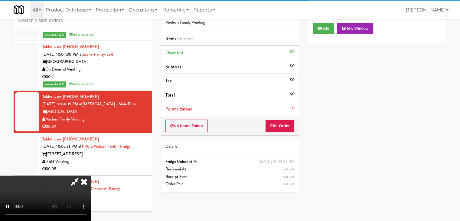
click at [287, 120] on div "No Items Taken Edit Order" at bounding box center [230, 126] width 138 height 19
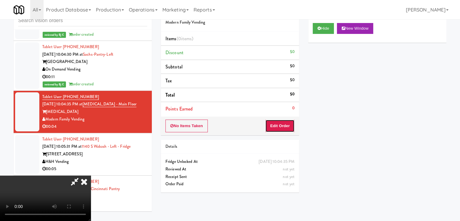
click at [287, 120] on button "Edit Order" at bounding box center [279, 126] width 29 height 13
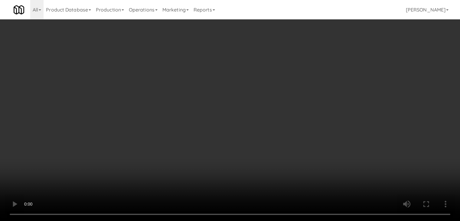
scroll to position [7715, 0]
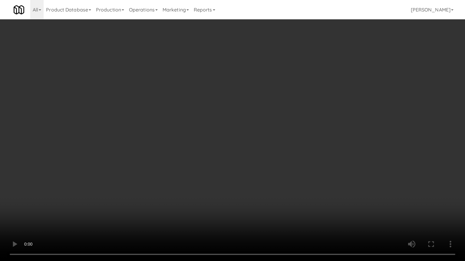
click at [294, 171] on video at bounding box center [232, 130] width 465 height 261
drag, startPoint x: 294, startPoint y: 171, endPoint x: 291, endPoint y: 171, distance: 3.1
click at [294, 172] on video at bounding box center [232, 130] width 465 height 261
click at [291, 168] on video at bounding box center [232, 130] width 465 height 261
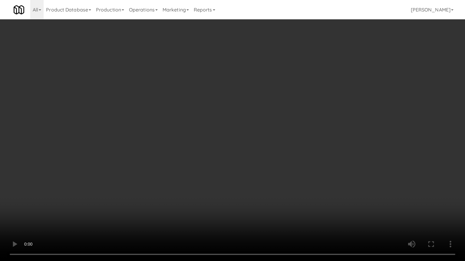
click at [284, 168] on video at bounding box center [232, 130] width 465 height 261
click at [283, 167] on video at bounding box center [232, 130] width 465 height 261
click at [284, 163] on video at bounding box center [232, 130] width 465 height 261
click at [299, 139] on video at bounding box center [232, 130] width 465 height 261
click at [301, 133] on video at bounding box center [232, 130] width 465 height 261
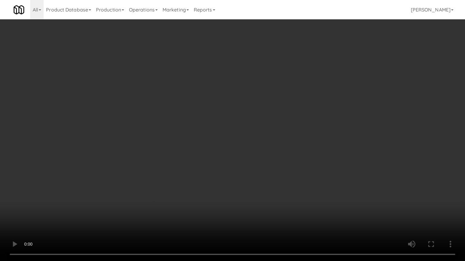
drag, startPoint x: 301, startPoint y: 133, endPoint x: 317, endPoint y: 63, distance: 71.1
click at [301, 131] on video at bounding box center [232, 130] width 465 height 261
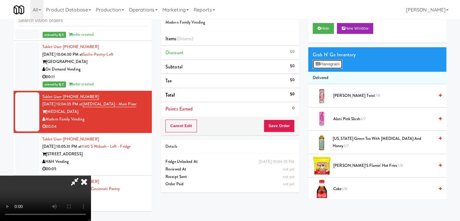
click at [325, 62] on button "Planogram" at bounding box center [328, 64] width 30 height 9
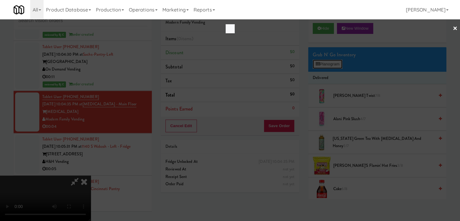
scroll to position [7715, 0]
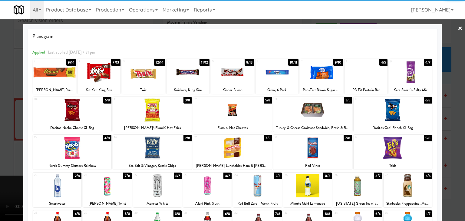
click at [104, 79] on div at bounding box center [98, 72] width 43 height 23
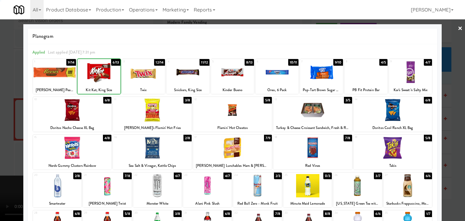
drag, startPoint x: 0, startPoint y: 103, endPoint x: 76, endPoint y: 109, distance: 76.2
click at [1, 103] on div at bounding box center [232, 110] width 465 height 221
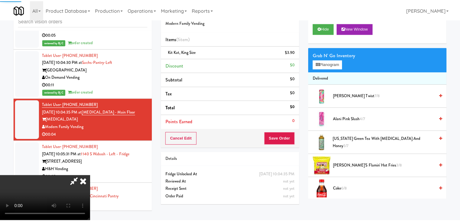
scroll to position [7730, 0]
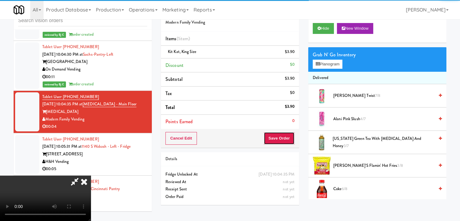
drag, startPoint x: 294, startPoint y: 136, endPoint x: 291, endPoint y: 137, distance: 3.8
click at [292, 136] on button "Save Order" at bounding box center [279, 138] width 31 height 13
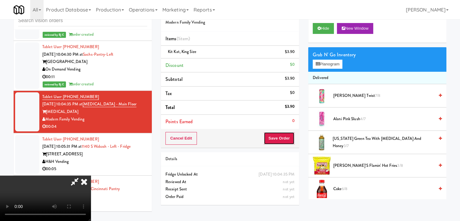
click at [290, 137] on button "Save Order" at bounding box center [279, 138] width 31 height 13
click at [286, 135] on button "Save Order" at bounding box center [279, 138] width 31 height 13
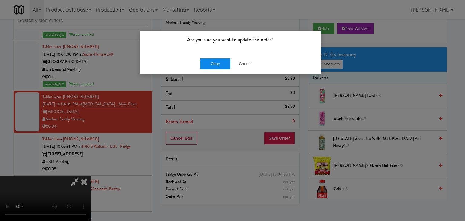
click at [210, 66] on div "Okay Cancel" at bounding box center [230, 64] width 181 height 20
click at [210, 66] on button "Okay" at bounding box center [215, 63] width 30 height 11
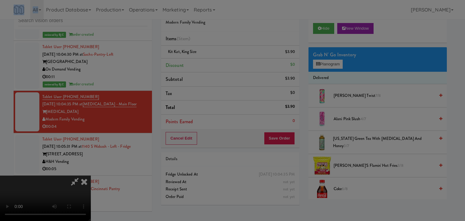
click at [211, 66] on body "Are you sure you want to update this order? Okay Cancel Okay Are you sure you w…" at bounding box center [232, 110] width 465 height 221
click at [211, 66] on div at bounding box center [232, 110] width 465 height 221
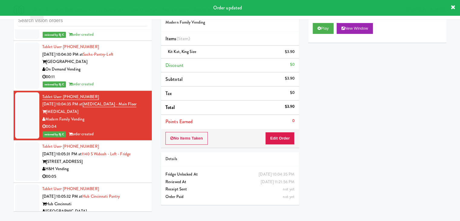
drag, startPoint x: 107, startPoint y: 133, endPoint x: 120, endPoint y: 132, distance: 12.1
click at [109, 165] on div "H&H Vending" at bounding box center [94, 169] width 105 height 8
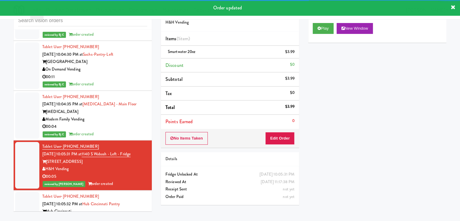
scroll to position [7821, 0]
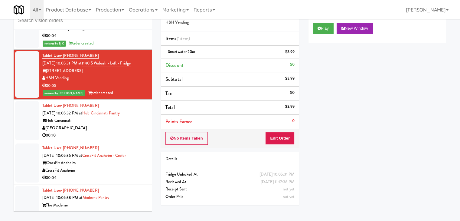
click at [130, 132] on div "00:10" at bounding box center [94, 136] width 105 height 8
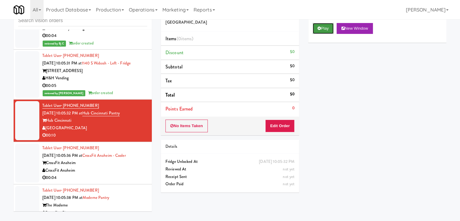
click at [327, 26] on button "Play" at bounding box center [323, 28] width 21 height 11
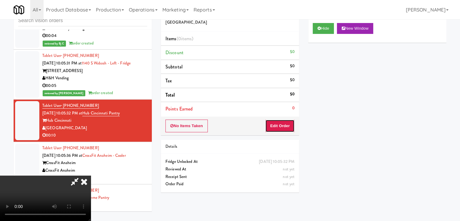
click at [283, 126] on button "Edit Order" at bounding box center [279, 126] width 29 height 13
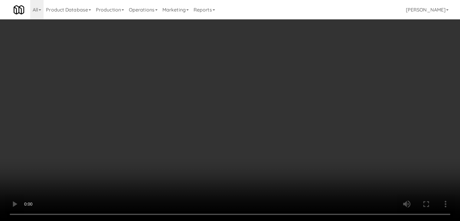
scroll to position [7806, 0]
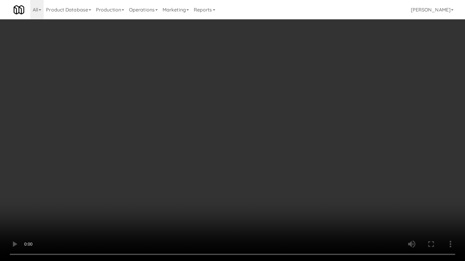
click at [296, 181] on video at bounding box center [232, 130] width 465 height 261
drag, startPoint x: 296, startPoint y: 181, endPoint x: 296, endPoint y: 185, distance: 3.7
click at [297, 182] on video at bounding box center [232, 130] width 465 height 261
click at [309, 178] on video at bounding box center [232, 130] width 465 height 261
drag, startPoint x: 309, startPoint y: 178, endPoint x: 336, endPoint y: 88, distance: 94.3
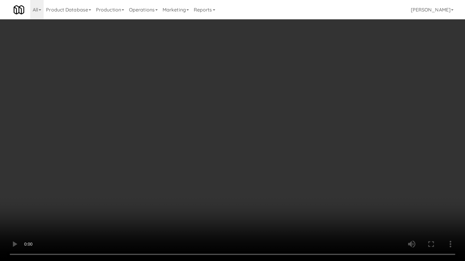
click at [309, 178] on video at bounding box center [232, 130] width 465 height 261
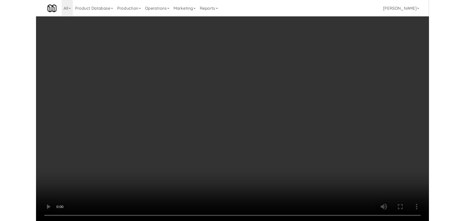
scroll to position [7821, 0]
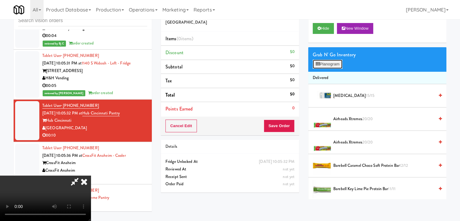
click at [335, 62] on button "Planogram" at bounding box center [328, 64] width 30 height 9
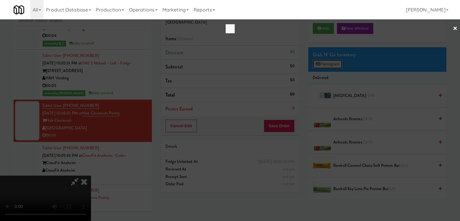
scroll to position [7806, 0]
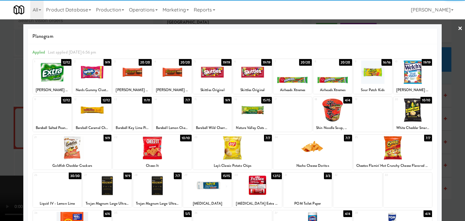
click at [252, 75] on div at bounding box center [252, 72] width 38 height 23
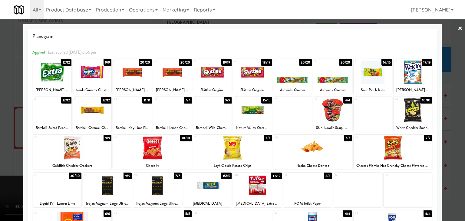
drag, startPoint x: 0, startPoint y: 144, endPoint x: 155, endPoint y: 127, distance: 155.6
click at [3, 143] on div at bounding box center [232, 110] width 465 height 221
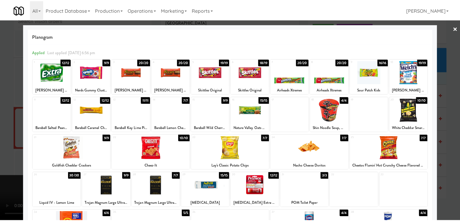
scroll to position [7821, 0]
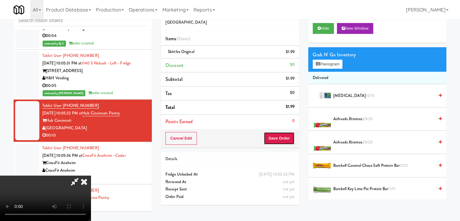
click at [278, 136] on button "Save Order" at bounding box center [279, 138] width 31 height 13
click at [278, 137] on button "Save Order" at bounding box center [279, 138] width 31 height 13
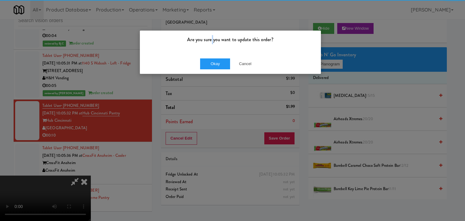
click at [212, 56] on div "Are you sure you want to update this order? Okay Cancel" at bounding box center [231, 52] width 182 height 44
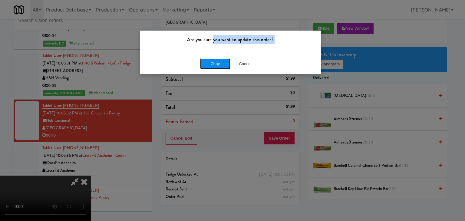
click at [211, 61] on button "Okay" at bounding box center [215, 63] width 30 height 11
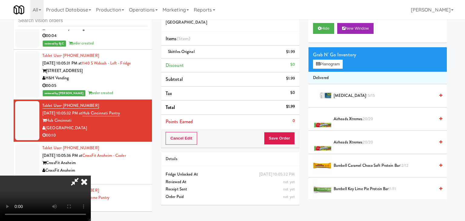
click at [211, 63] on body "Are you sure you want to update this order? Okay Cancel Okay Are you sure you w…" at bounding box center [232, 110] width 465 height 221
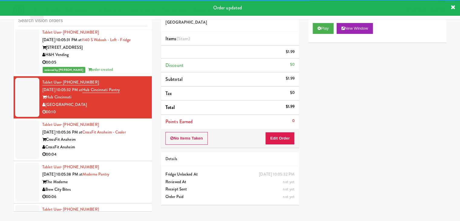
scroll to position [7881, 0]
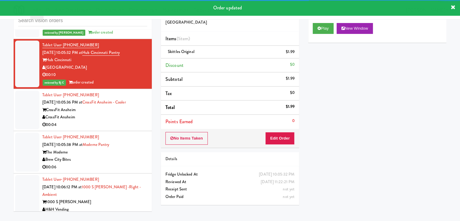
drag, startPoint x: 115, startPoint y: 79, endPoint x: 108, endPoint y: 81, distance: 7.1
click at [115, 113] on div "CrossFit Anaheim" at bounding box center [94, 117] width 105 height 8
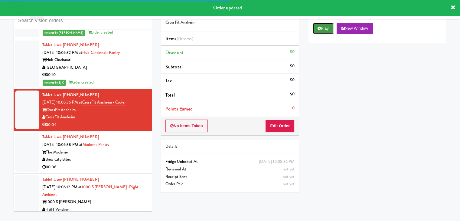
drag, startPoint x: 314, startPoint y: 30, endPoint x: 318, endPoint y: 30, distance: 4.2
click at [315, 30] on button "Play" at bounding box center [323, 28] width 21 height 11
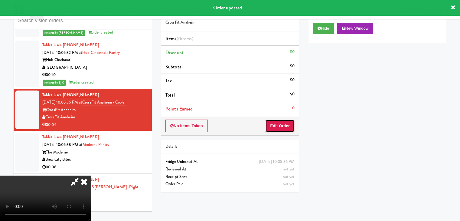
click at [280, 129] on button "Edit Order" at bounding box center [279, 126] width 29 height 13
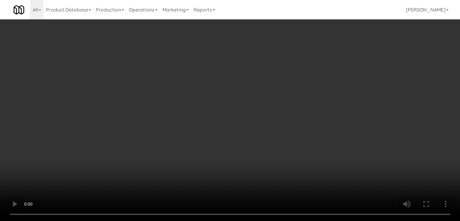
scroll to position [7866, 0]
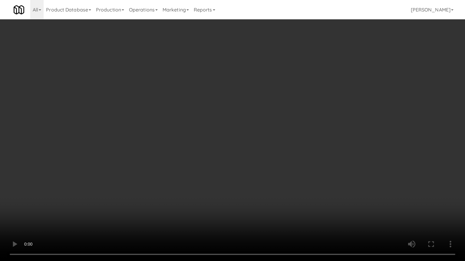
click at [273, 178] on video at bounding box center [232, 130] width 465 height 261
click at [272, 178] on video at bounding box center [232, 130] width 465 height 261
click at [275, 176] on video at bounding box center [232, 130] width 465 height 261
click at [274, 176] on video at bounding box center [232, 130] width 465 height 261
click at [274, 178] on video at bounding box center [232, 130] width 465 height 261
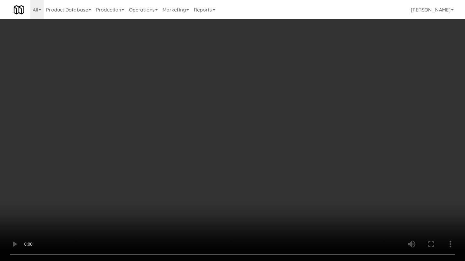
click at [274, 178] on video at bounding box center [232, 130] width 465 height 261
click at [273, 178] on video at bounding box center [232, 130] width 465 height 261
click at [272, 171] on video at bounding box center [232, 130] width 465 height 261
drag, startPoint x: 270, startPoint y: 171, endPoint x: 275, endPoint y: 132, distance: 39.3
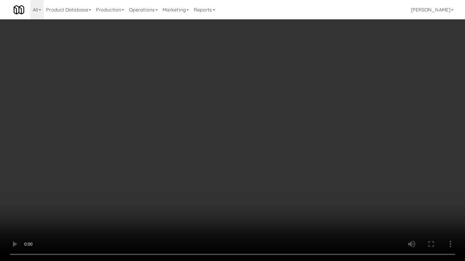
click at [270, 171] on video at bounding box center [232, 130] width 465 height 261
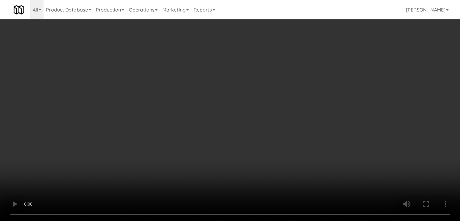
click at [329, 65] on button "Planogram" at bounding box center [328, 64] width 30 height 9
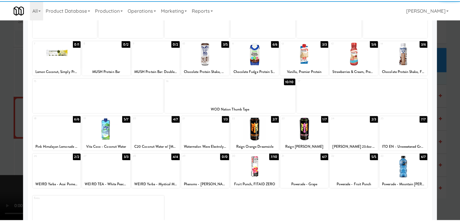
scroll to position [61, 0]
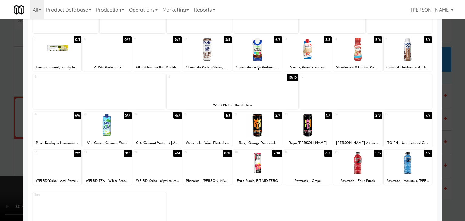
click at [115, 131] on div at bounding box center [107, 124] width 48 height 23
drag, startPoint x: 0, startPoint y: 131, endPoint x: 159, endPoint y: 131, distance: 159.2
click at [7, 131] on div at bounding box center [232, 110] width 465 height 221
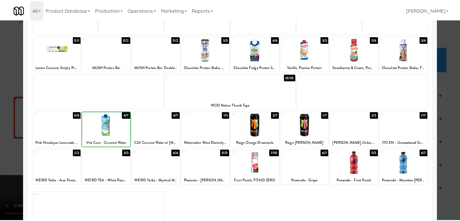
scroll to position [7881, 0]
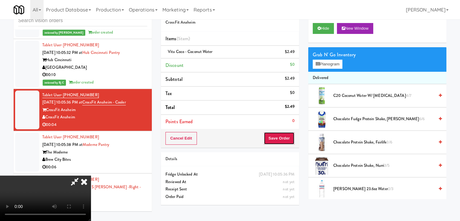
click at [288, 141] on button "Save Order" at bounding box center [279, 138] width 31 height 13
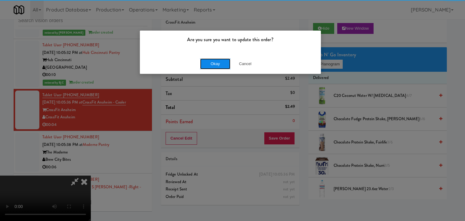
click at [214, 62] on button "Okay" at bounding box center [215, 63] width 30 height 11
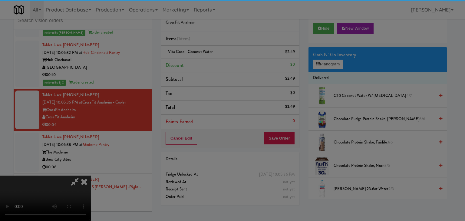
click at [214, 62] on div "Okay Cancel" at bounding box center [230, 52] width 181 height 20
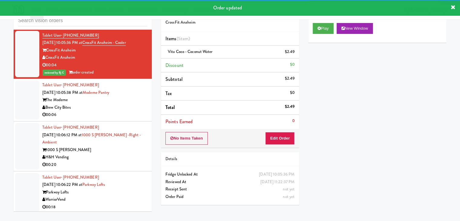
scroll to position [7942, 0]
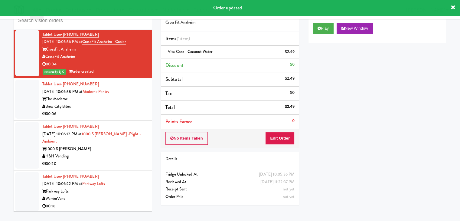
drag, startPoint x: 125, startPoint y: 69, endPoint x: 127, endPoint y: 72, distance: 3.9
click at [126, 103] on div "Brew City Bites" at bounding box center [94, 107] width 105 height 8
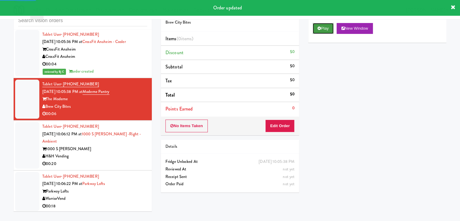
click at [325, 30] on button "Play" at bounding box center [323, 28] width 21 height 11
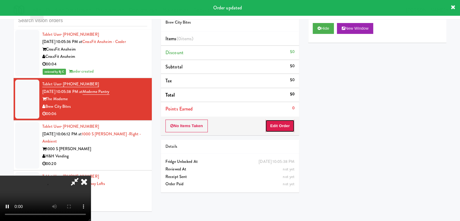
click at [284, 124] on button "Edit Order" at bounding box center [279, 126] width 29 height 13
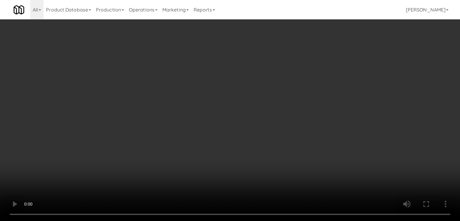
scroll to position [7927, 0]
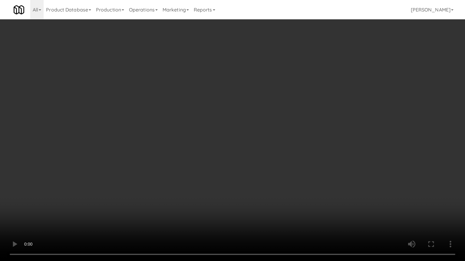
click at [274, 143] on video at bounding box center [232, 130] width 465 height 261
drag, startPoint x: 274, startPoint y: 143, endPoint x: 349, endPoint y: 45, distance: 122.9
click at [276, 139] on video at bounding box center [232, 130] width 465 height 261
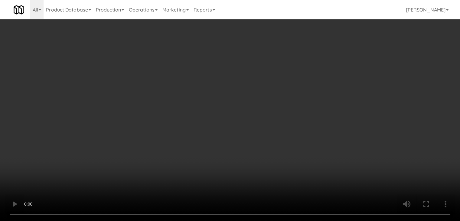
drag, startPoint x: 338, startPoint y: 58, endPoint x: 336, endPoint y: 61, distance: 4.1
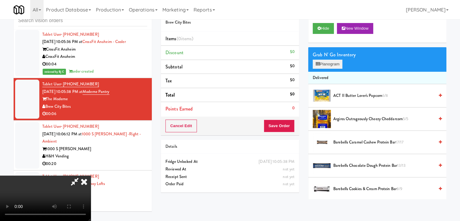
click at [337, 60] on div "Grab N' Go Inventory Planogram" at bounding box center [377, 59] width 138 height 25
click at [336, 61] on button "Planogram" at bounding box center [328, 64] width 30 height 9
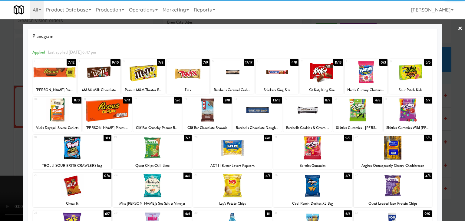
click at [320, 71] on div at bounding box center [321, 72] width 43 height 23
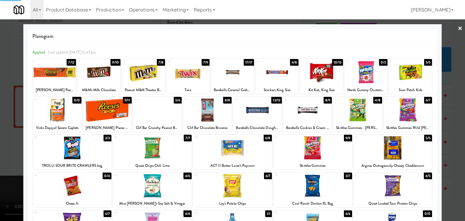
drag, startPoint x: 0, startPoint y: 114, endPoint x: 148, endPoint y: 116, distance: 147.7
click at [5, 114] on div at bounding box center [232, 110] width 465 height 221
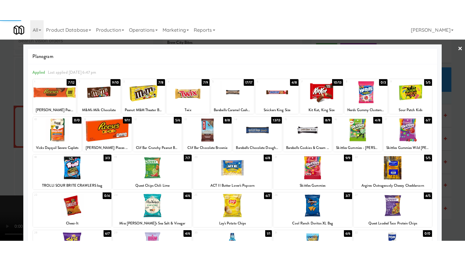
scroll to position [7942, 0]
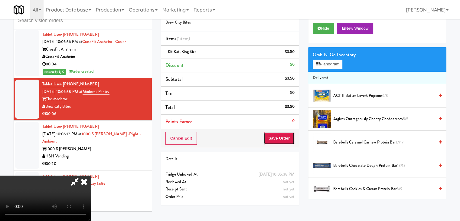
click
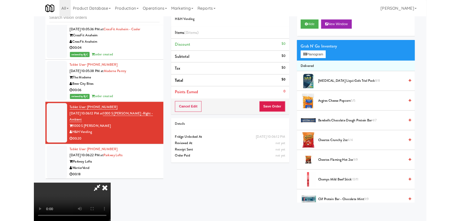
scroll to position [7927, 0]
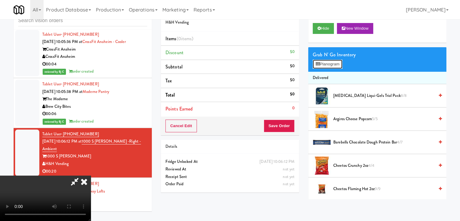
scroll to position [7927, 0]
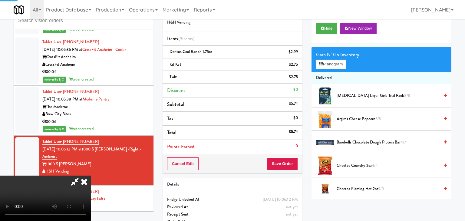
scroll to position [7942, 0]
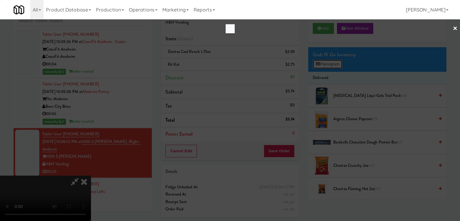
scroll to position [7927, 0]
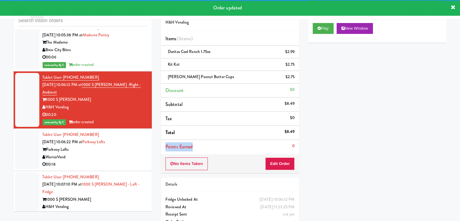
scroll to position [8002, 0]
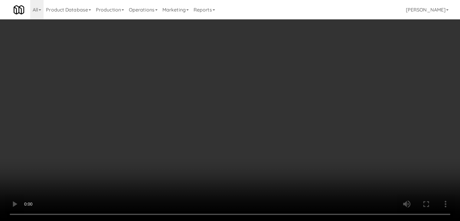
scroll to position [8002, 0]
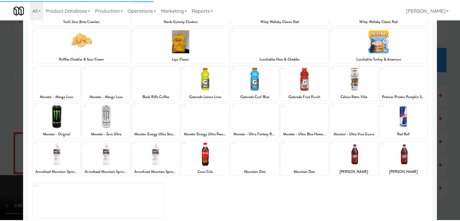
scroll to position [76, 0]
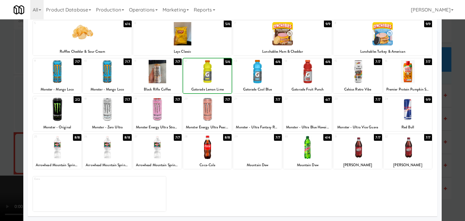
drag, startPoint x: 0, startPoint y: 90, endPoint x: 90, endPoint y: 89, distance: 90.2
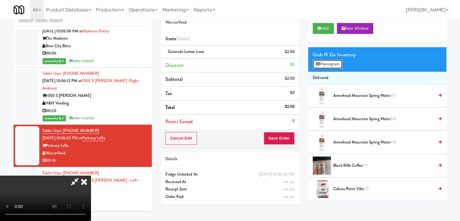
scroll to position [7987, 0]
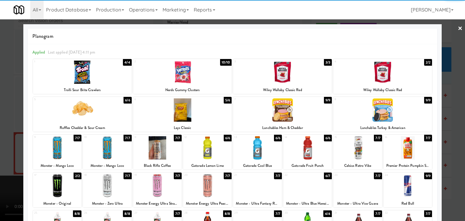
drag, startPoint x: 258, startPoint y: 151, endPoint x: 253, endPoint y: 150, distance: 4.3
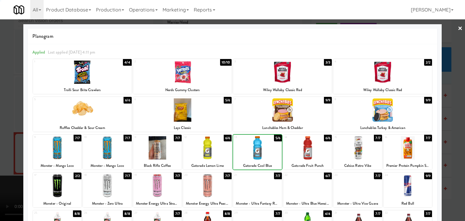
drag, startPoint x: 0, startPoint y: 121, endPoint x: 123, endPoint y: 119, distance: 123.2
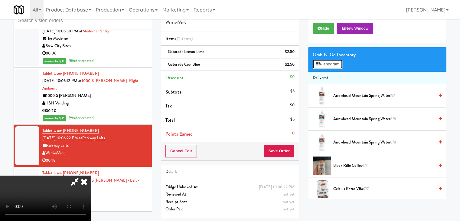
scroll to position [7987, 0]
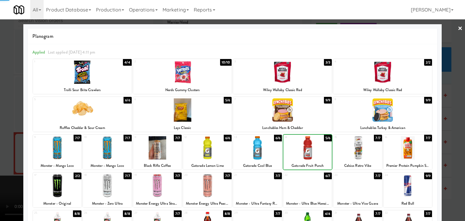
drag, startPoint x: 0, startPoint y: 137, endPoint x: 131, endPoint y: 133, distance: 130.8
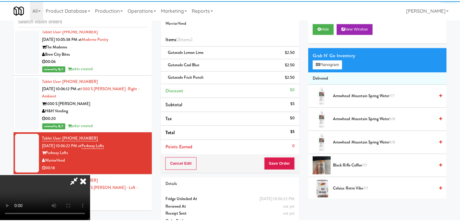
scroll to position [8002, 0]
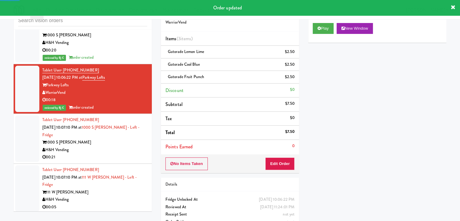
drag, startPoint x: 107, startPoint y: 100, endPoint x: 103, endPoint y: 105, distance: 7.0
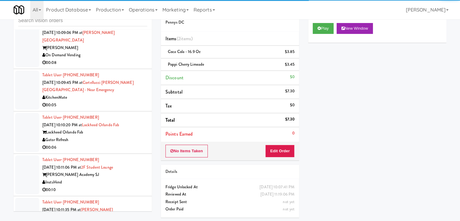
scroll to position [8517, 0]
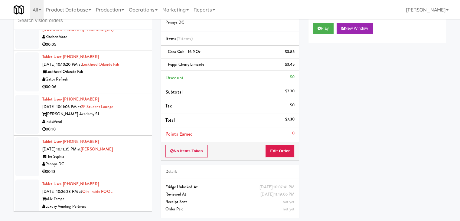
drag, startPoint x: 131, startPoint y: 108, endPoint x: 128, endPoint y: 110, distance: 3.4
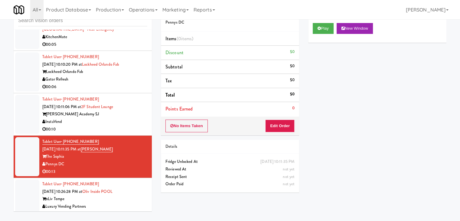
drag, startPoint x: 126, startPoint y: 145, endPoint x: 196, endPoint y: 106, distance: 80.6
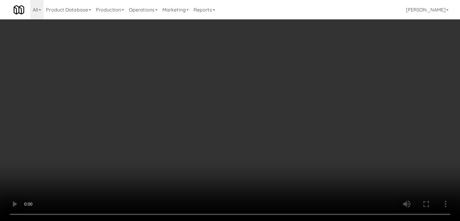
scroll to position [8593, 0]
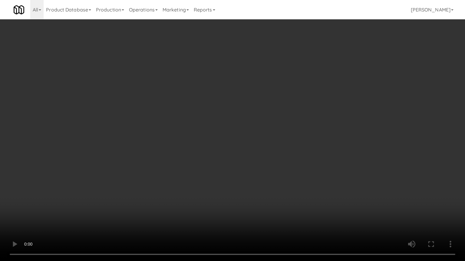
drag, startPoint x: 272, startPoint y: 186, endPoint x: 344, endPoint y: 84, distance: 125.3
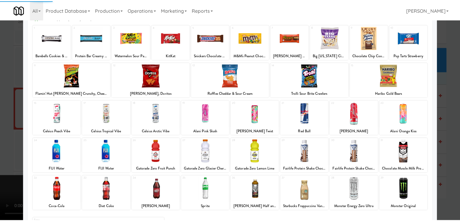
scroll to position [61, 0]
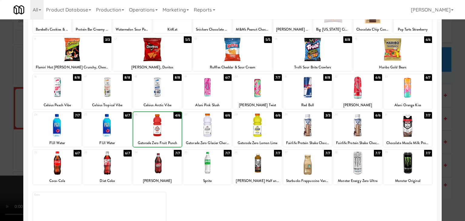
drag, startPoint x: 0, startPoint y: 137, endPoint x: 116, endPoint y: 136, distance: 115.6
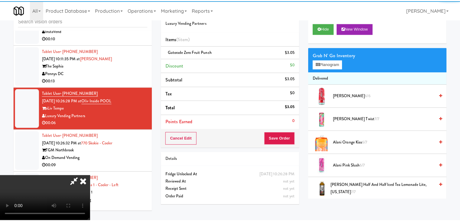
scroll to position [8607, 0]
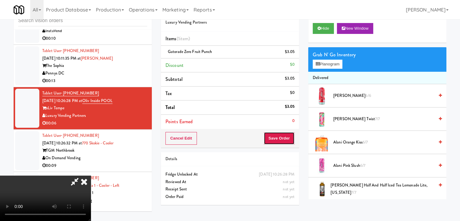
drag, startPoint x: 289, startPoint y: 137, endPoint x: 286, endPoint y: 137, distance: 3.6
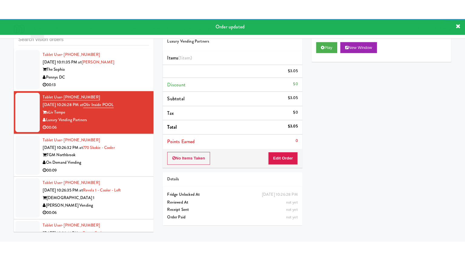
scroll to position [8638, 0]
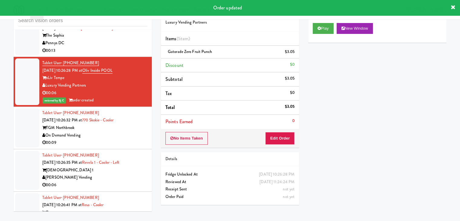
drag, startPoint x: 117, startPoint y: 70, endPoint x: 127, endPoint y: 78, distance: 12.7
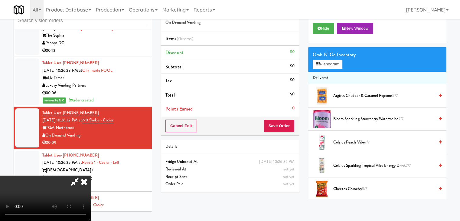
scroll to position [8623, 0]
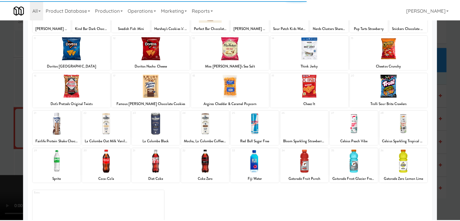
scroll to position [76, 0]
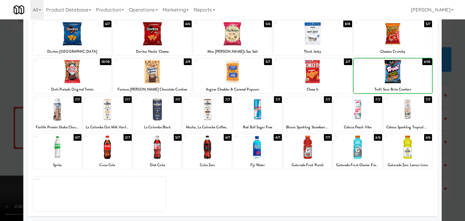
drag, startPoint x: 0, startPoint y: 126, endPoint x: 64, endPoint y: 126, distance: 64.2
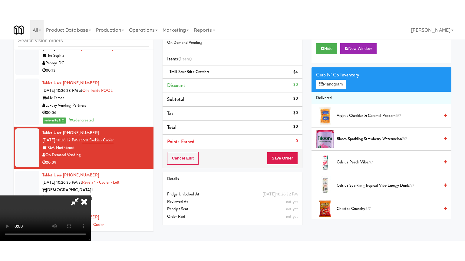
scroll to position [8638, 0]
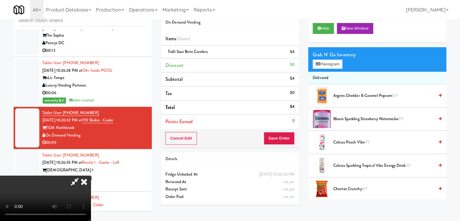
drag, startPoint x: 134, startPoint y: 130, endPoint x: 170, endPoint y: 132, distance: 36.4
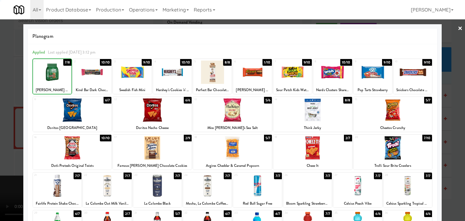
drag, startPoint x: 0, startPoint y: 108, endPoint x: 149, endPoint y: 133, distance: 150.6
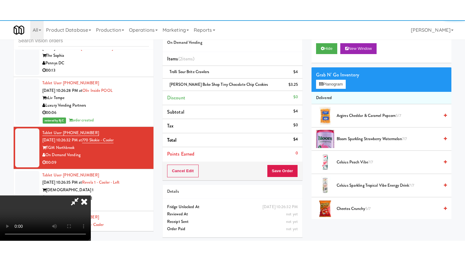
scroll to position [8638, 0]
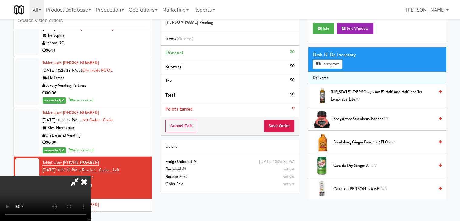
scroll to position [8623, 0]
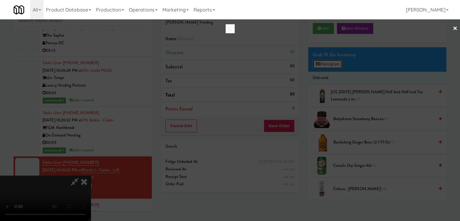
scroll to position [8623, 0]
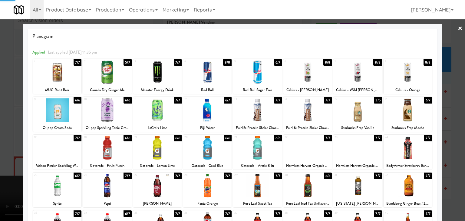
drag, startPoint x: 0, startPoint y: 125, endPoint x: 150, endPoint y: 124, distance: 150.1
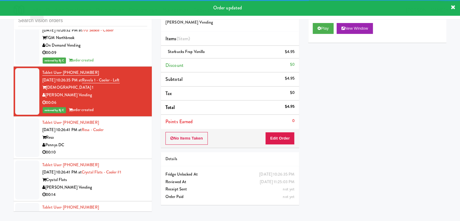
scroll to position [8728, 0]
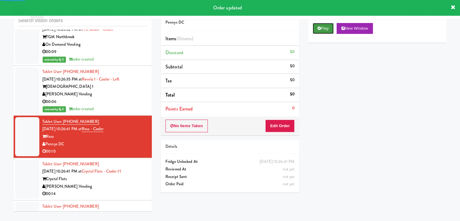
drag, startPoint x: 327, startPoint y: 26, endPoint x: 324, endPoint y: 57, distance: 31.8
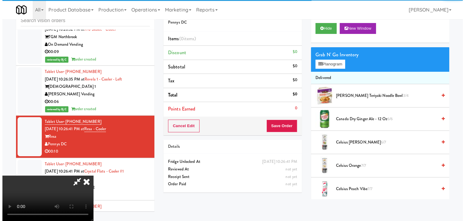
scroll to position [85, 0]
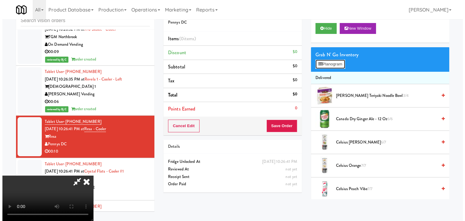
scroll to position [8713, 0]
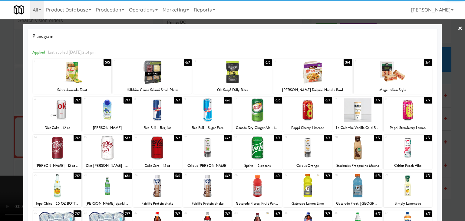
drag, startPoint x: 314, startPoint y: 77, endPoint x: 306, endPoint y: 85, distance: 10.7
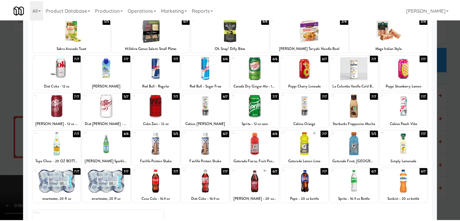
scroll to position [76, 0]
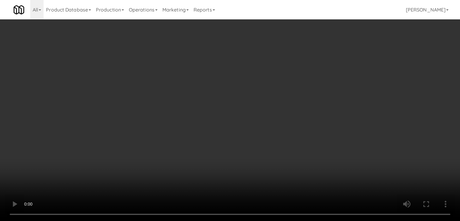
scroll to position [8713, 0]
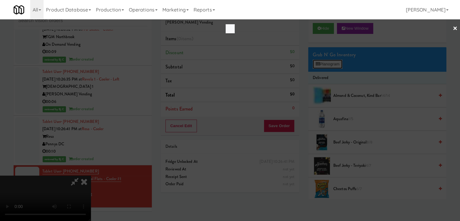
scroll to position [8713, 0]
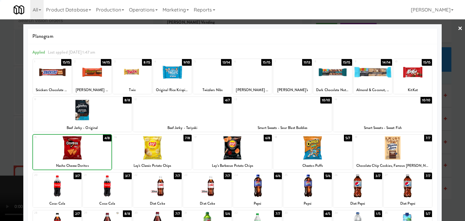
drag, startPoint x: 0, startPoint y: 153, endPoint x: 217, endPoint y: 156, distance: 216.7
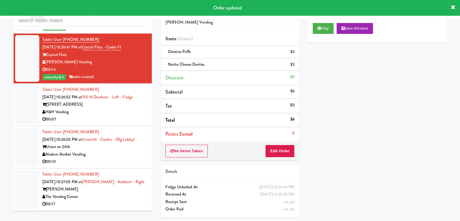
scroll to position [8850, 0]
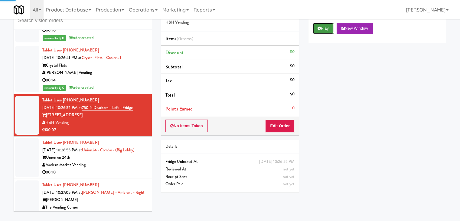
drag, startPoint x: 328, startPoint y: 27, endPoint x: 305, endPoint y: 81, distance: 59.0
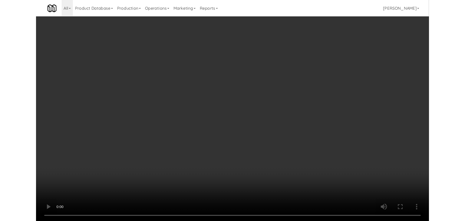
scroll to position [8850, 0]
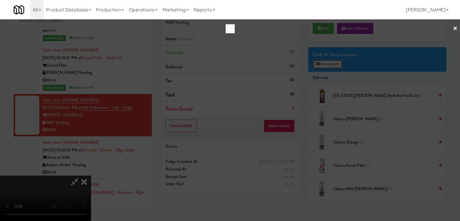
scroll to position [8835, 0]
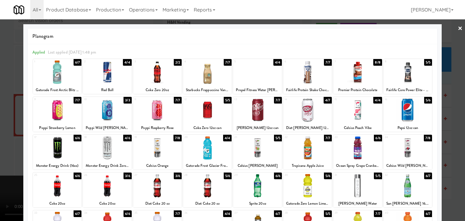
drag, startPoint x: 66, startPoint y: 184, endPoint x: 18, endPoint y: 181, distance: 47.3
drag, startPoint x: 1, startPoint y: 177, endPoint x: 238, endPoint y: 165, distance: 238.2
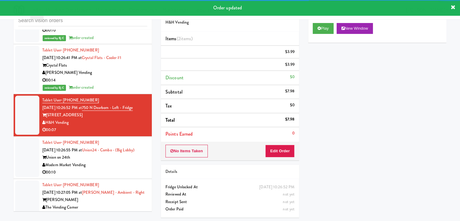
scroll to position [8880, 0]
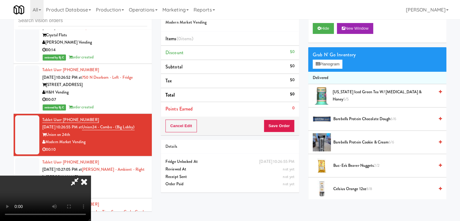
scroll to position [85, 0]
drag, startPoint x: 176, startPoint y: 155, endPoint x: 174, endPoint y: 159, distance: 4.6
drag, startPoint x: 329, startPoint y: 59, endPoint x: 327, endPoint y: 66, distance: 7.2
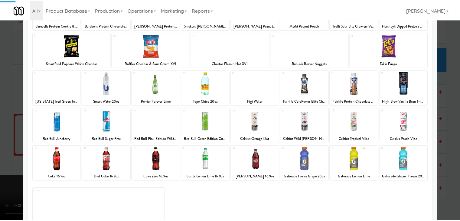
scroll to position [76, 0]
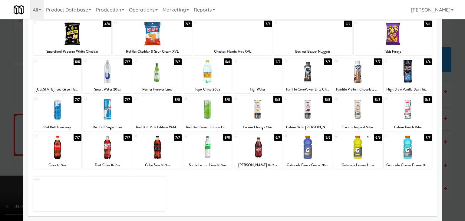
drag, startPoint x: 347, startPoint y: 116, endPoint x: 356, endPoint y: 118, distance: 9.7
drag, startPoint x: 448, startPoint y: 156, endPoint x: 410, endPoint y: 157, distance: 37.8
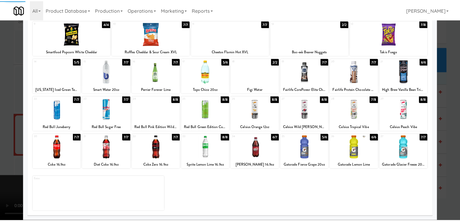
scroll to position [8880, 0]
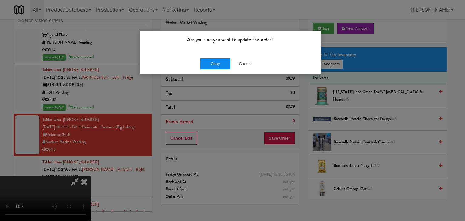
drag, startPoint x: 224, startPoint y: 57, endPoint x: 222, endPoint y: 61, distance: 4.7
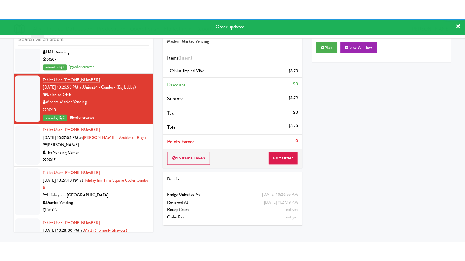
scroll to position [8940, 0]
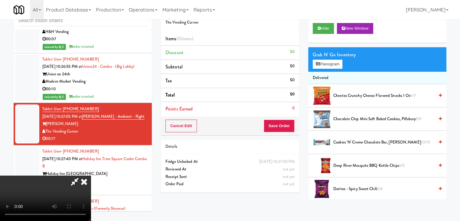
scroll to position [8925, 0]
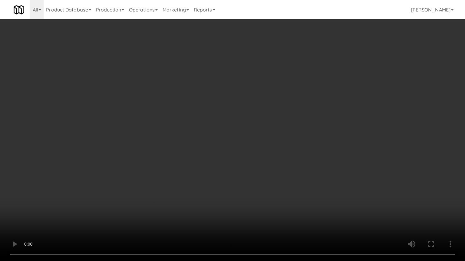
drag, startPoint x: 232, startPoint y: 185, endPoint x: 234, endPoint y: 179, distance: 5.8
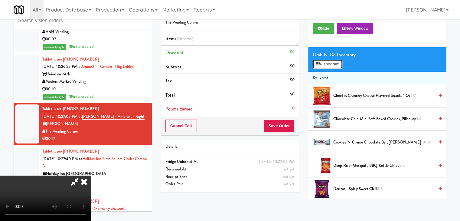
scroll to position [8925, 0]
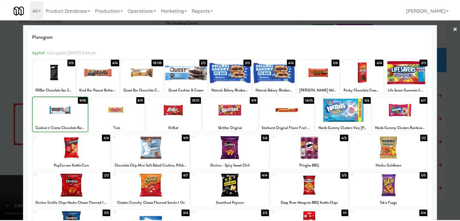
scroll to position [8940, 0]
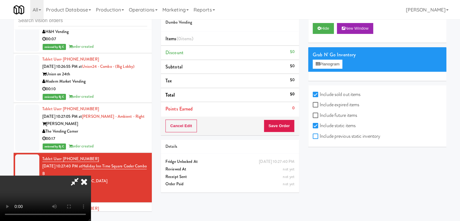
checkbox input "true"
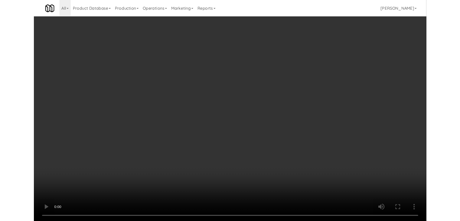
scroll to position [8925, 0]
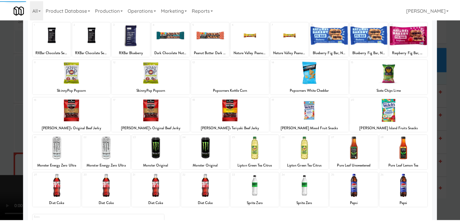
scroll to position [76, 0]
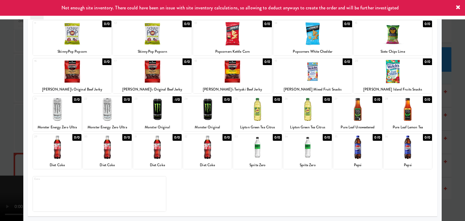
drag, startPoint x: 8, startPoint y: 110, endPoint x: 21, endPoint y: 113, distance: 13.2
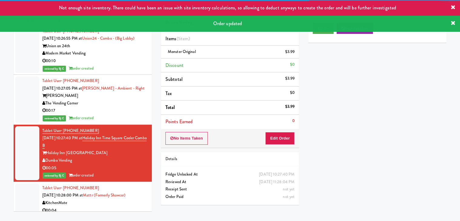
scroll to position [9031, 0]
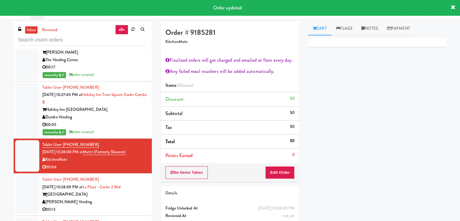
drag, startPoint x: 116, startPoint y: 149, endPoint x: 133, endPoint y: 140, distance: 19.4
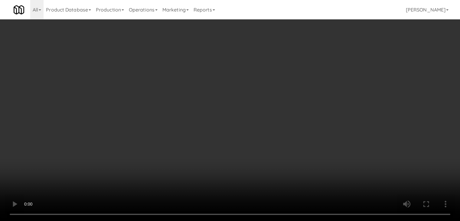
scroll to position [9016, 0]
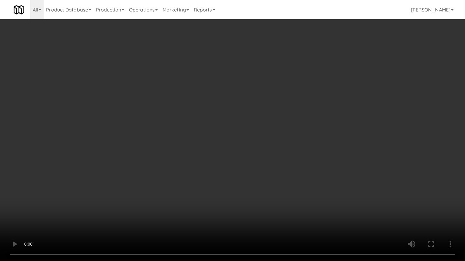
drag, startPoint x: 282, startPoint y: 149, endPoint x: 299, endPoint y: 103, distance: 48.7
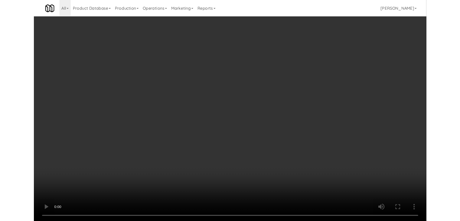
scroll to position [9031, 0]
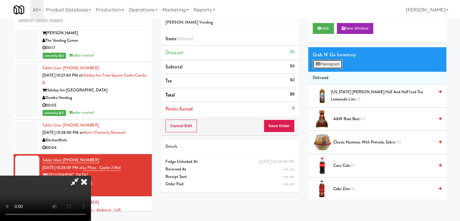
scroll to position [9016, 0]
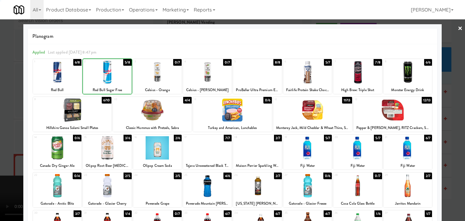
drag, startPoint x: 0, startPoint y: 86, endPoint x: 13, endPoint y: 87, distance: 13.4
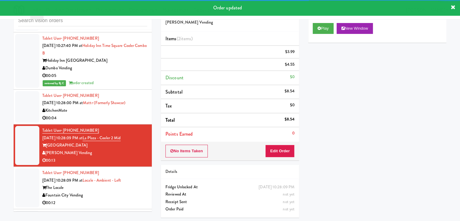
scroll to position [9122, 0]
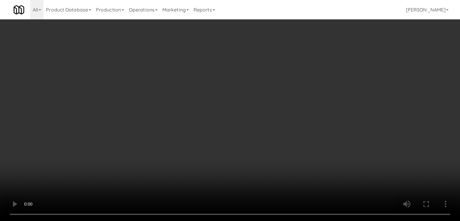
scroll to position [9107, 0]
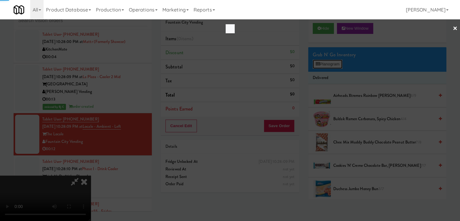
scroll to position [9107, 0]
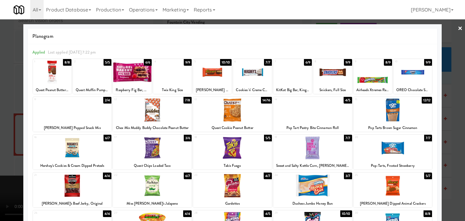
drag, startPoint x: 164, startPoint y: 73, endPoint x: 80, endPoint y: 81, distance: 83.9
drag, startPoint x: 0, startPoint y: 82, endPoint x: 138, endPoint y: 96, distance: 138.4
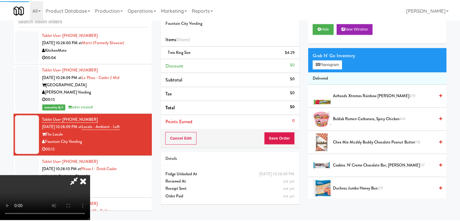
scroll to position [9122, 0]
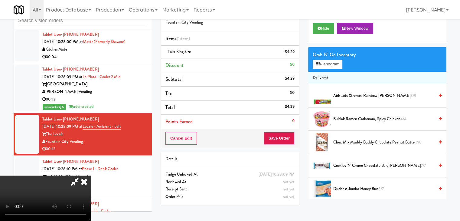
drag, startPoint x: 218, startPoint y: 136, endPoint x: 218, endPoint y: 140, distance: 3.0
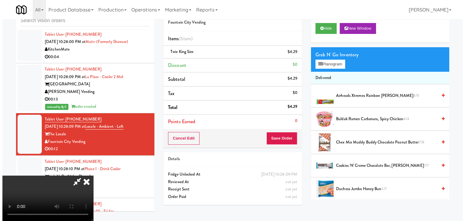
scroll to position [0, 0]
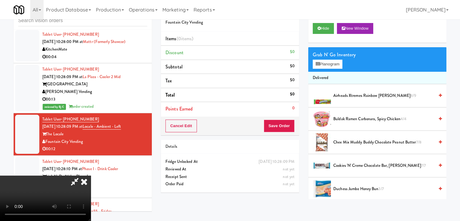
drag, startPoint x: 317, startPoint y: 56, endPoint x: 321, endPoint y: 58, distance: 5.0
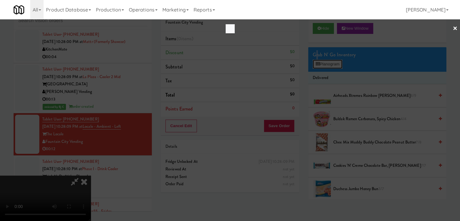
scroll to position [9107, 0]
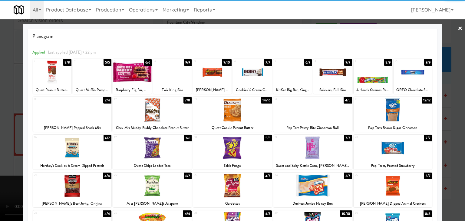
drag, startPoint x: 298, startPoint y: 77, endPoint x: 250, endPoint y: 89, distance: 49.9
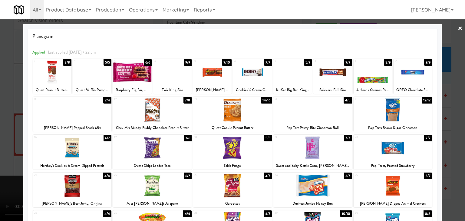
drag, startPoint x: 0, startPoint y: 113, endPoint x: 71, endPoint y: 114, distance: 70.8
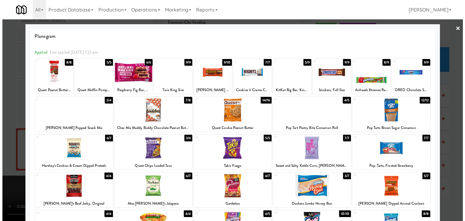
scroll to position [9122, 0]
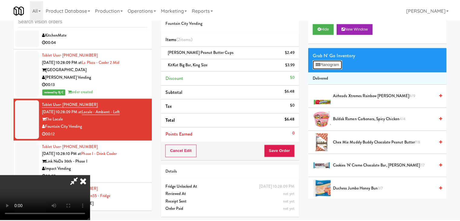
scroll to position [9107, 0]
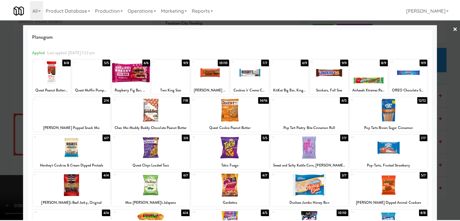
scroll to position [9122, 0]
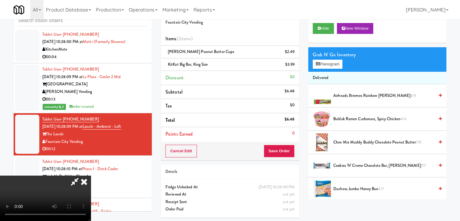
drag, startPoint x: 239, startPoint y: 79, endPoint x: 244, endPoint y: 89, distance: 10.6
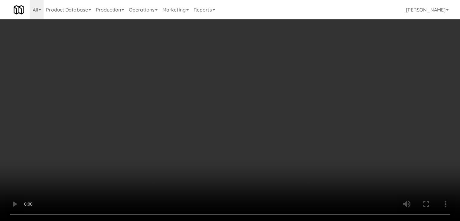
scroll to position [9107, 0]
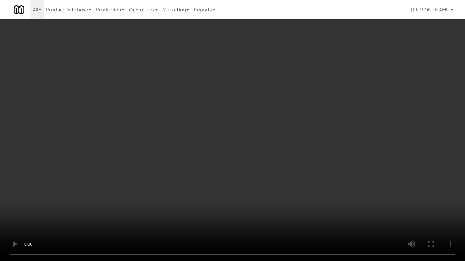
drag, startPoint x: 261, startPoint y: 183, endPoint x: 258, endPoint y: 182, distance: 3.7
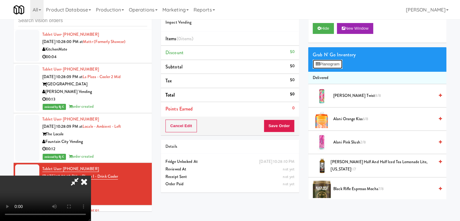
scroll to position [9107, 0]
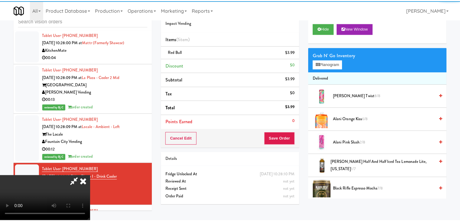
scroll to position [9122, 0]
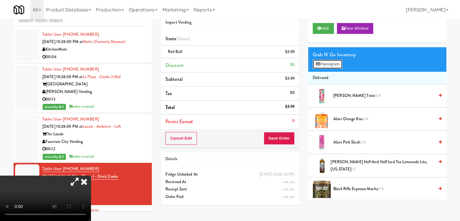
scroll to position [9107, 0]
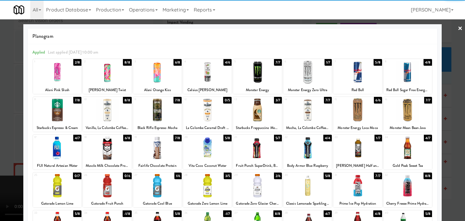
drag, startPoint x: 367, startPoint y: 80, endPoint x: 375, endPoint y: 82, distance: 8.6
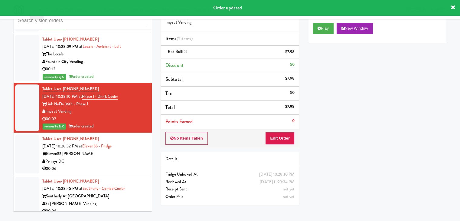
scroll to position [9213, 0]
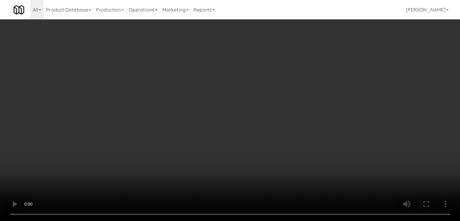
scroll to position [9198, 0]
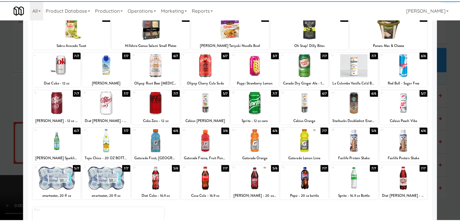
scroll to position [76, 0]
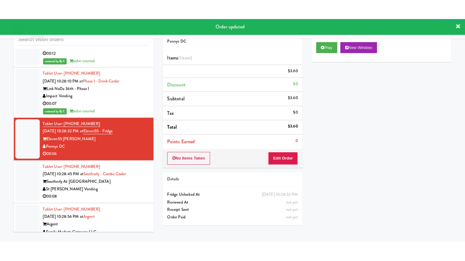
scroll to position [9273, 0]
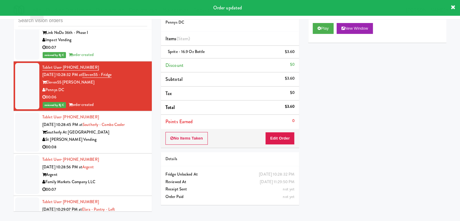
drag, startPoint x: 118, startPoint y: 84, endPoint x: 119, endPoint y: 88, distance: 3.7
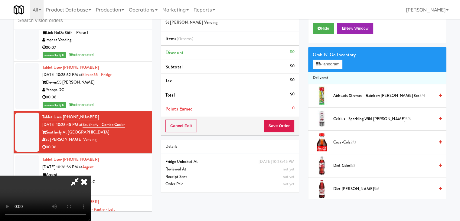
scroll to position [9258, 0]
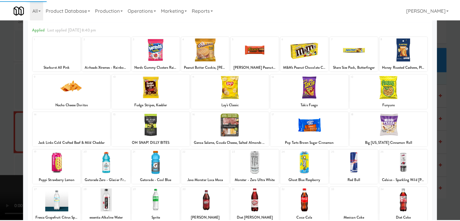
scroll to position [61, 0]
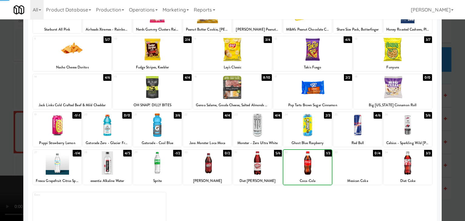
drag, startPoint x: 2, startPoint y: 130, endPoint x: 153, endPoint y: 134, distance: 150.5
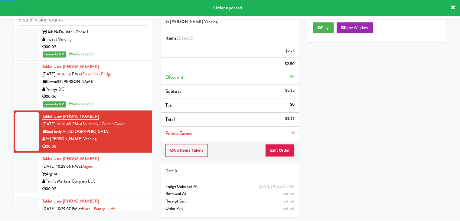
scroll to position [9334, 0]
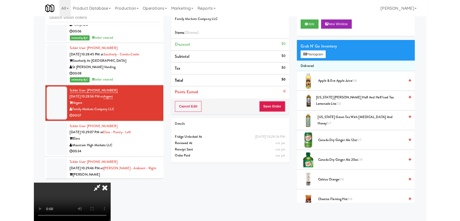
scroll to position [9334, 0]
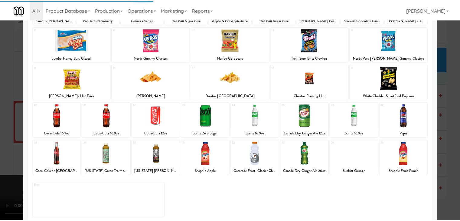
scroll to position [76, 0]
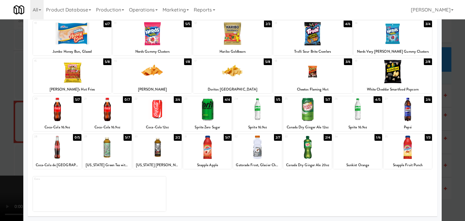
drag, startPoint x: 0, startPoint y: 110, endPoint x: 191, endPoint y: 110, distance: 191.0
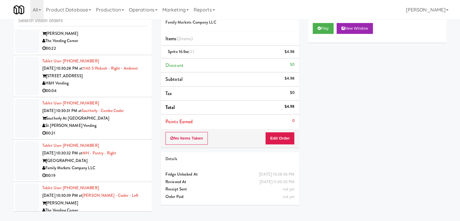
scroll to position [9515, 0]
